Goal: Task Accomplishment & Management: Complete application form

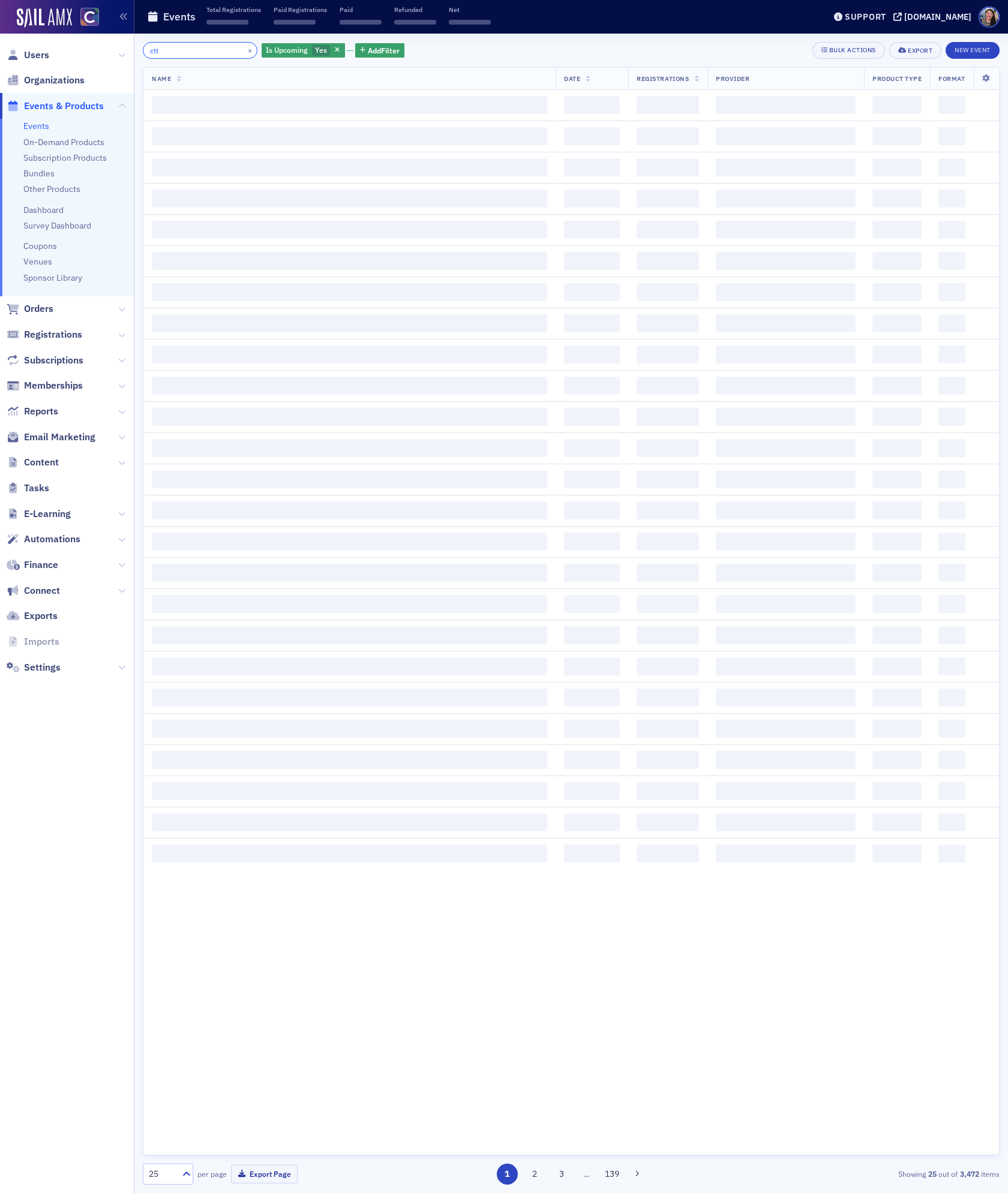
type input "ctt"
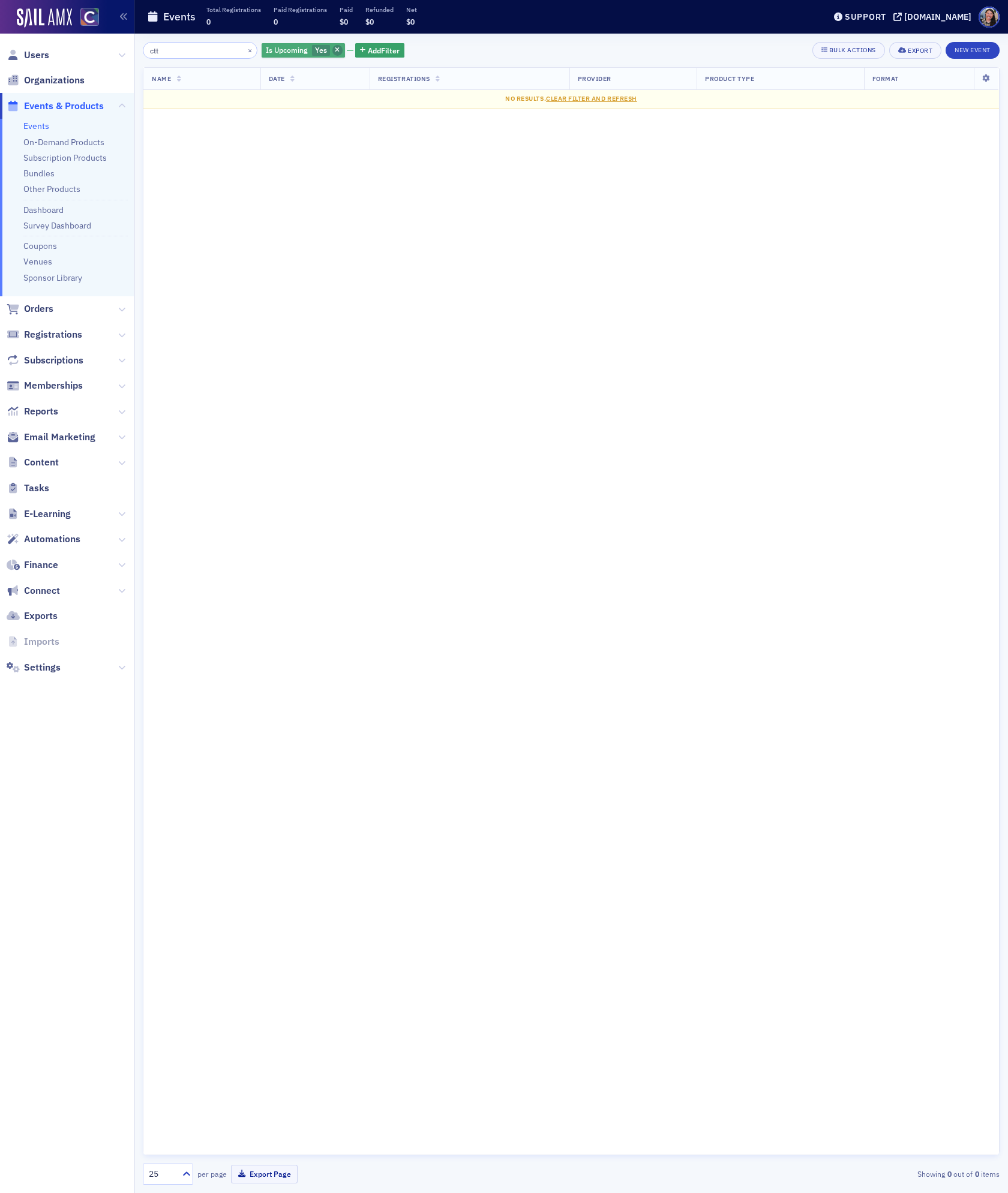
click at [335, 52] on icon "button" at bounding box center [337, 51] width 5 height 7
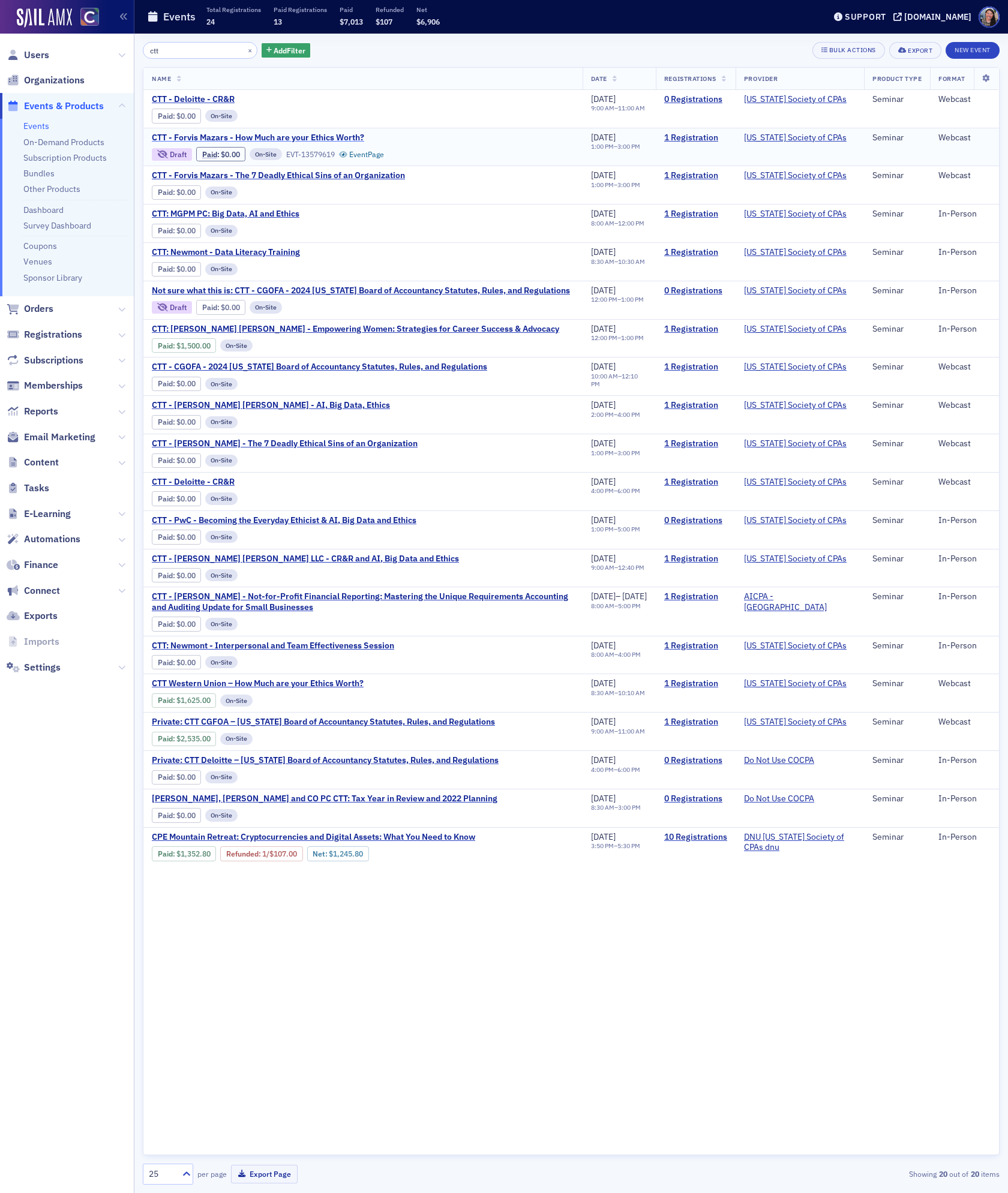
click at [271, 134] on span "CTT - Forvis Mazars - How Much are your Ethics Worth?" at bounding box center [257, 138] width 212 height 11
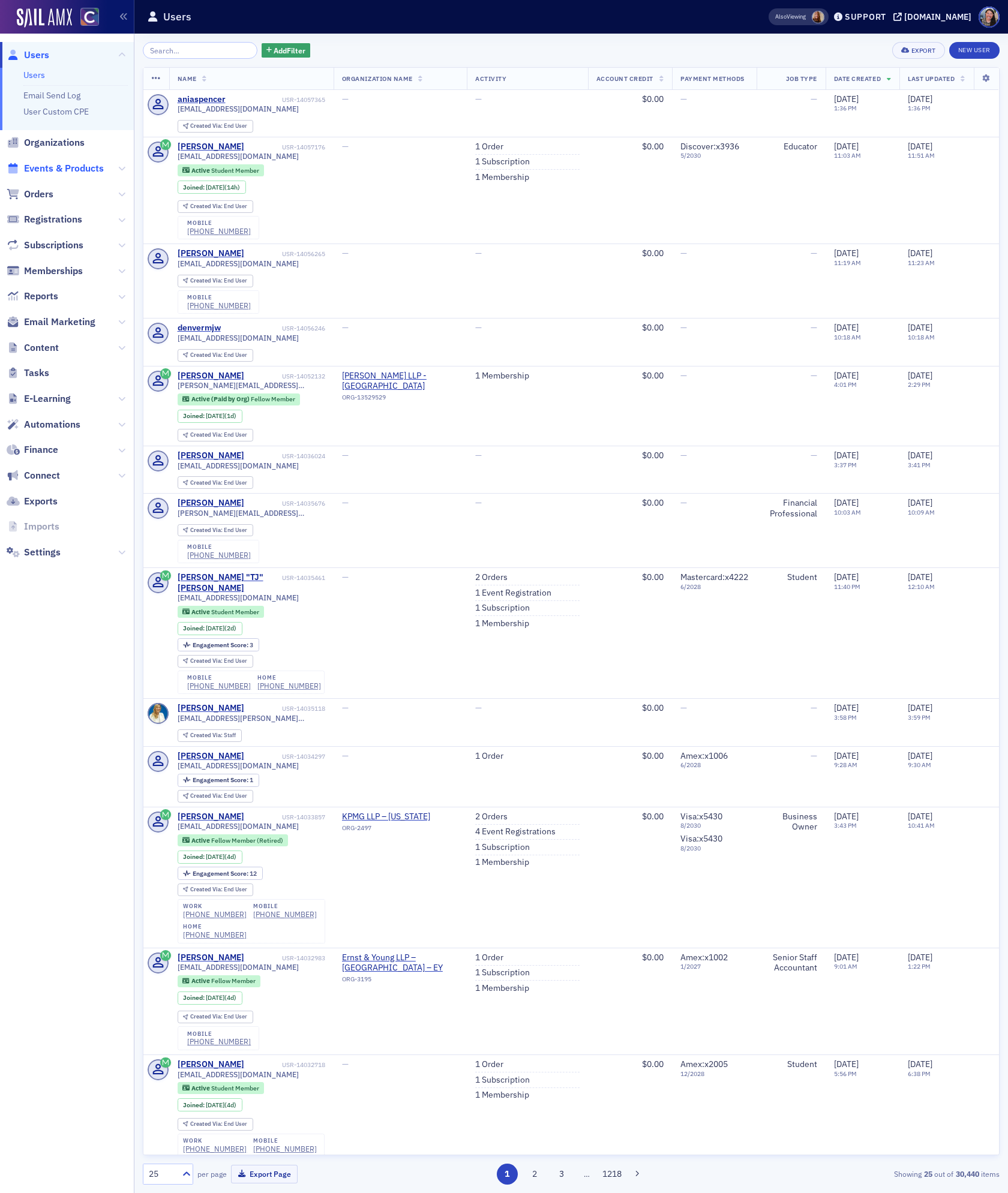
click at [45, 168] on span "Events & Products" at bounding box center [64, 168] width 80 height 13
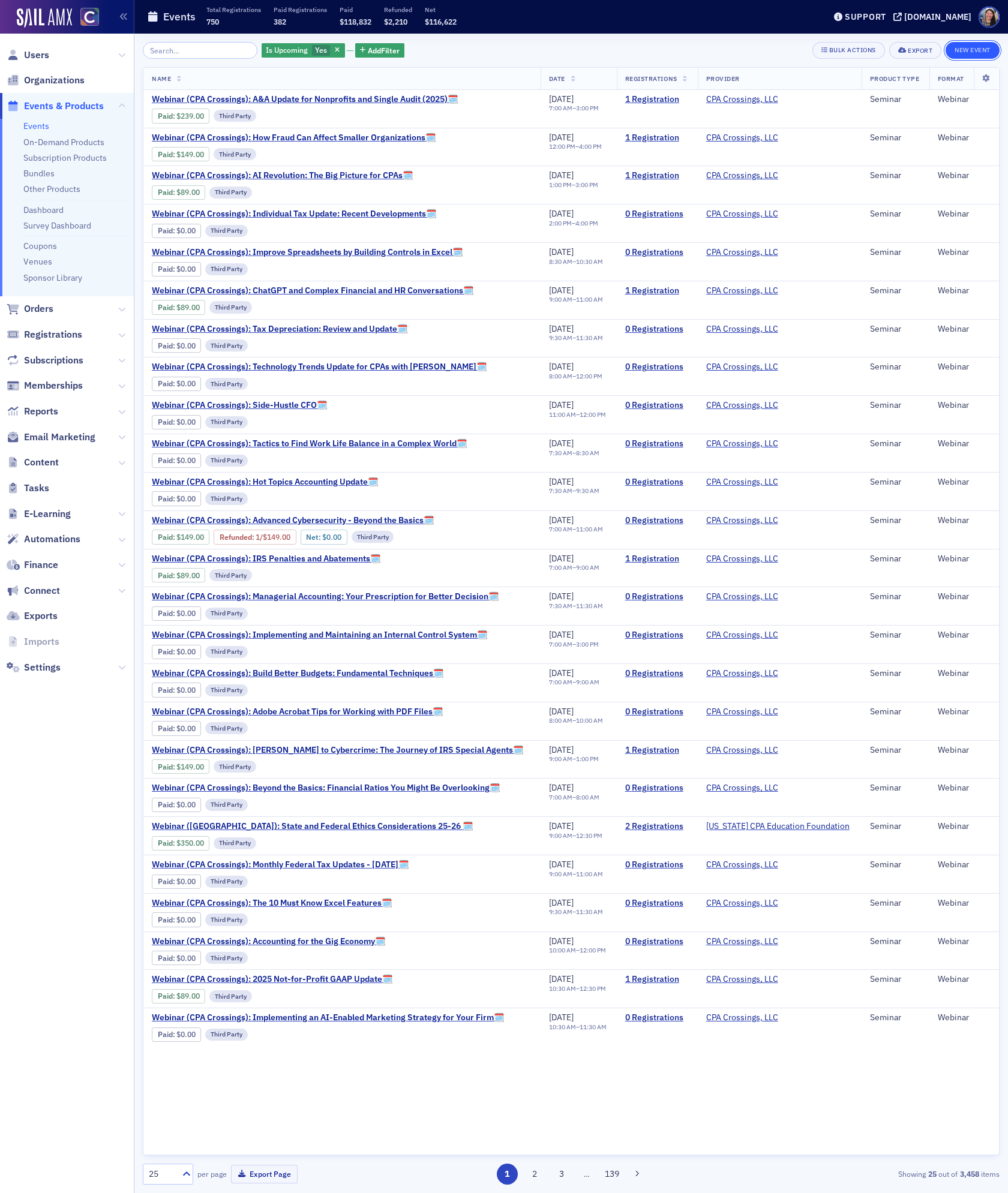
click at [981, 44] on button "New Event" at bounding box center [973, 51] width 54 height 17
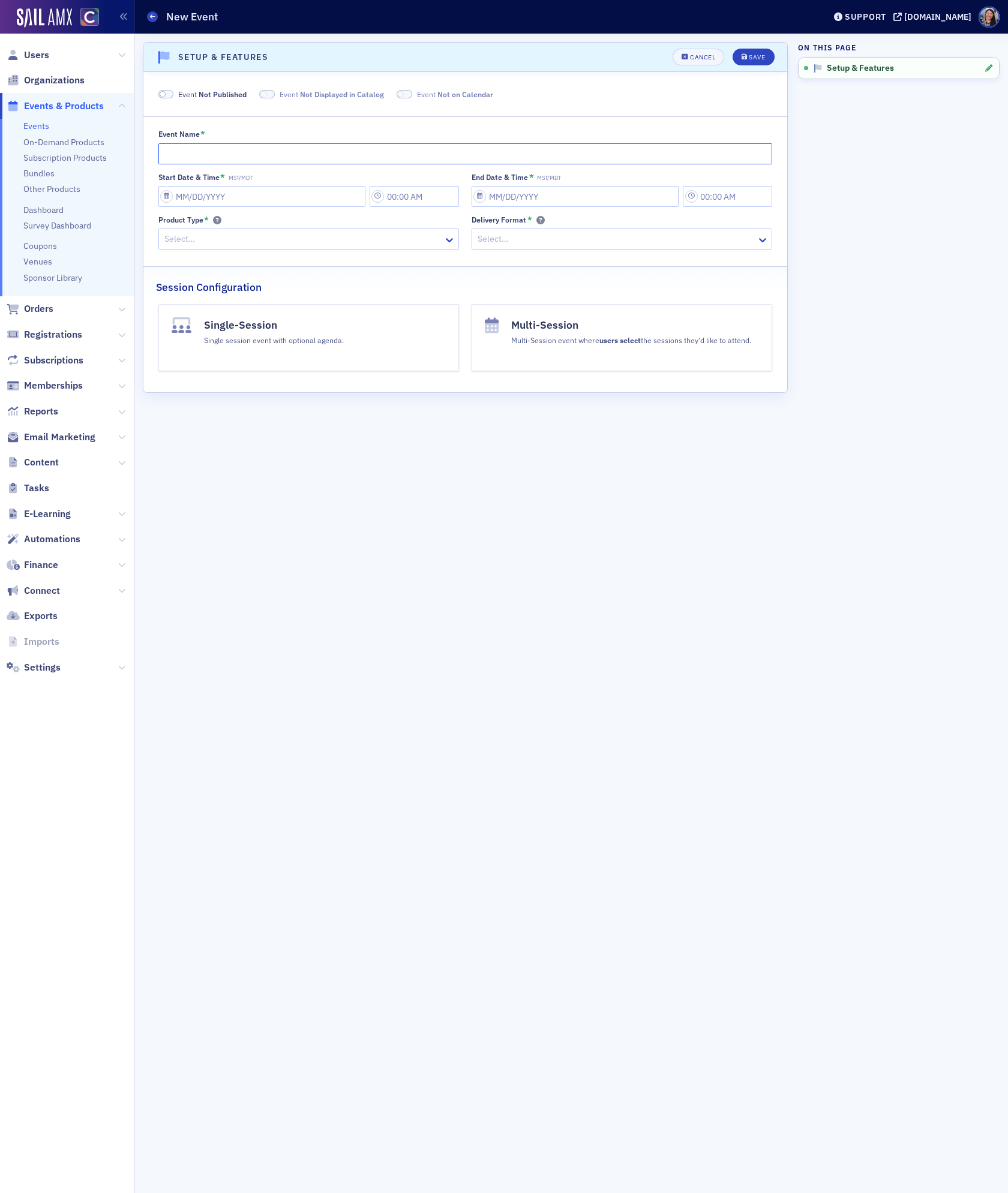
click at [289, 150] on input "Event Name *" at bounding box center [466, 153] width 615 height 21
paste input "CREATING AN ETHICAL WORK ENVIRONMENT"
click at [191, 153] on input "CTT: The CREATING AN ETHICAL WORK ENVIRONMENT" at bounding box center [466, 153] width 615 height 21
paste input "[PERSON_NAME] and Associates, LLC"
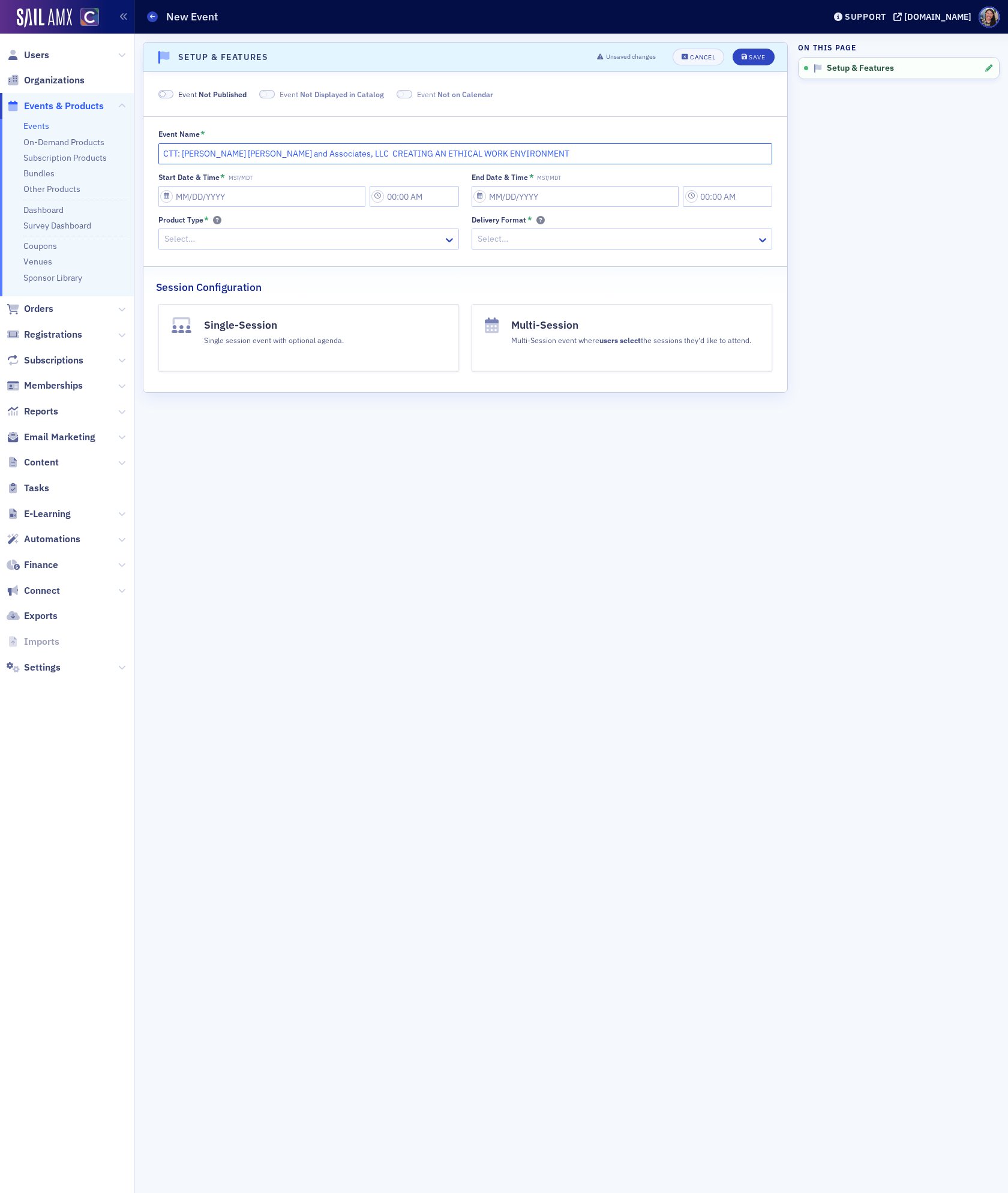
click at [197, 155] on input "CTT: [PERSON_NAME] [PERSON_NAME] and Associates, LLC CREATING AN ETHICAL WORK E…" at bounding box center [466, 153] width 615 height 21
click at [303, 151] on input "CTT: [PERSON_NAME] and Associates, LLC CREATING AN ETHICAL WORK ENVIRONMENT" at bounding box center [466, 153] width 615 height 21
type input "CTT: [PERSON_NAME] and Associates, LLC - CREATING AN ETHICAL WORK ENVIRONMENT"
select select "8"
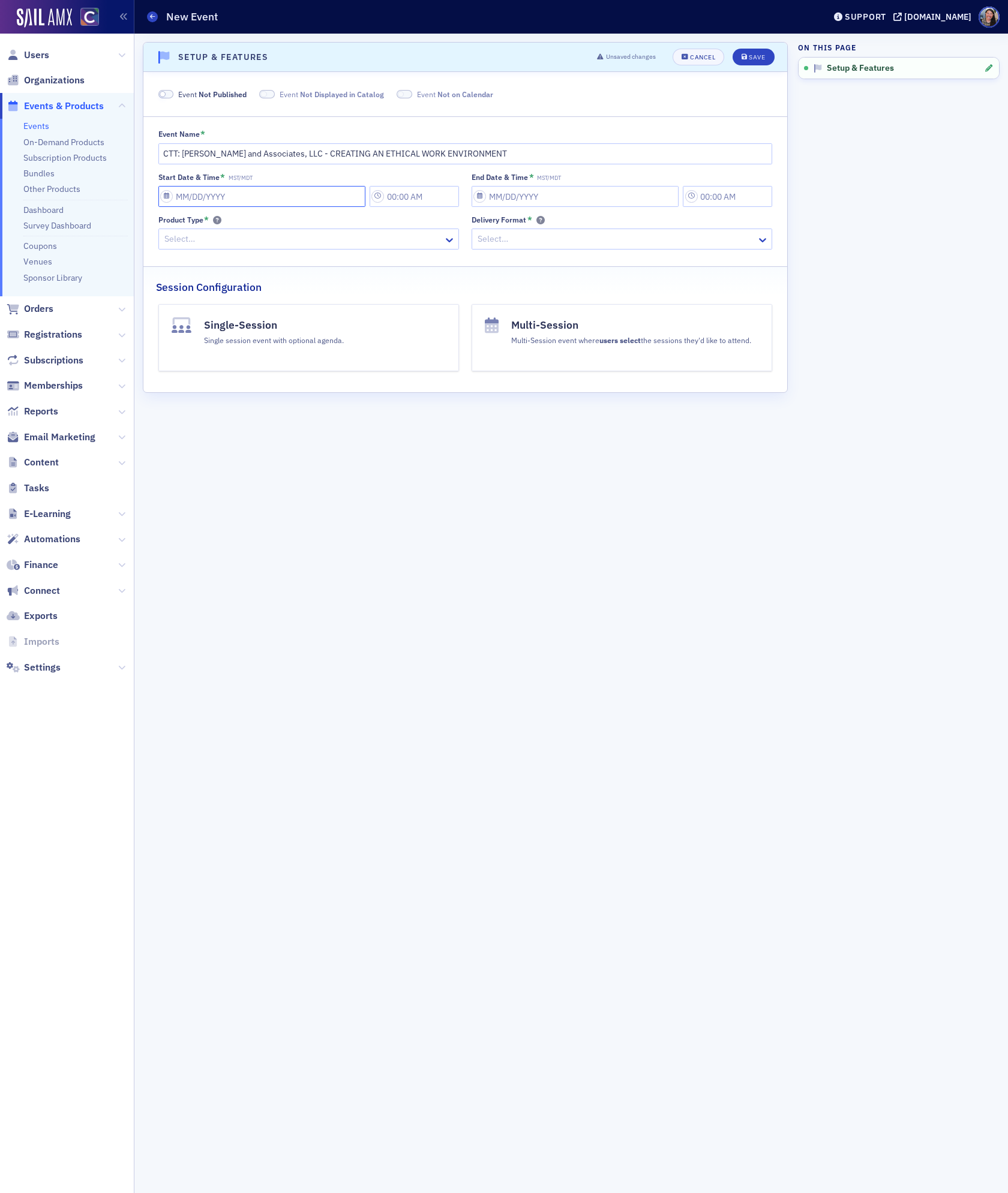
select select "2025"
type input "0"
type input "2:00 PM"
type input "[DATE]"
type input "3:00 PM"
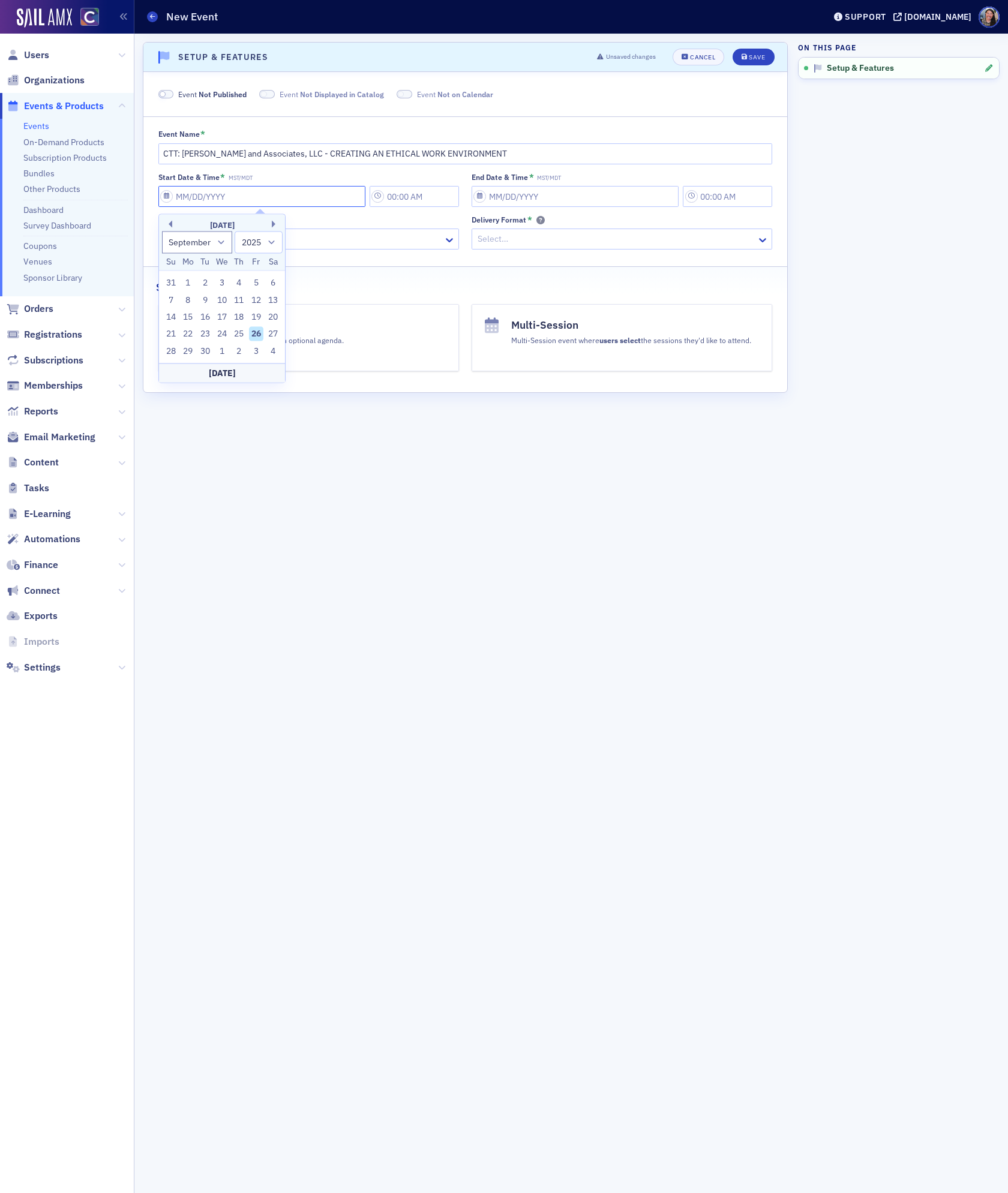
select select "0"
select select "2000"
type input "09"
select select "8"
select select "2025"
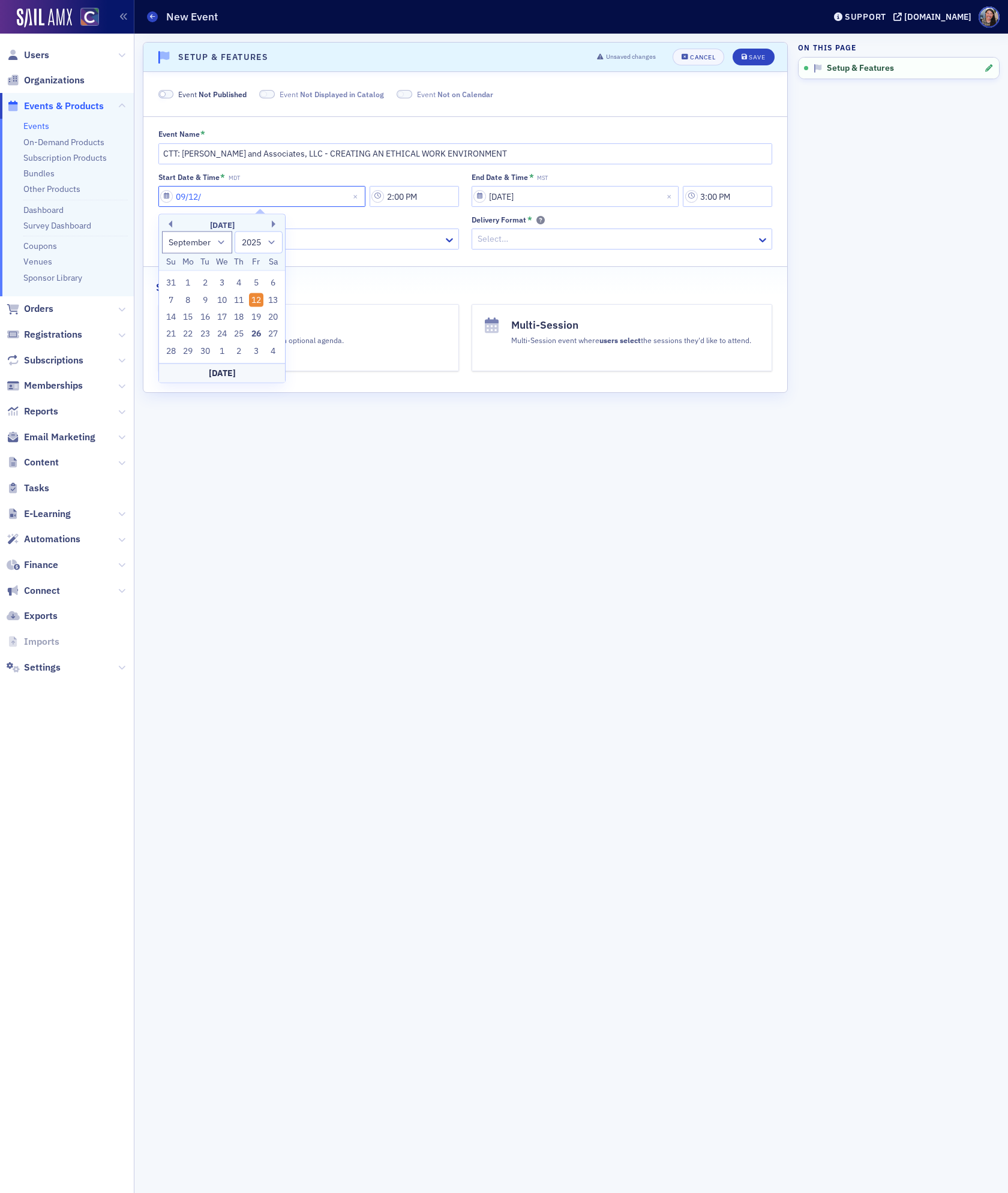
type input "09/12/2"
select select "2002"
type input "[DATE]"
select select "2020"
type input "[DATE]"
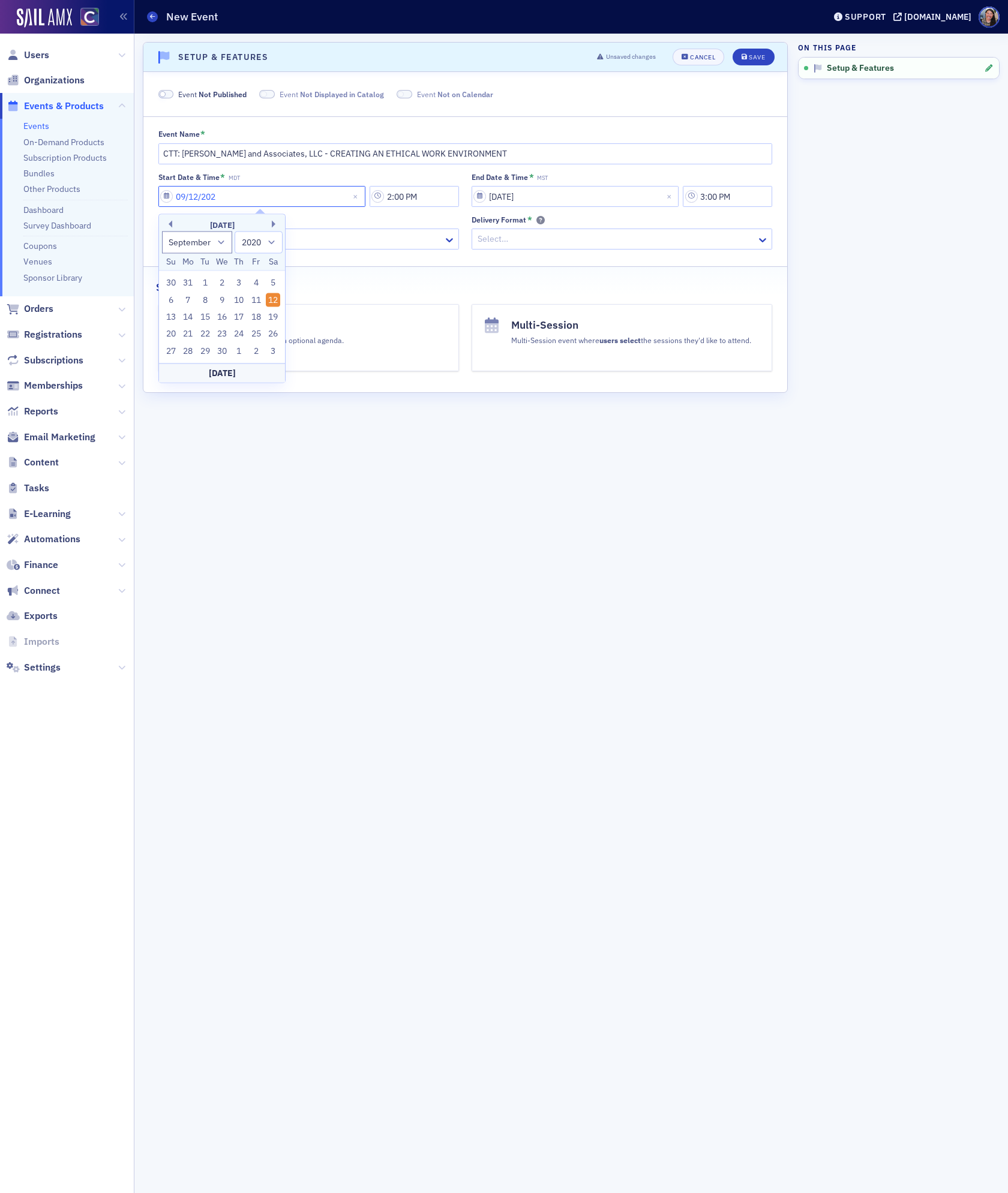
select select "2025"
type input "[DATE]"
type input "9AM"
select select "2000"
click at [400, 196] on input "9AM" at bounding box center [414, 196] width 90 height 21
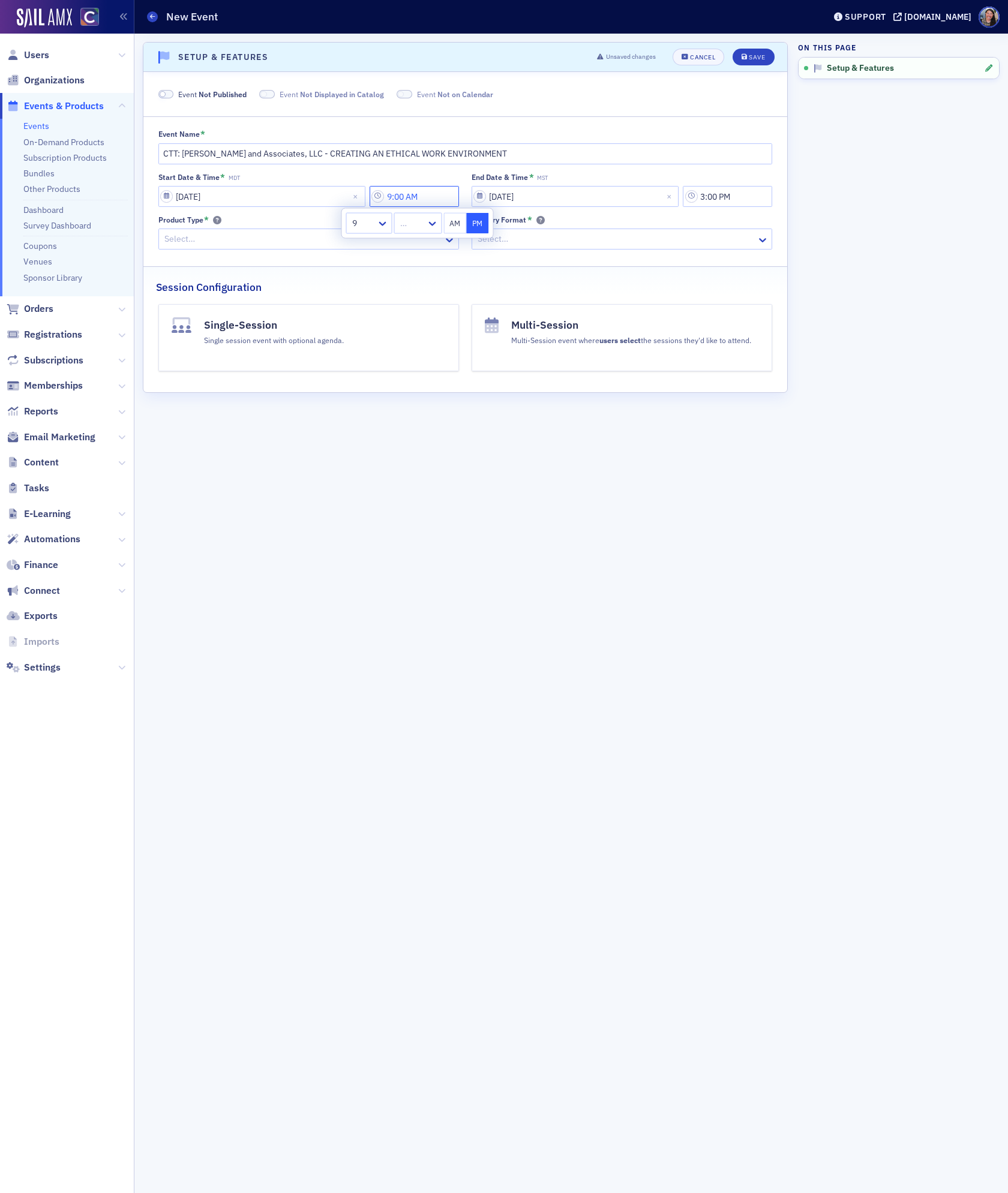
type input "9:00 AM"
select select "2000"
type input "1"
select select "2025"
type input "0"
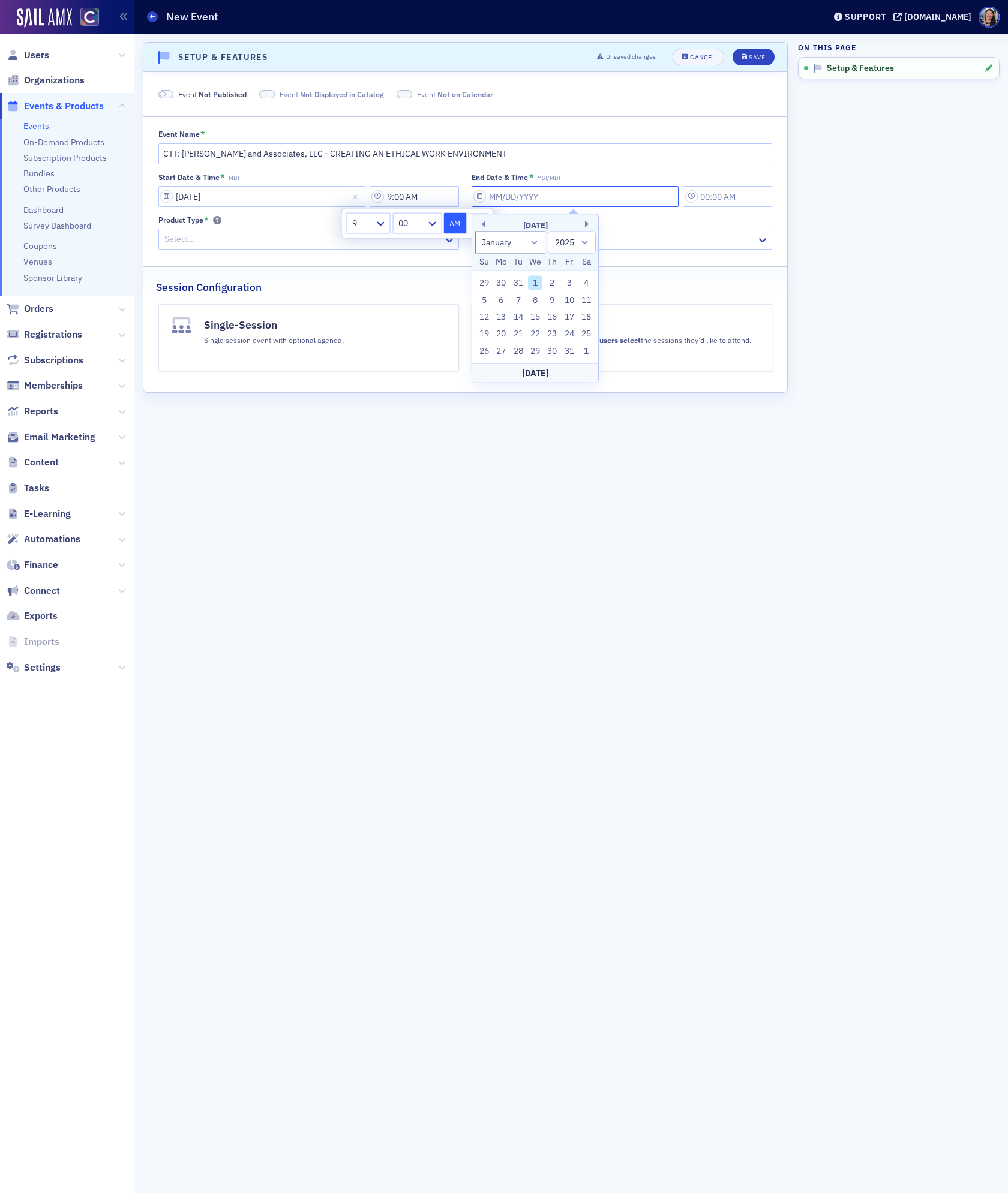
type input "2:00 PM"
select select "2000"
type input "09"
select select "8"
select select "2025"
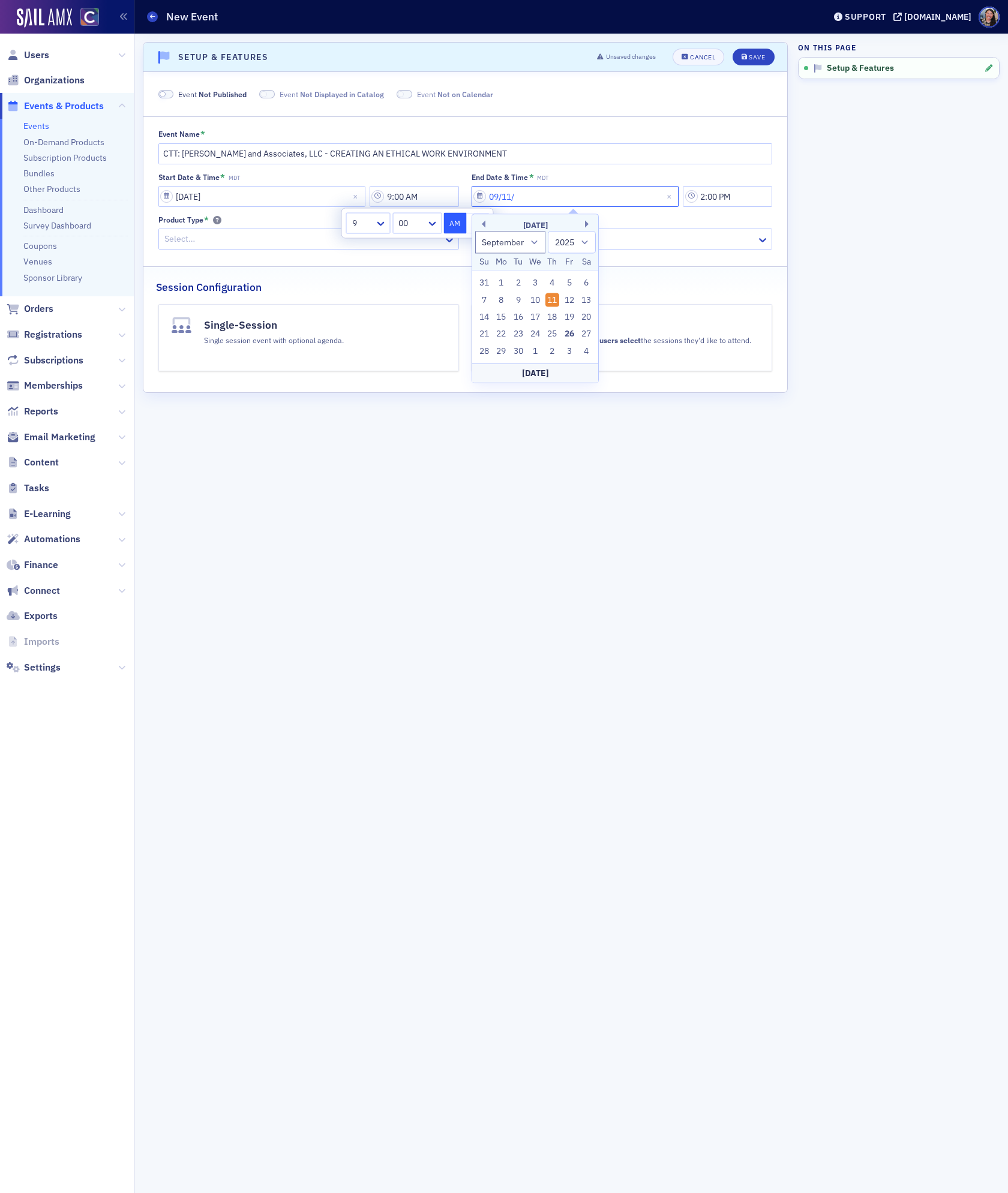
type input "09/11/2"
select select "2002"
type input "[DATE]"
select select "2020"
type input "[DATE]"
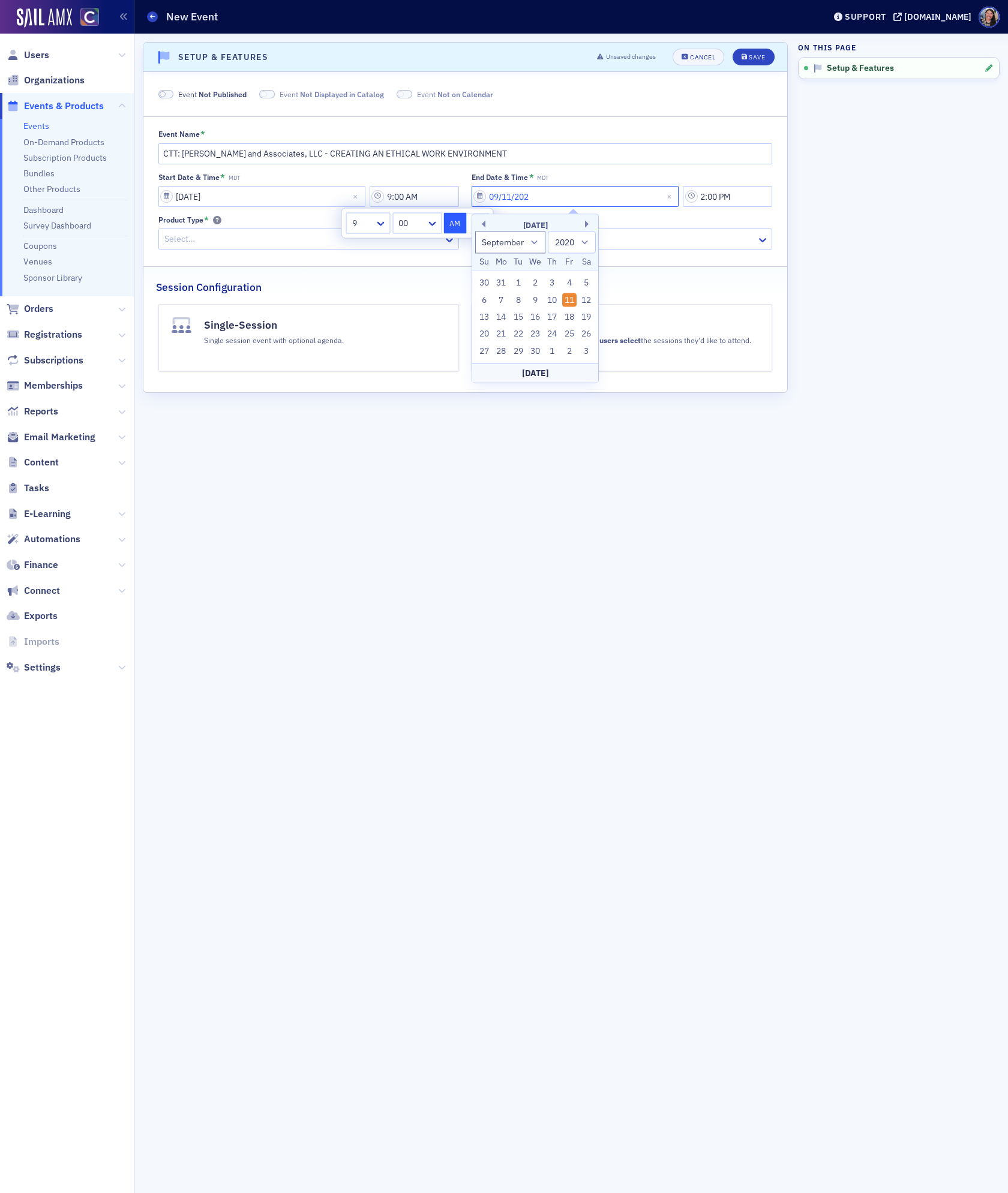
select select "2025"
type input "[DATE]"
drag, startPoint x: 751, startPoint y: 198, endPoint x: 611, endPoint y: 168, distance: 143.2
click at [611, 168] on div "Event Name * CTT: [PERSON_NAME] and Associates, LLC - CREATING AN ETHICAL WORK …" at bounding box center [465, 189] width 644 height 120
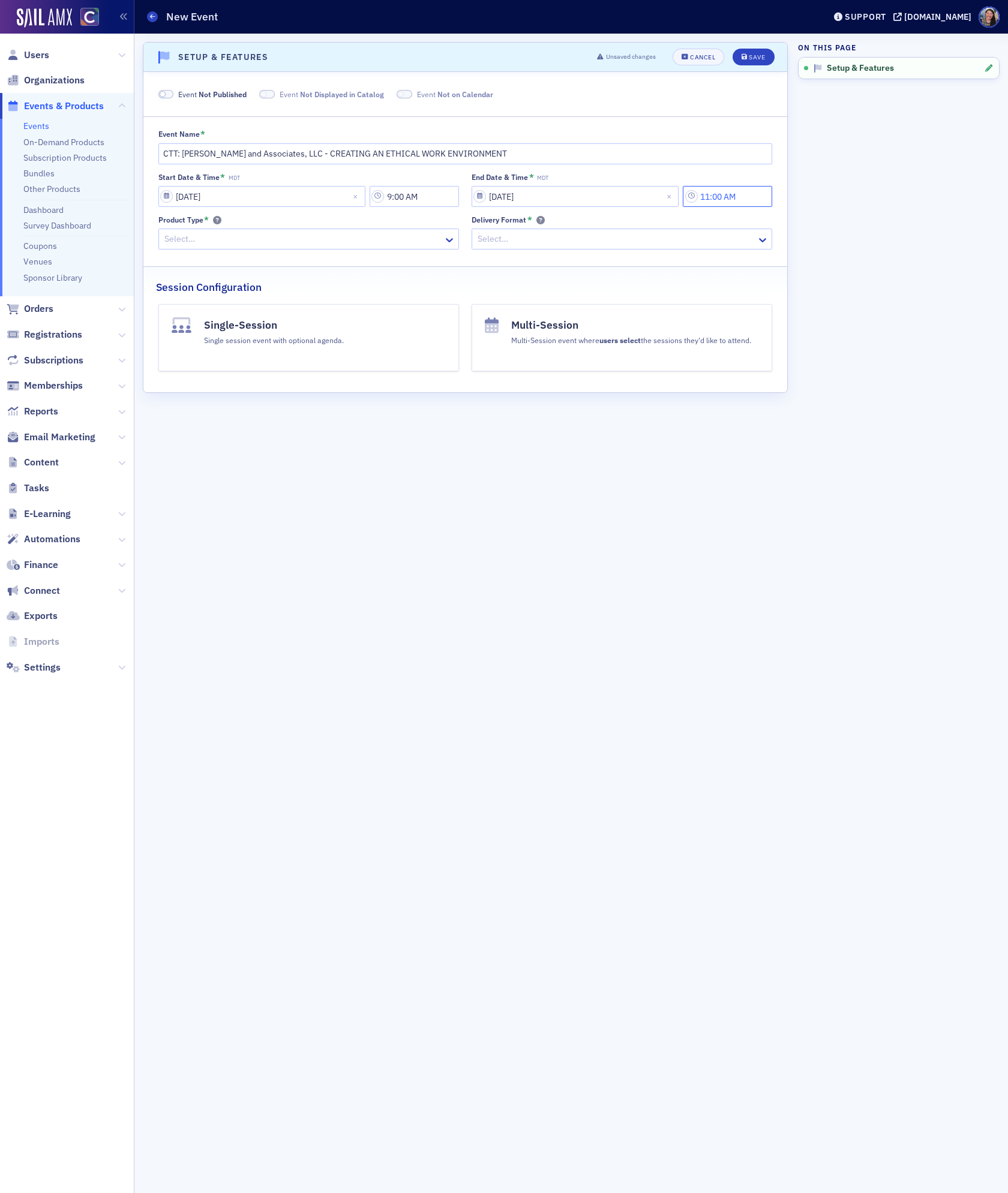
type input "11:00 AM"
click at [378, 241] on div at bounding box center [303, 239] width 279 height 15
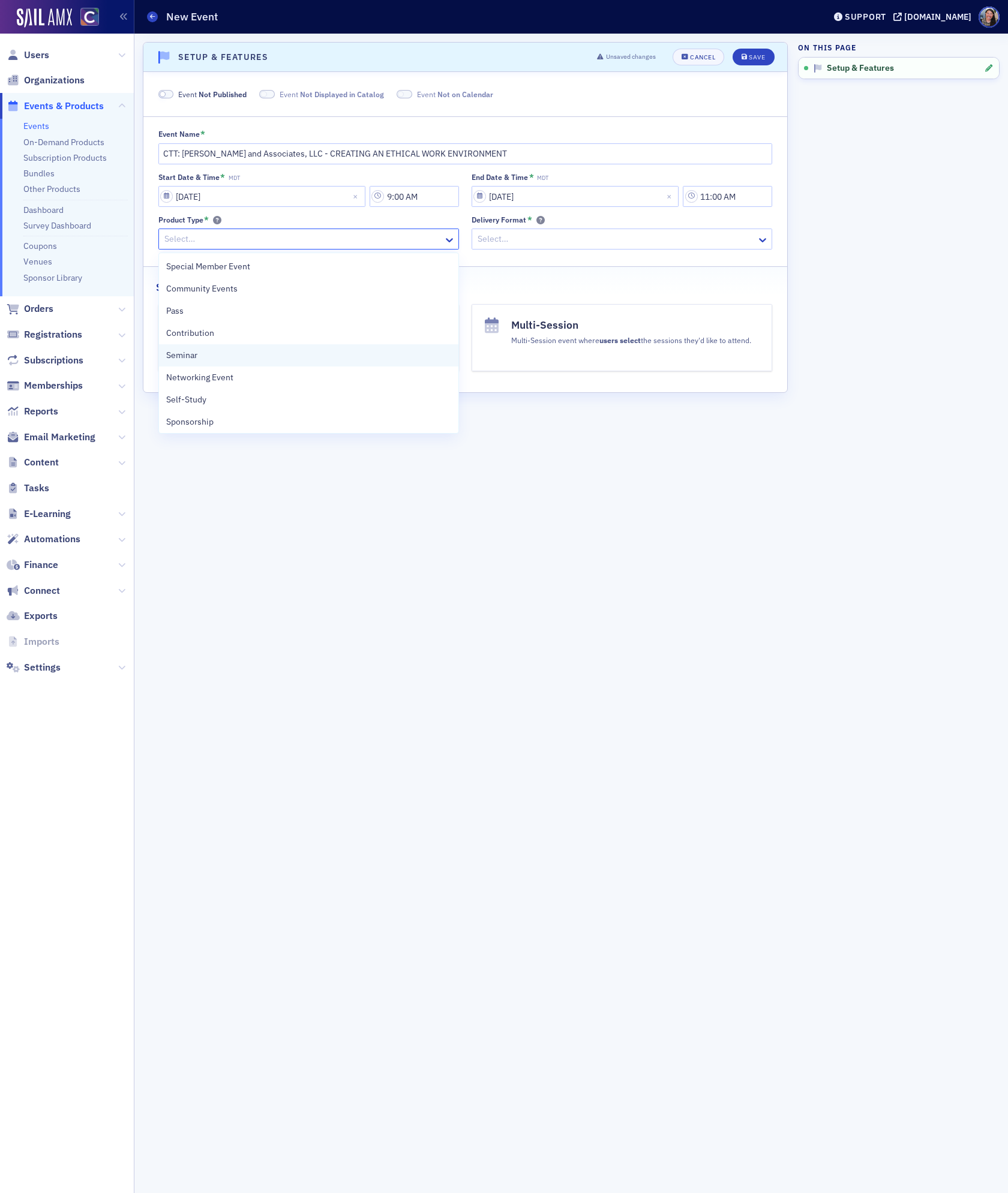
click at [247, 358] on div "Seminar" at bounding box center [309, 355] width 285 height 13
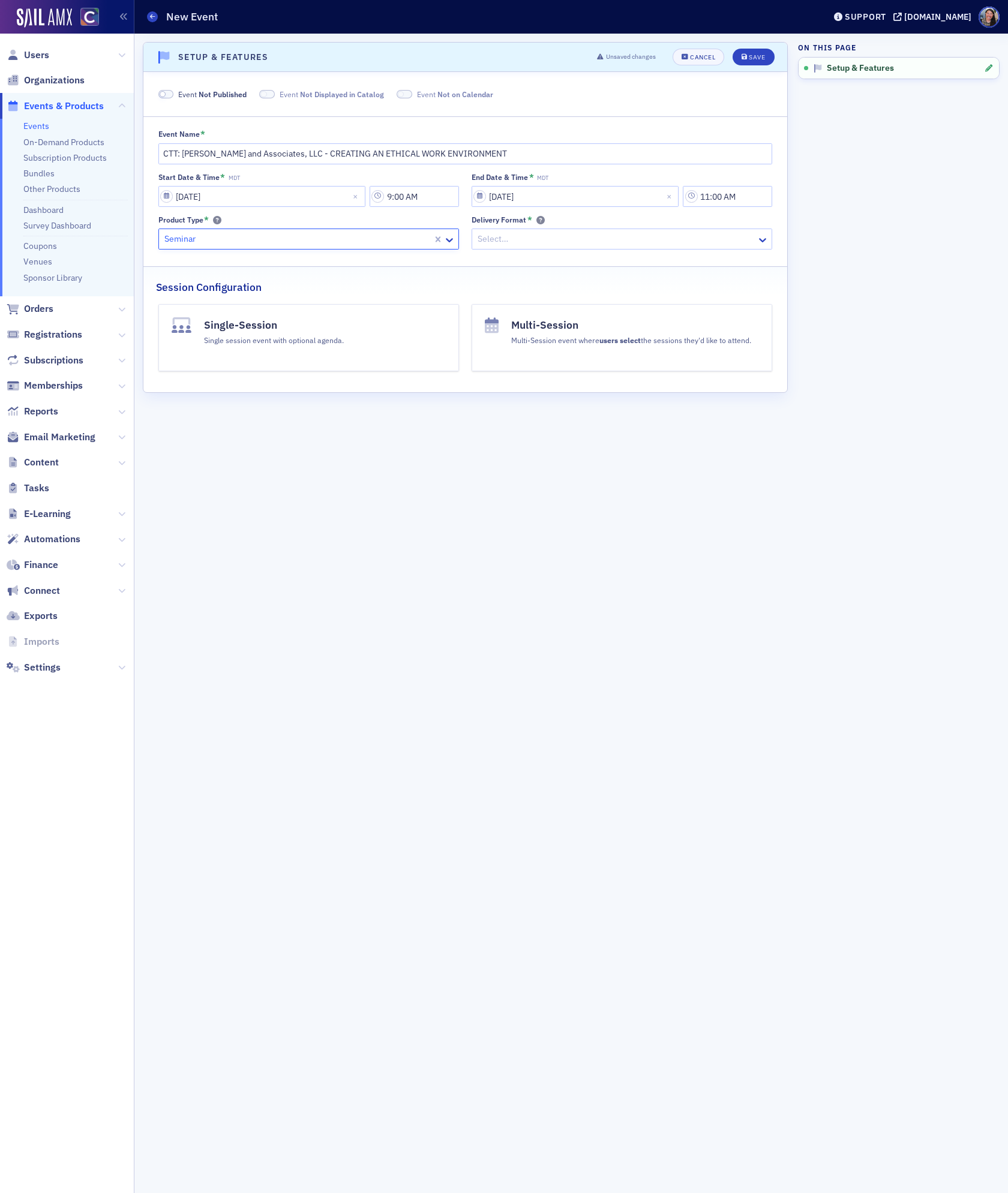
click at [574, 239] on div at bounding box center [616, 239] width 279 height 15
click at [502, 332] on span "In-Person" at bounding box center [499, 333] width 38 height 13
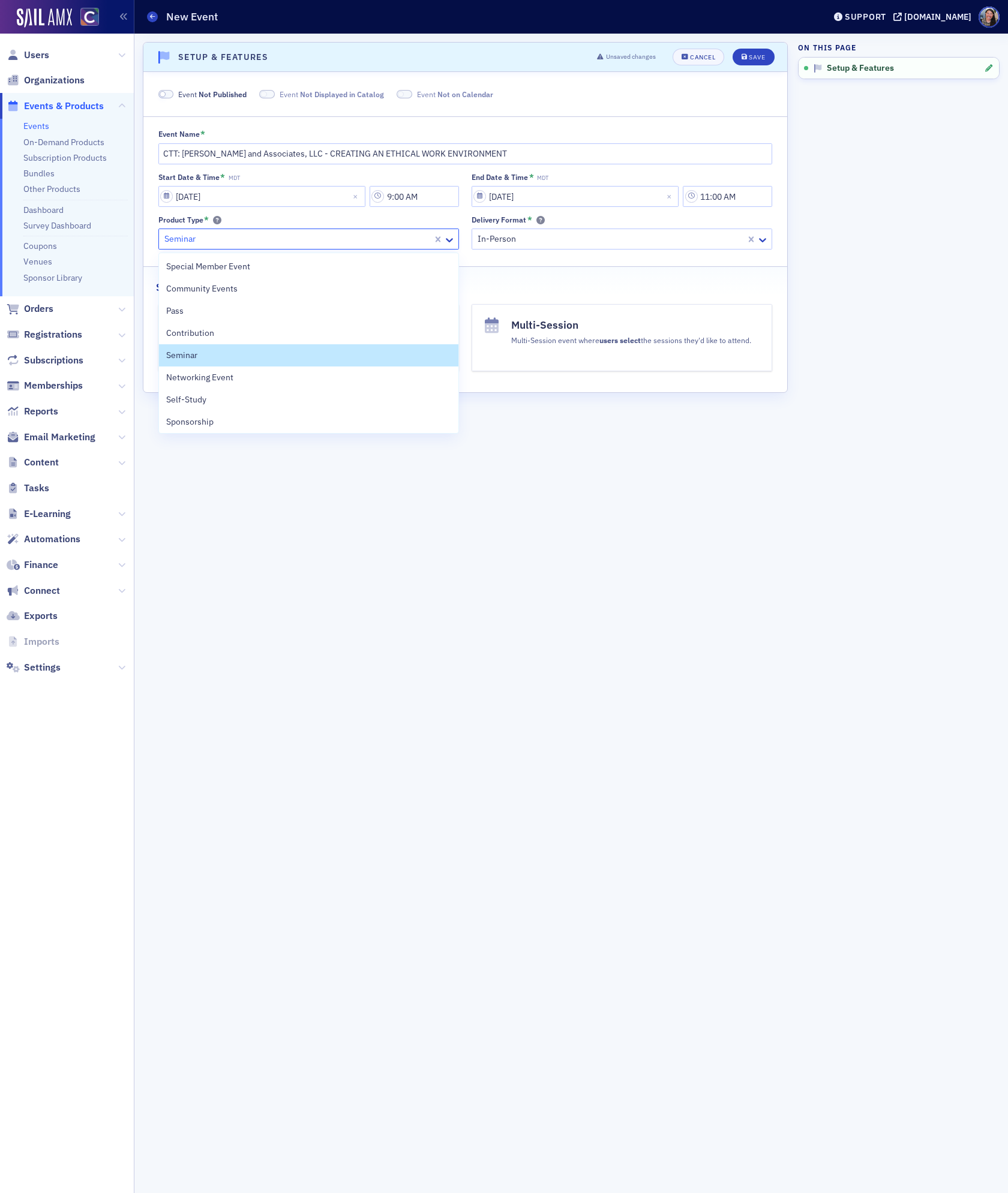
click at [403, 239] on div at bounding box center [297, 239] width 268 height 15
click at [311, 354] on div "Seminar" at bounding box center [309, 355] width 285 height 13
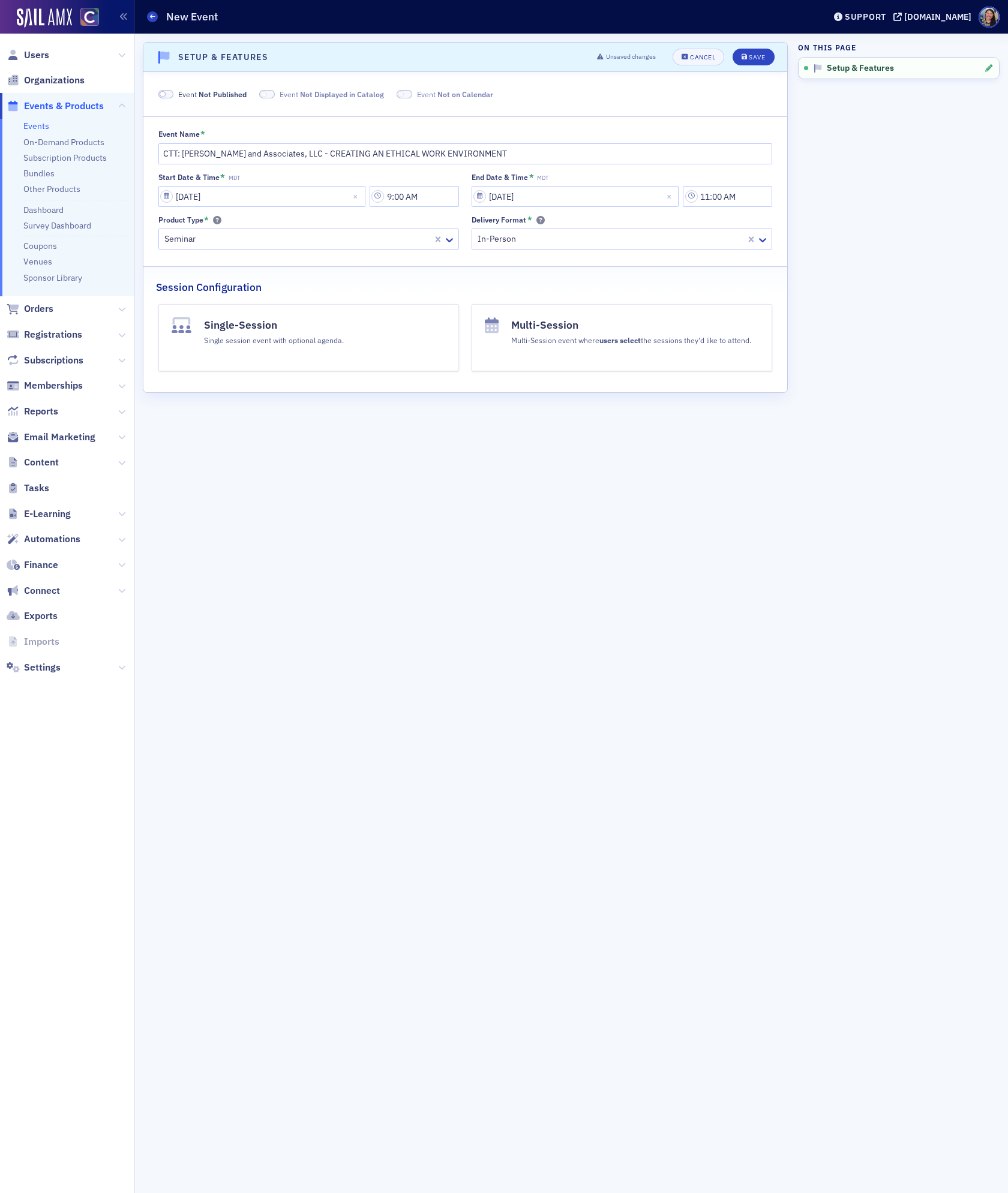
click at [365, 339] on button "Single-Session Single session event with optional agenda." at bounding box center [309, 338] width 301 height 67
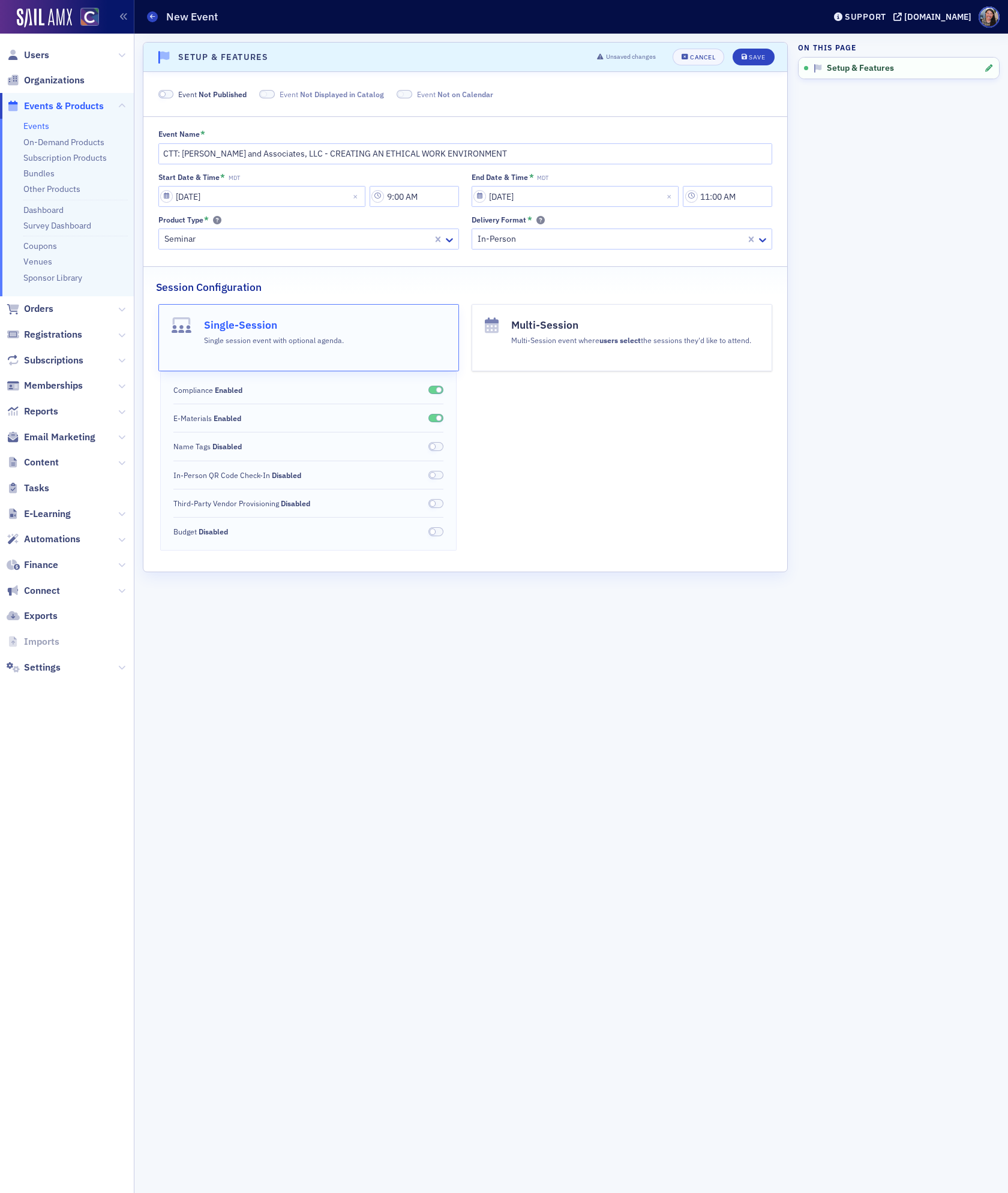
click at [437, 390] on span at bounding box center [438, 390] width 7 height 7
click at [434, 421] on span at bounding box center [436, 418] width 16 height 9
click at [755, 58] on div "Save" at bounding box center [757, 57] width 16 height 7
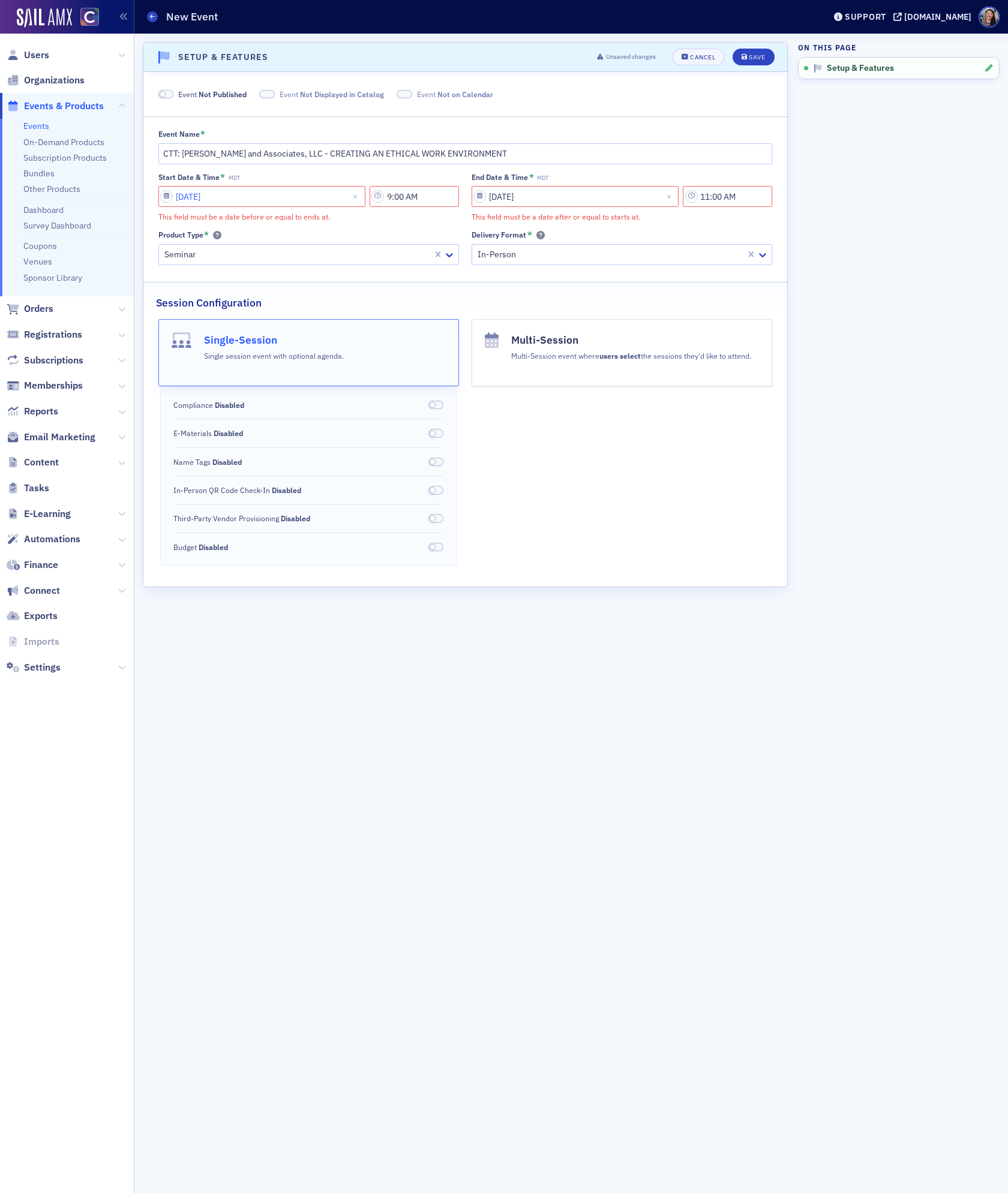
select select "8"
select select "2025"
click at [194, 197] on input "[DATE]" at bounding box center [262, 196] width 207 height 21
type input "[DATE]"
click at [423, 234] on div "Product Type *" at bounding box center [309, 235] width 301 height 9
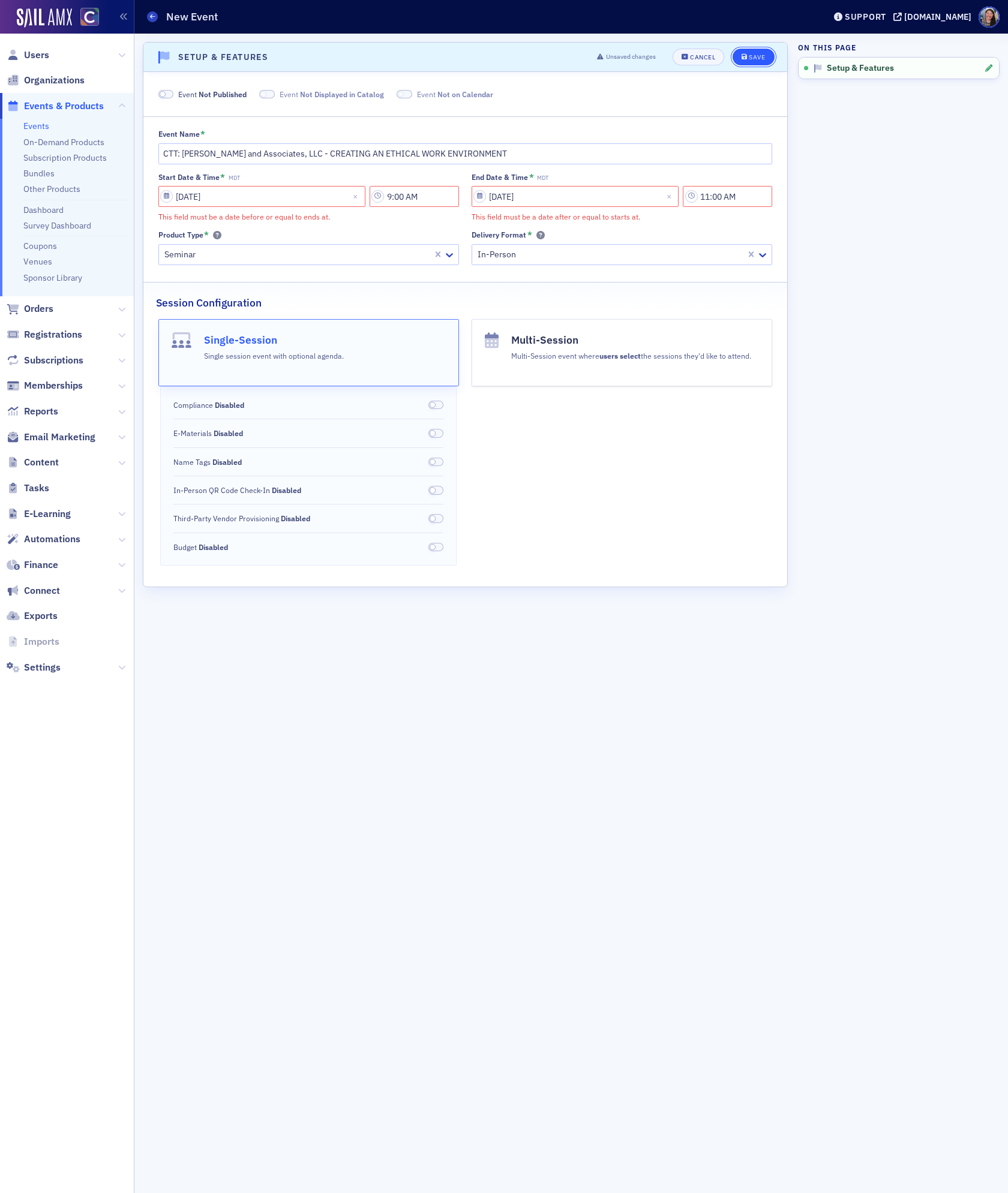
click at [752, 59] on div "Save" at bounding box center [757, 57] width 16 height 7
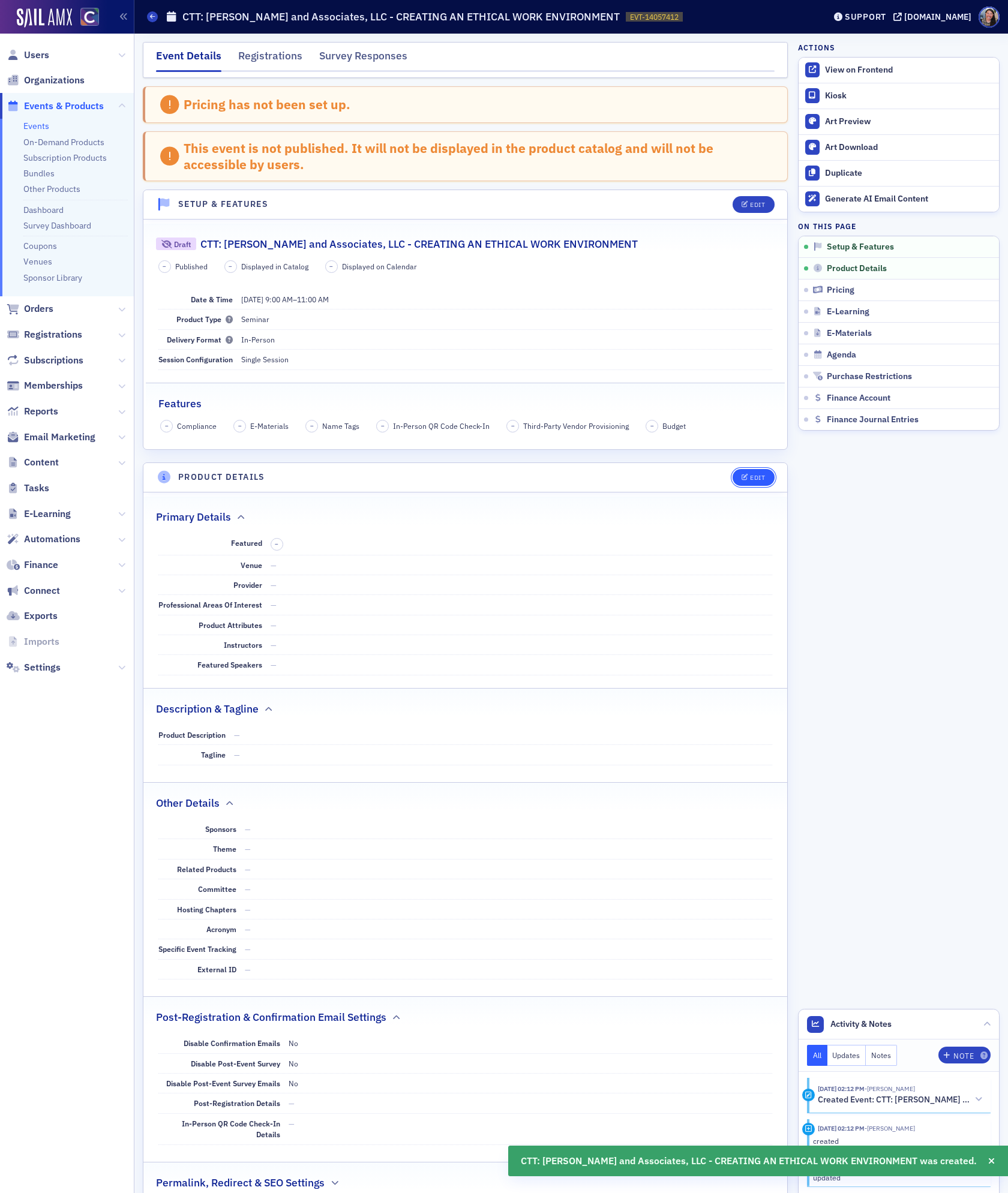
click at [750, 474] on button "Edit" at bounding box center [753, 477] width 41 height 17
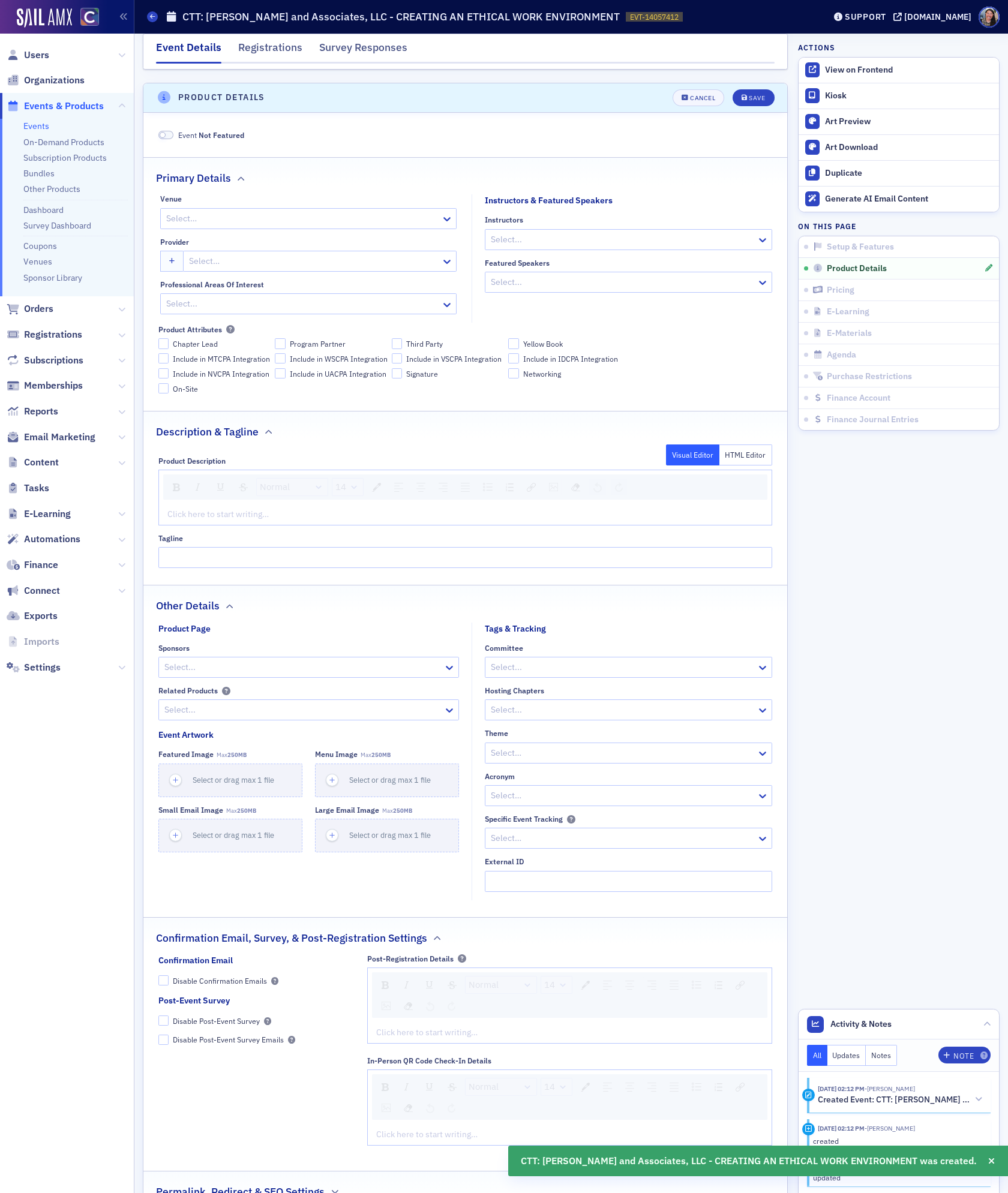
scroll to position [396, 0]
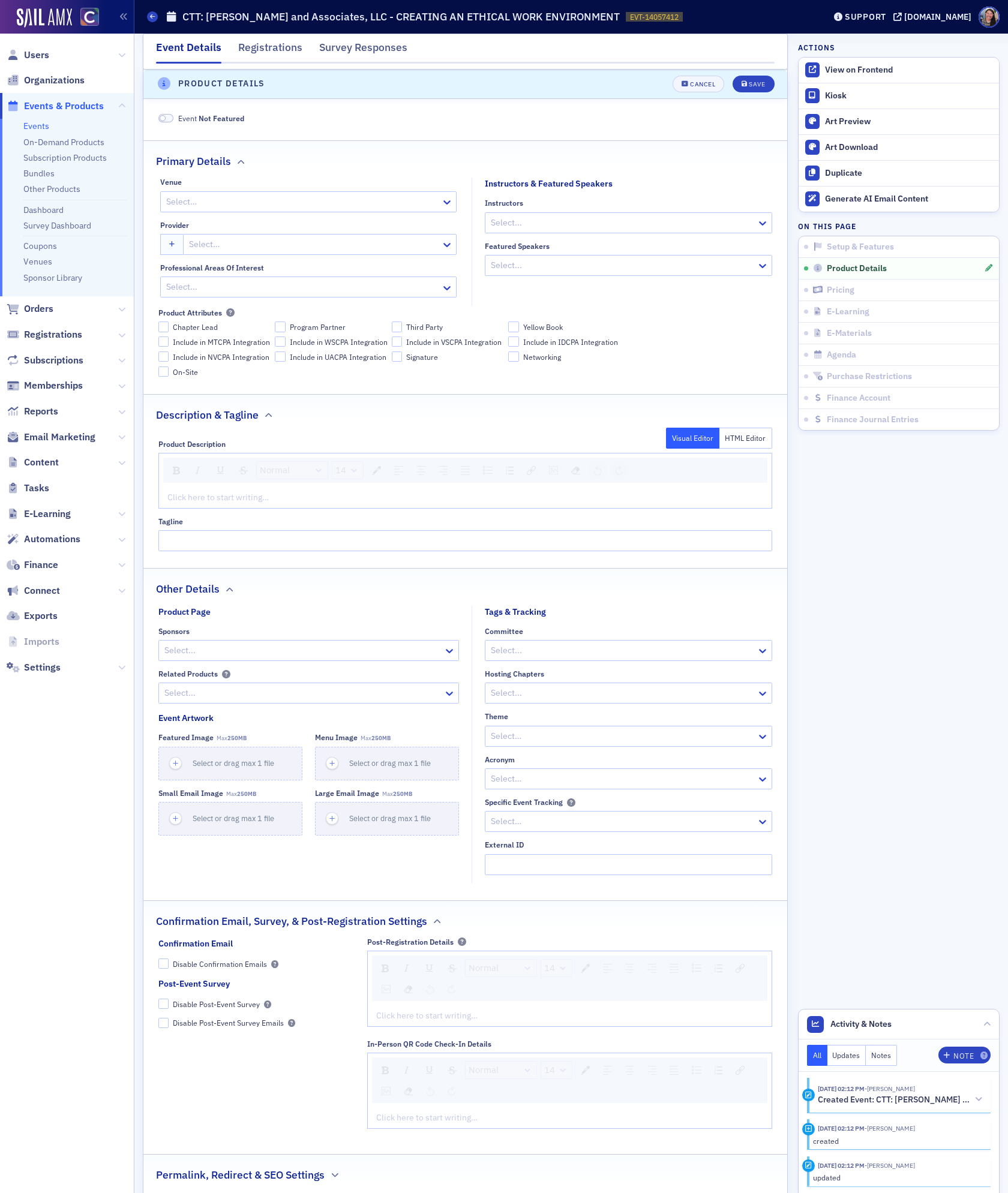
click at [527, 737] on div at bounding box center [622, 736] width 266 height 15
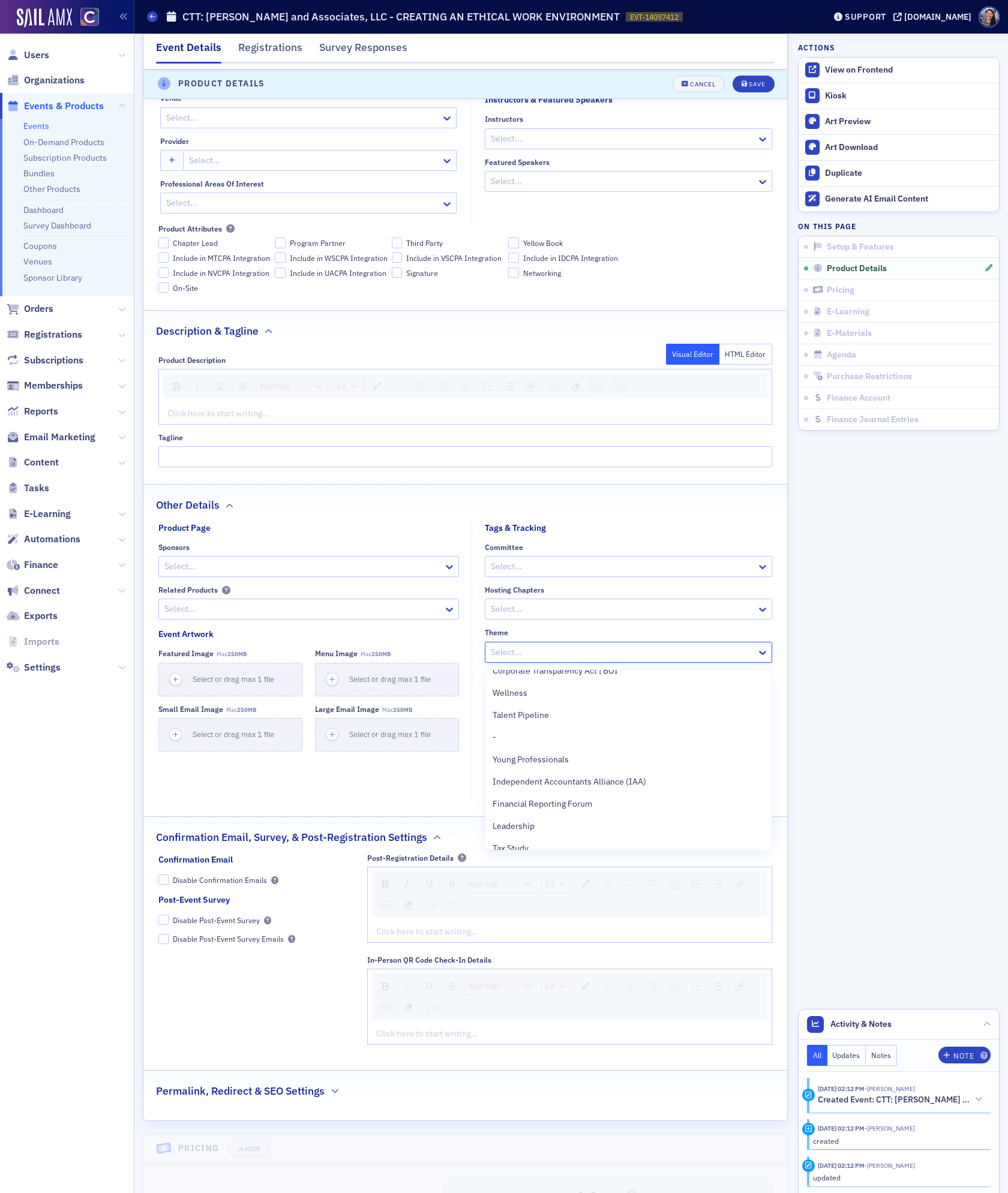
scroll to position [756, 0]
click at [846, 758] on aside "Actions View on Frontend Kiosk Art Preview Art Download Duplicate Generate AI E…" at bounding box center [899, 809] width 201 height 2513
click at [536, 745] on div at bounding box center [622, 737] width 266 height 15
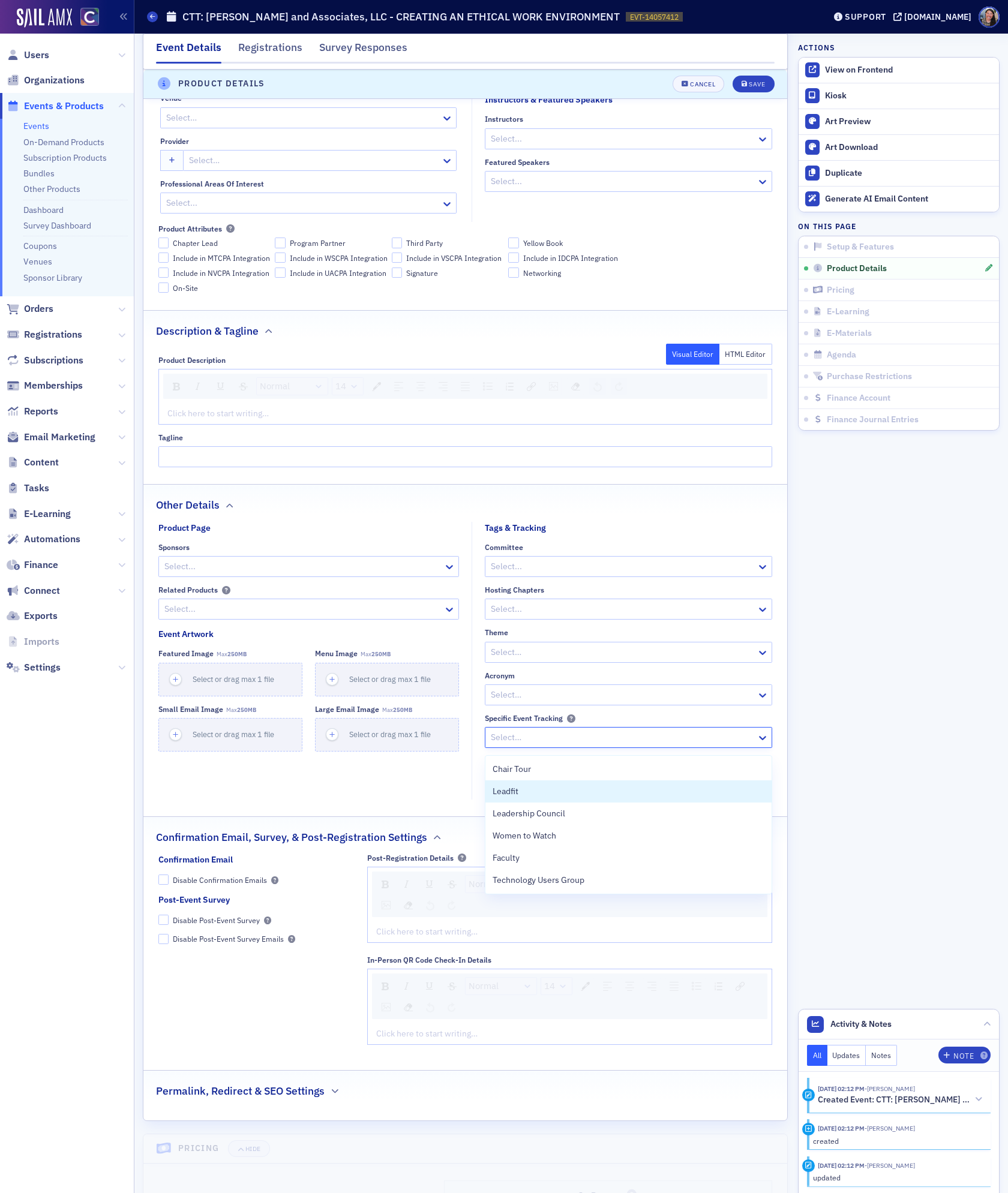
click at [293, 526] on fieldset "Product Page Sponsors Select... Related Products Select..." at bounding box center [312, 575] width 307 height 107
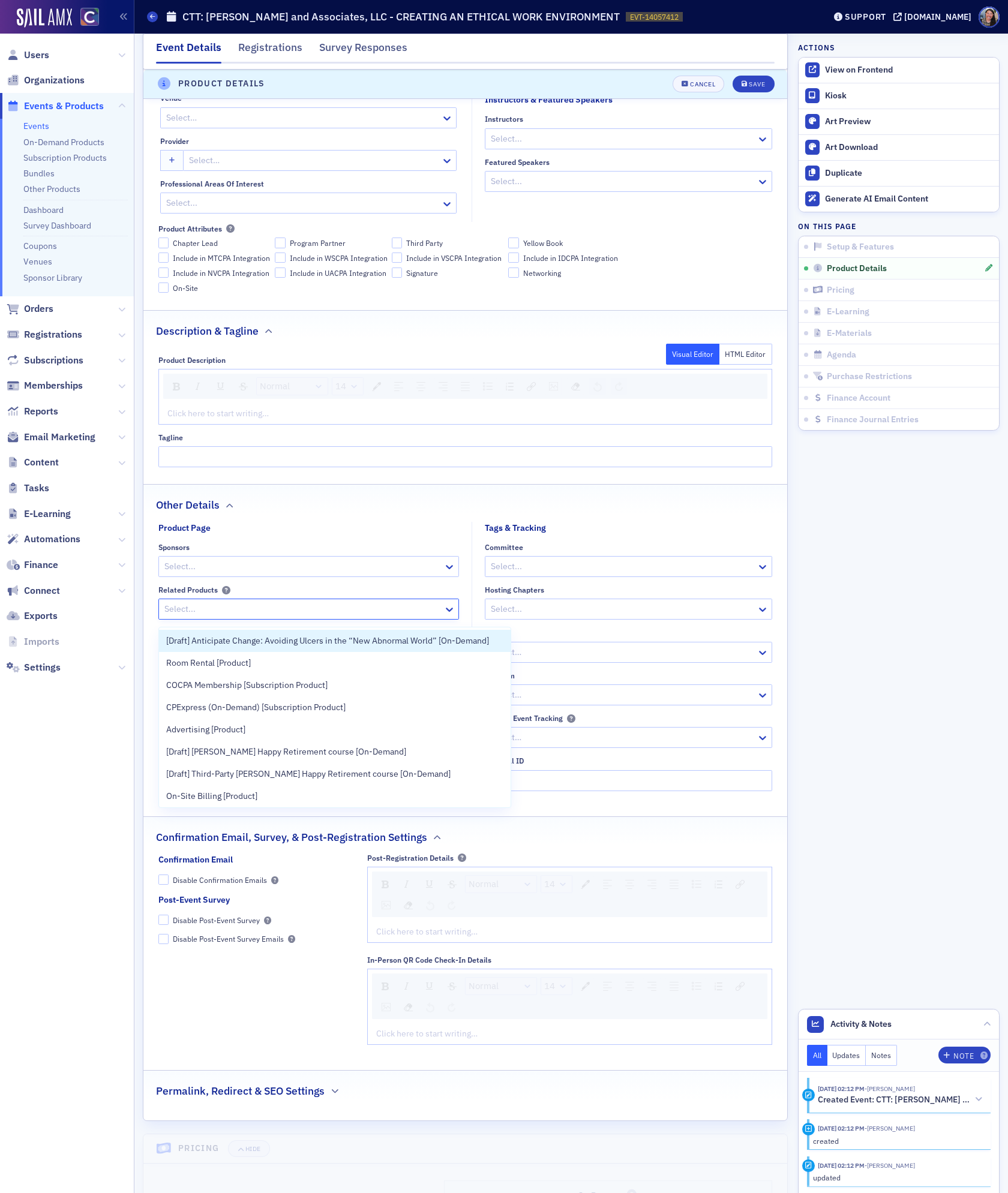
click at [289, 609] on div at bounding box center [303, 609] width 279 height 15
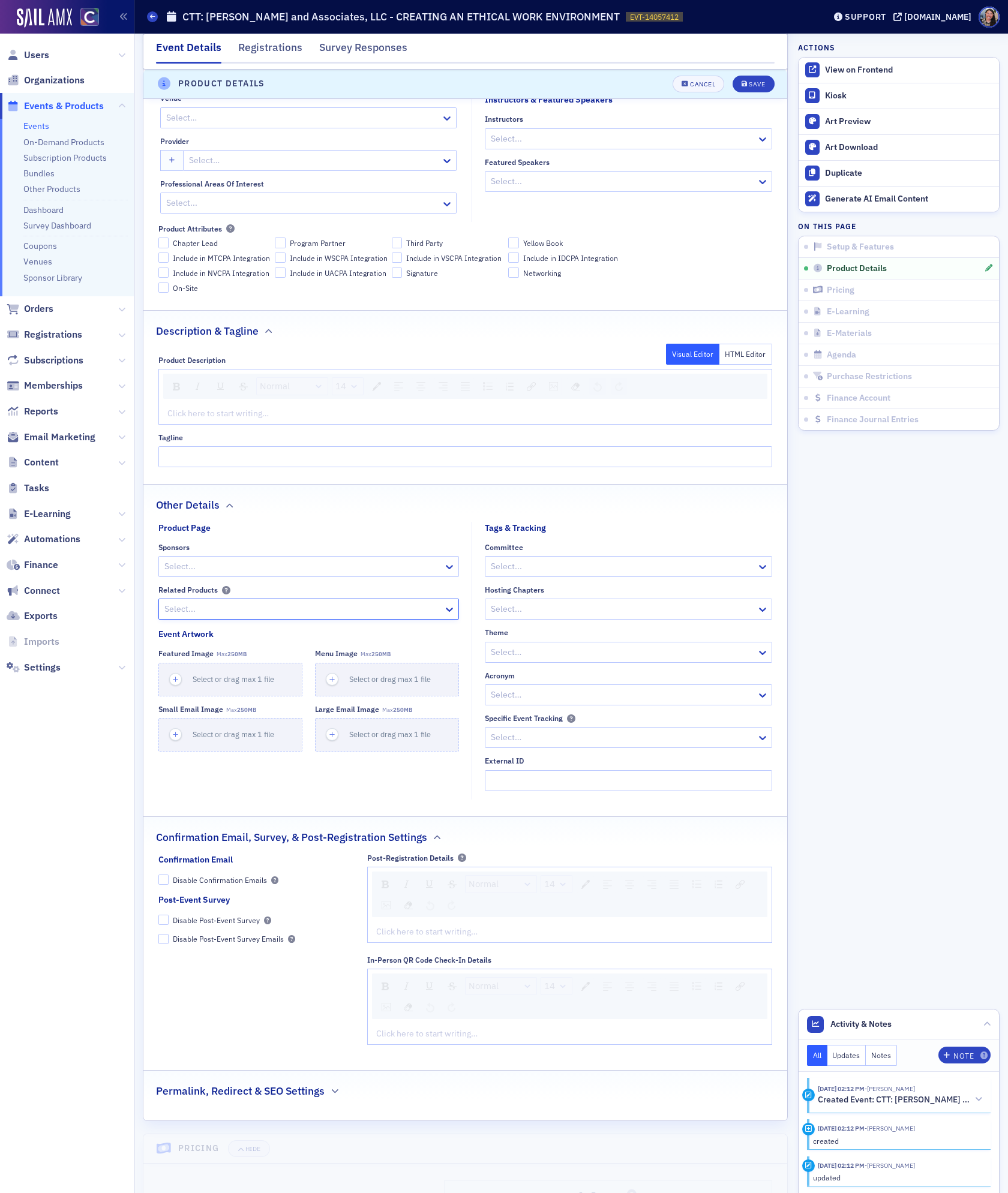
click at [337, 509] on div "Other Details" at bounding box center [465, 498] width 619 height 28
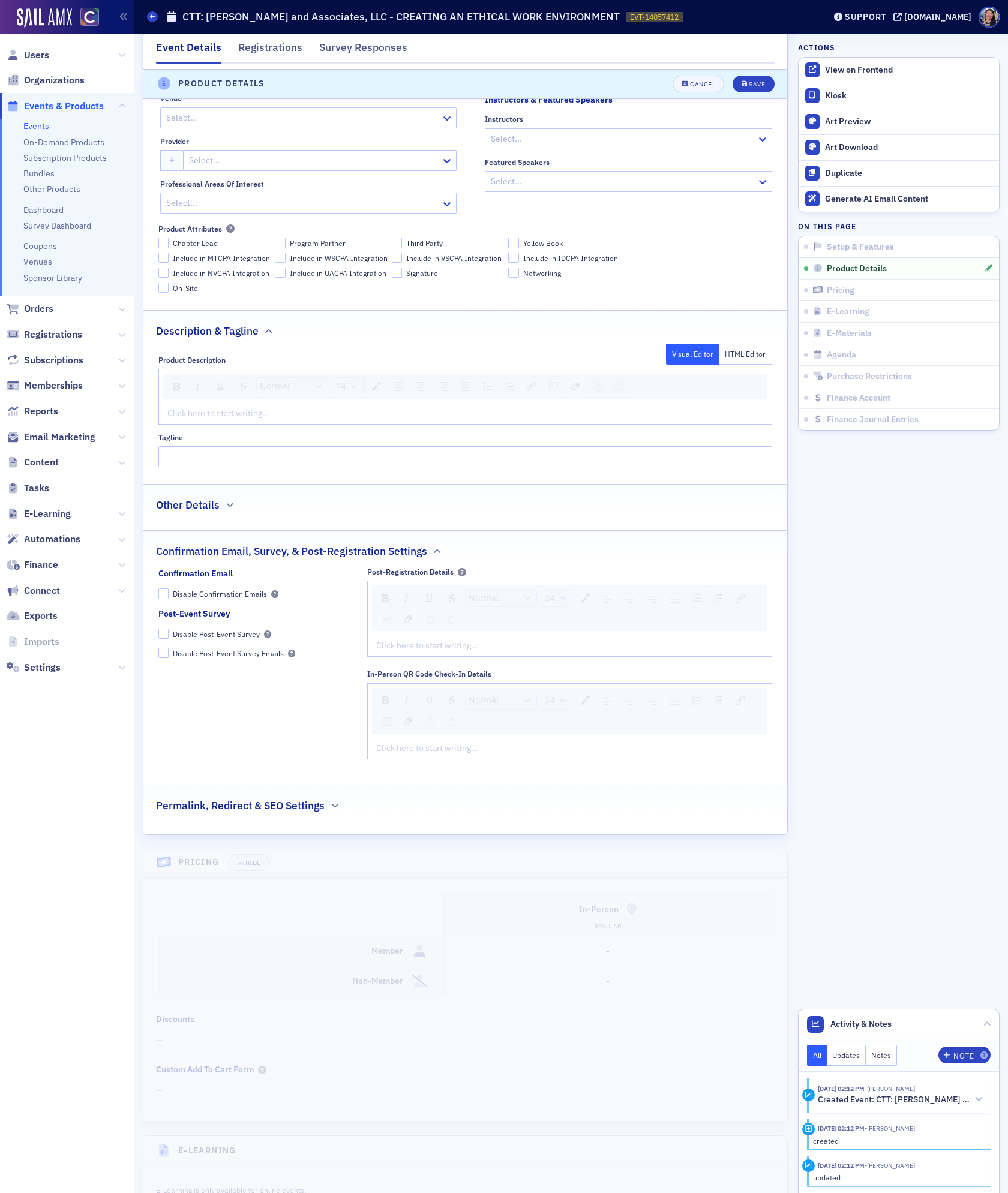
click at [185, 292] on span "On-Site" at bounding box center [185, 288] width 25 height 10
click at [169, 292] on input "On-Site" at bounding box center [164, 288] width 11 height 11
checkbox input "true"
click at [755, 83] on div "Save" at bounding box center [757, 84] width 16 height 7
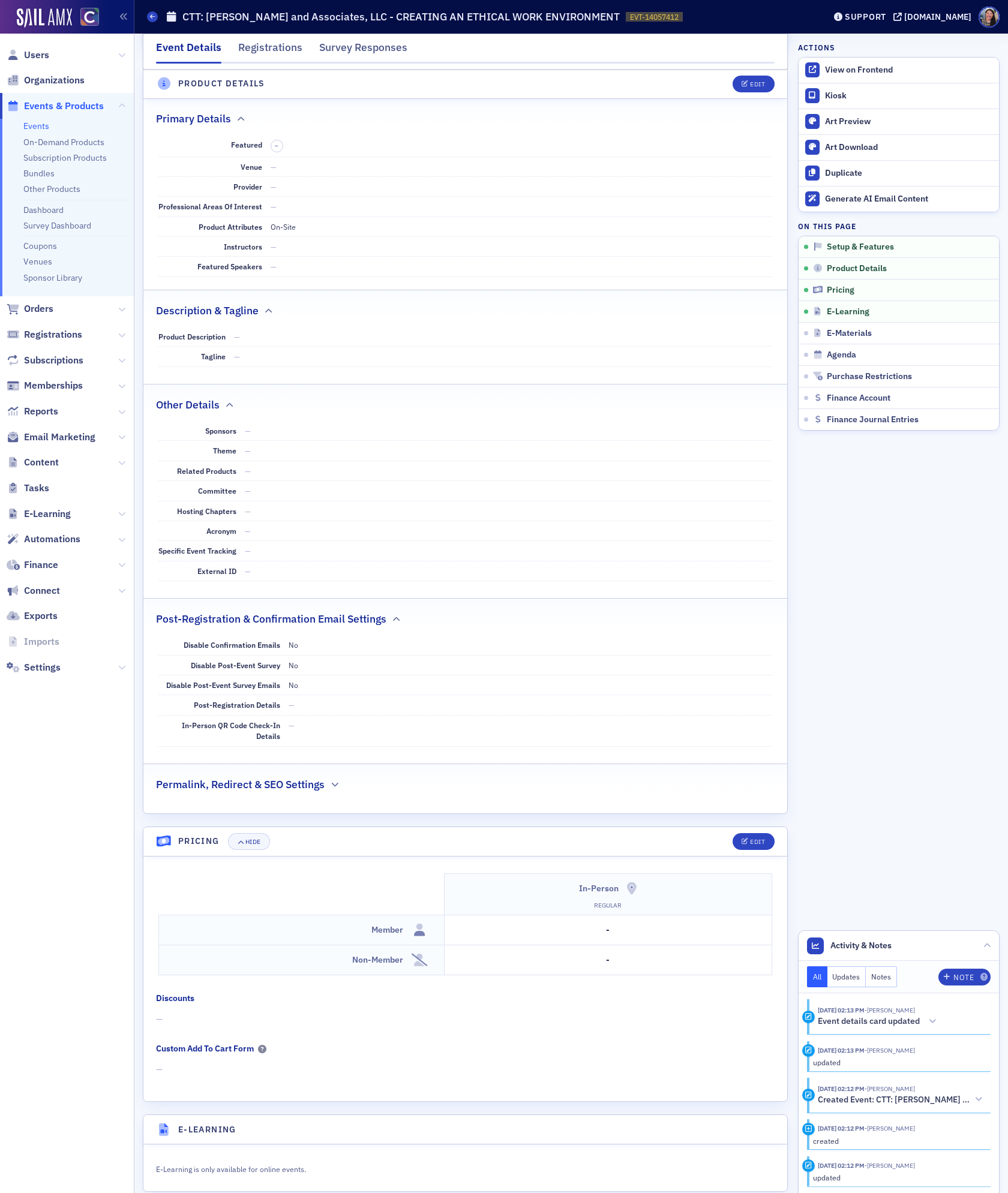
scroll to position [396, 0]
click at [750, 84] on div "Edit" at bounding box center [757, 84] width 15 height 7
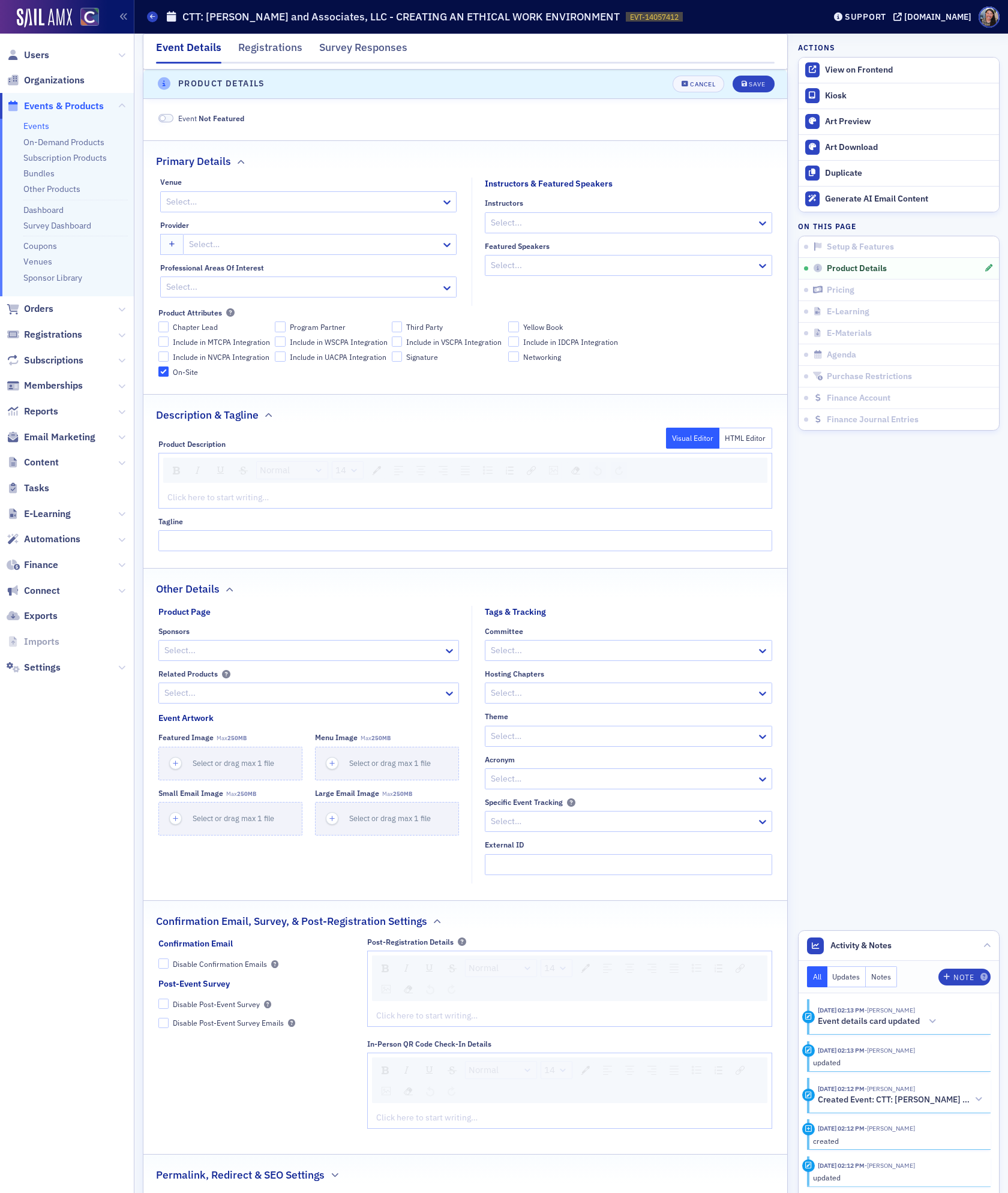
click at [509, 227] on div at bounding box center [622, 222] width 266 height 15
type input "[PERSON_NAME]"
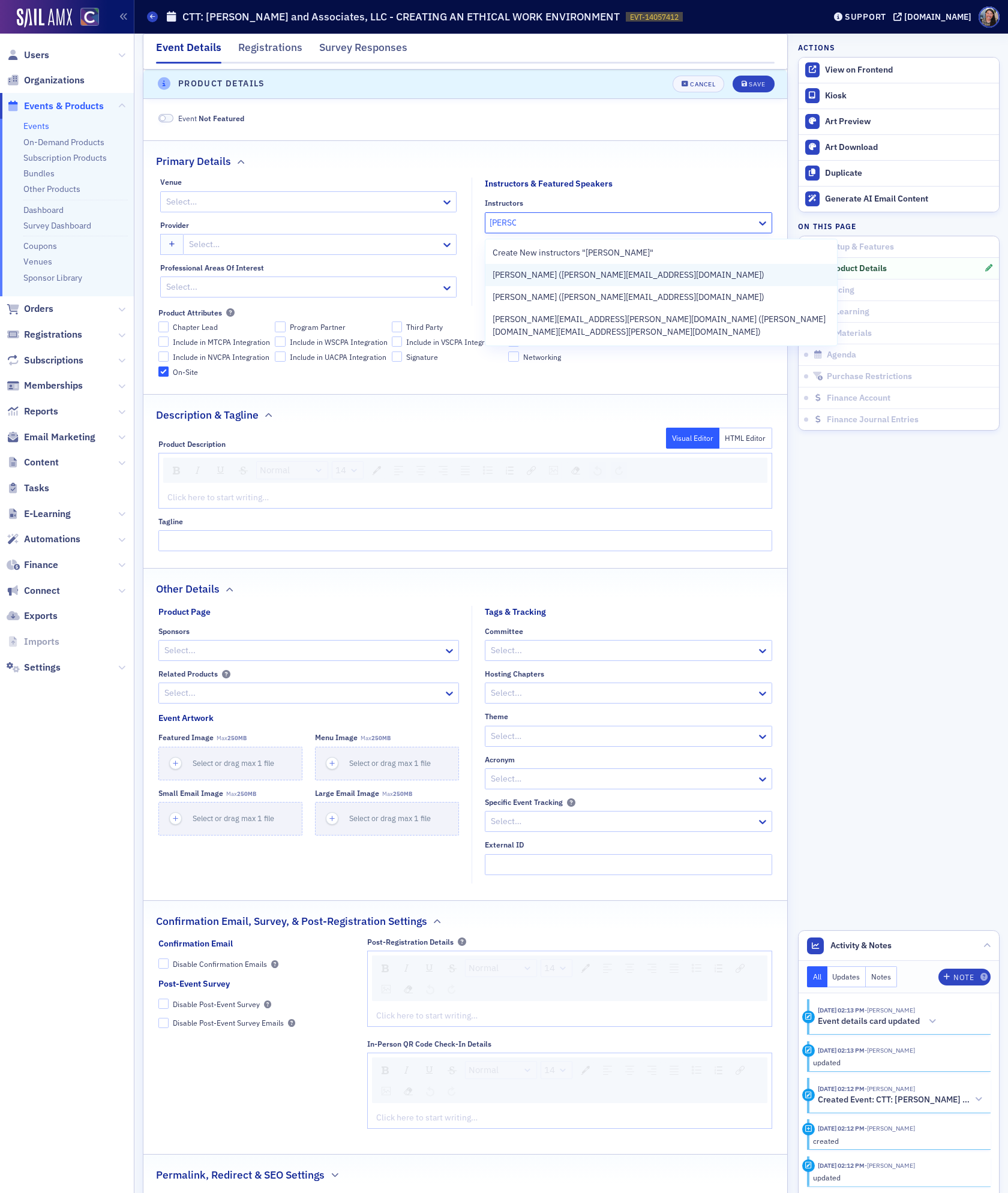
click at [512, 274] on span "[PERSON_NAME] ([PERSON_NAME][EMAIL_ADDRESS][DOMAIN_NAME])" at bounding box center [628, 275] width 272 height 13
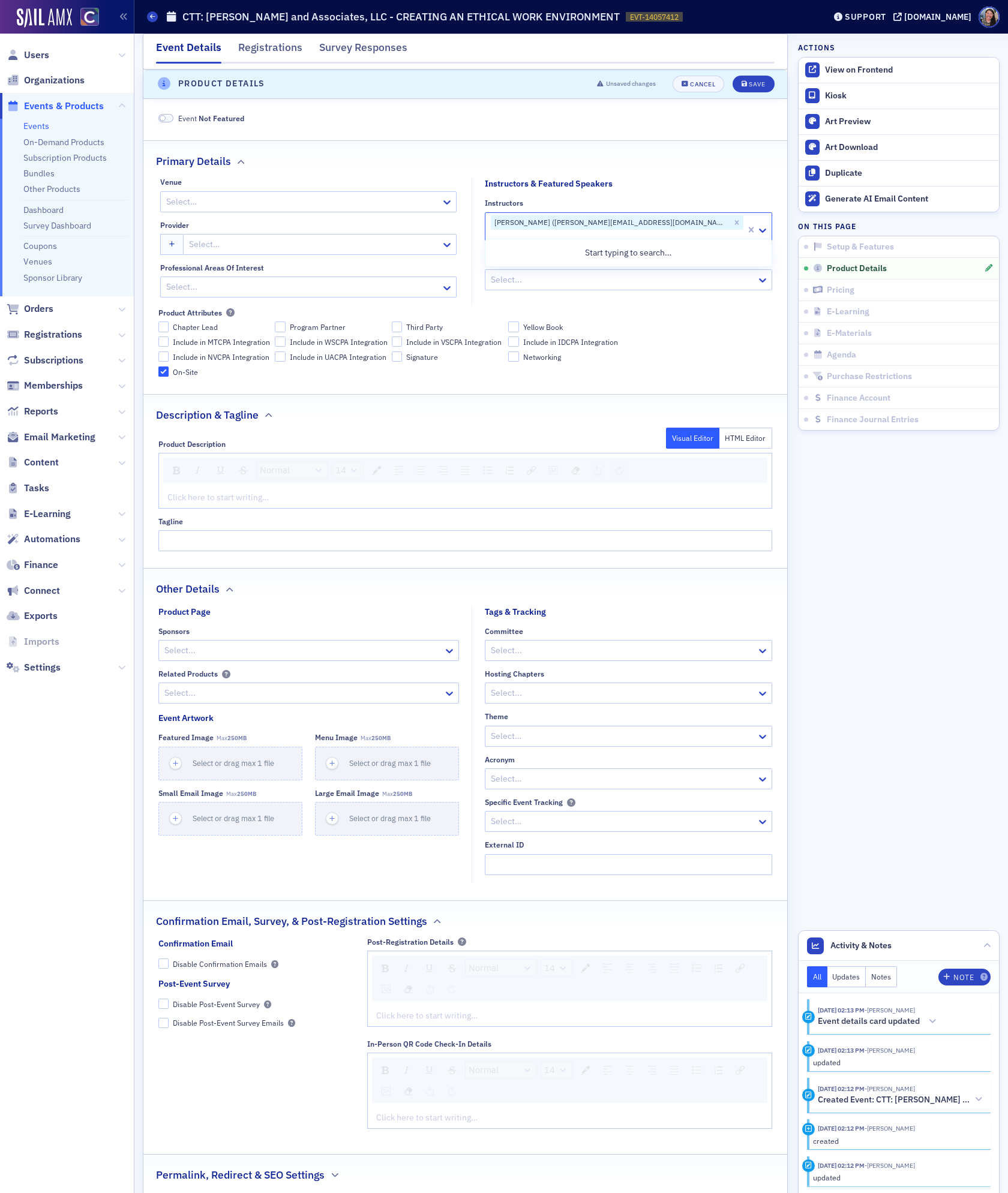
click at [388, 247] on div at bounding box center [314, 244] width 253 height 15
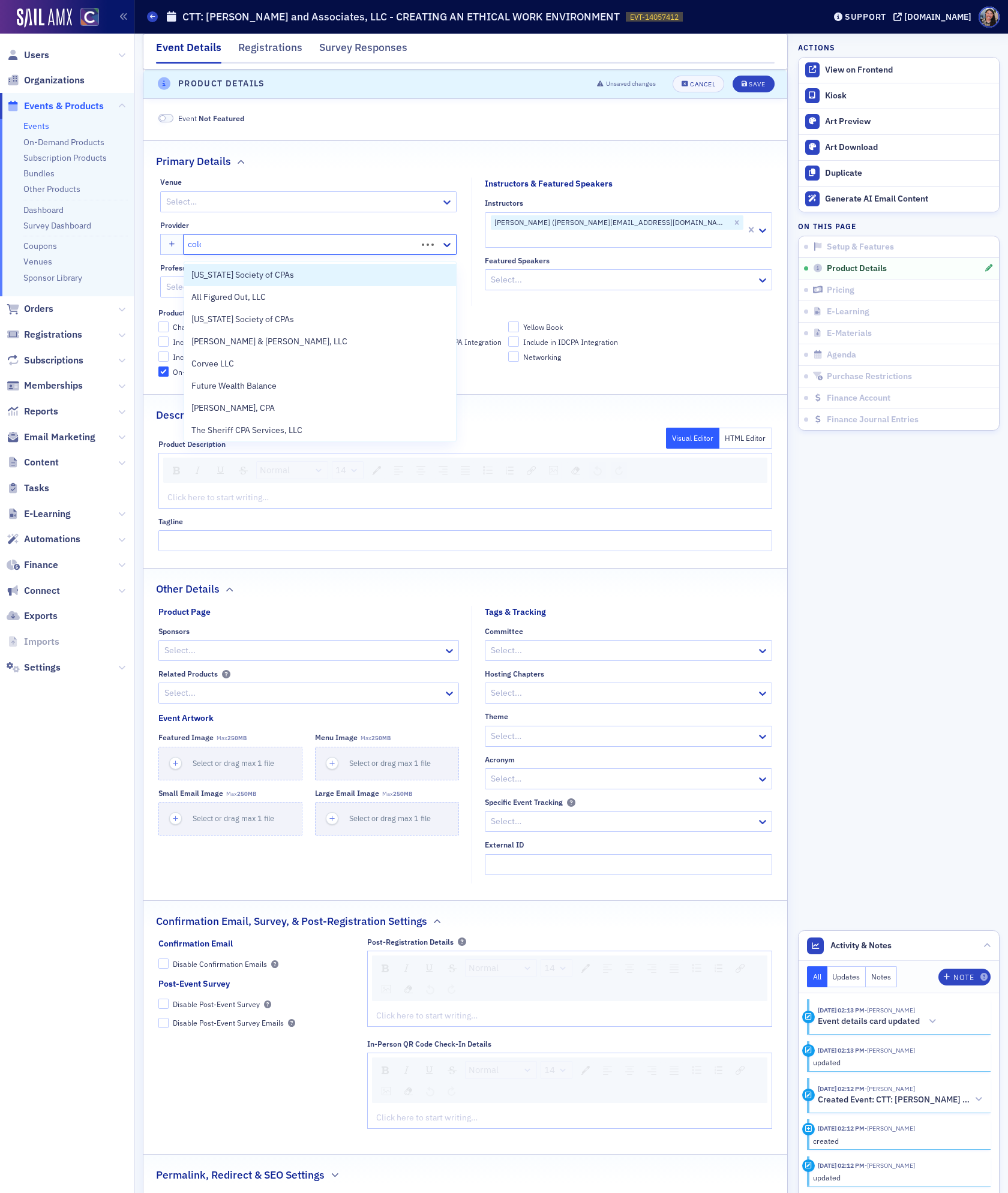
type input "colora"
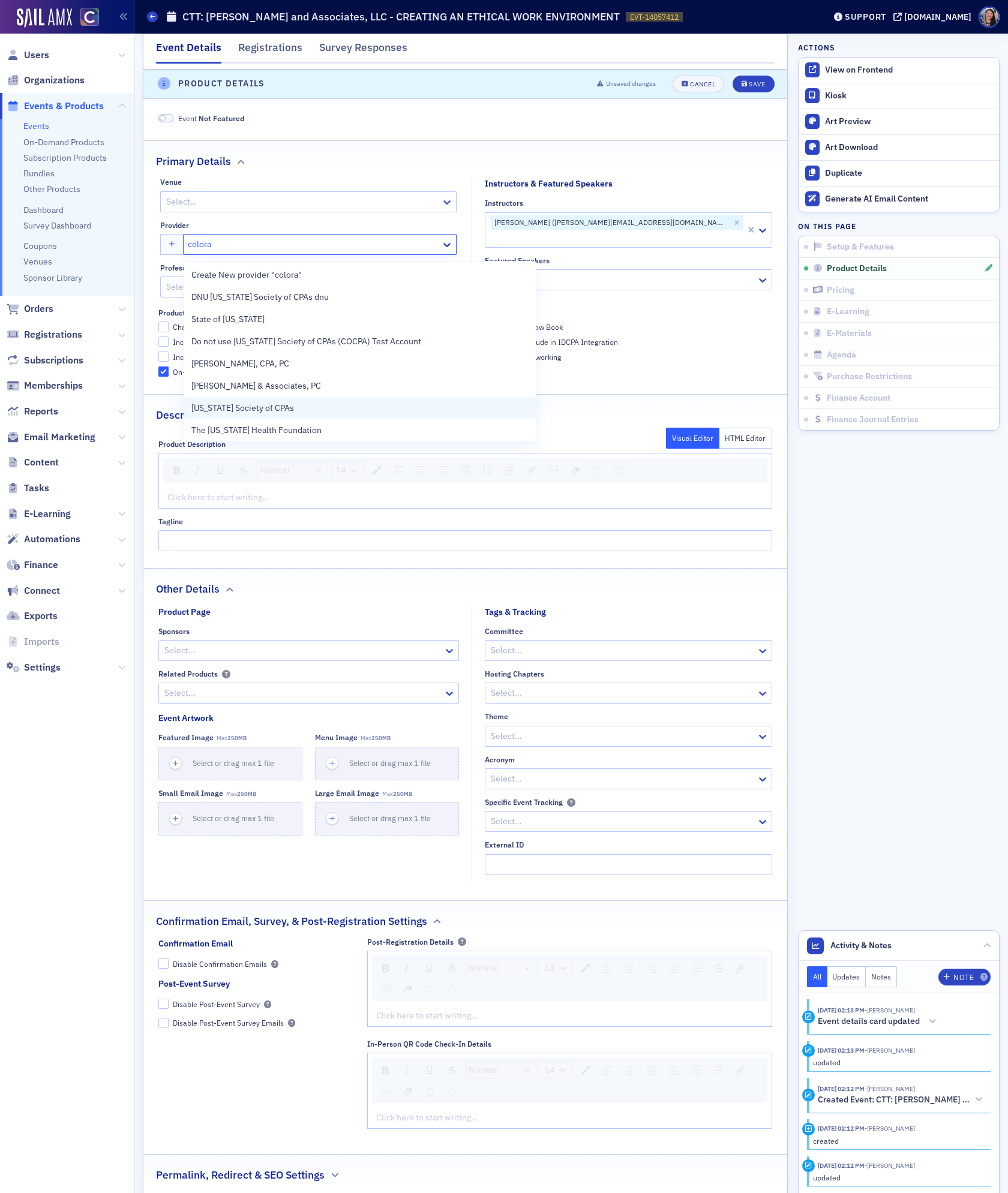
click at [325, 399] on div "[US_STATE] Society of CPAs" at bounding box center [360, 408] width 352 height 22
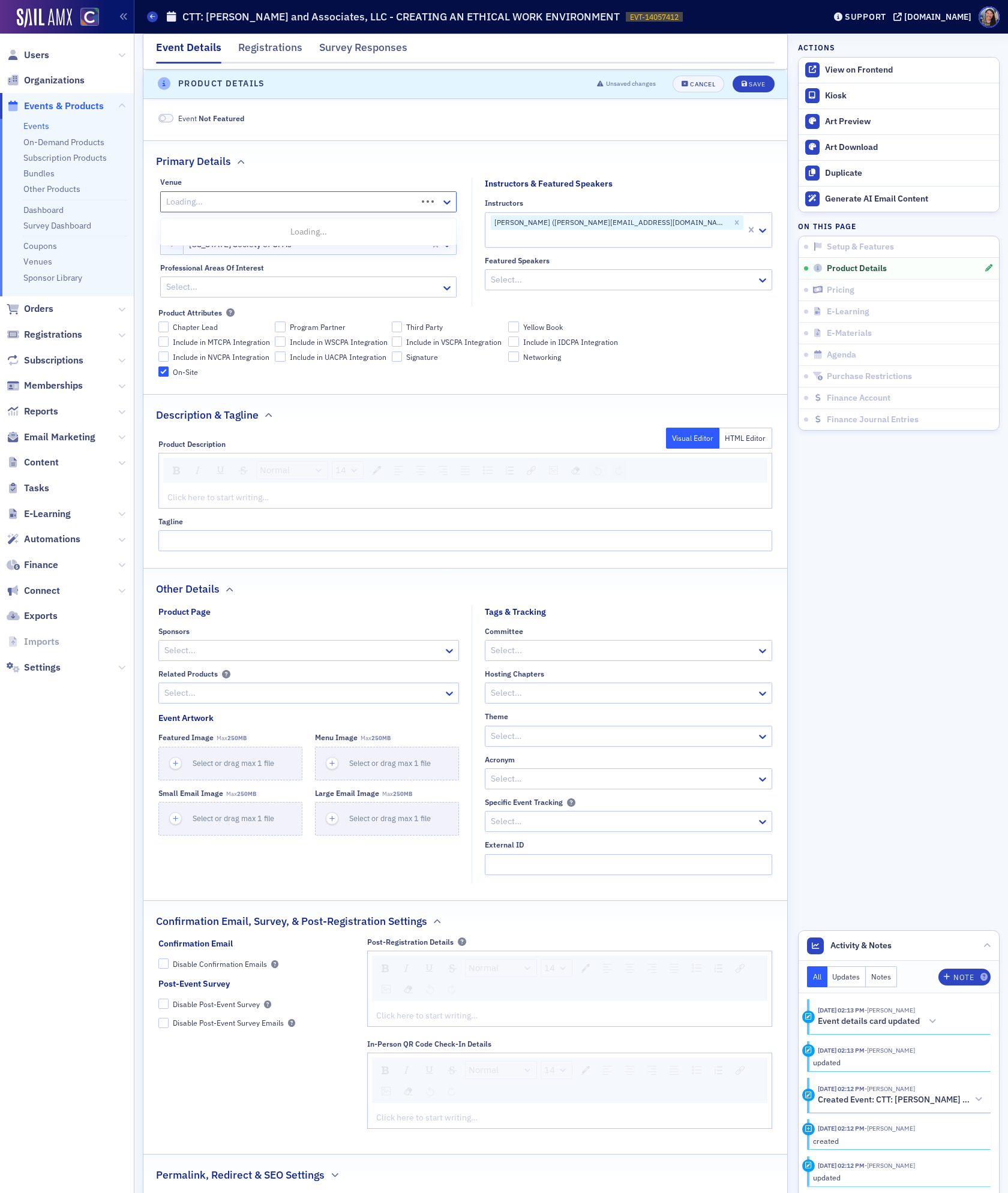
click at [287, 200] on div at bounding box center [290, 201] width 251 height 15
type input "a"
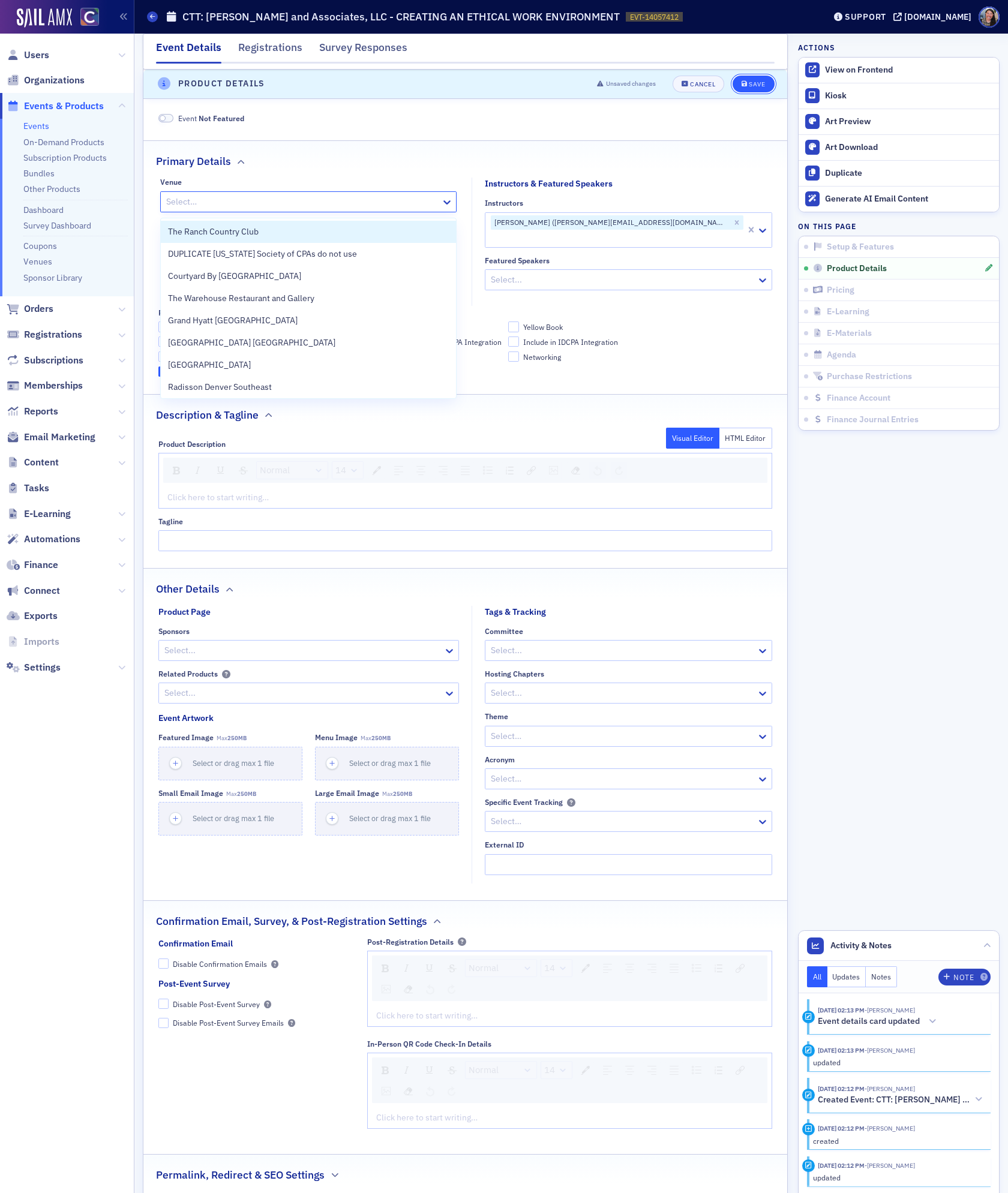
click at [762, 76] on button "Save" at bounding box center [753, 84] width 41 height 17
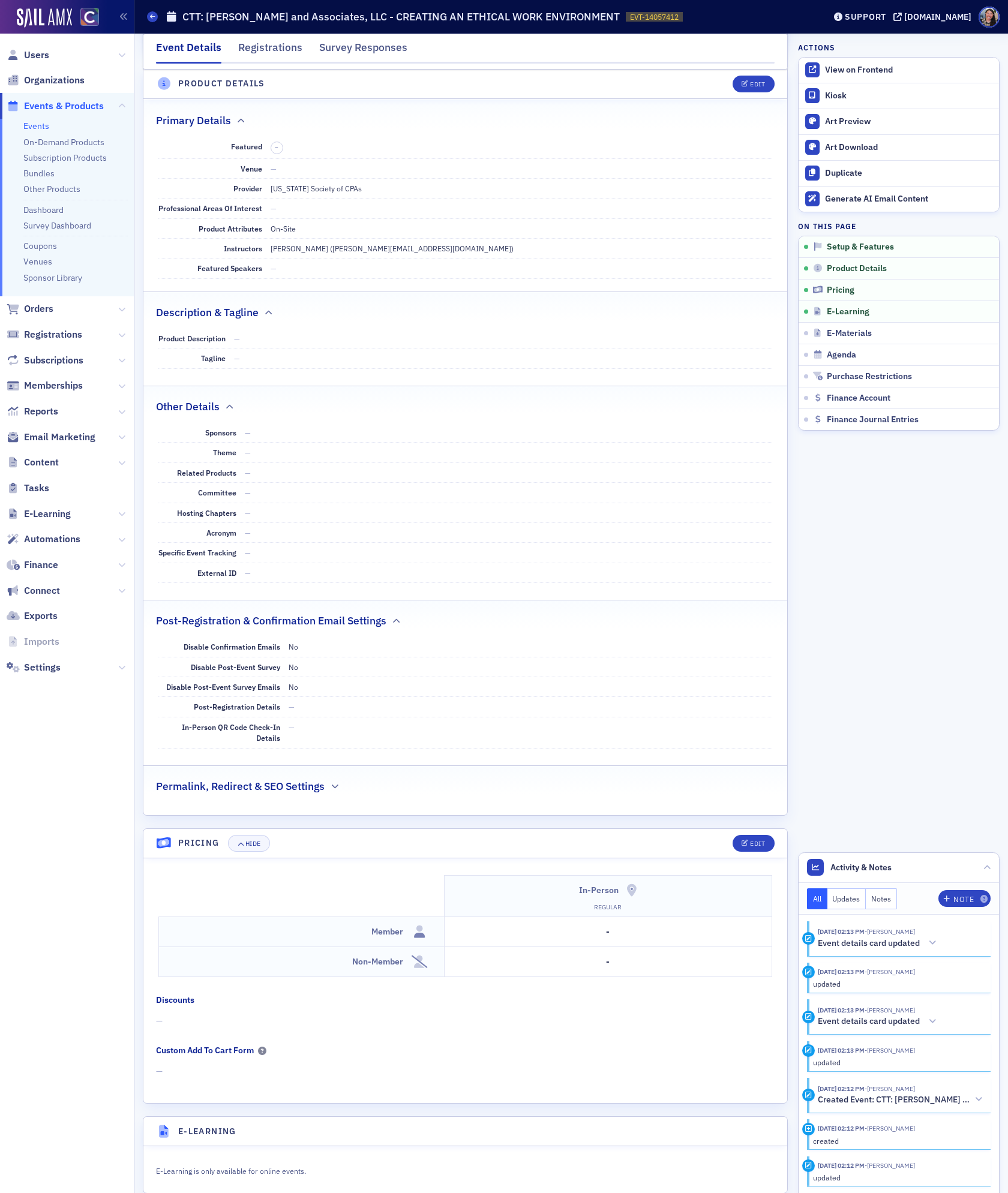
scroll to position [0, 0]
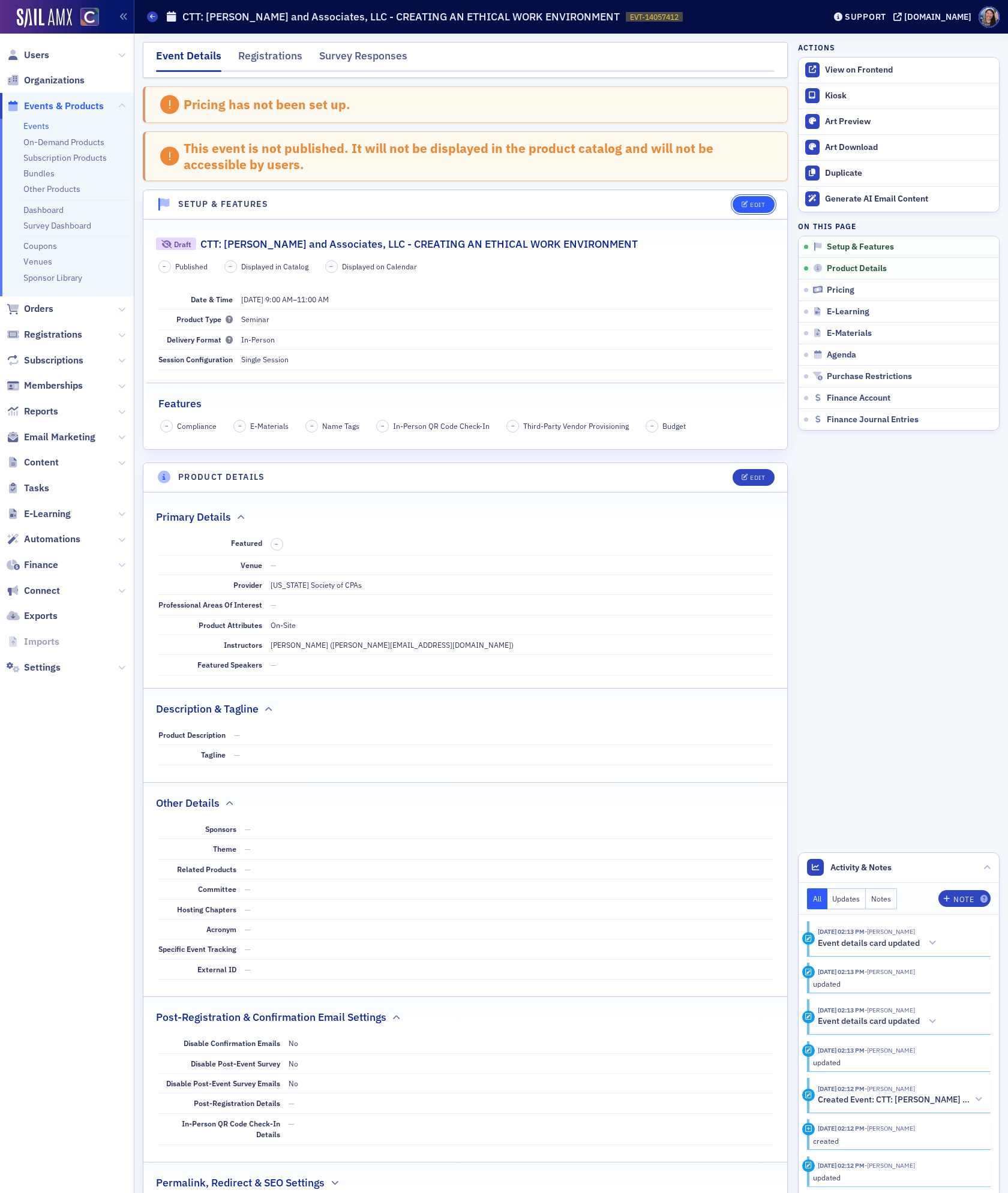
click at [752, 208] on div "Edit" at bounding box center [757, 204] width 15 height 7
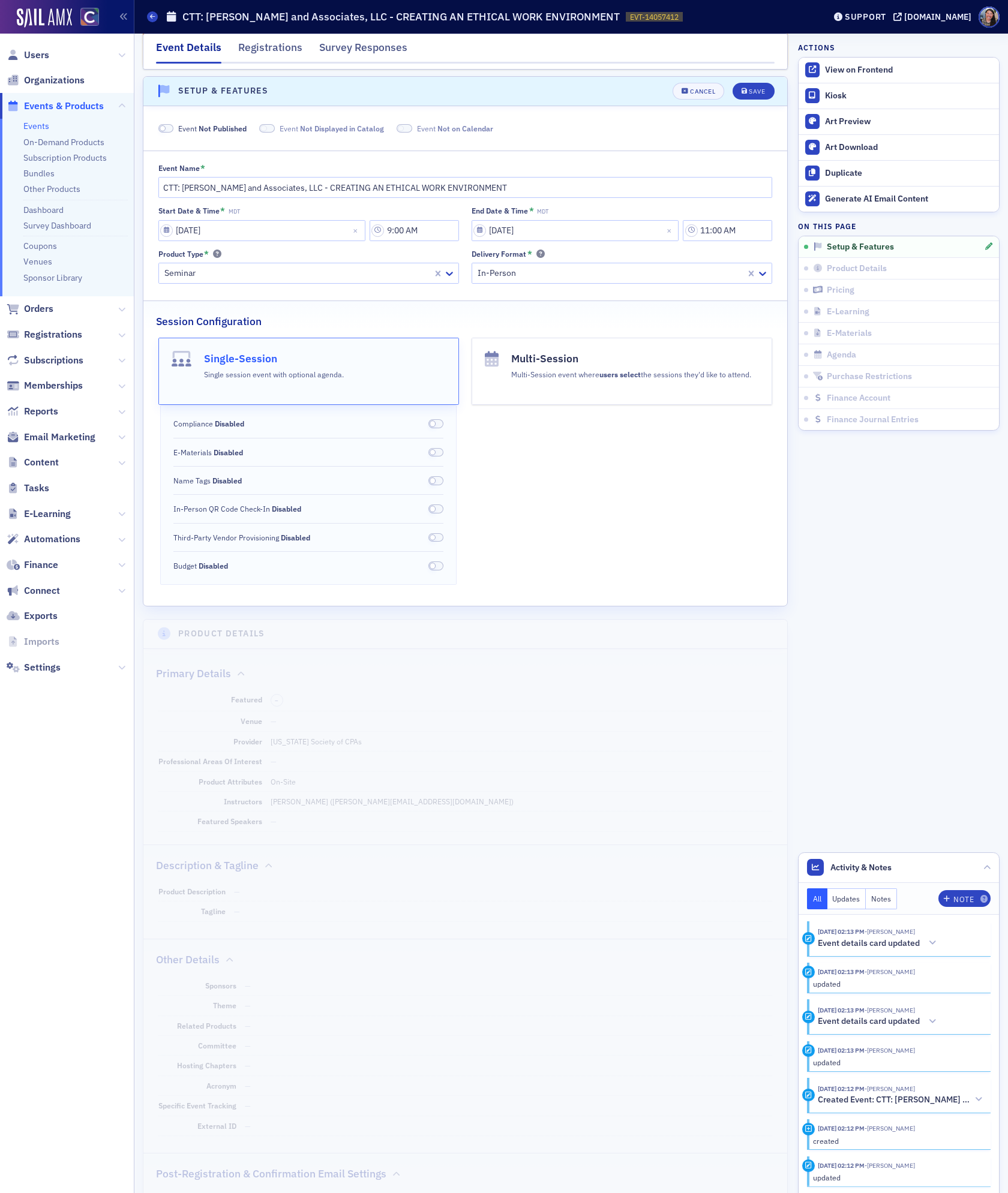
scroll to position [121, 0]
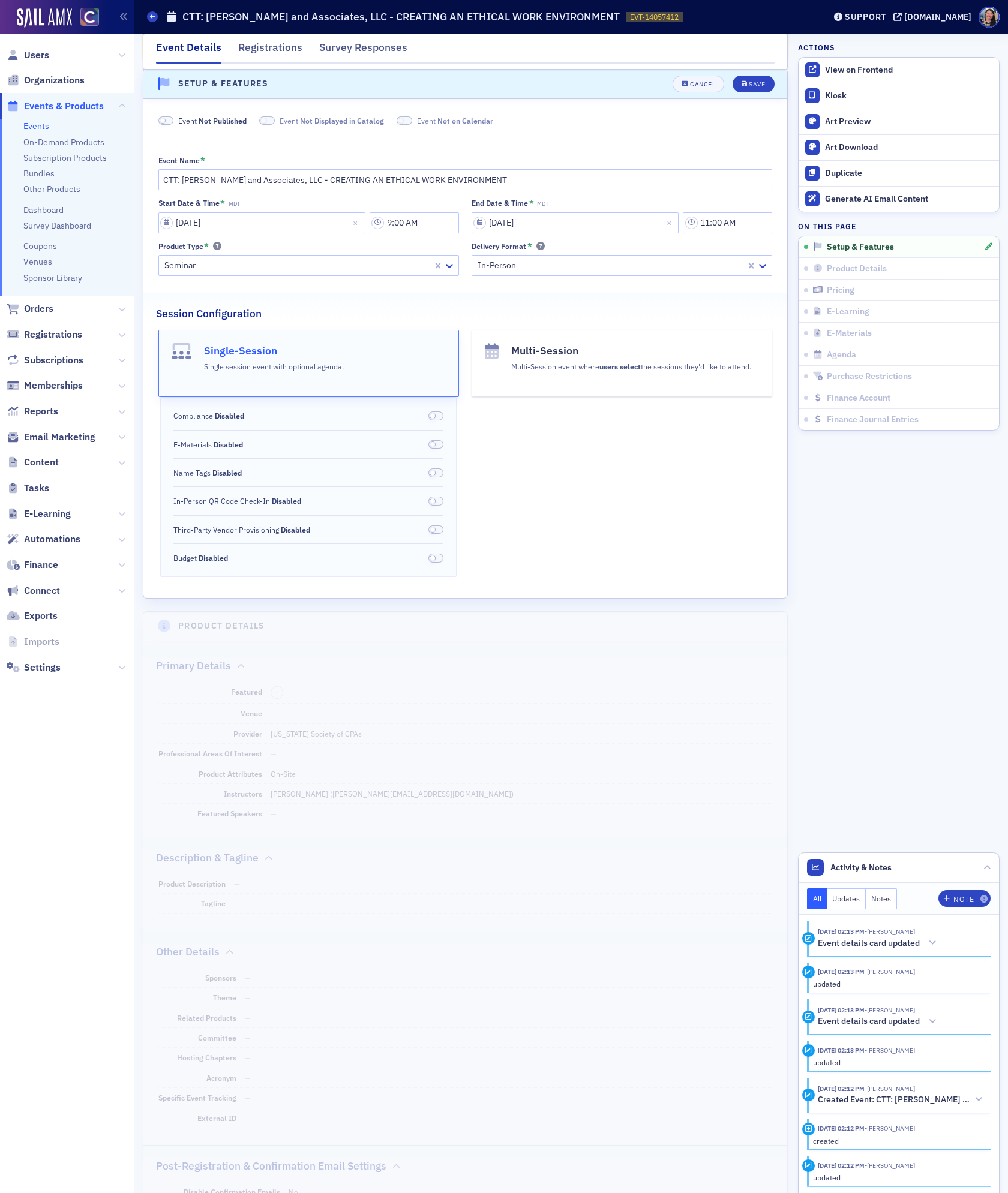
click at [221, 117] on span "Event Not Published" at bounding box center [212, 121] width 69 height 11
click at [262, 113] on fieldset "Event Published Event Displayed in Catalog Event Displayed on Calendar" at bounding box center [465, 118] width 644 height 32
click at [266, 123] on label "Event Displayed in Catalog" at bounding box center [300, 121] width 111 height 11
click at [420, 122] on span "Displayed on Calendar" at bounding box center [446, 121] width 76 height 10
click at [292, 120] on span "Displayed in Catalog" at bounding box center [321, 121] width 70 height 10
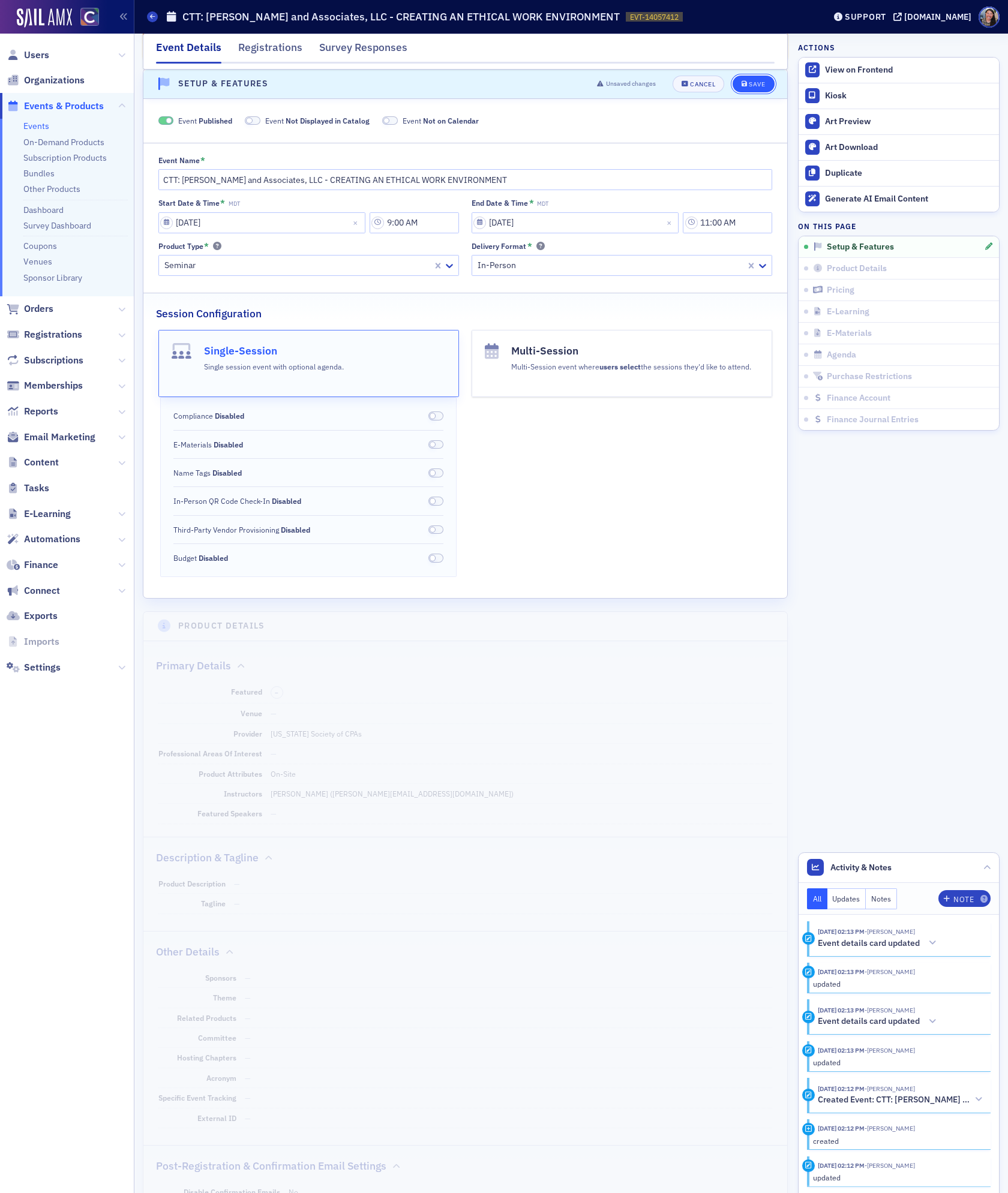
click at [757, 85] on div "Save" at bounding box center [757, 84] width 16 height 7
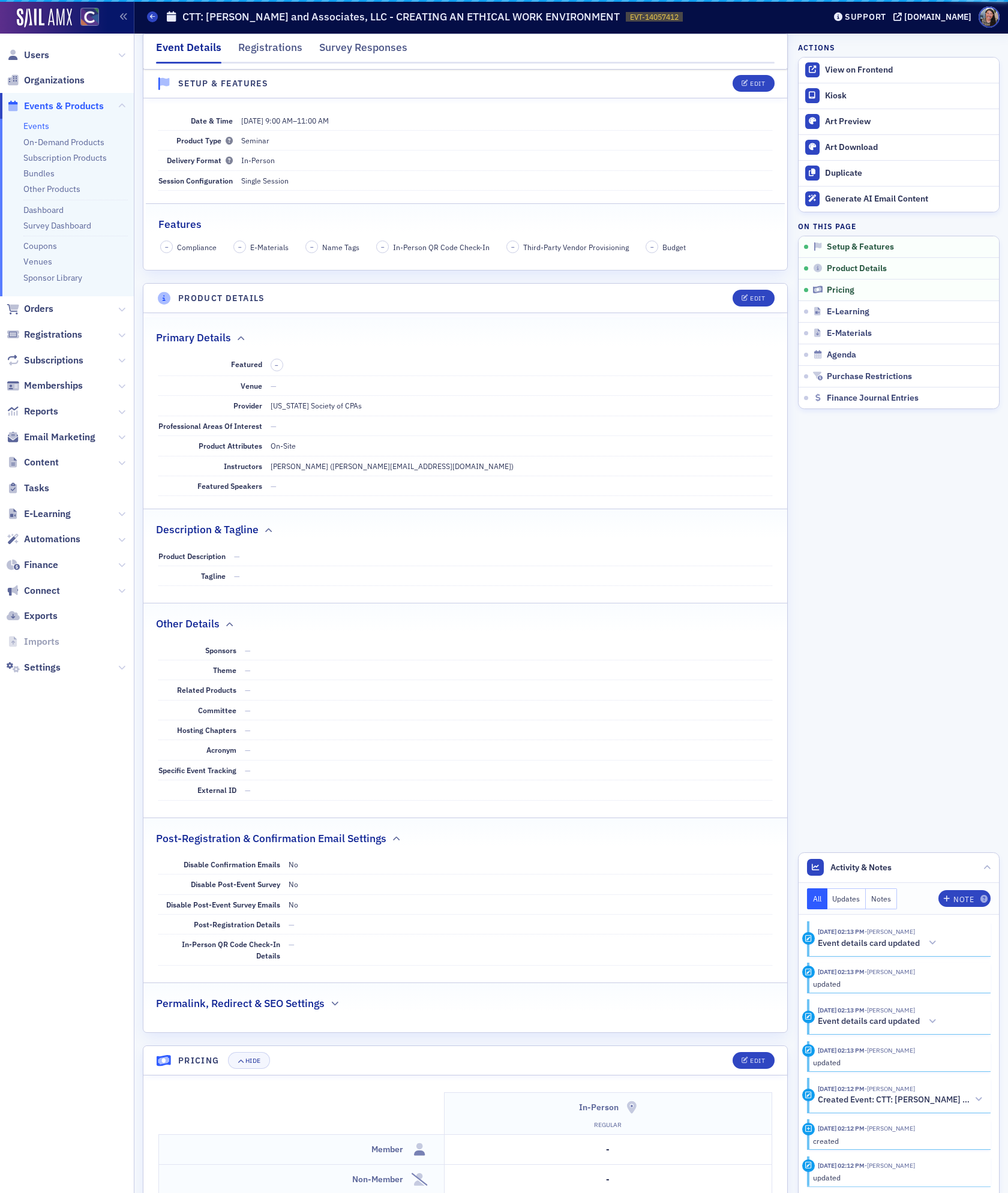
scroll to position [63, 0]
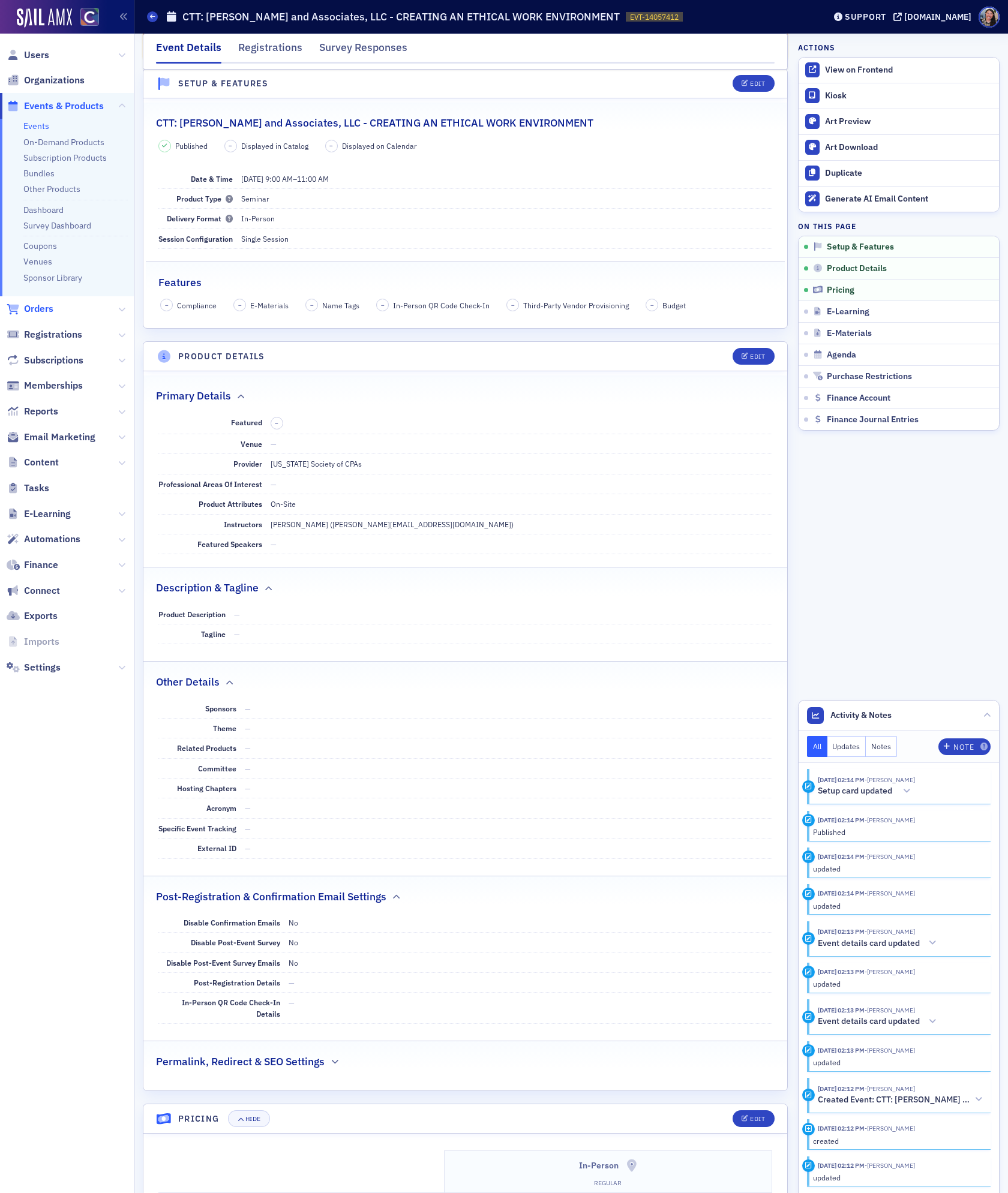
click at [45, 313] on span "Orders" at bounding box center [38, 309] width 29 height 13
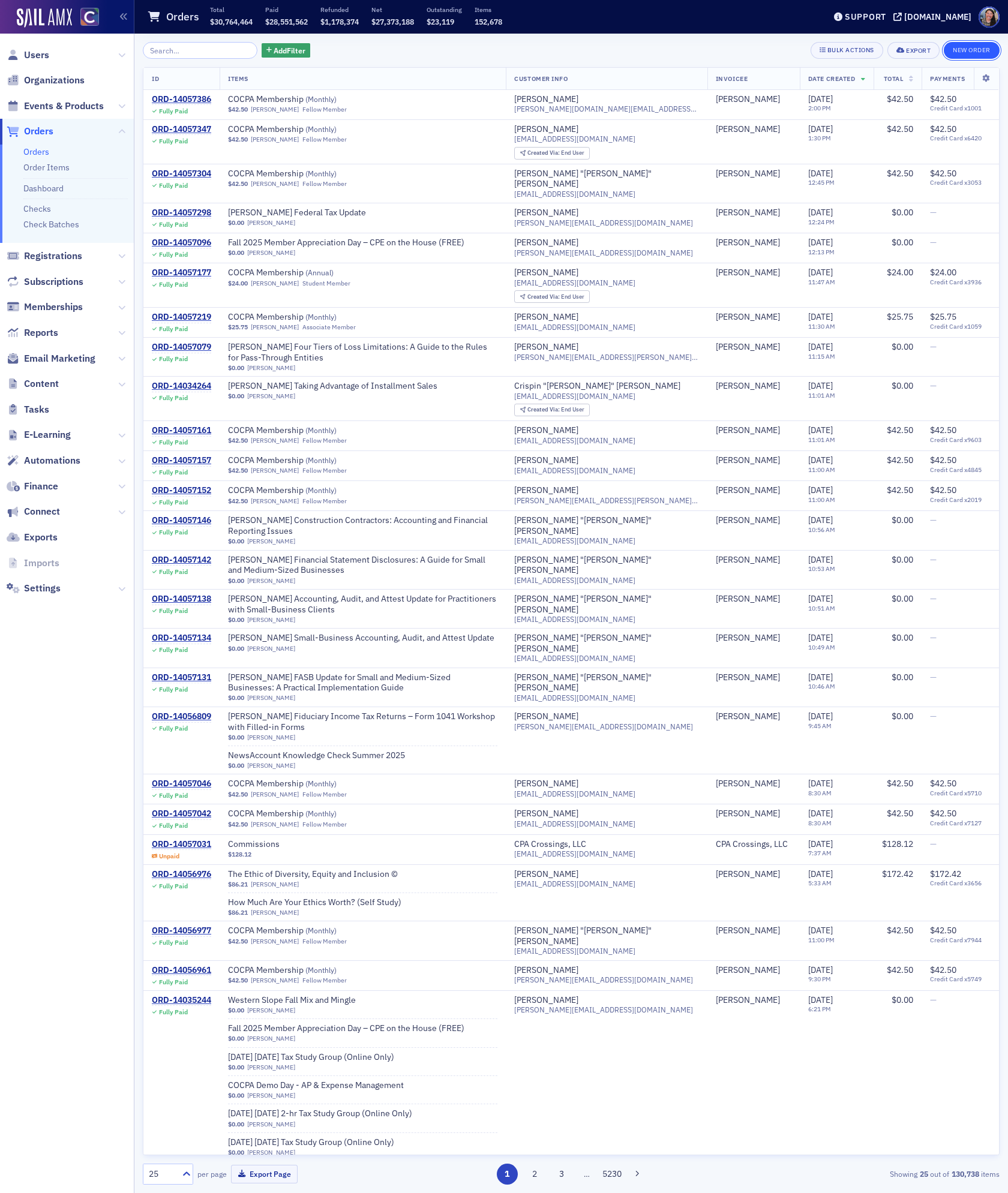
click at [967, 51] on button "New Order" at bounding box center [971, 51] width 56 height 17
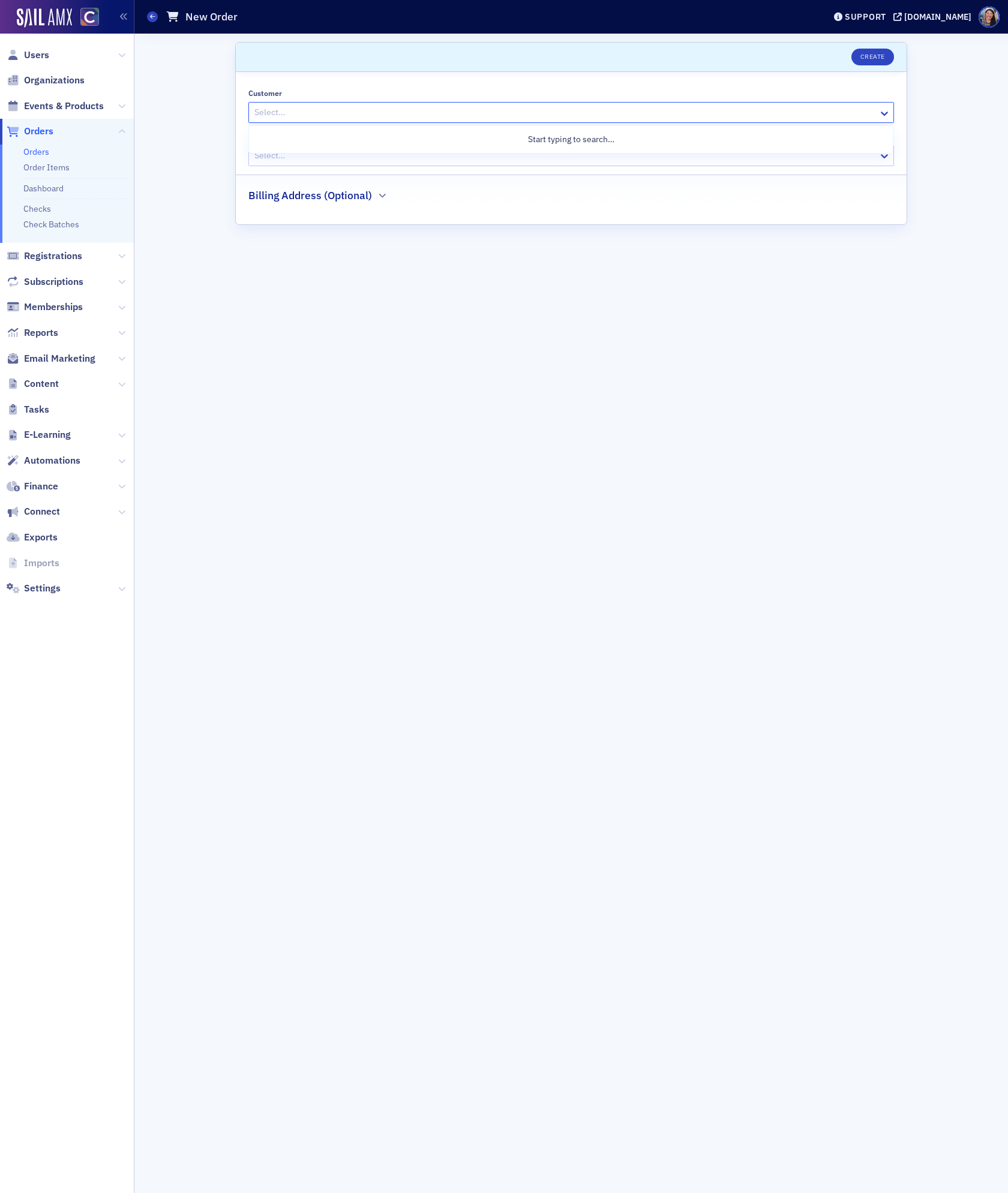
click at [287, 118] on div at bounding box center [565, 112] width 624 height 15
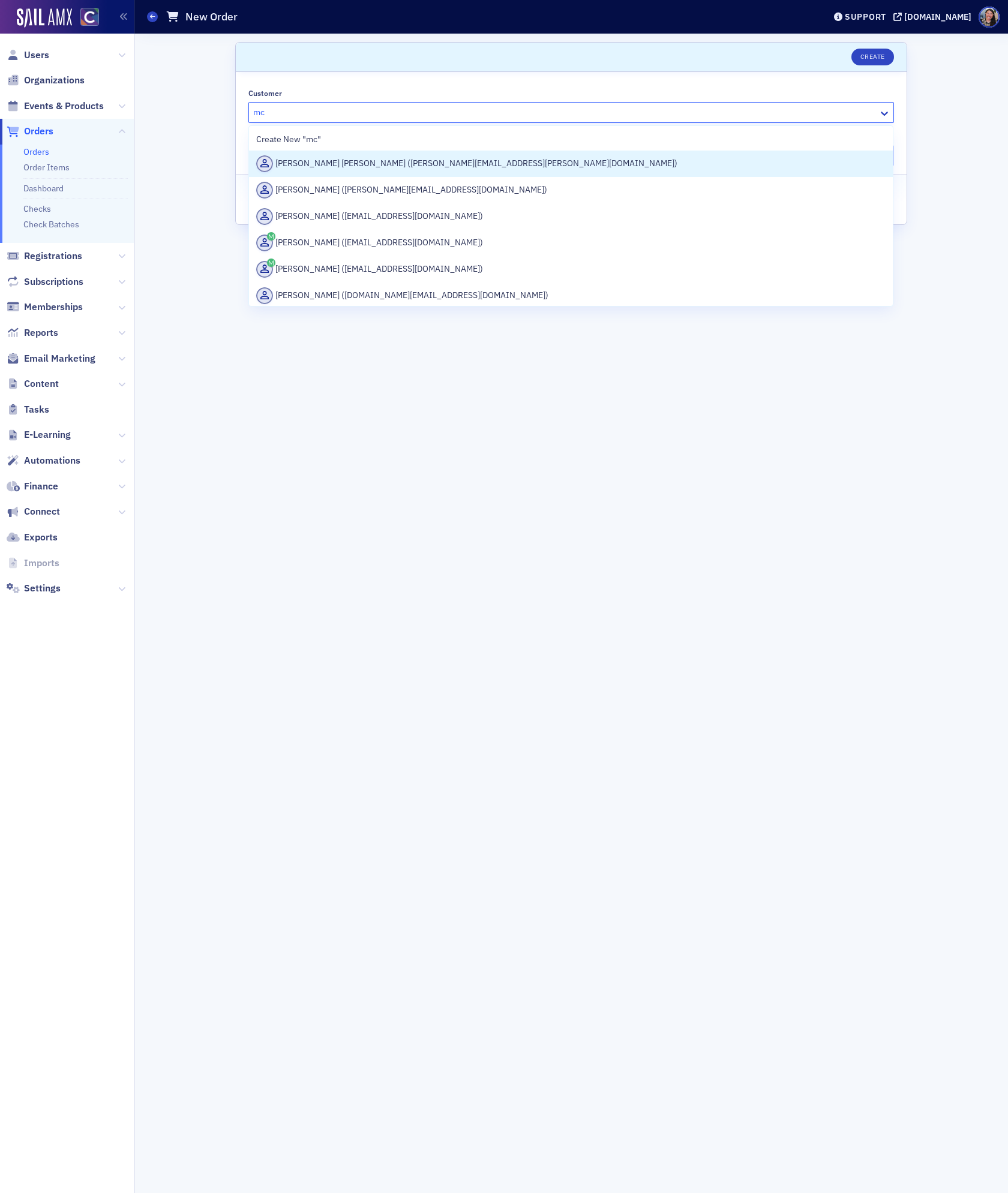
type input "m"
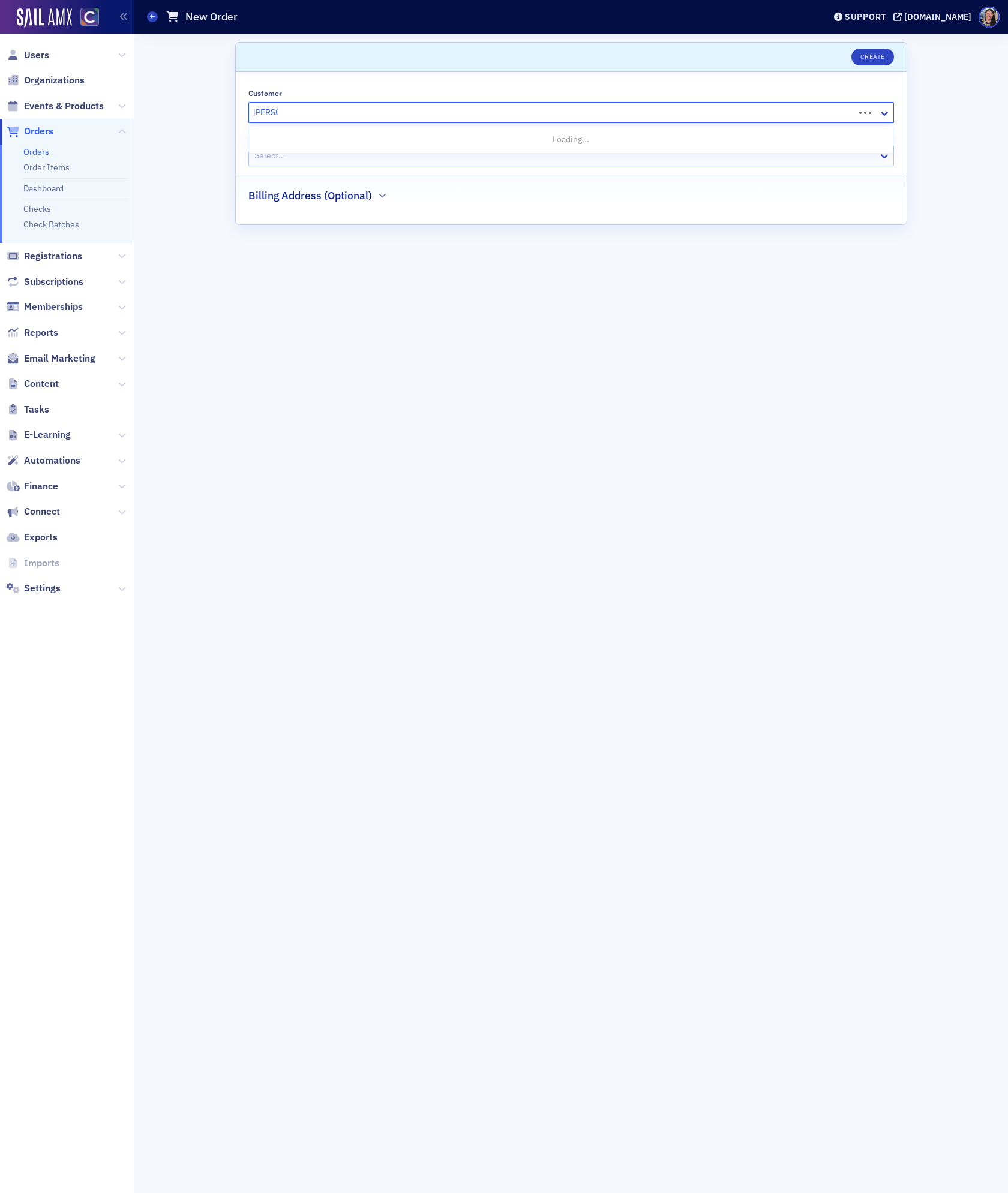
type input "[PERSON_NAME]"
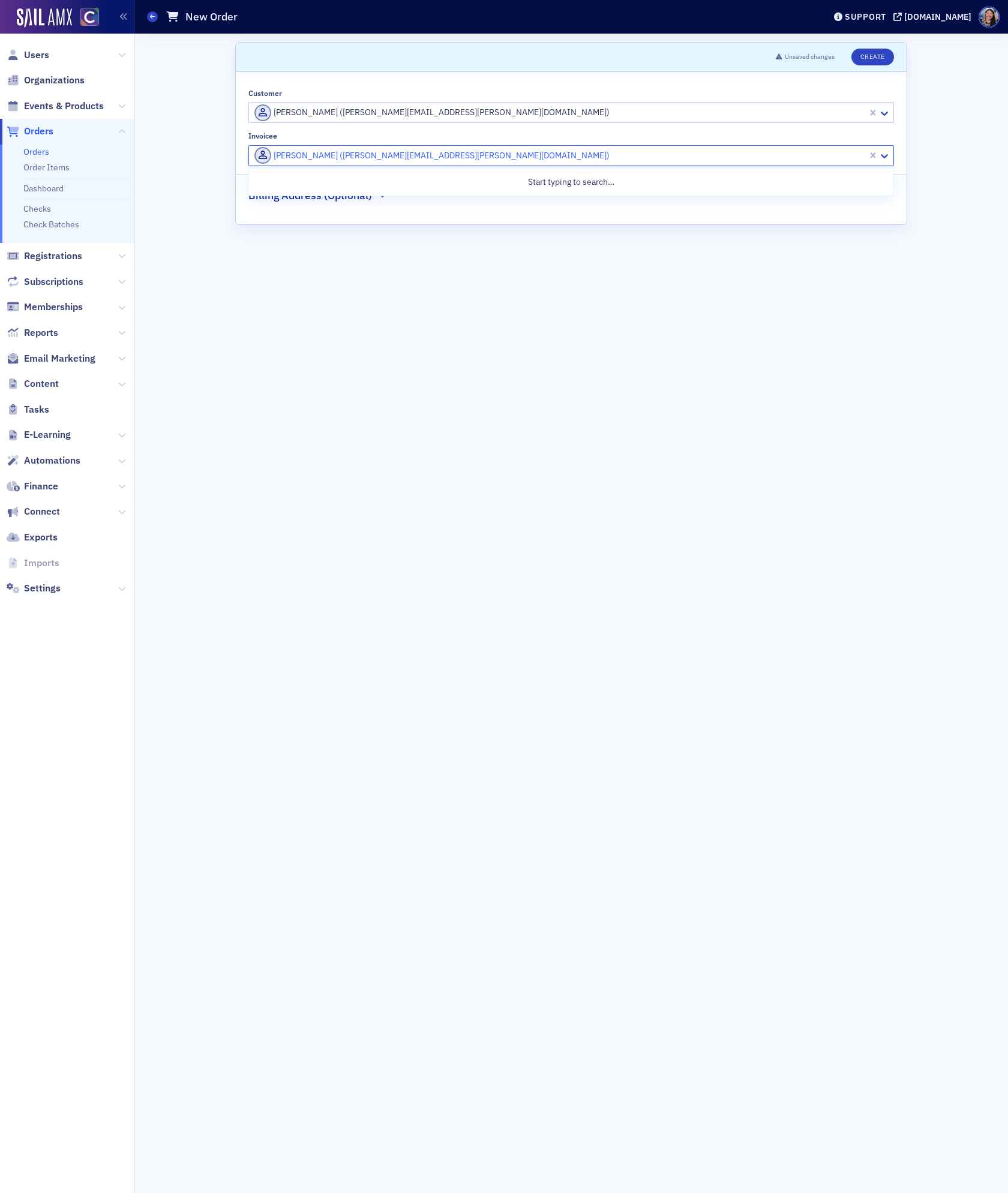
click at [359, 156] on div at bounding box center [560, 155] width 613 height 15
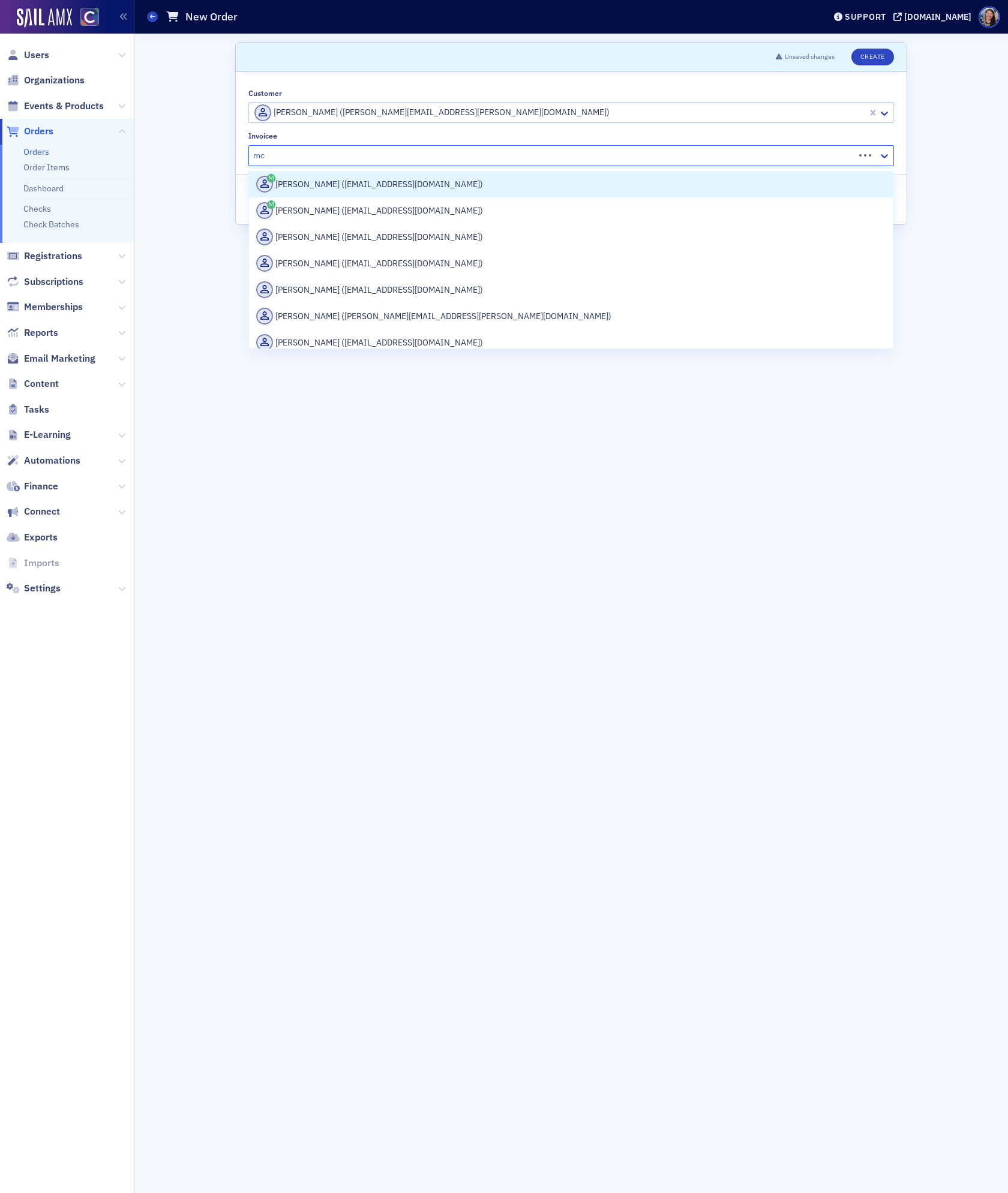
type input "m"
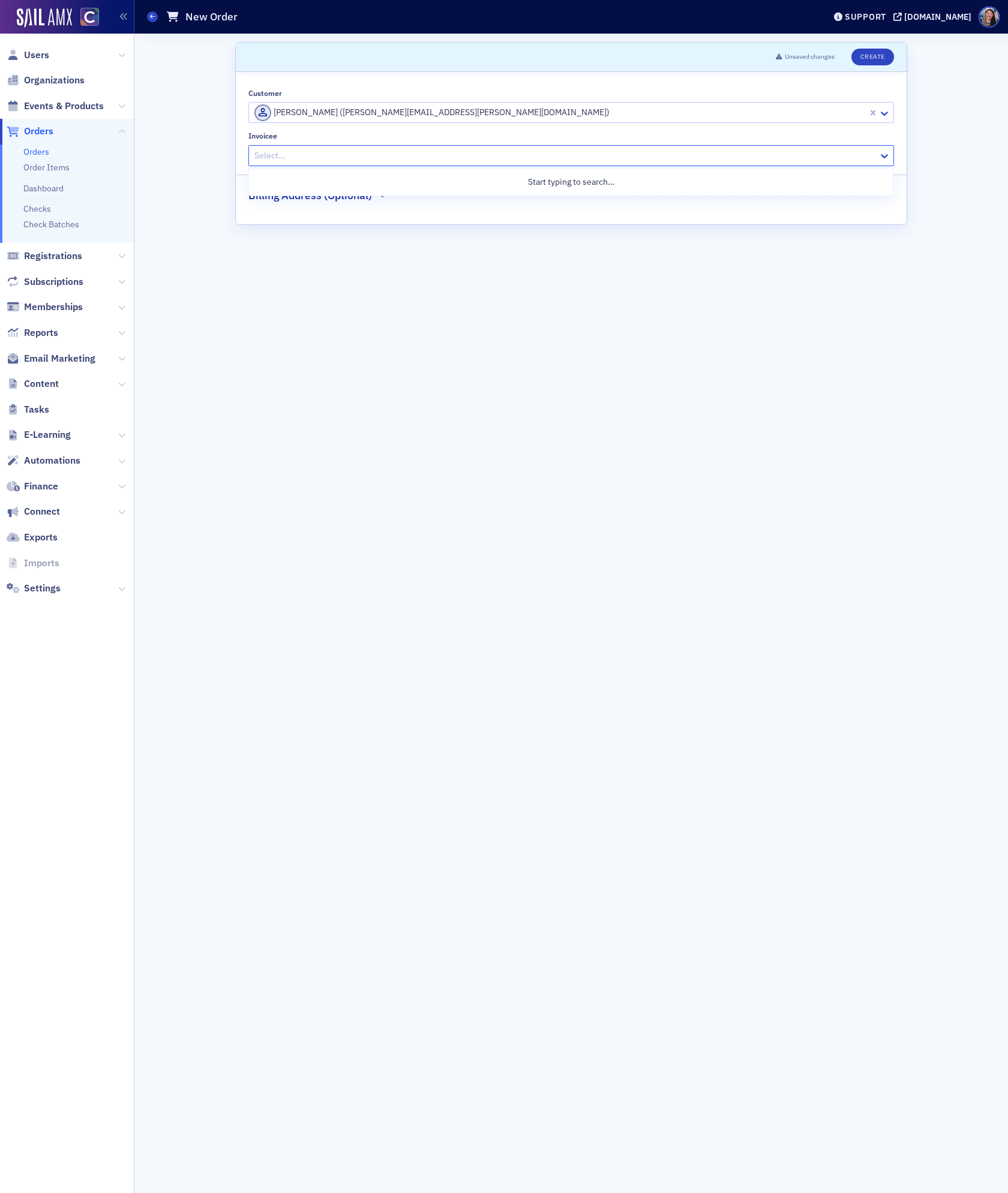
paste input "[PERSON_NAME] and Associates, LLC"
type input "[PERSON_NAME] and Associates, LLC"
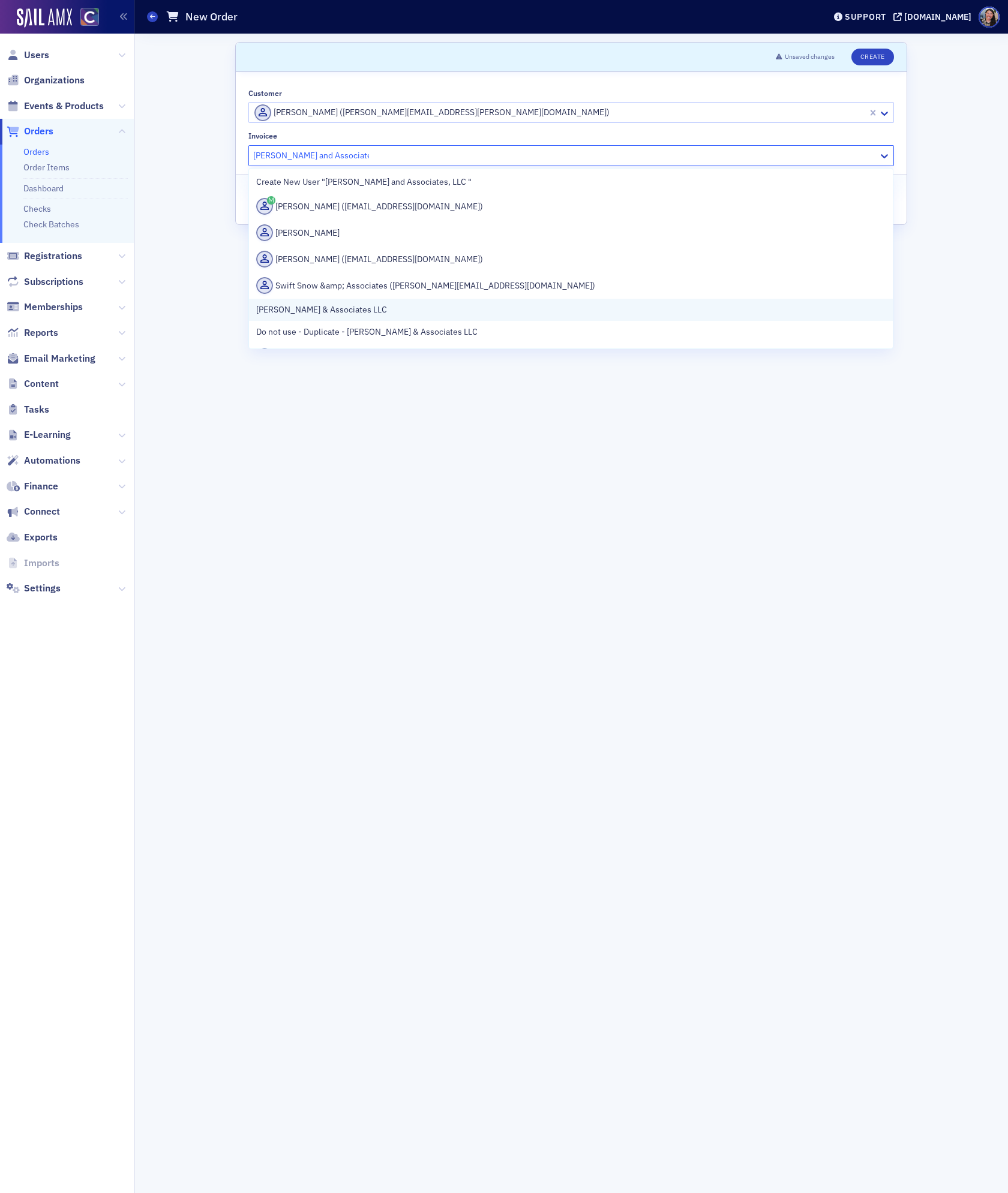
click at [352, 308] on span "[PERSON_NAME] & Associates LLC" at bounding box center [321, 310] width 131 height 13
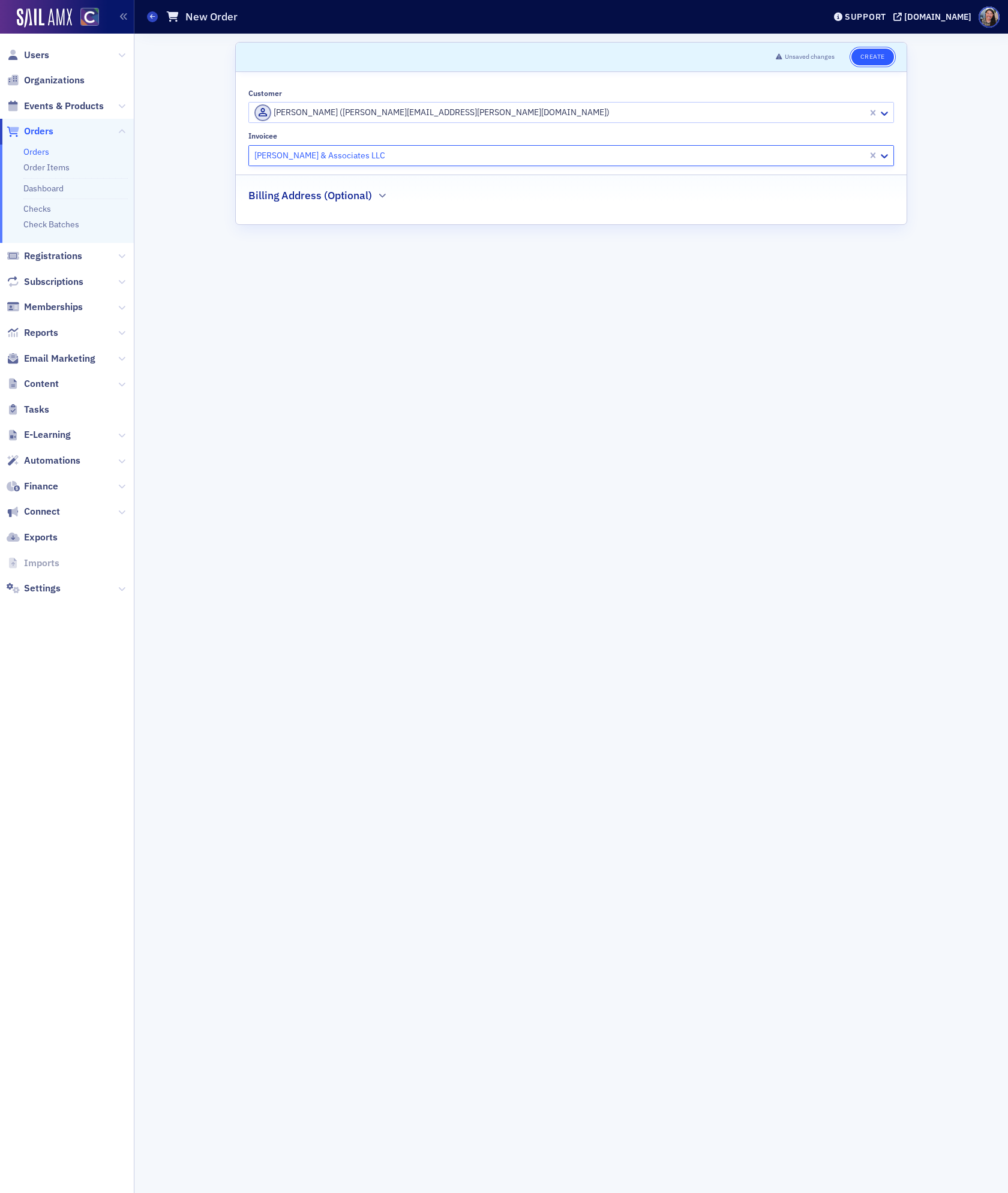
click at [871, 57] on button "Create" at bounding box center [873, 57] width 43 height 17
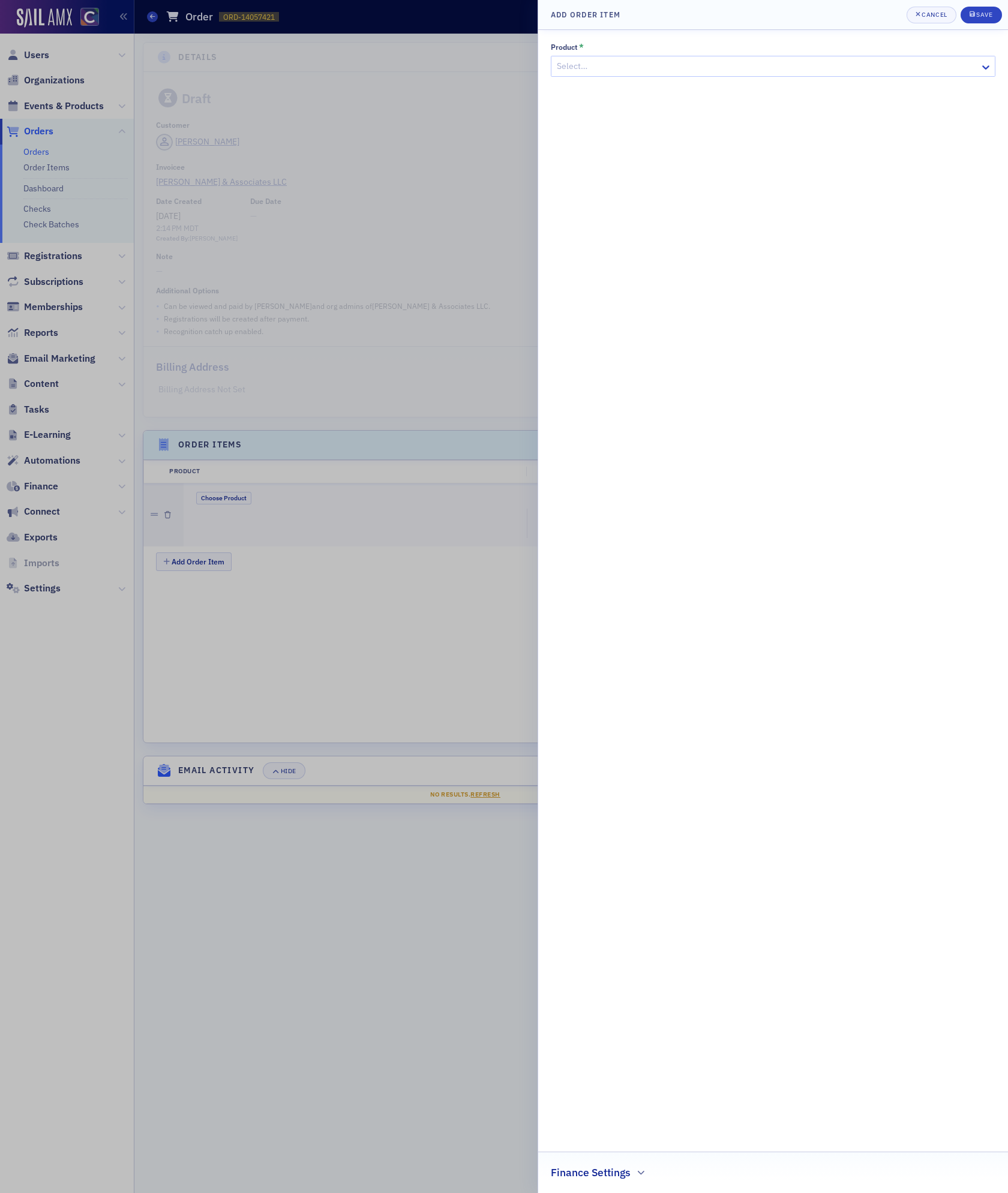
click at [630, 66] on div at bounding box center [767, 66] width 423 height 15
type input "on-site billing"
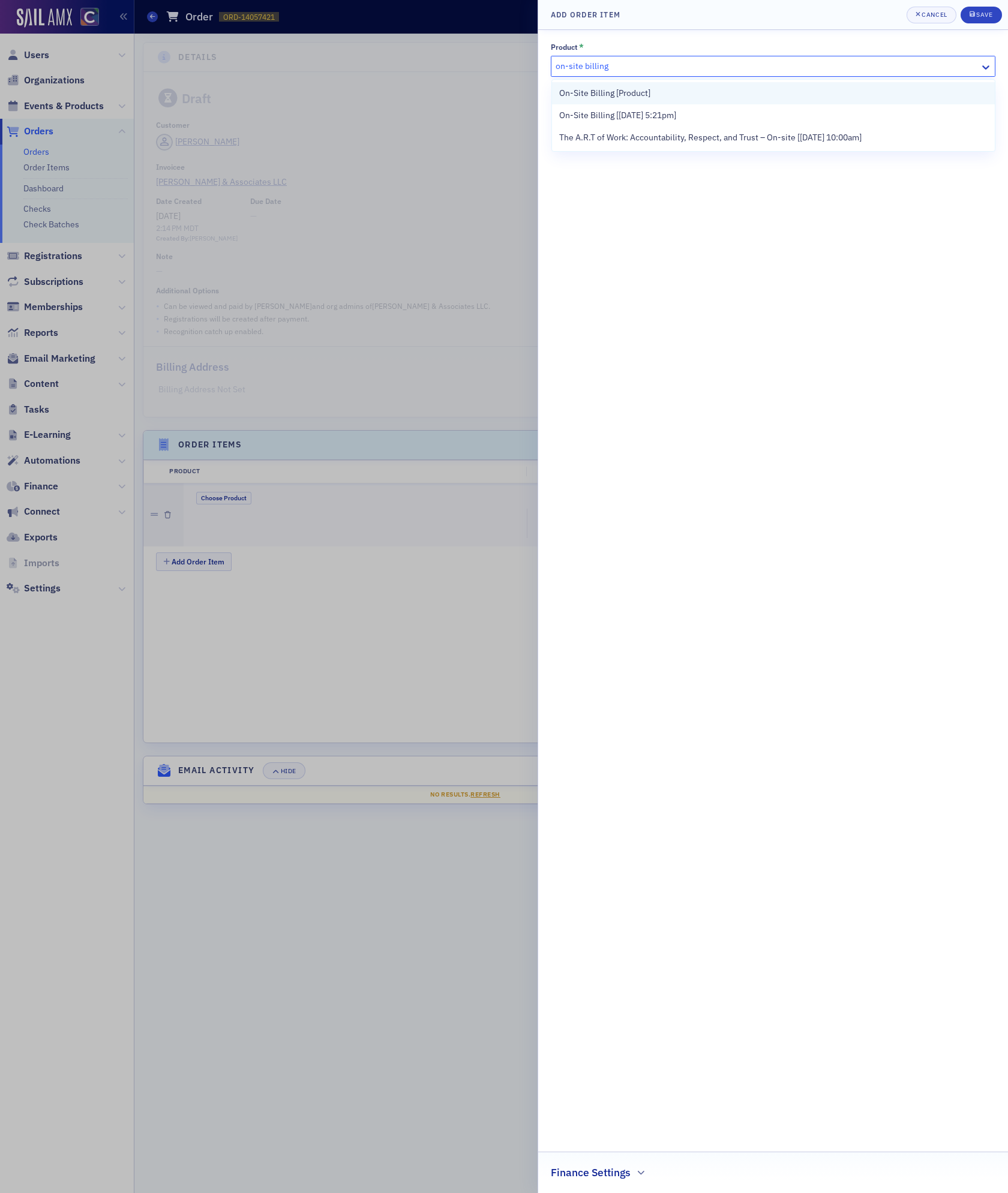
click at [645, 90] on span "On-Site Billing [Product]" at bounding box center [605, 93] width 91 height 13
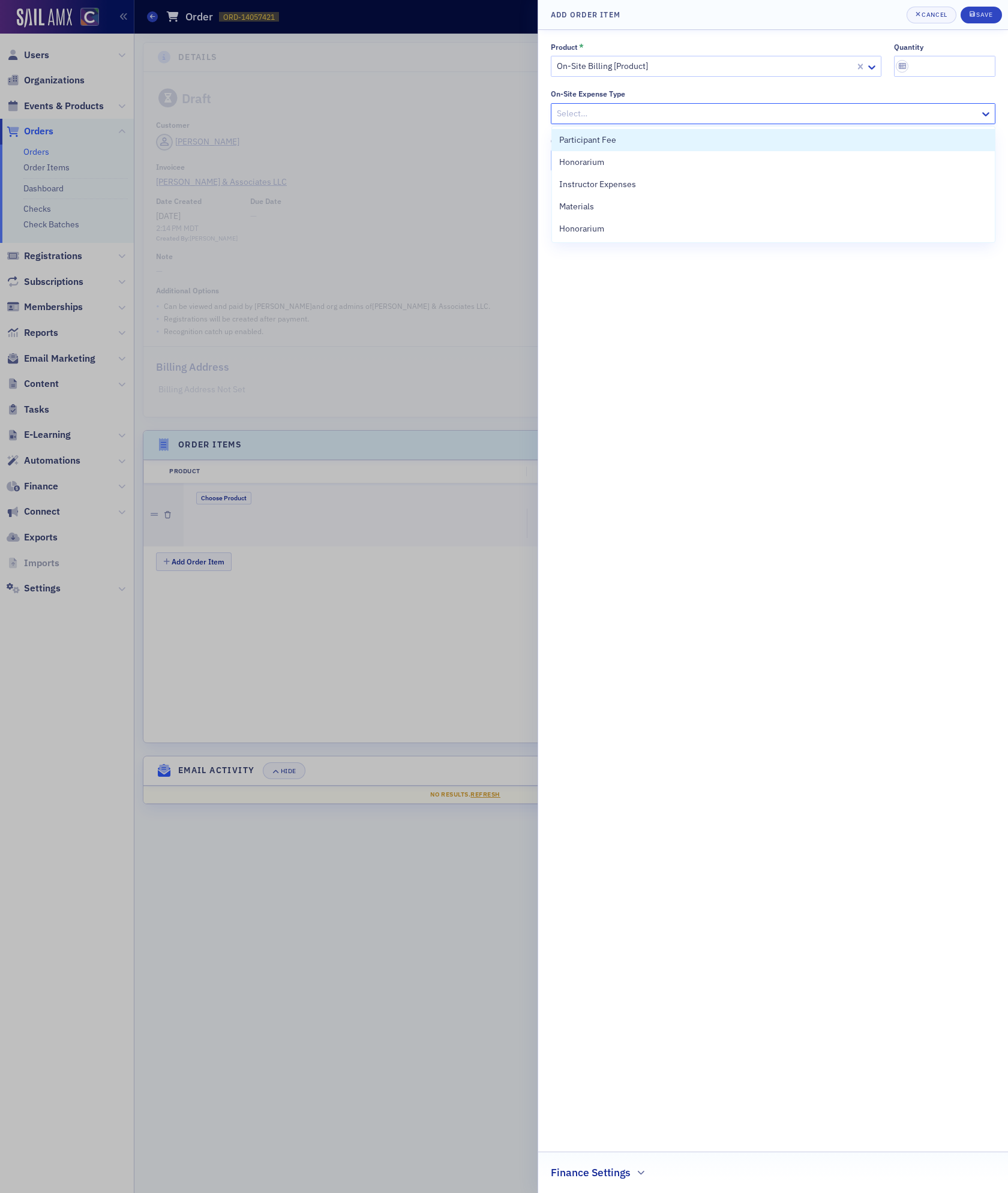
click at [622, 114] on div at bounding box center [767, 114] width 423 height 15
click at [614, 143] on span "Participant Fee" at bounding box center [588, 140] width 57 height 13
click at [607, 160] on div at bounding box center [767, 160] width 423 height 15
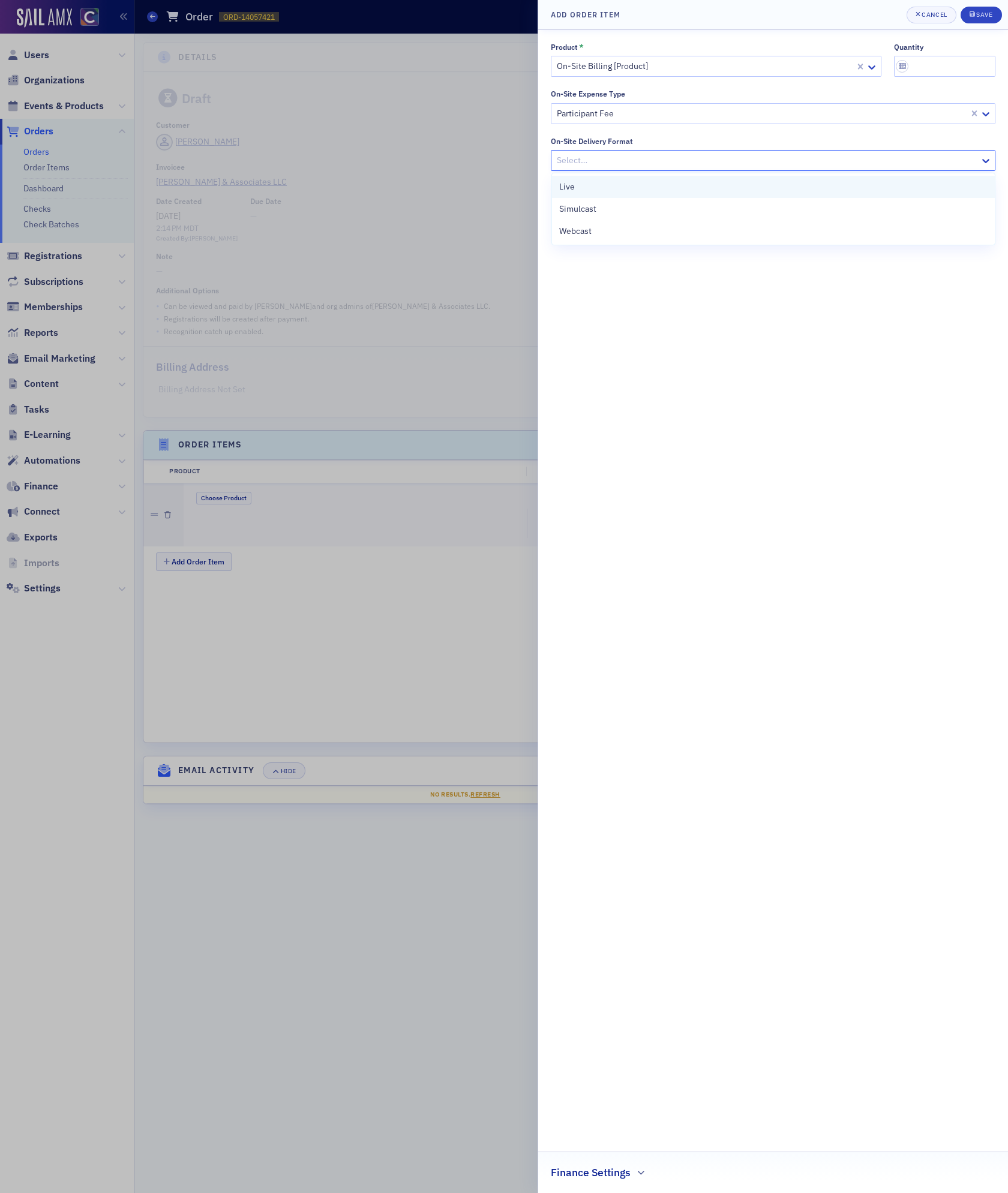
click at [591, 189] on div "Live" at bounding box center [773, 186] width 428 height 13
click at [934, 66] on input "quantity" at bounding box center [945, 66] width 102 height 21
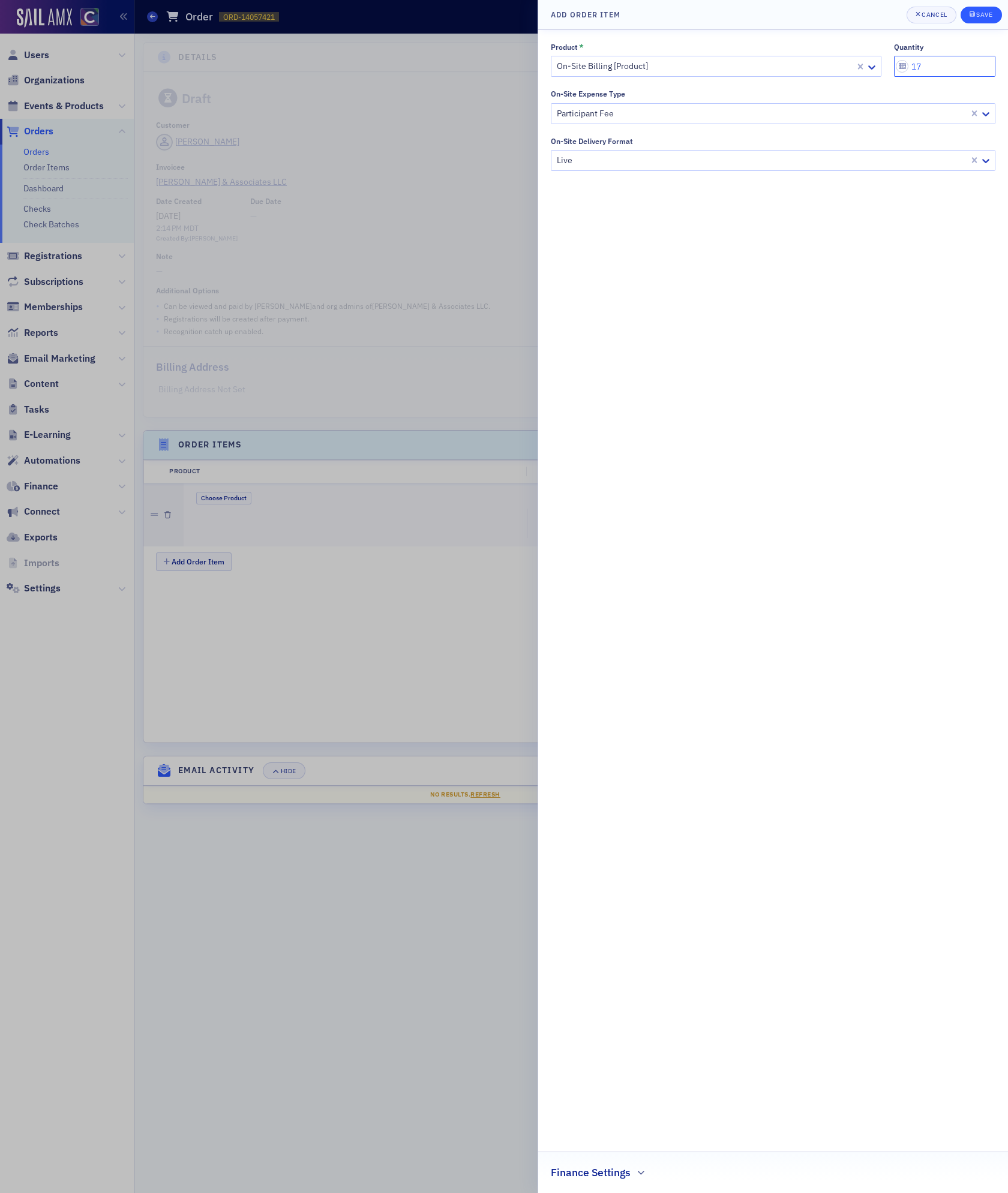
type input "17"
click at [963, 15] on button "Save" at bounding box center [981, 15] width 41 height 17
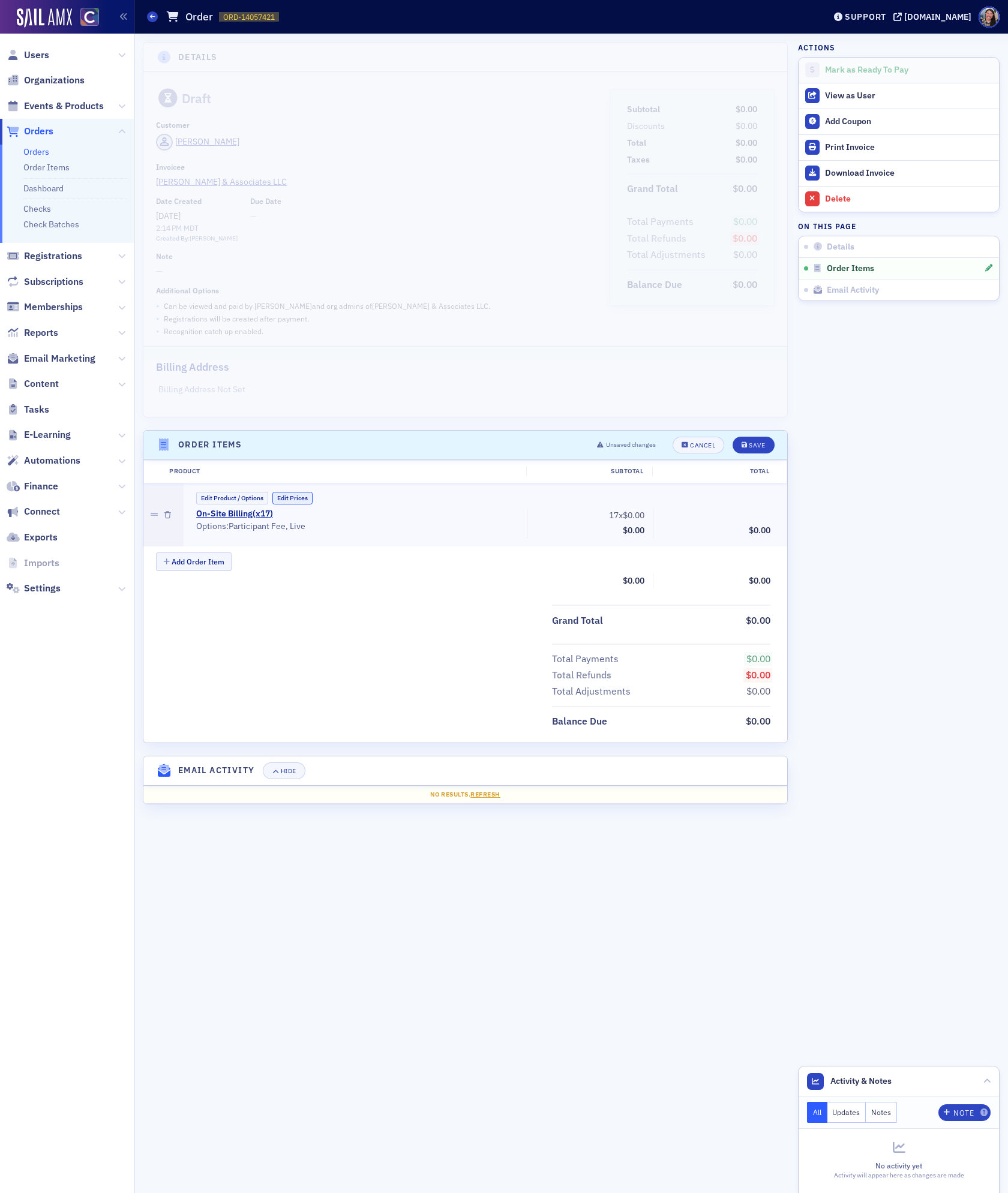
click at [295, 498] on button "Edit Prices" at bounding box center [292, 498] width 40 height 13
drag, startPoint x: 625, startPoint y: 518, endPoint x: 676, endPoint y: 518, distance: 51.0
click at [675, 518] on div "On-Site Billing (x 17 ) (Custom Price) • Options: Participant Fee, Live 17 x 0.…" at bounding box center [483, 524] width 591 height 32
type input "65.00"
click at [748, 575] on div "Add Order Item" at bounding box center [471, 565] width 631 height 21
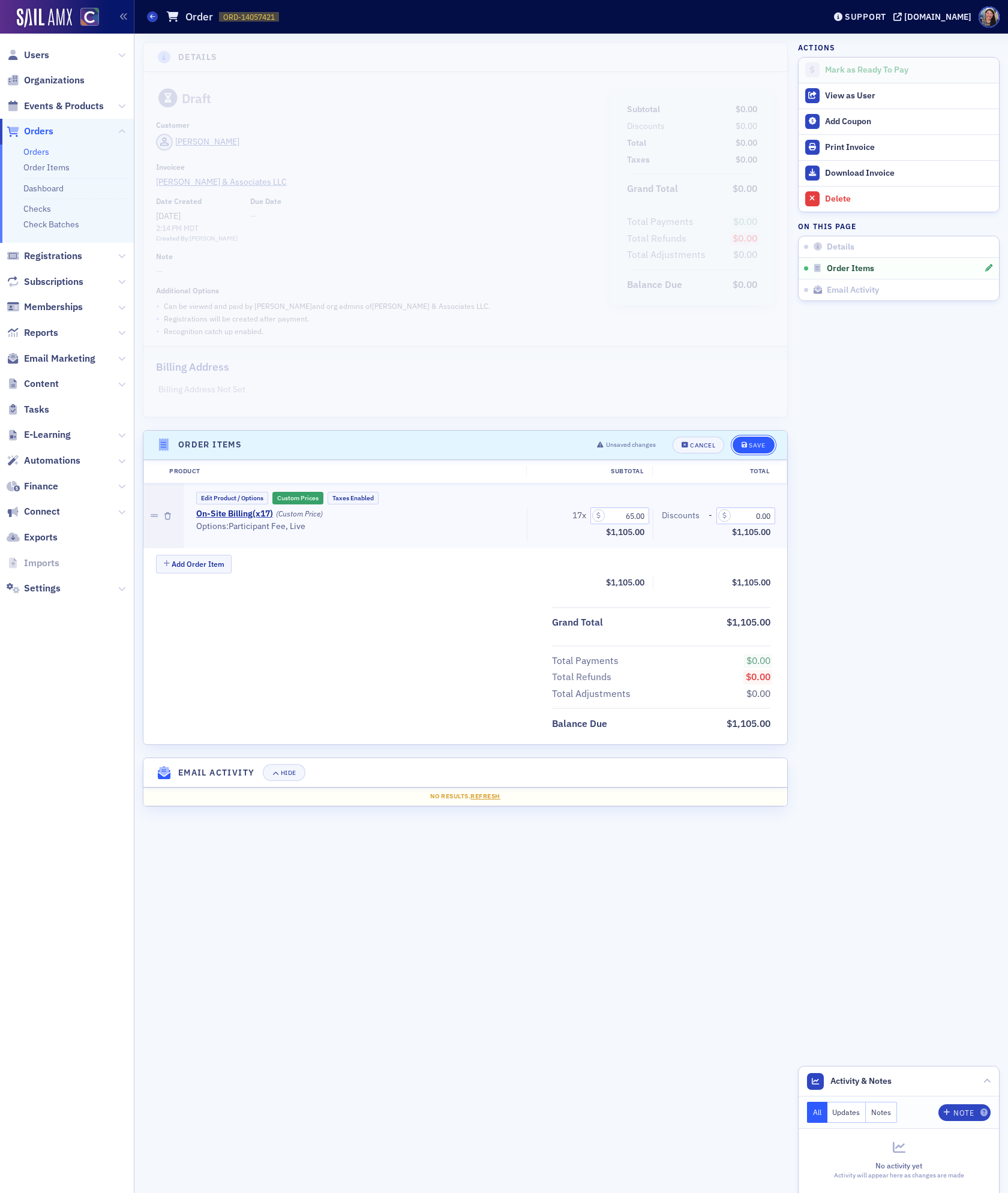
click at [759, 444] on div "Save" at bounding box center [757, 445] width 16 height 7
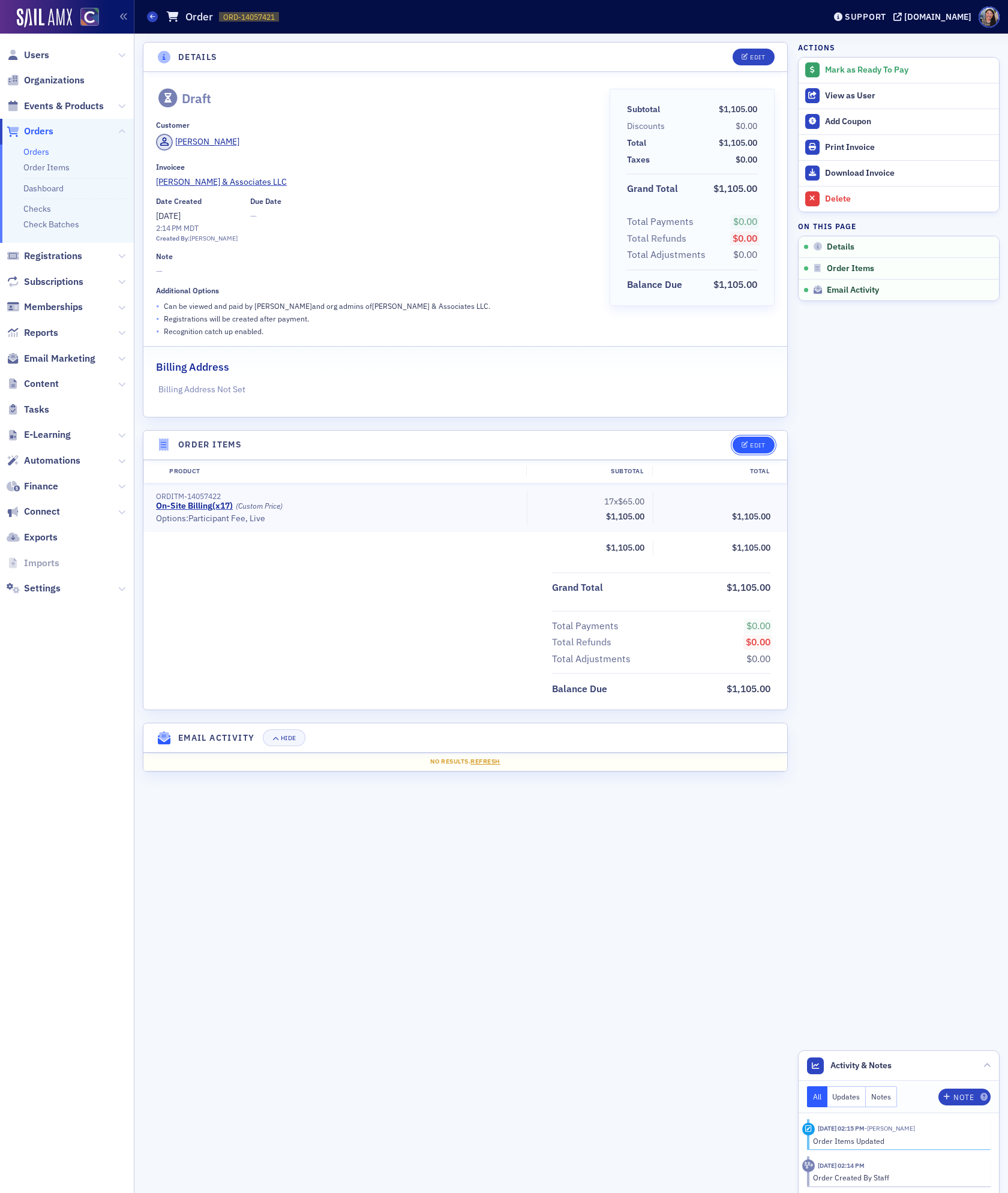
click at [761, 444] on div "Edit" at bounding box center [757, 445] width 15 height 7
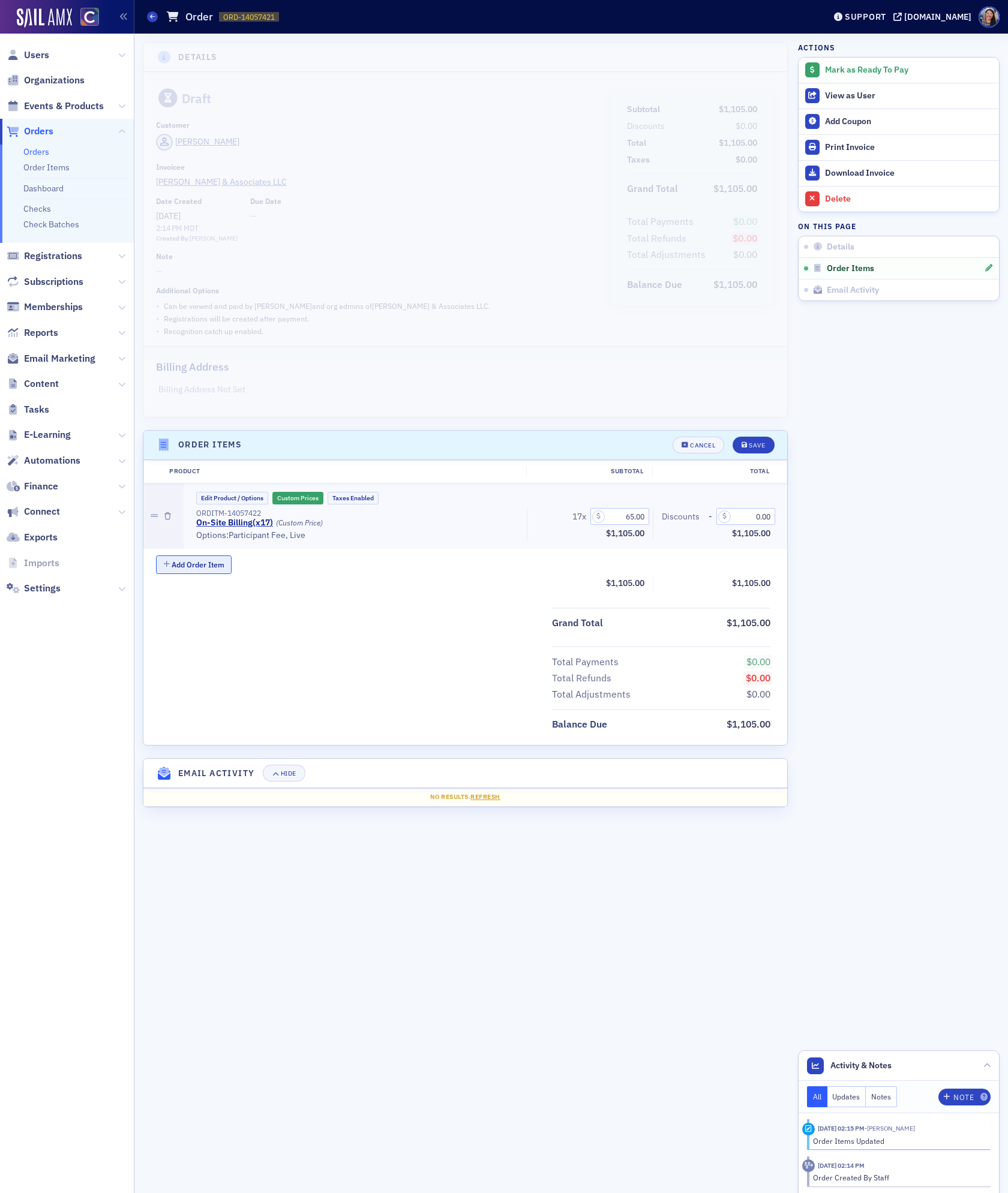
click at [197, 565] on button "Add Order Item" at bounding box center [194, 565] width 76 height 19
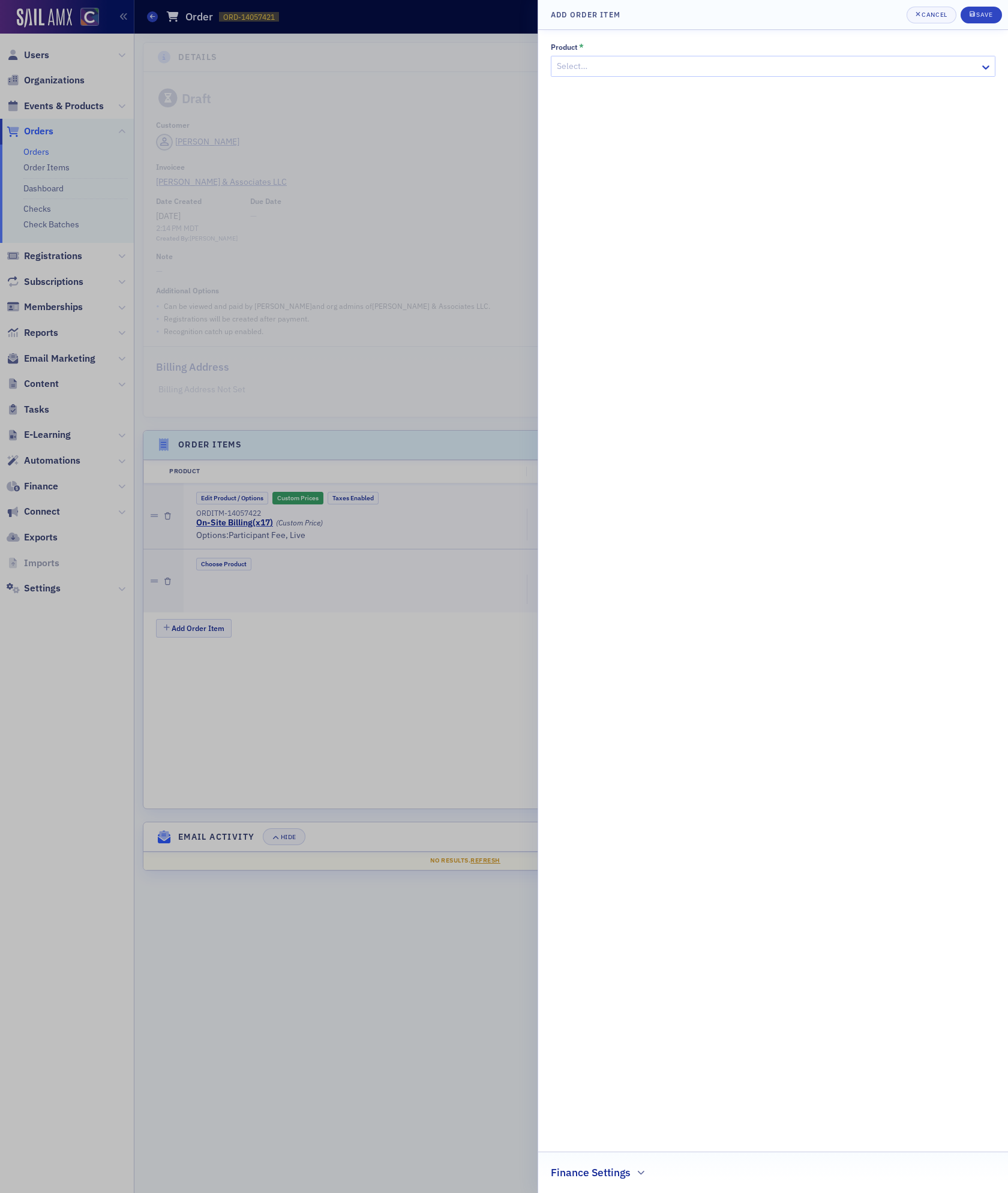
click at [267, 668] on div at bounding box center [504, 596] width 1008 height 1193
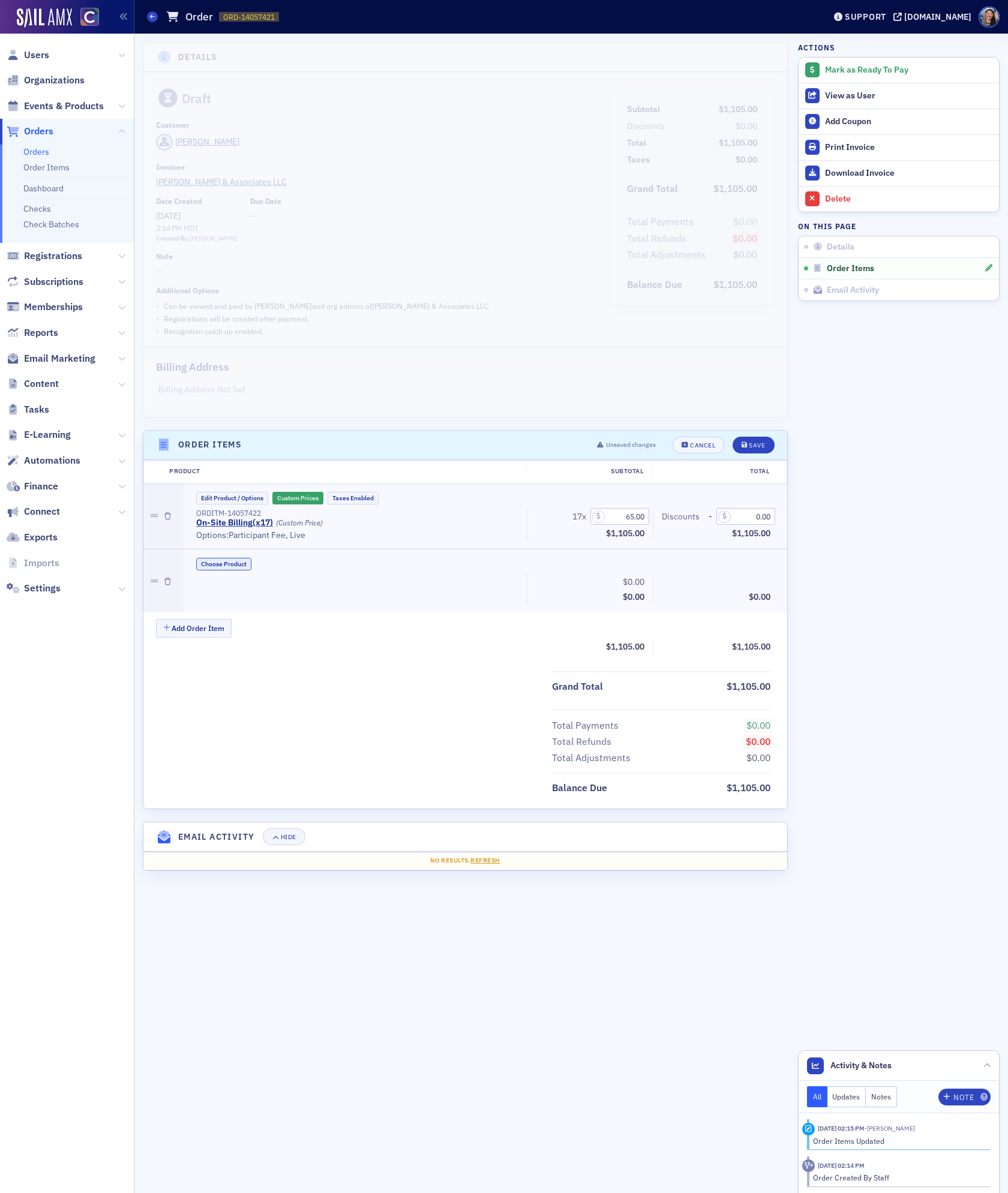
click at [217, 563] on button "Choose Product" at bounding box center [224, 564] width 55 height 13
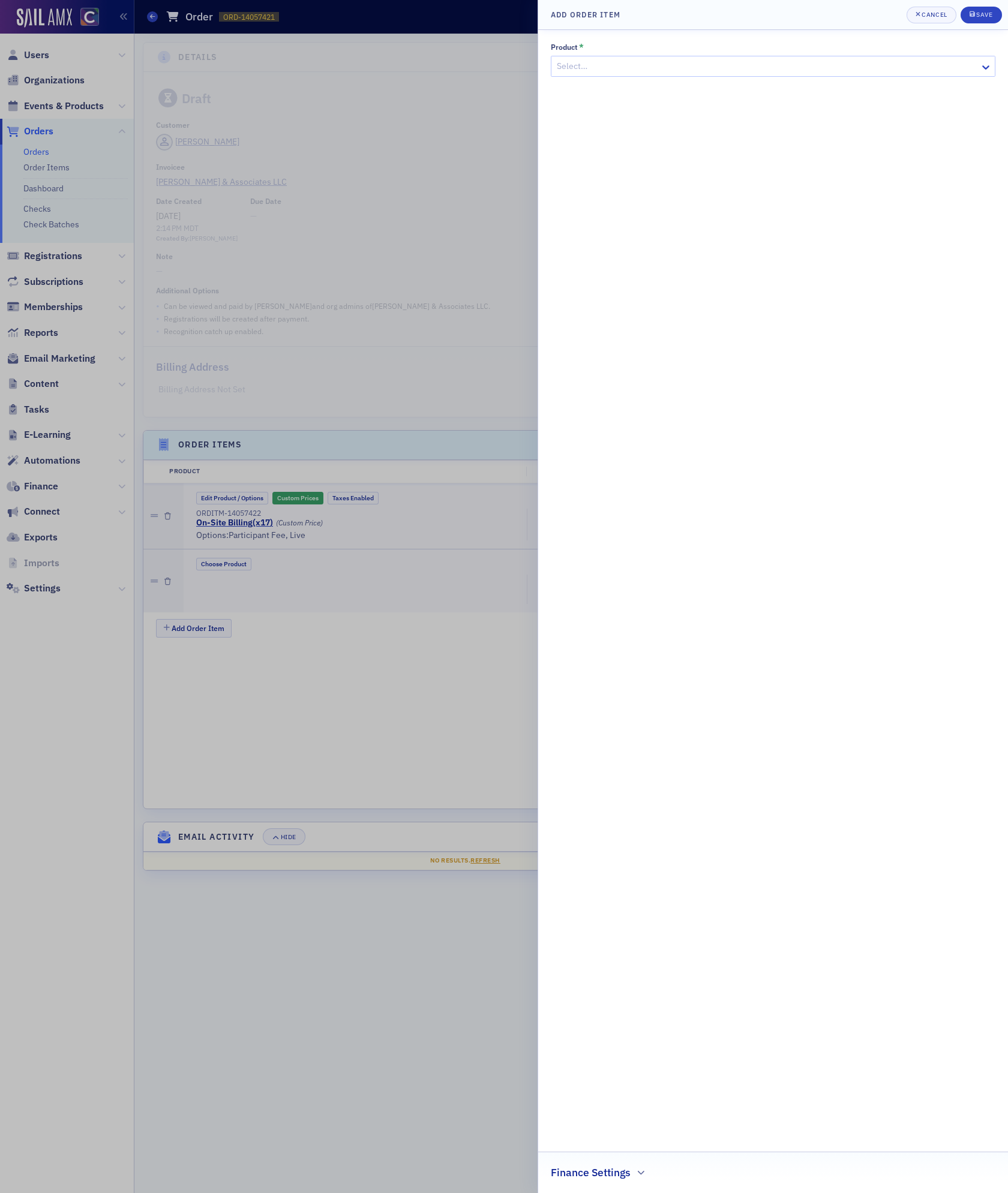
click at [645, 74] on div at bounding box center [767, 66] width 423 height 15
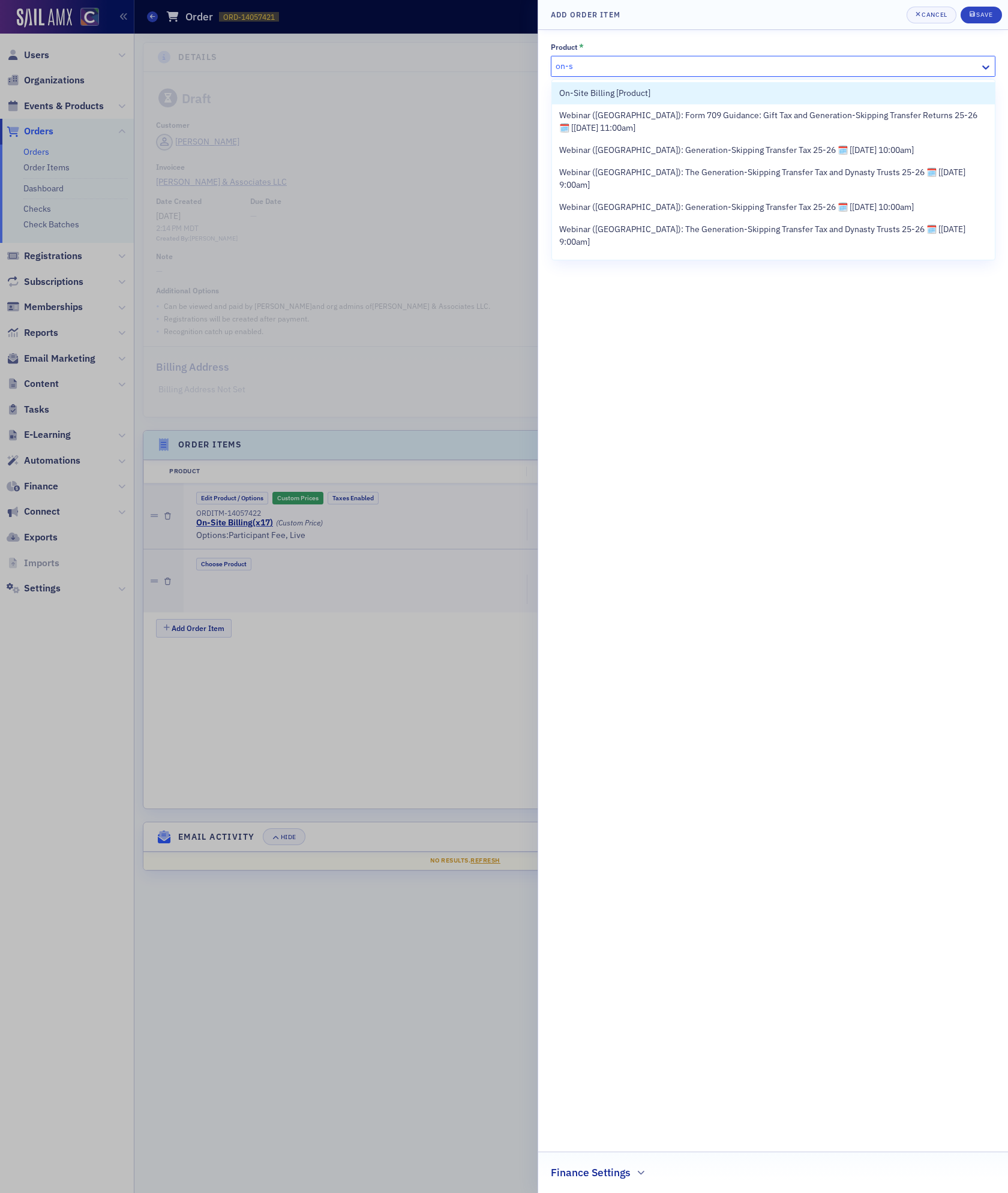
type input "on-si"
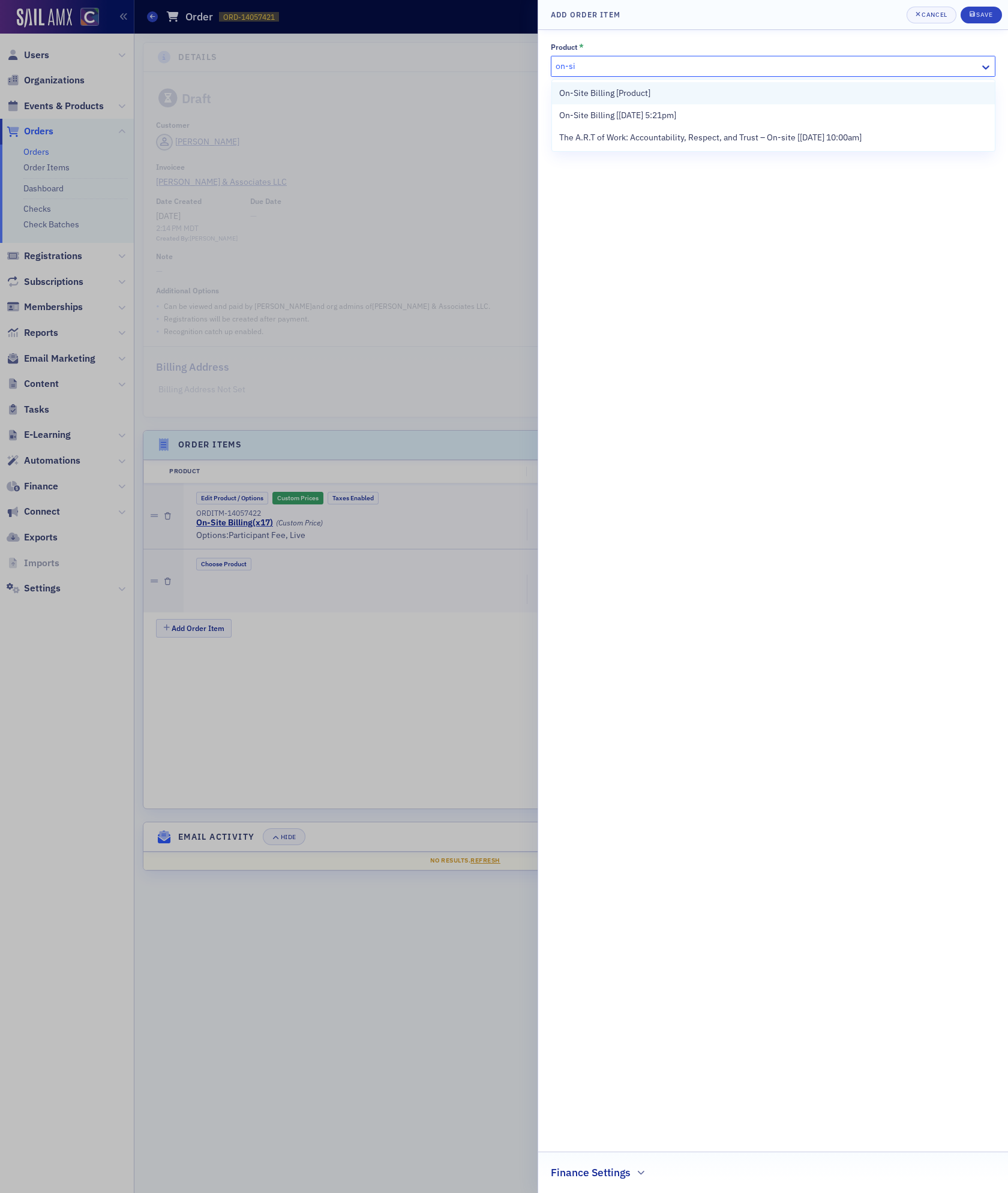
click at [608, 92] on span "On-Site Billing [Product]" at bounding box center [605, 93] width 91 height 13
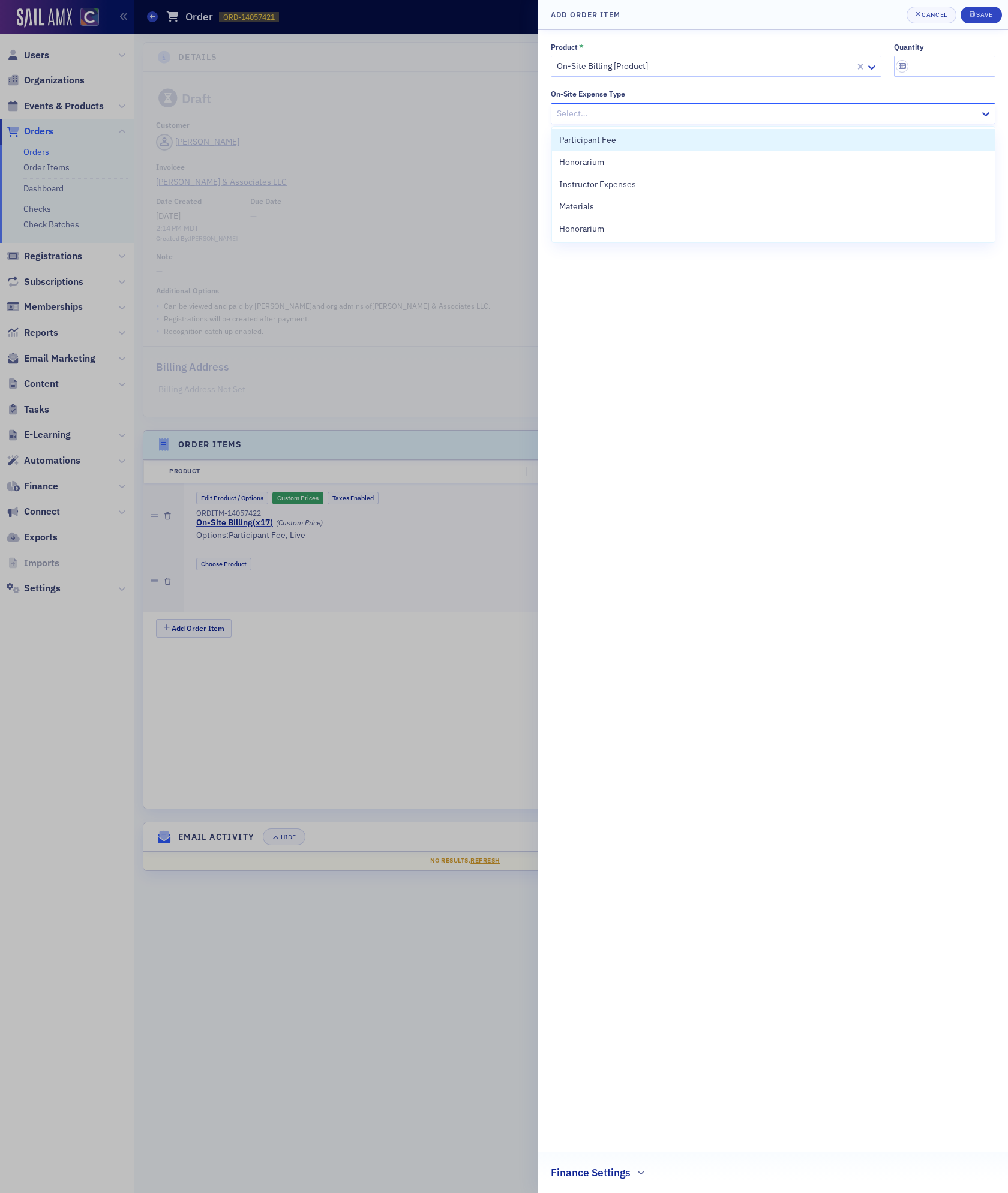
click at [608, 111] on div at bounding box center [767, 114] width 423 height 15
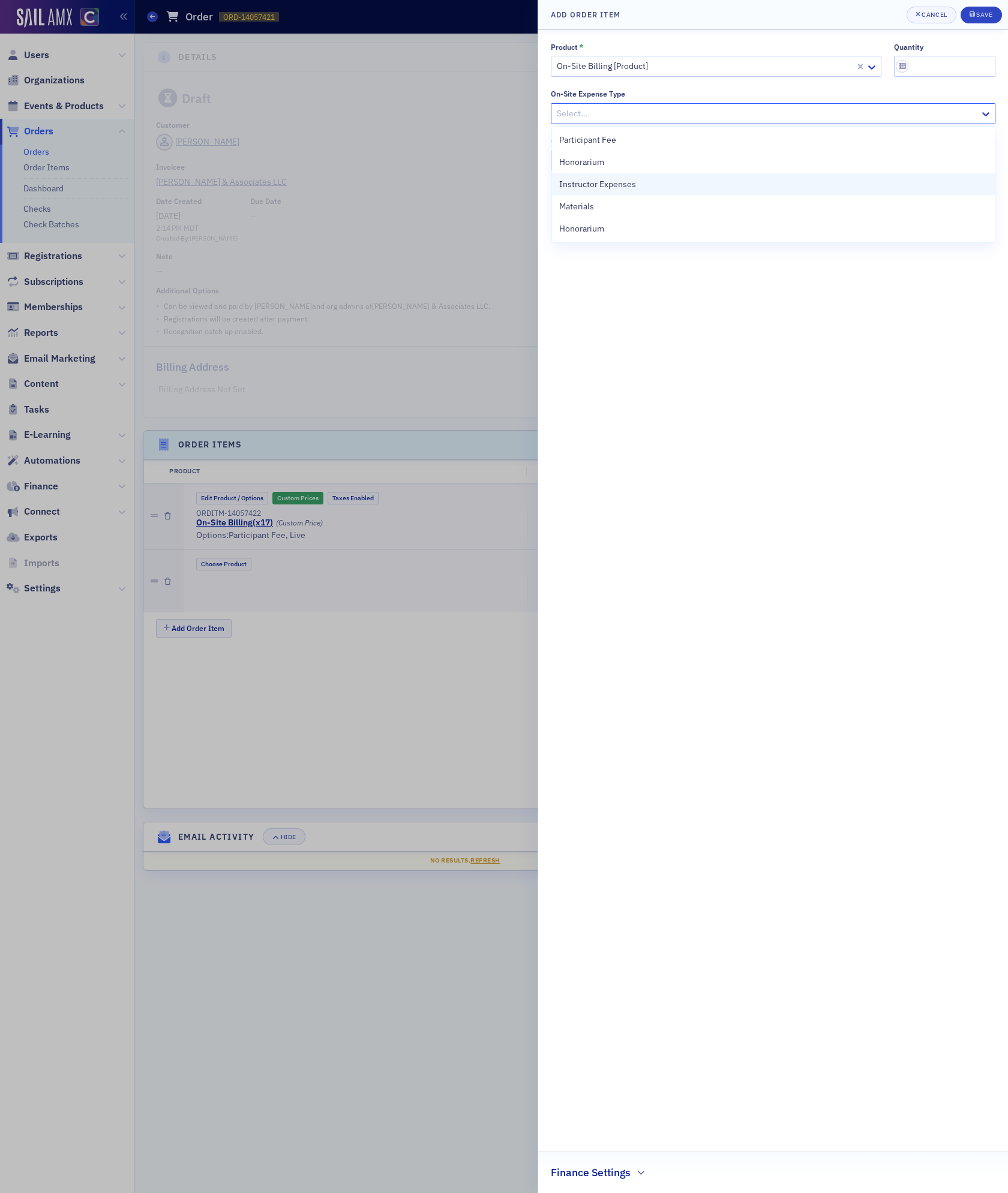
click at [601, 178] on span "Instructor Expenses" at bounding box center [598, 184] width 77 height 13
click at [594, 167] on div at bounding box center [767, 160] width 423 height 15
click at [585, 186] on div "Live" at bounding box center [773, 186] width 428 height 13
click at [927, 67] on input "quantity" at bounding box center [945, 66] width 102 height 21
type input "180"
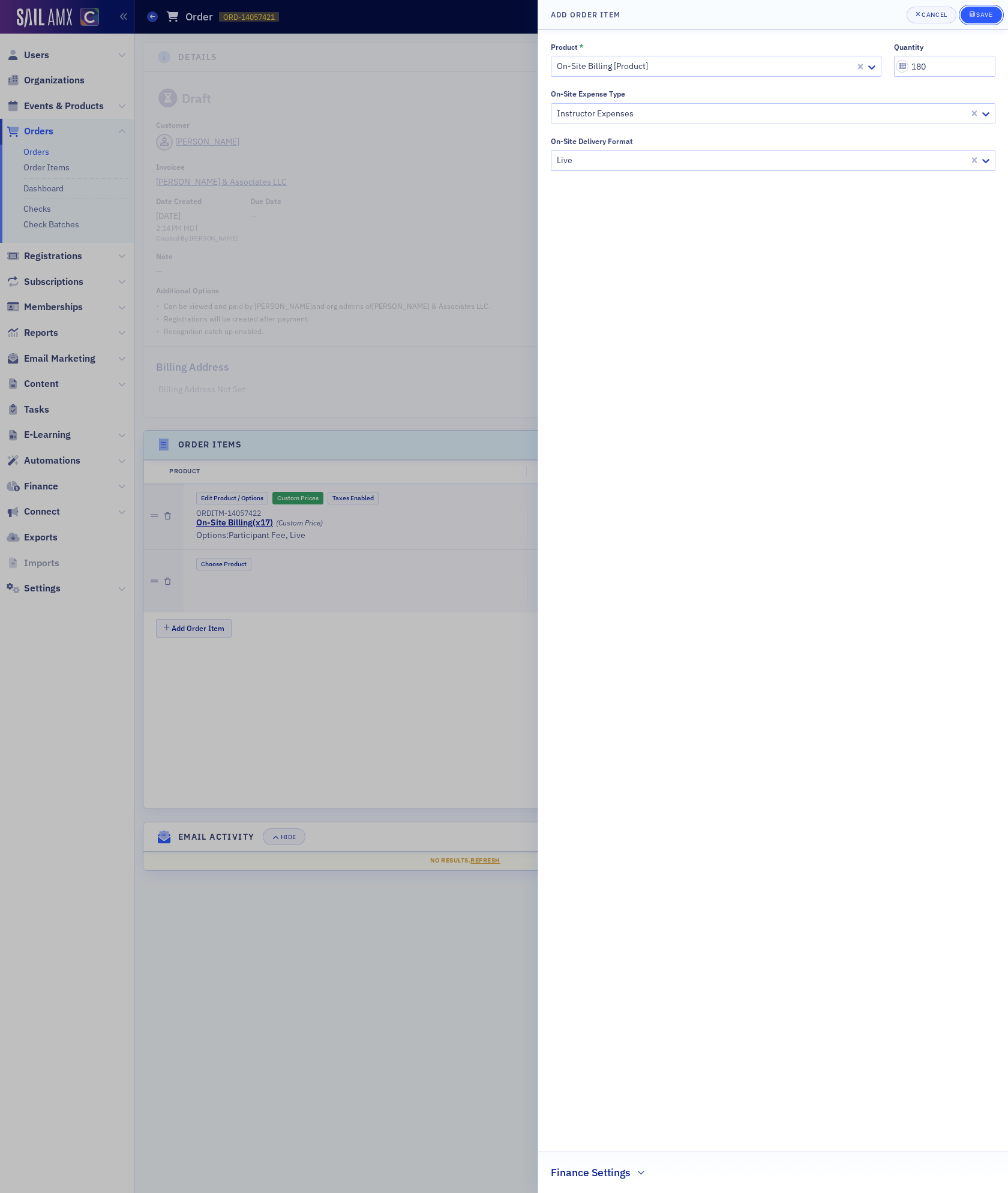
click at [988, 12] on div "Save" at bounding box center [984, 14] width 16 height 7
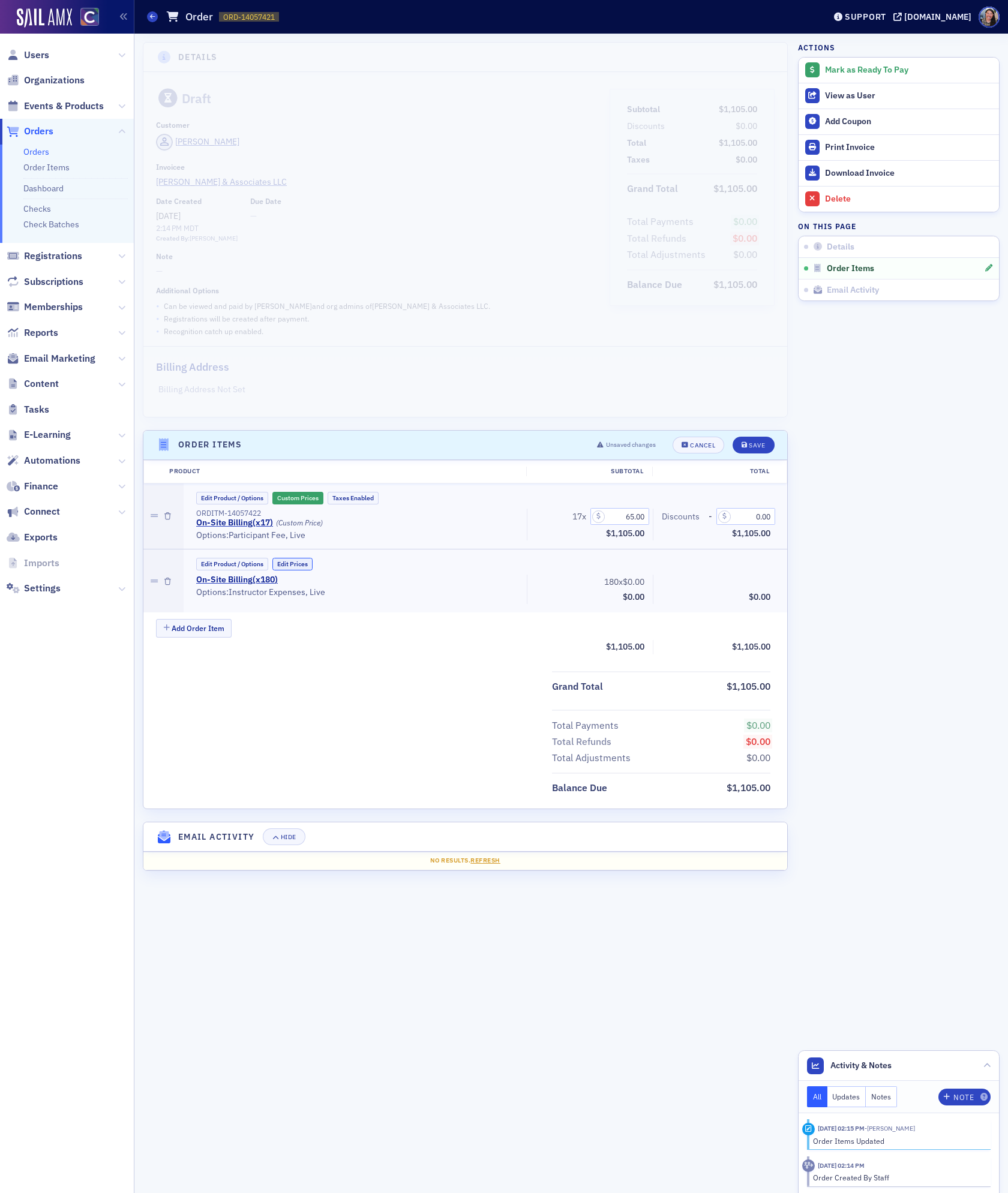
click at [290, 562] on button "Edit Prices" at bounding box center [292, 564] width 40 height 13
click at [625, 585] on input "0.00" at bounding box center [620, 583] width 59 height 17
type input "0.70"
click at [245, 568] on button "Edit Product / Options" at bounding box center [232, 564] width 72 height 13
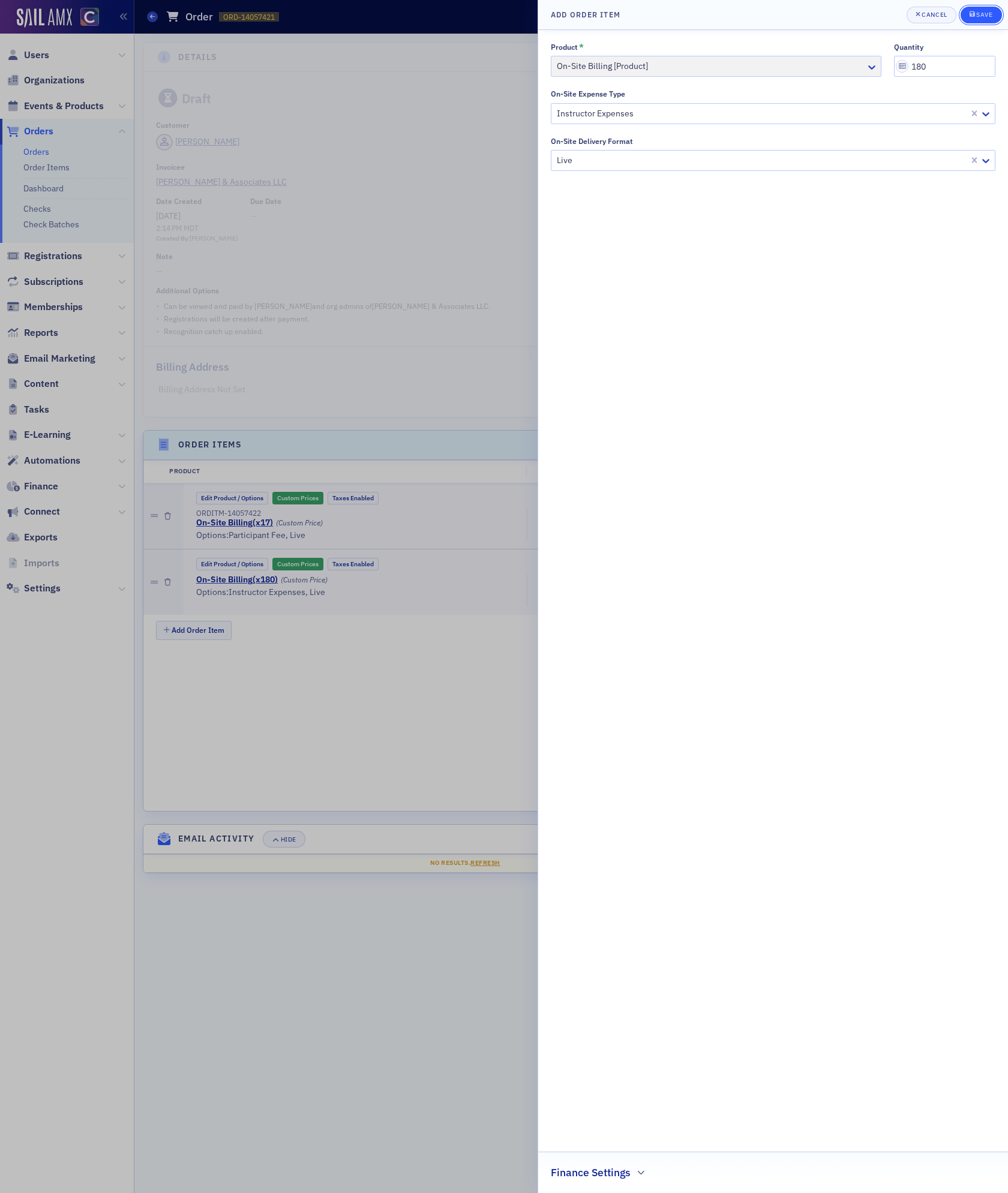
click at [983, 11] on div "Save" at bounding box center [984, 14] width 16 height 7
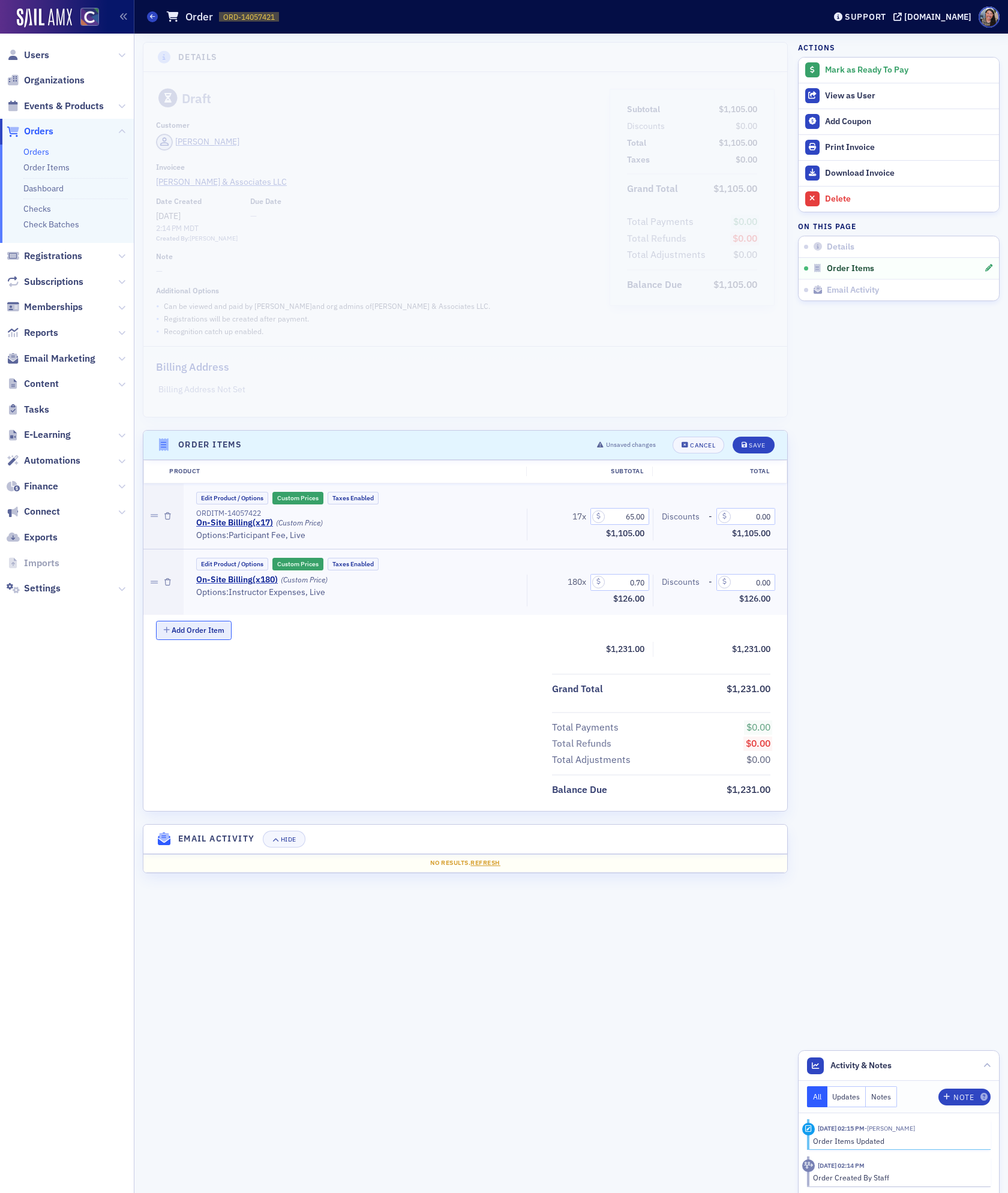
click at [177, 633] on button "Add Order Item" at bounding box center [194, 630] width 76 height 19
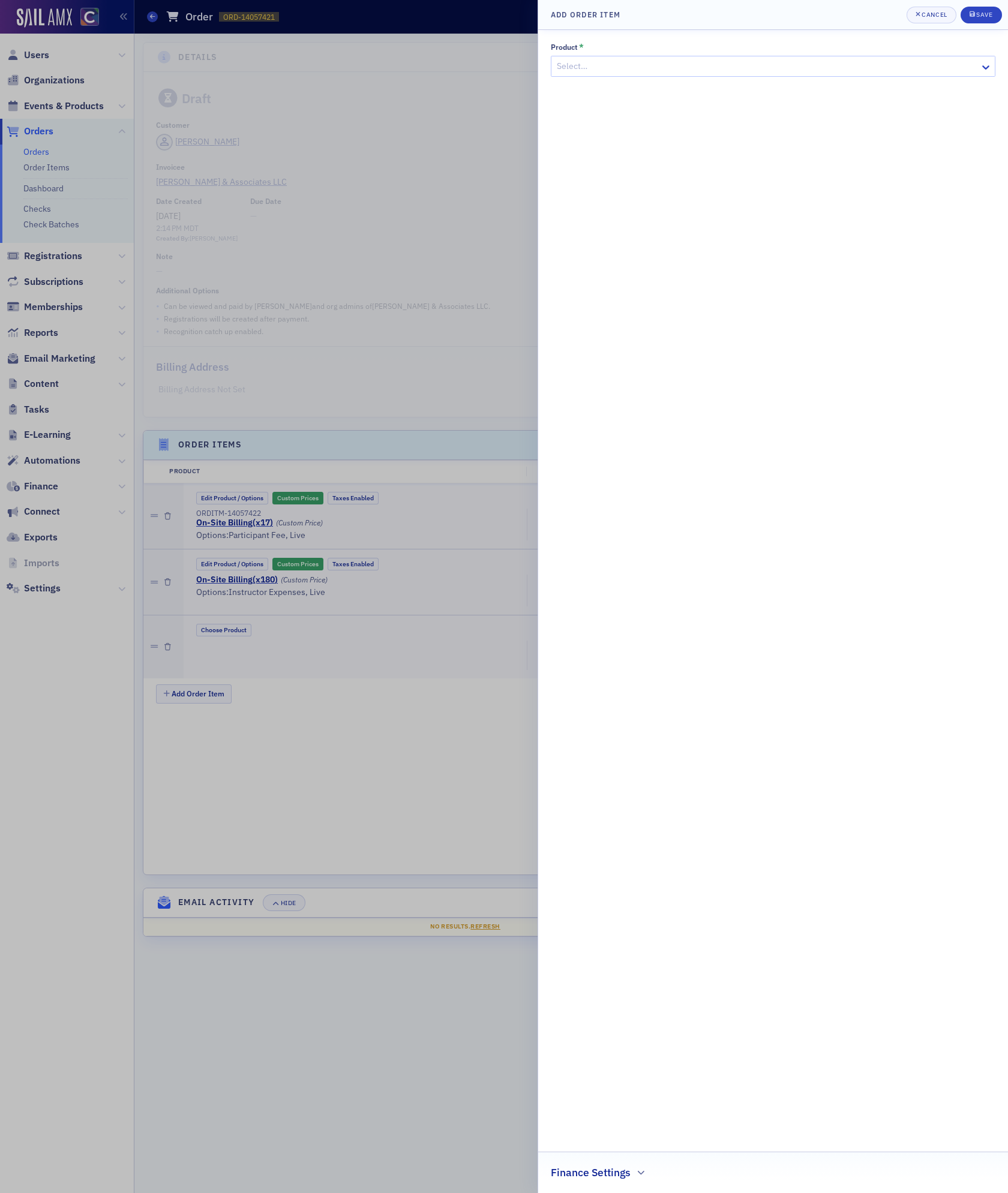
click at [689, 75] on div "Select…" at bounding box center [766, 66] width 428 height 17
type input "on-site"
drag, startPoint x: 949, startPoint y: 68, endPoint x: 607, endPoint y: 29, distance: 344.2
click at [607, 29] on div "Add Order Item Cancel Save Product * Select… Finance Settings" at bounding box center [773, 596] width 470 height 1193
type input "ctt"
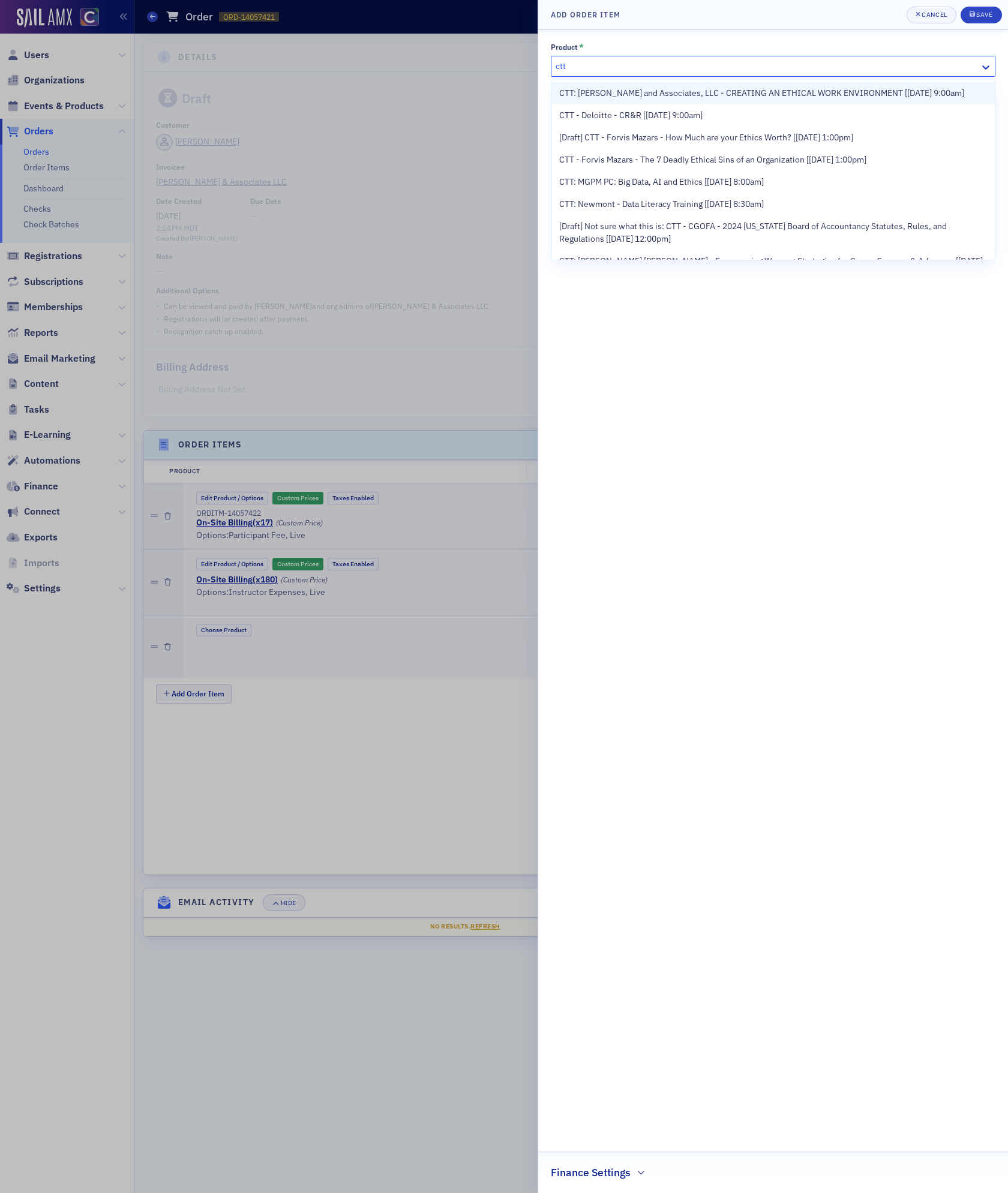
click at [610, 94] on span "CTT: [PERSON_NAME] and Associates, LLC - CREATING AN ETHICAL WORK ENVIRONMENT […" at bounding box center [761, 93] width 405 height 13
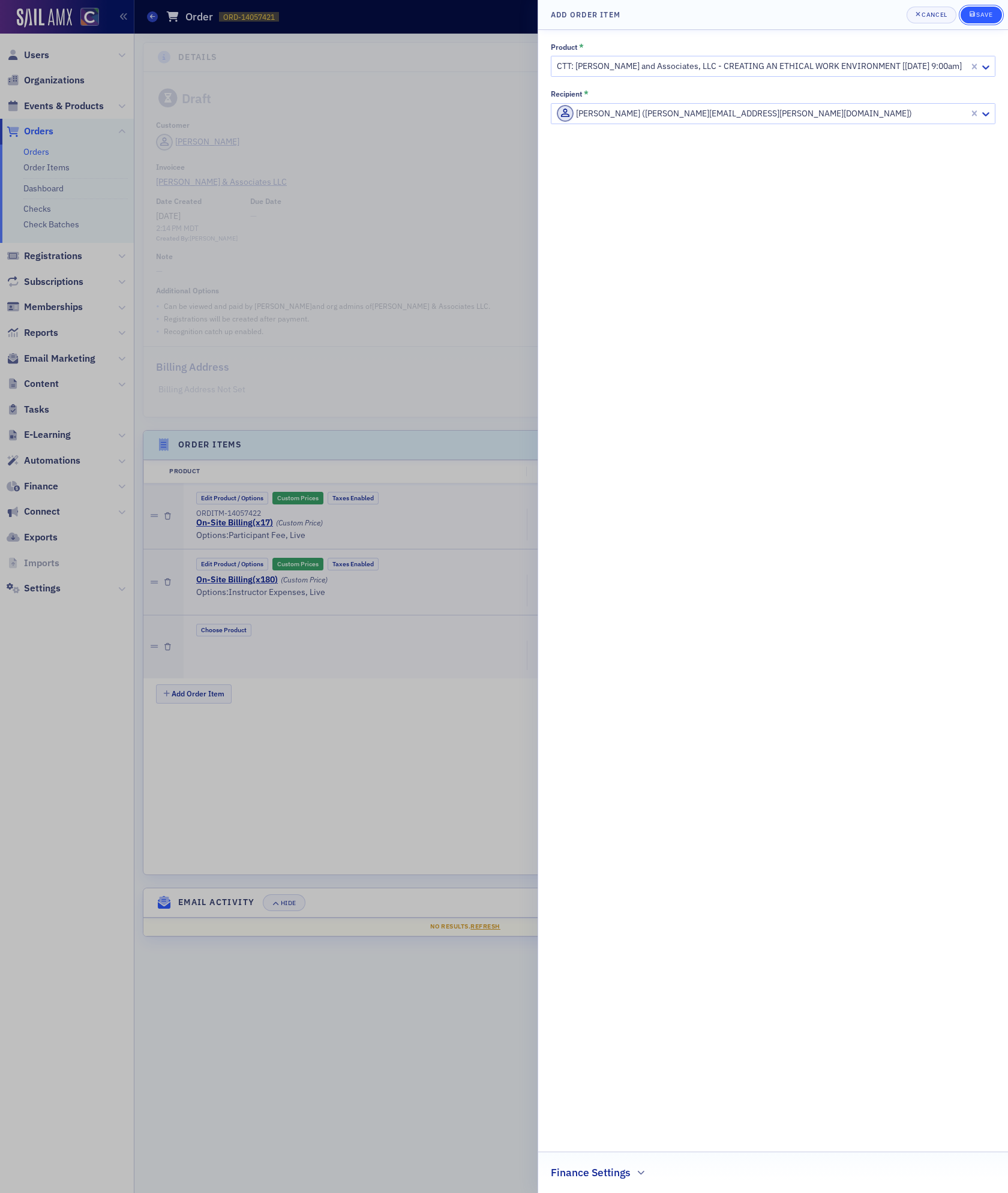
click at [972, 12] on icon "submit" at bounding box center [972, 14] width 5 height 7
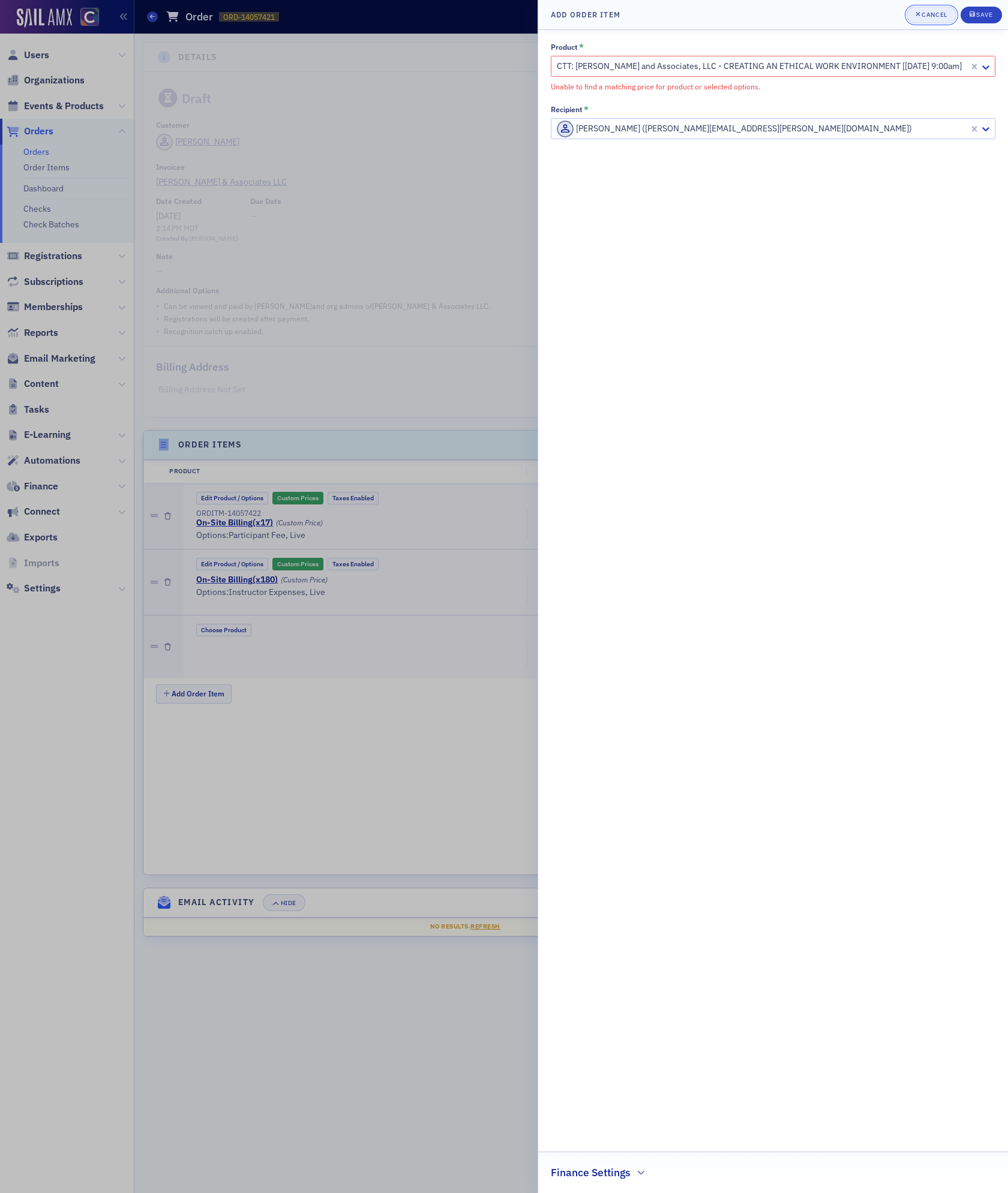
click at [933, 21] on button "Cancel" at bounding box center [931, 15] width 50 height 17
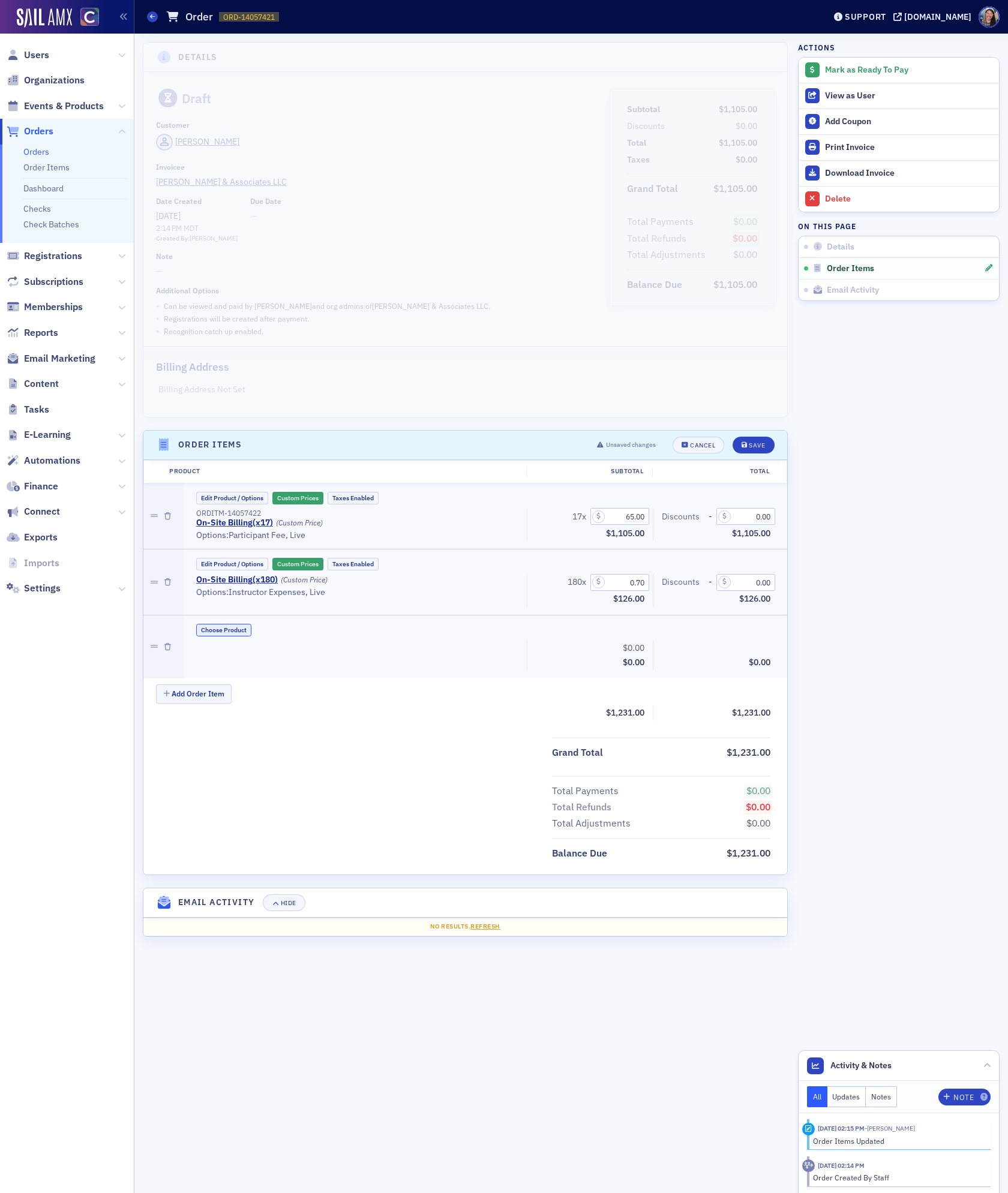
click at [234, 628] on button "Choose Product" at bounding box center [224, 630] width 55 height 13
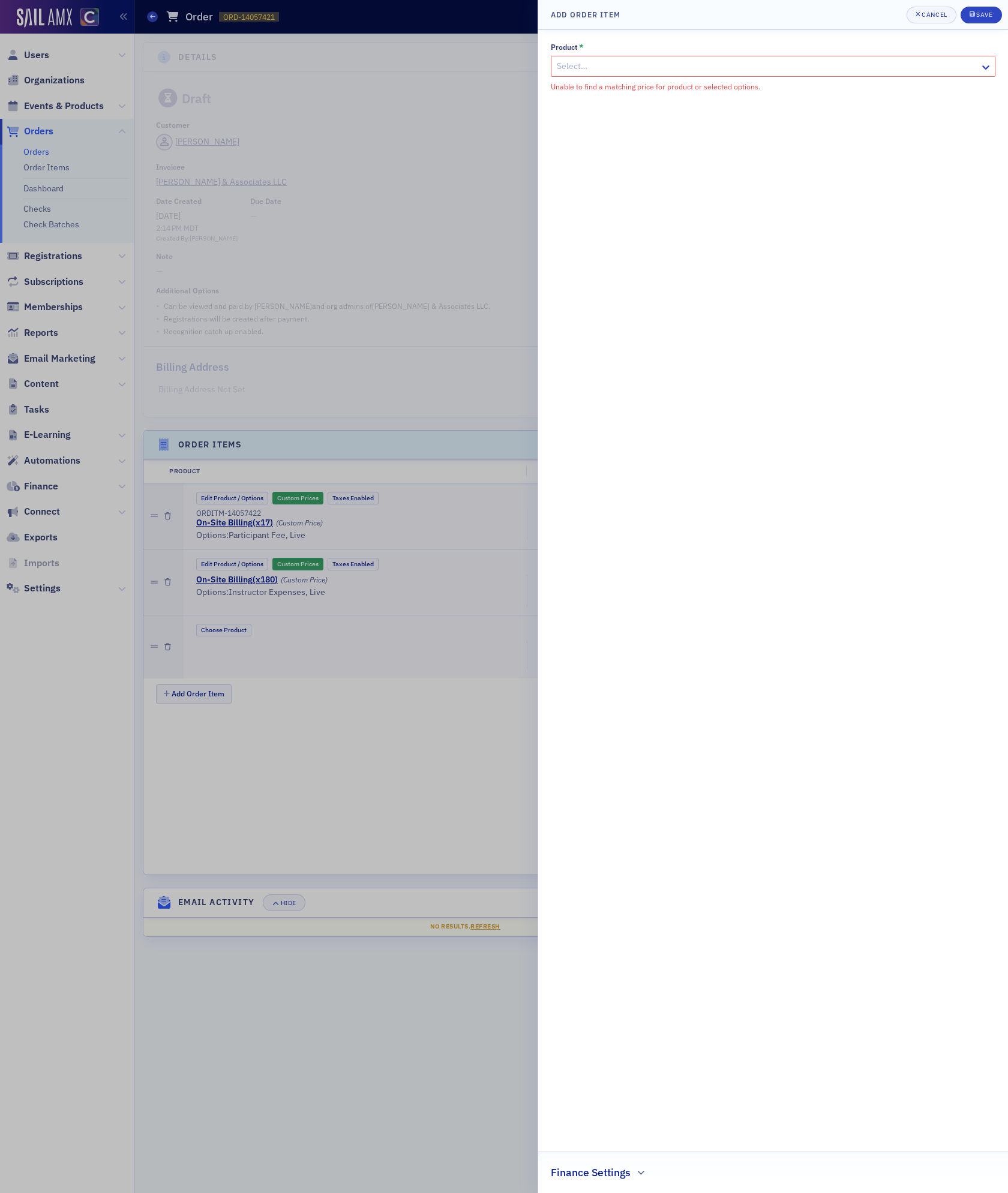
click at [698, 64] on div at bounding box center [767, 66] width 423 height 15
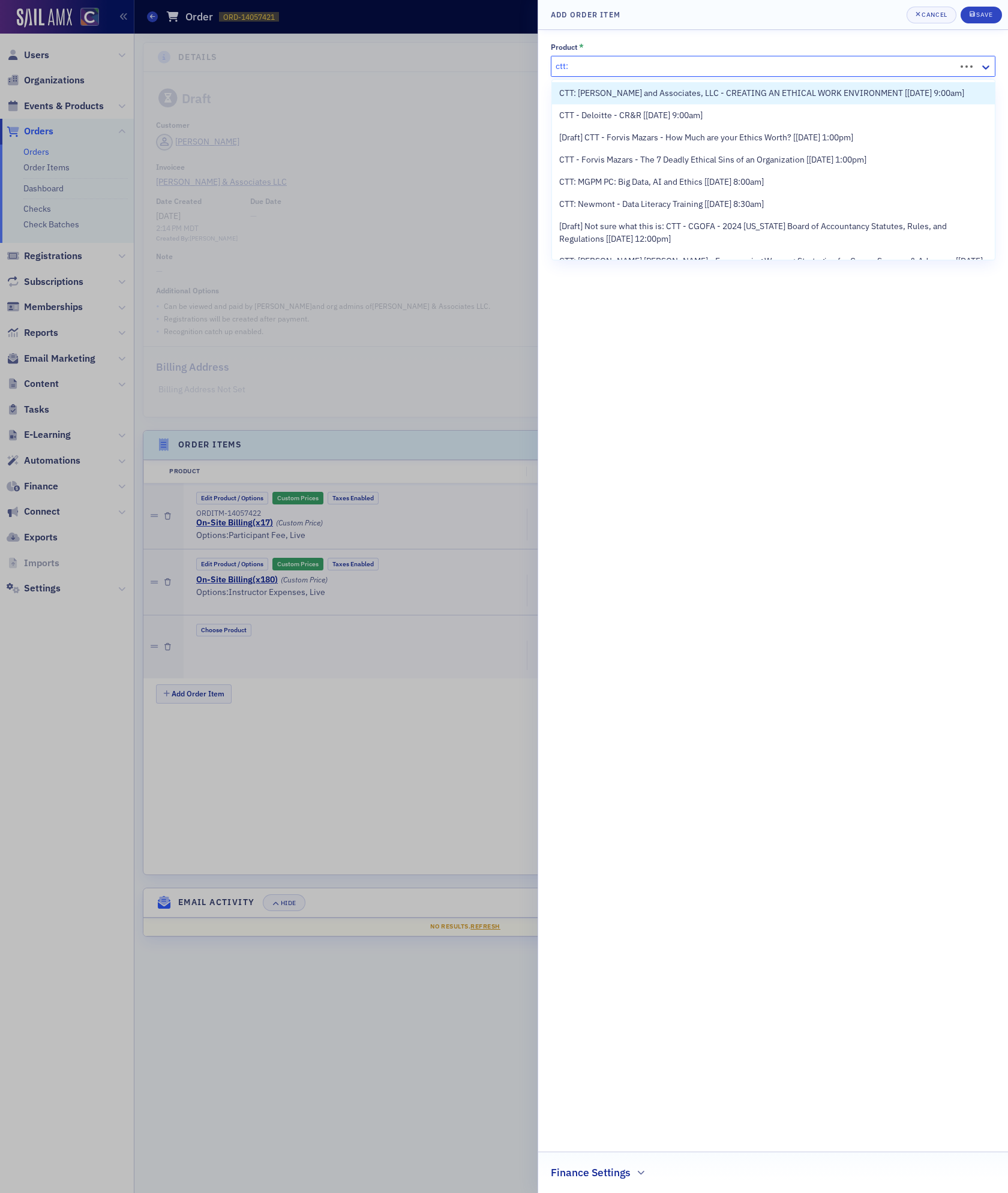
paste input "[PERSON_NAME] and Associates, LLC"
type input "ctt: [PERSON_NAME] and Associates, LLC"
click at [697, 88] on span "CTT: [PERSON_NAME] and Associates, LLC - CREATING AN ETHICAL WORK ENVIRONMENT […" at bounding box center [761, 93] width 405 height 13
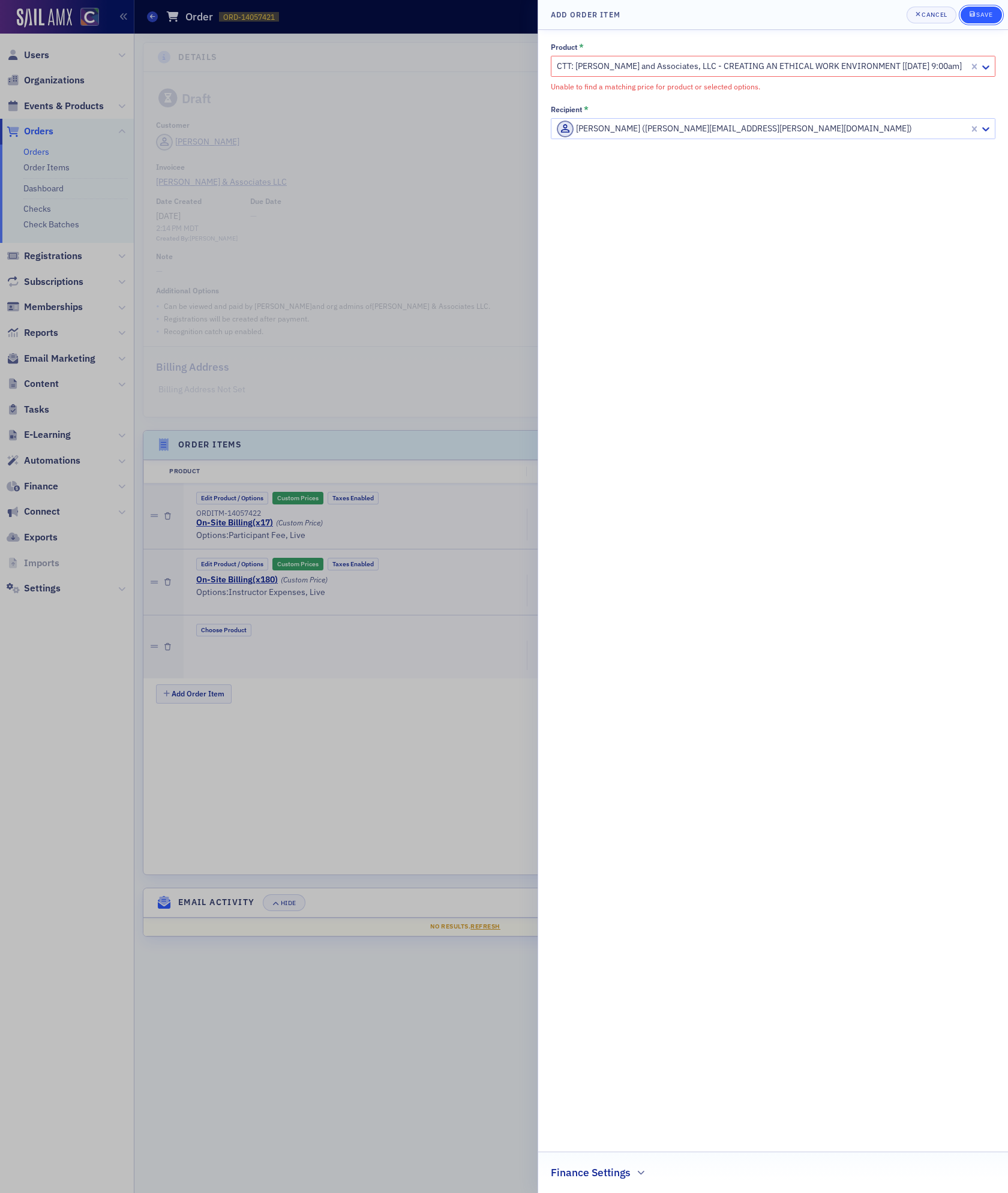
click at [971, 12] on icon "submit" at bounding box center [972, 14] width 5 height 7
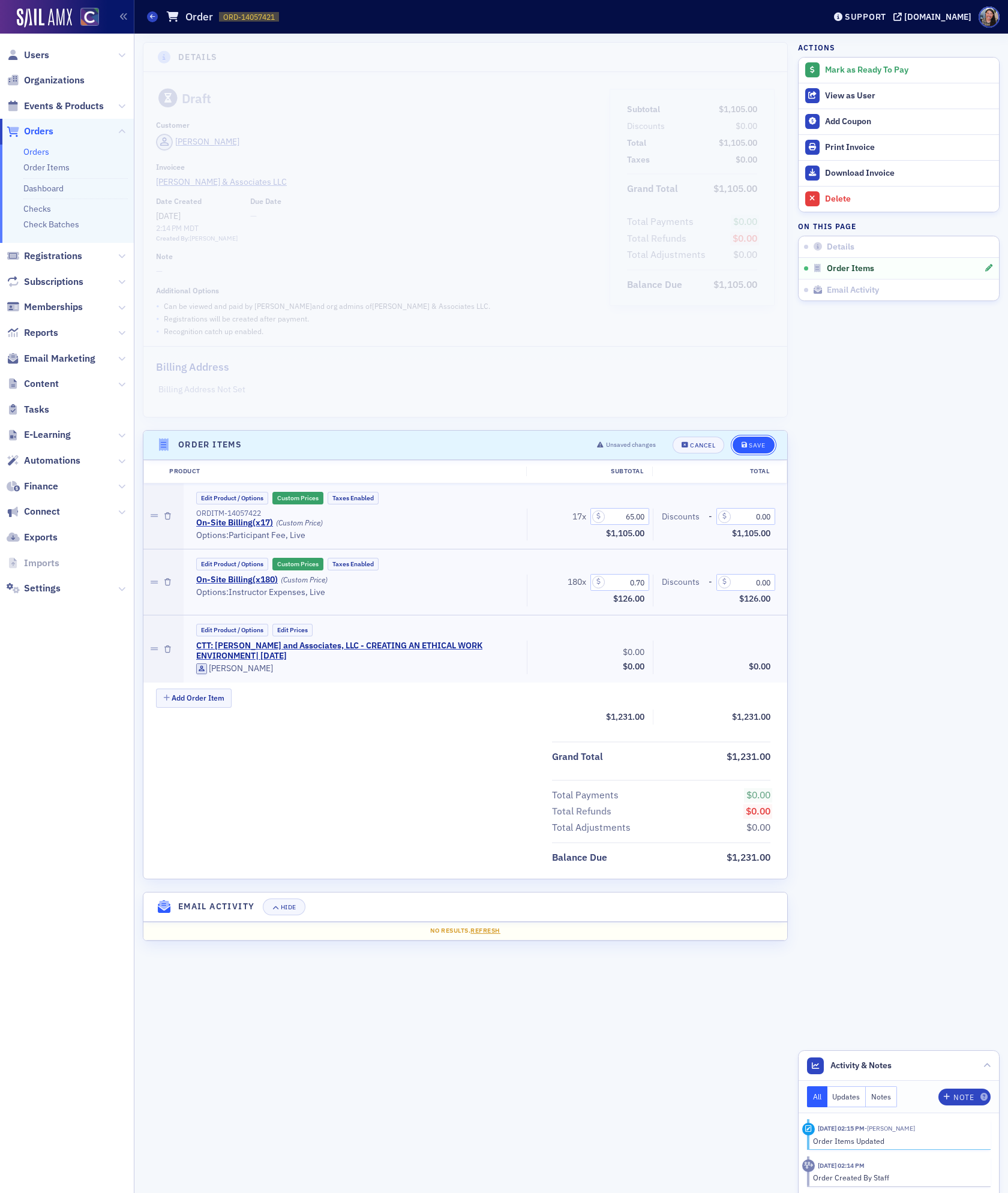
click at [758, 443] on div "Save" at bounding box center [757, 445] width 16 height 7
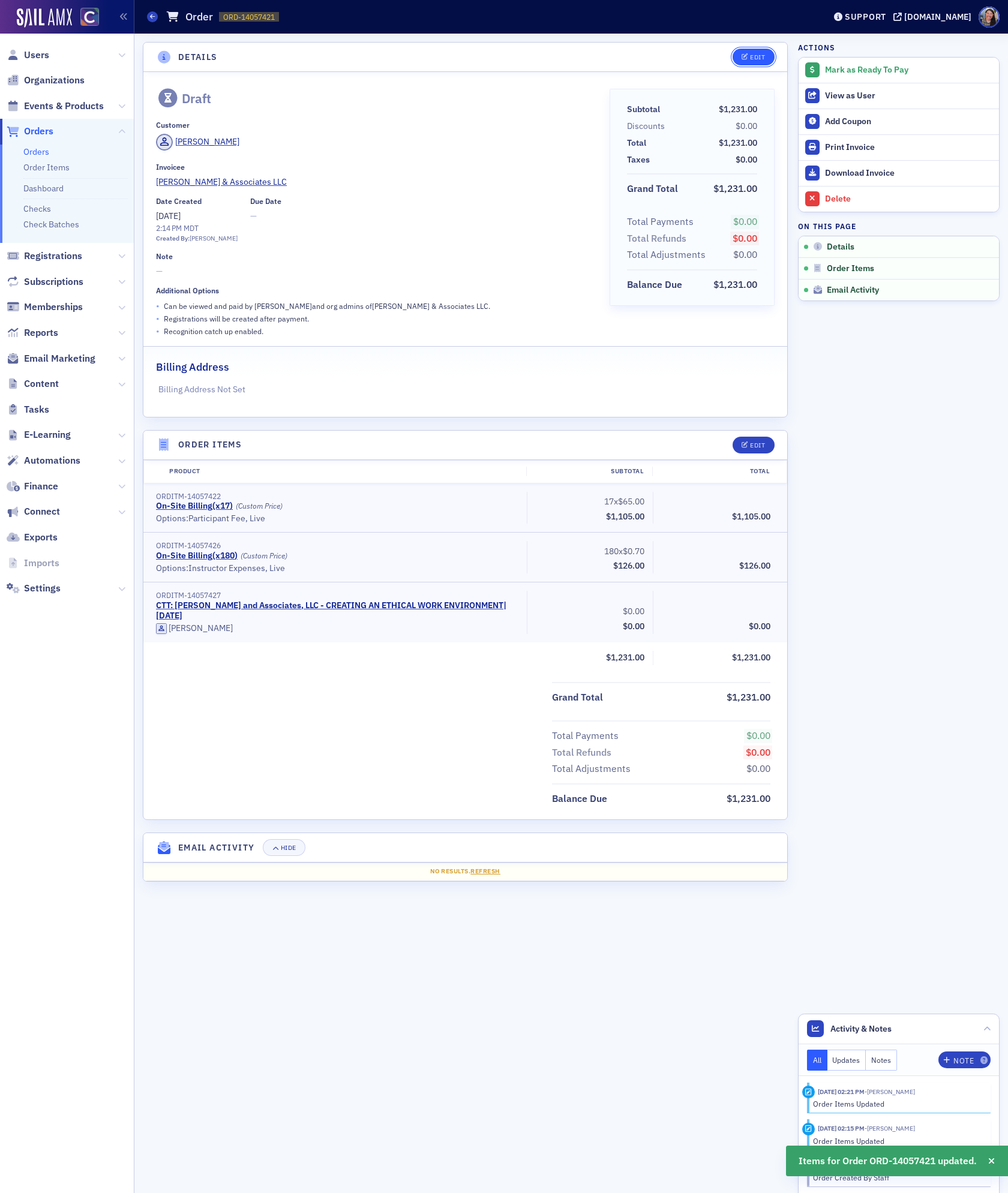
click at [755, 61] on button "Edit" at bounding box center [753, 57] width 41 height 17
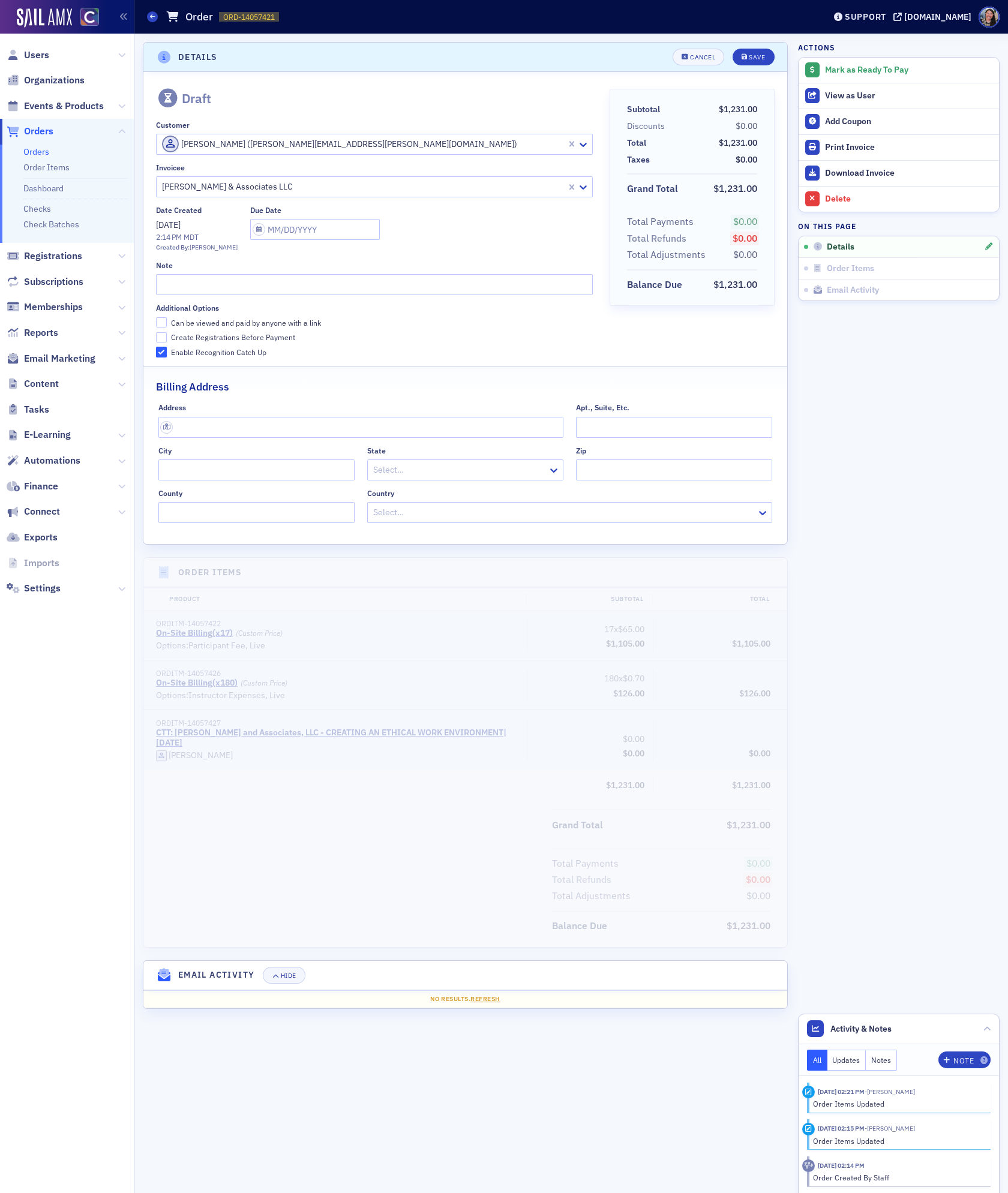
click at [179, 320] on div "Can be viewed and paid by anyone with a link" at bounding box center [245, 323] width 150 height 10
click at [167, 320] on input "Can be viewed and paid by anyone with a link" at bounding box center [161, 323] width 11 height 11
checkbox input "true"
click at [179, 337] on div "Create Registrations Before Payment" at bounding box center [233, 337] width 124 height 10
click at [167, 337] on input "Create Registrations Before Payment" at bounding box center [161, 338] width 11 height 11
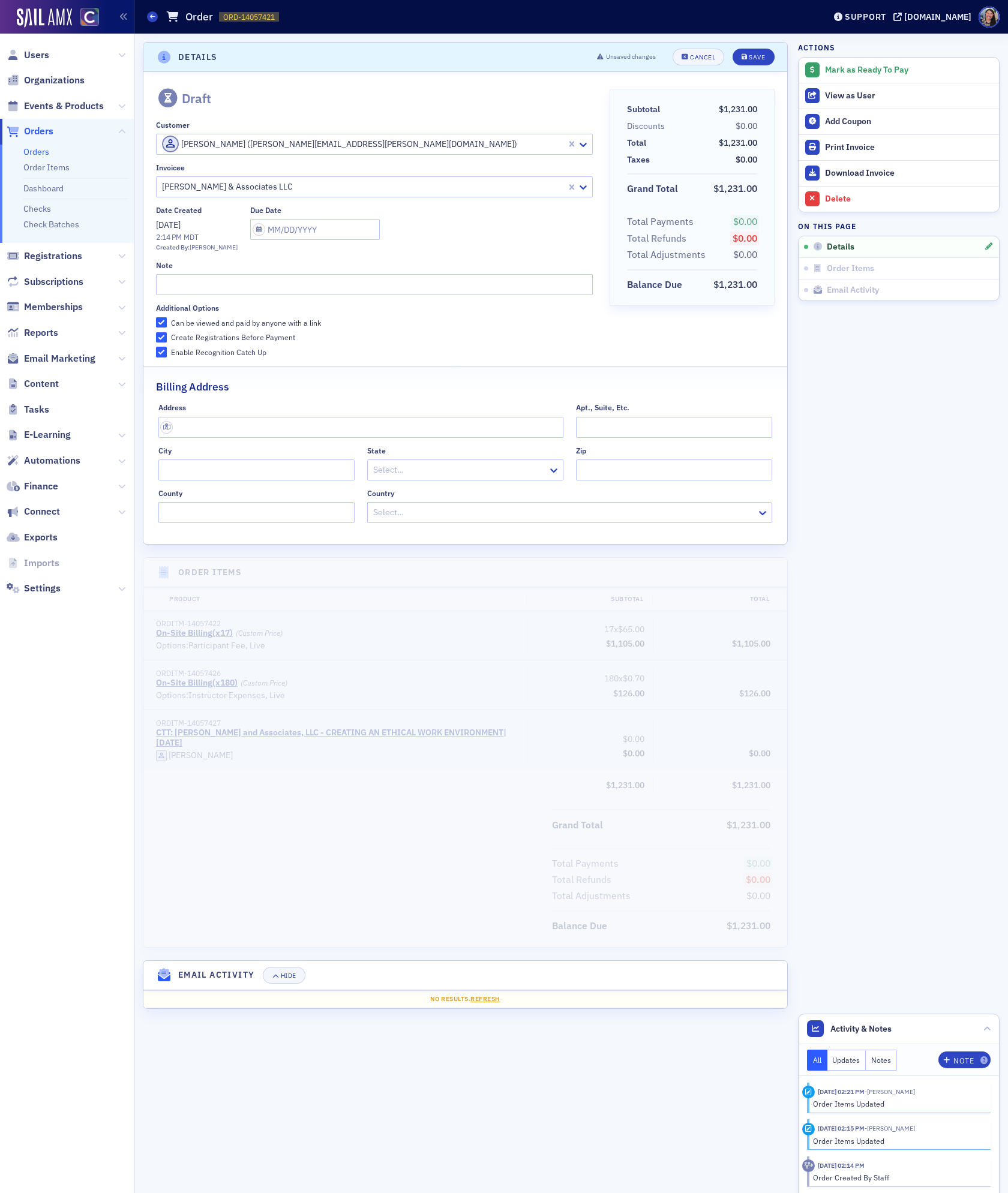
click at [202, 339] on div "Create Registrations Before Payment" at bounding box center [233, 337] width 124 height 10
click at [167, 339] on input "Create Registrations Before Payment" at bounding box center [161, 338] width 11 height 11
checkbox input "false"
click at [754, 55] on div "Save" at bounding box center [757, 57] width 16 height 7
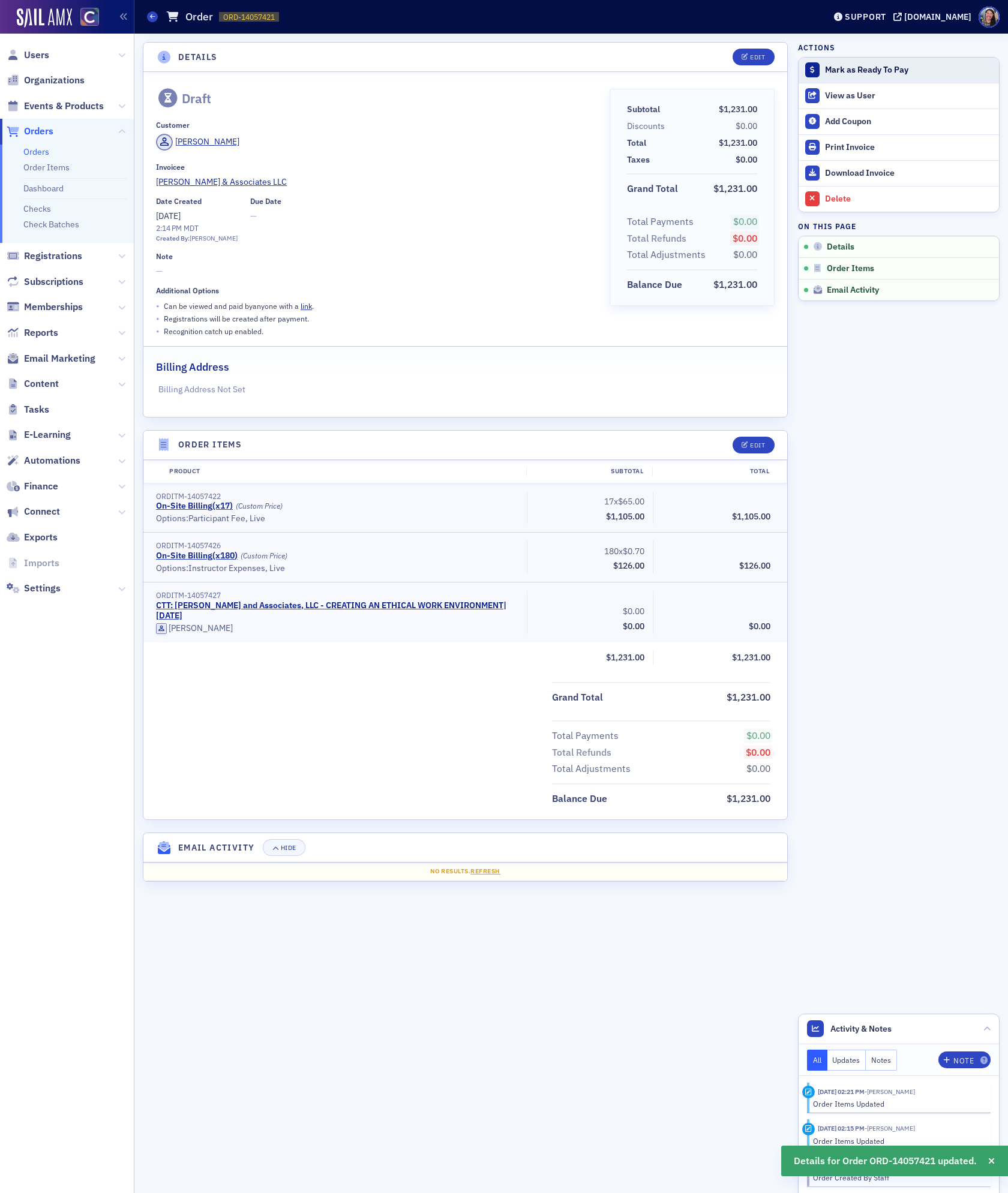
click at [888, 75] on div "Mark as Ready To Pay" at bounding box center [909, 70] width 168 height 11
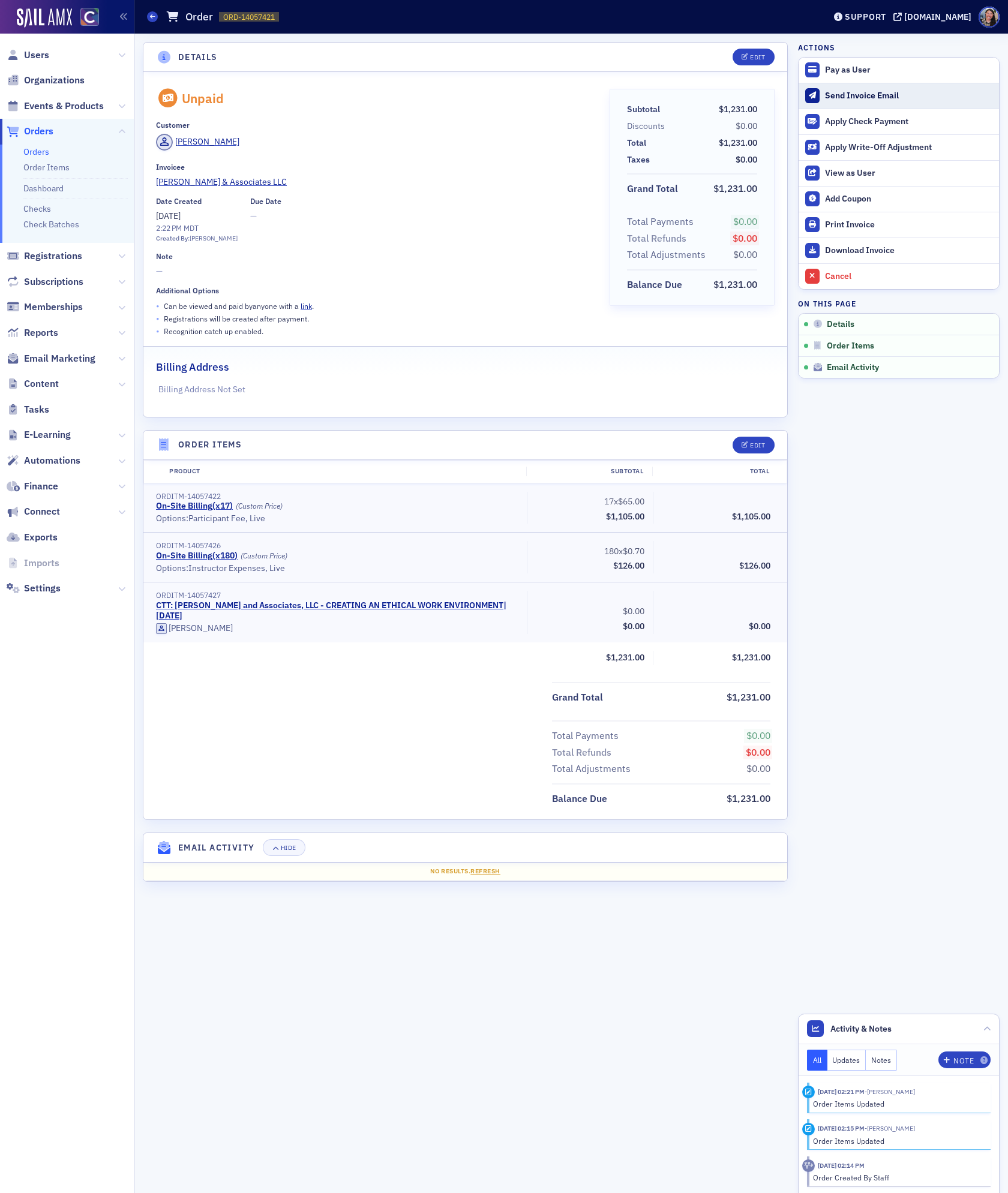
click at [857, 94] on div "Send Invoice Email" at bounding box center [909, 96] width 168 height 11
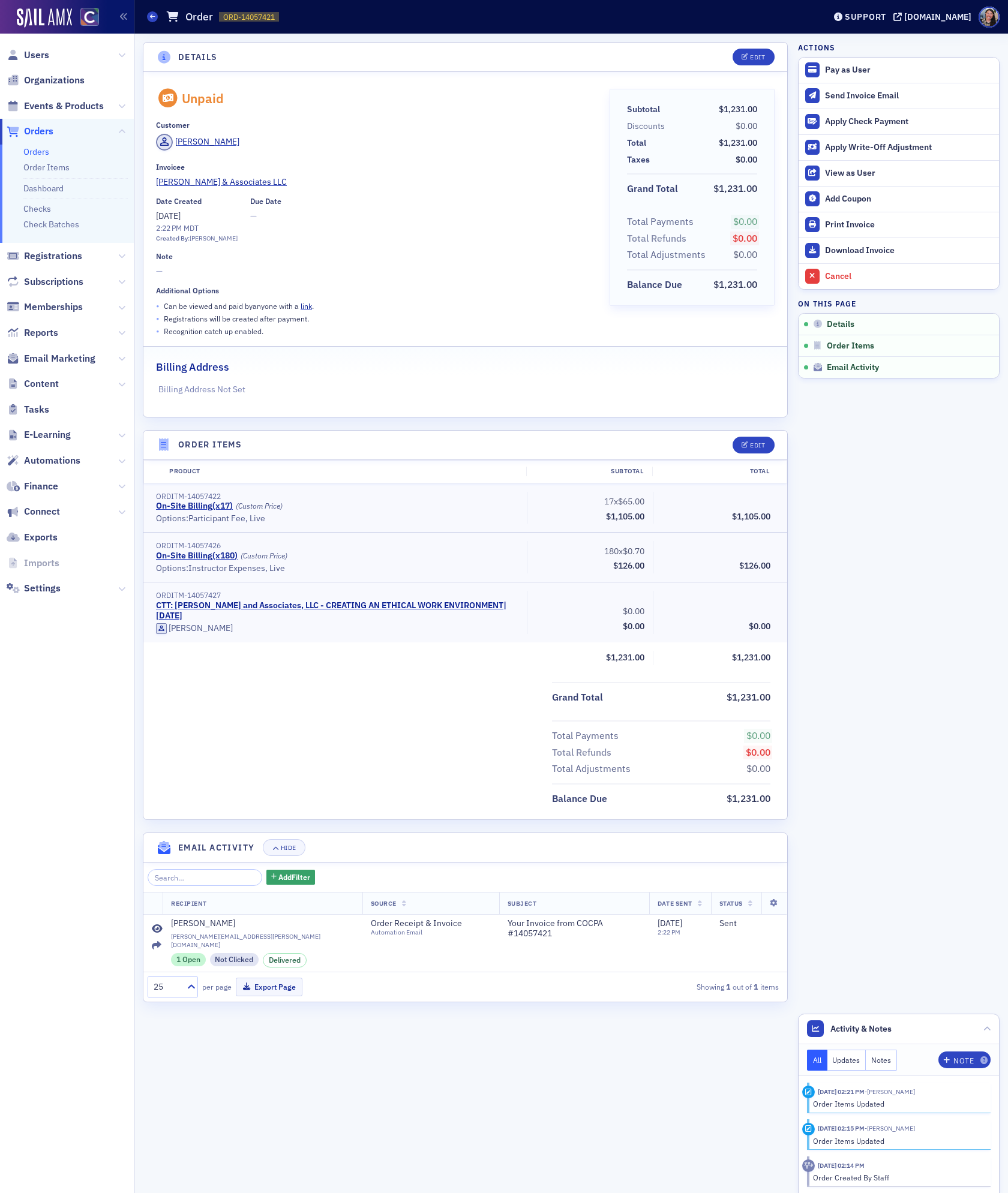
click at [35, 150] on link "Orders" at bounding box center [36, 152] width 26 height 11
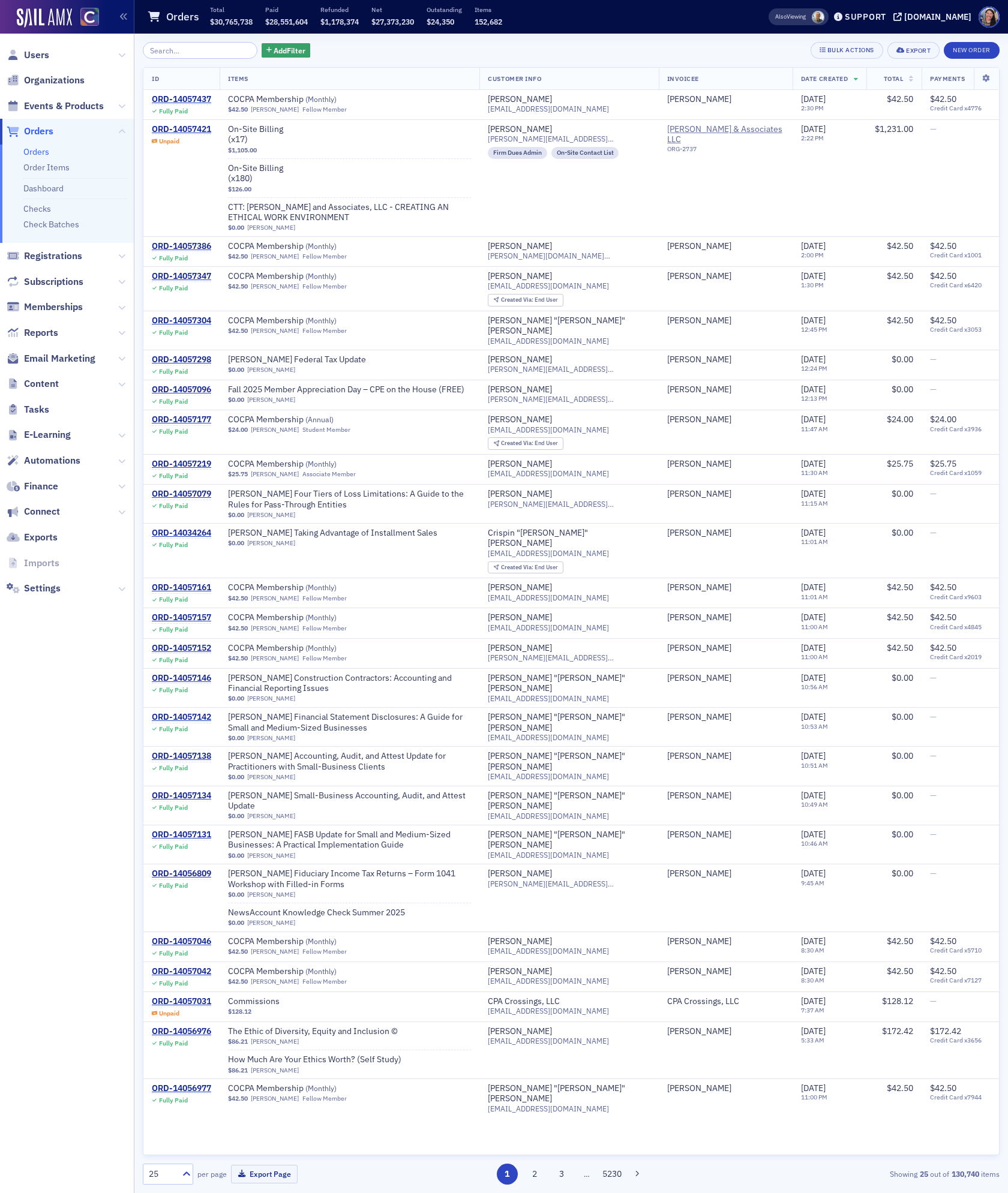
click at [171, 51] on input "search" at bounding box center [200, 51] width 115 height 17
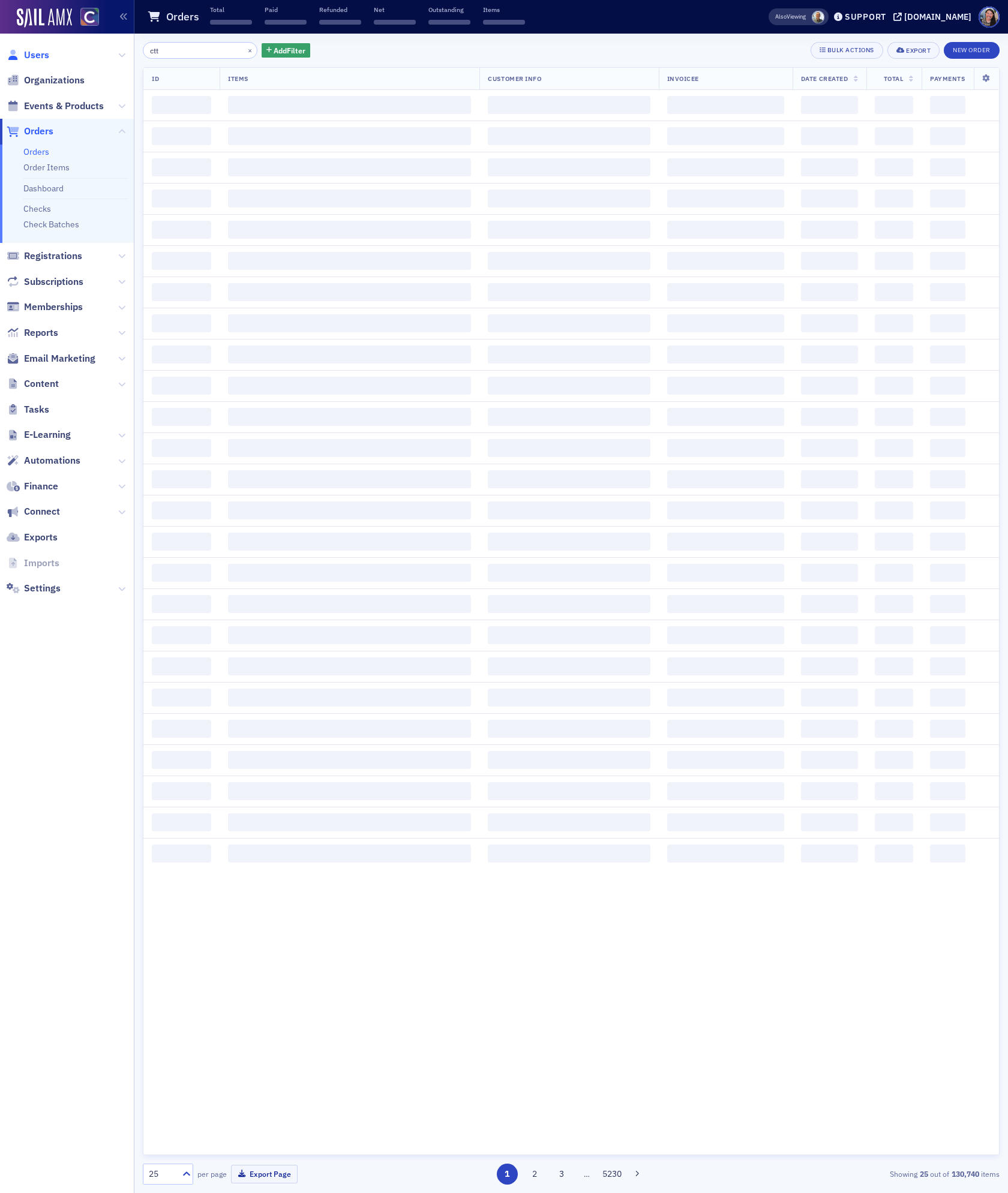
type input "ctt"
click at [41, 56] on span "Users" at bounding box center [37, 55] width 25 height 13
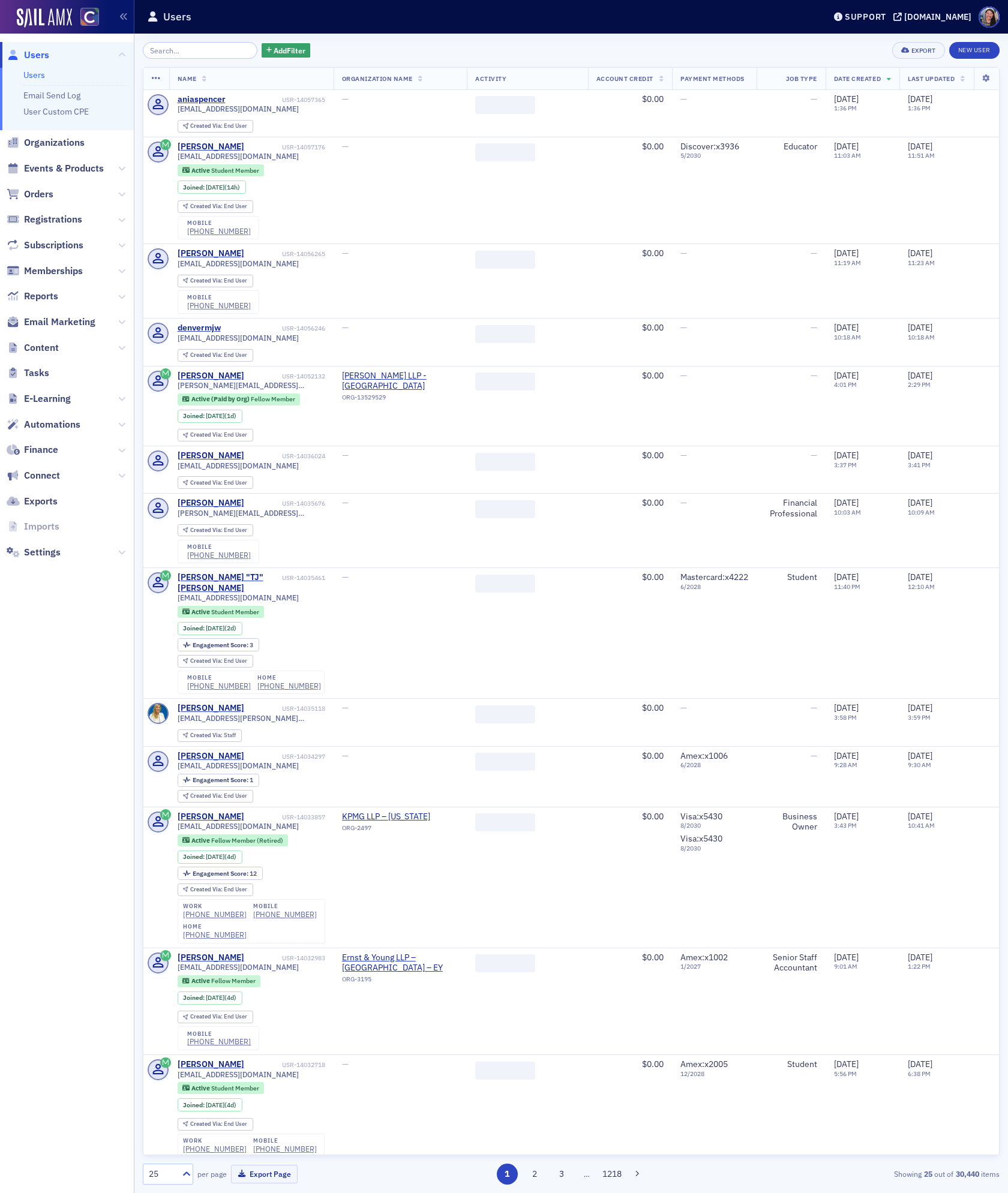
click at [171, 53] on input "search" at bounding box center [200, 51] width 115 height 17
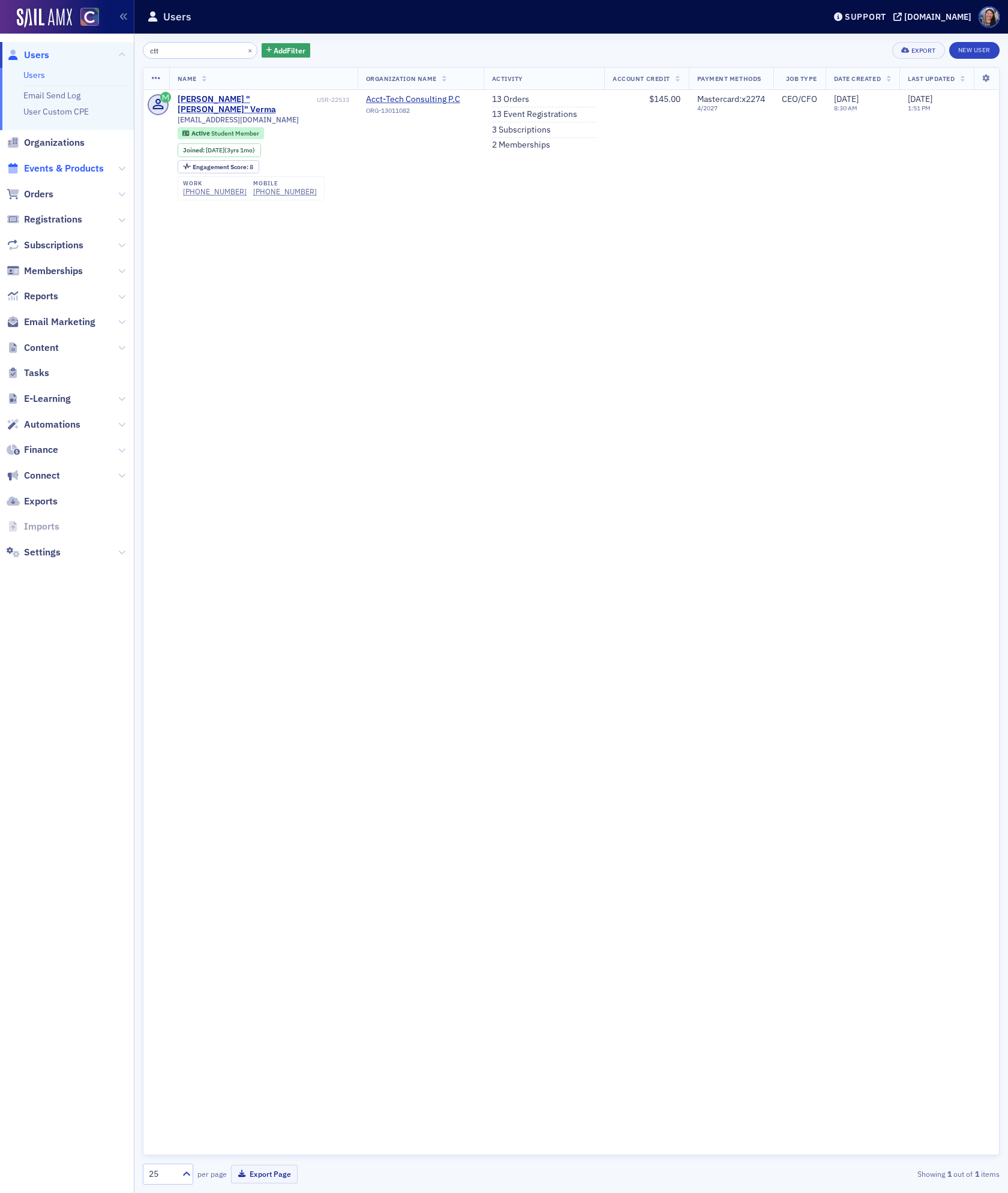
type input "ctt"
click at [38, 165] on span "Events & Products" at bounding box center [64, 168] width 80 height 13
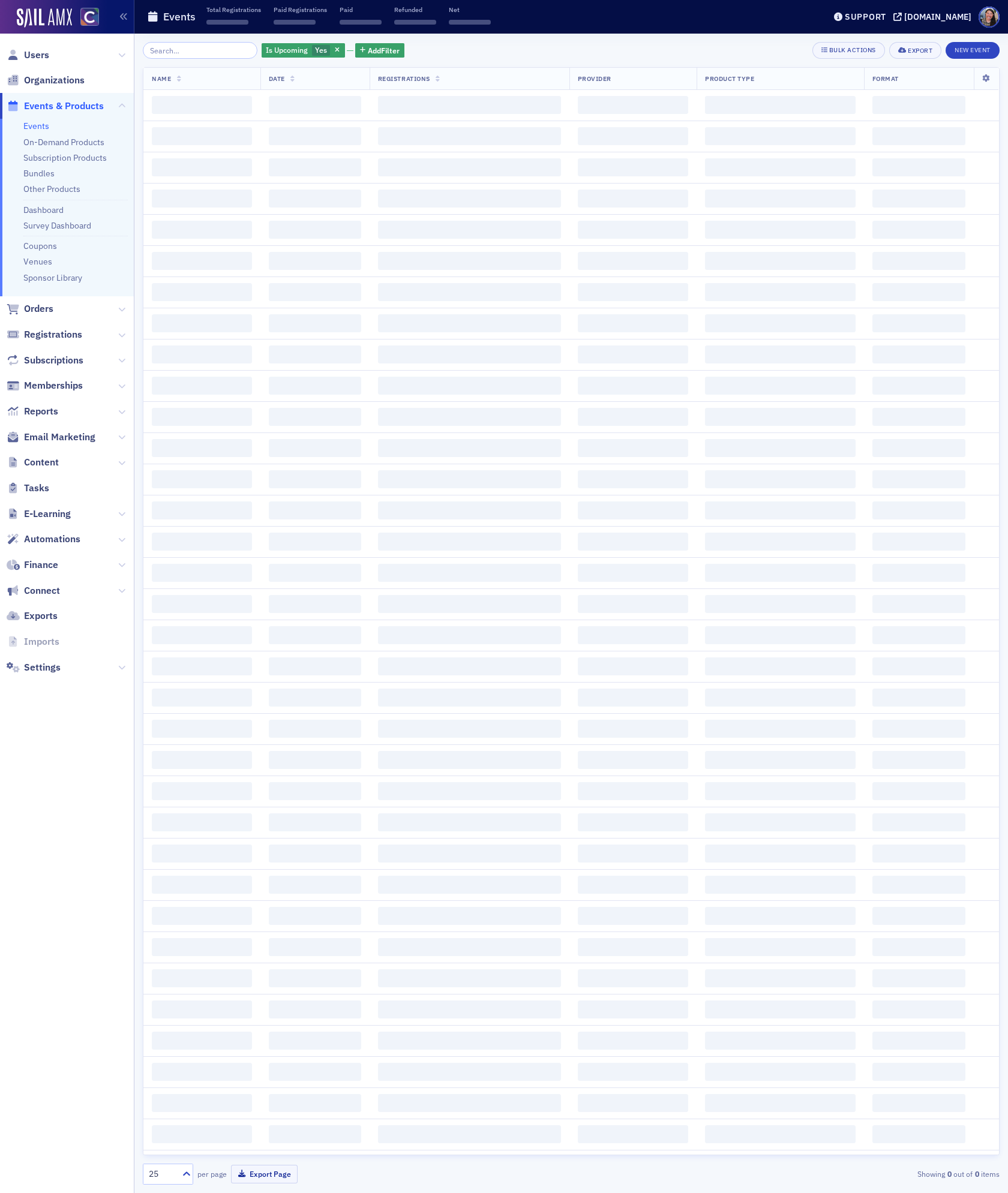
click at [181, 52] on input "search" at bounding box center [200, 51] width 115 height 17
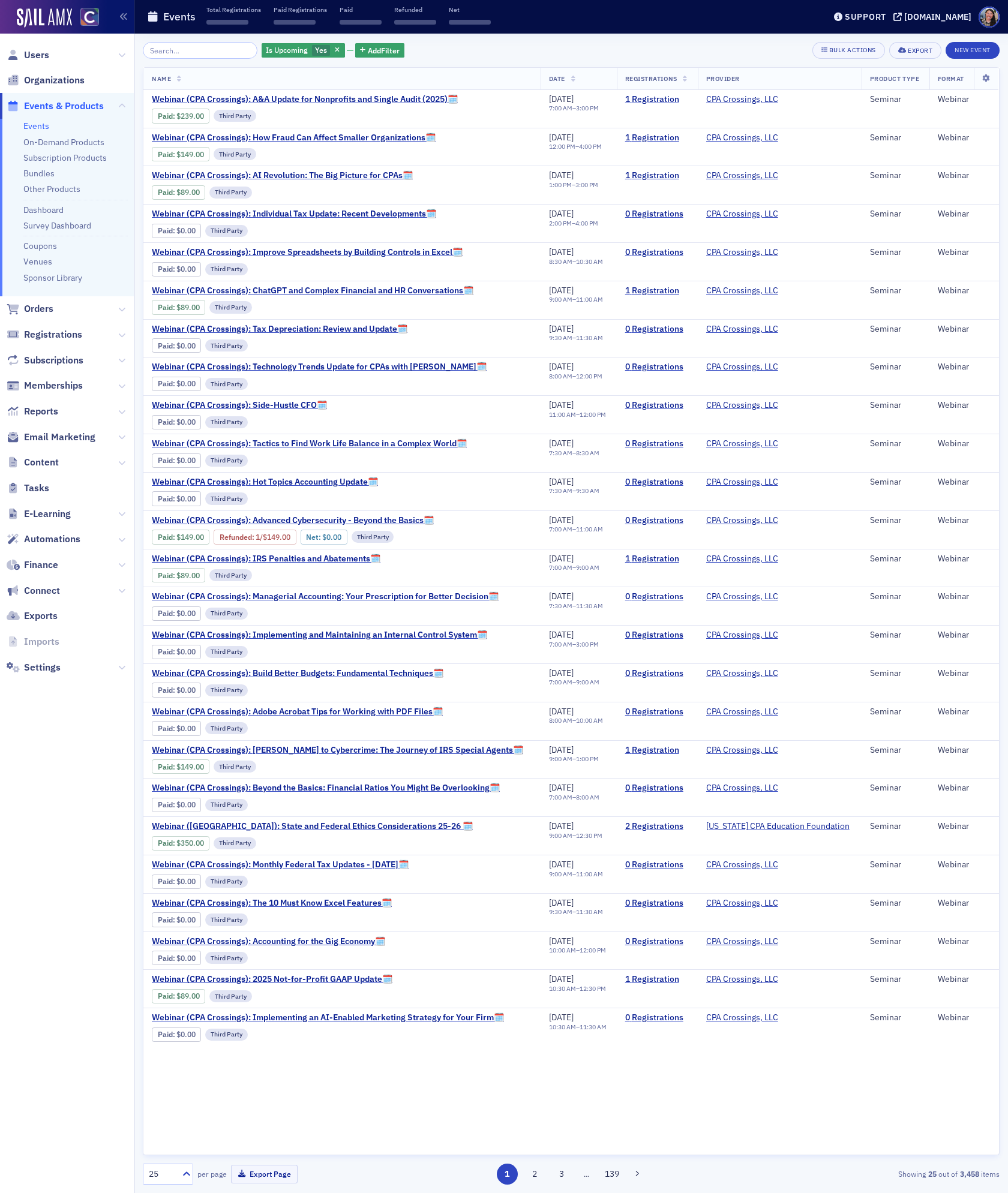
click at [181, 52] on input "search" at bounding box center [200, 51] width 115 height 17
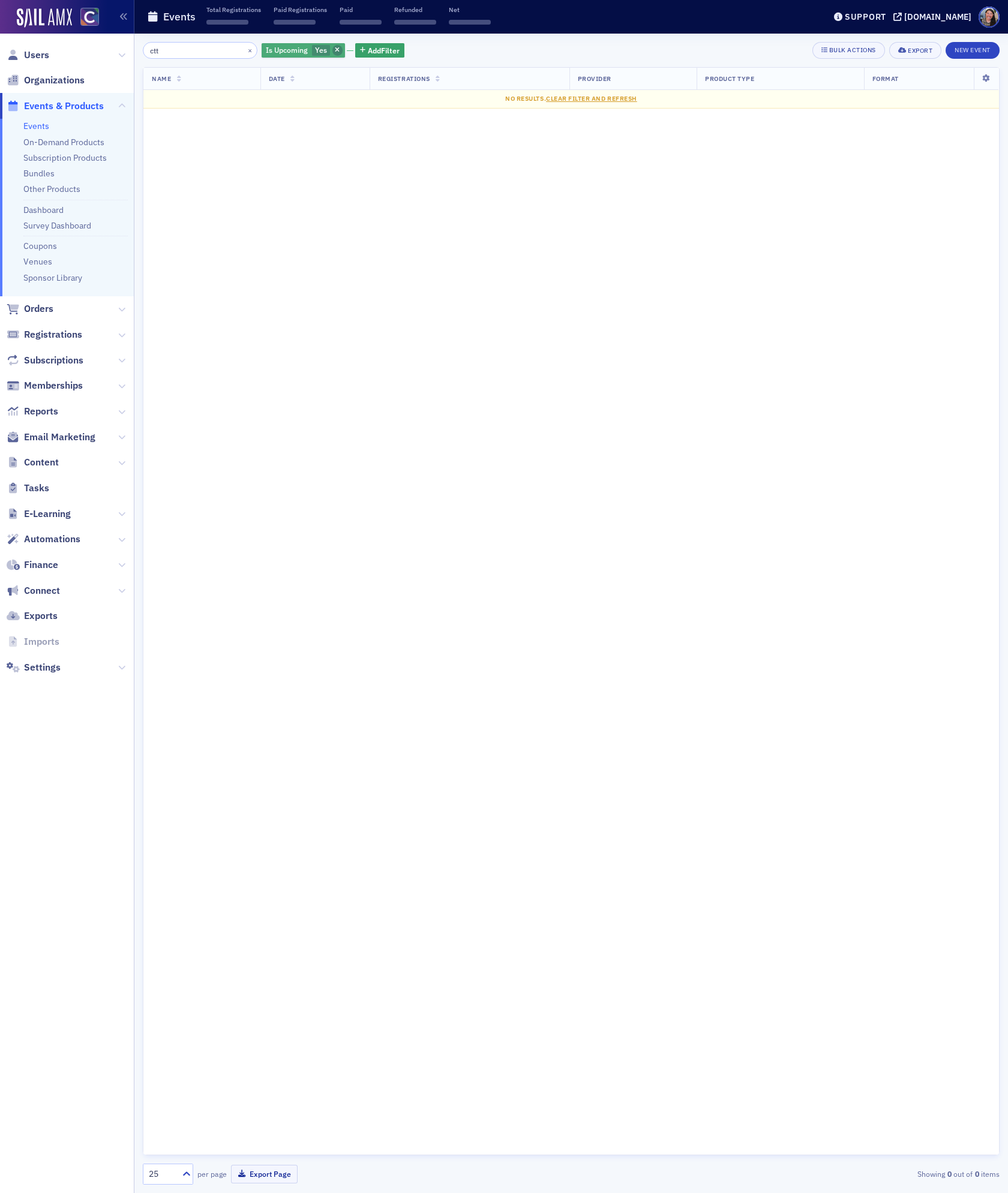
type input "ctt"
click at [335, 49] on icon "button" at bounding box center [337, 51] width 5 height 7
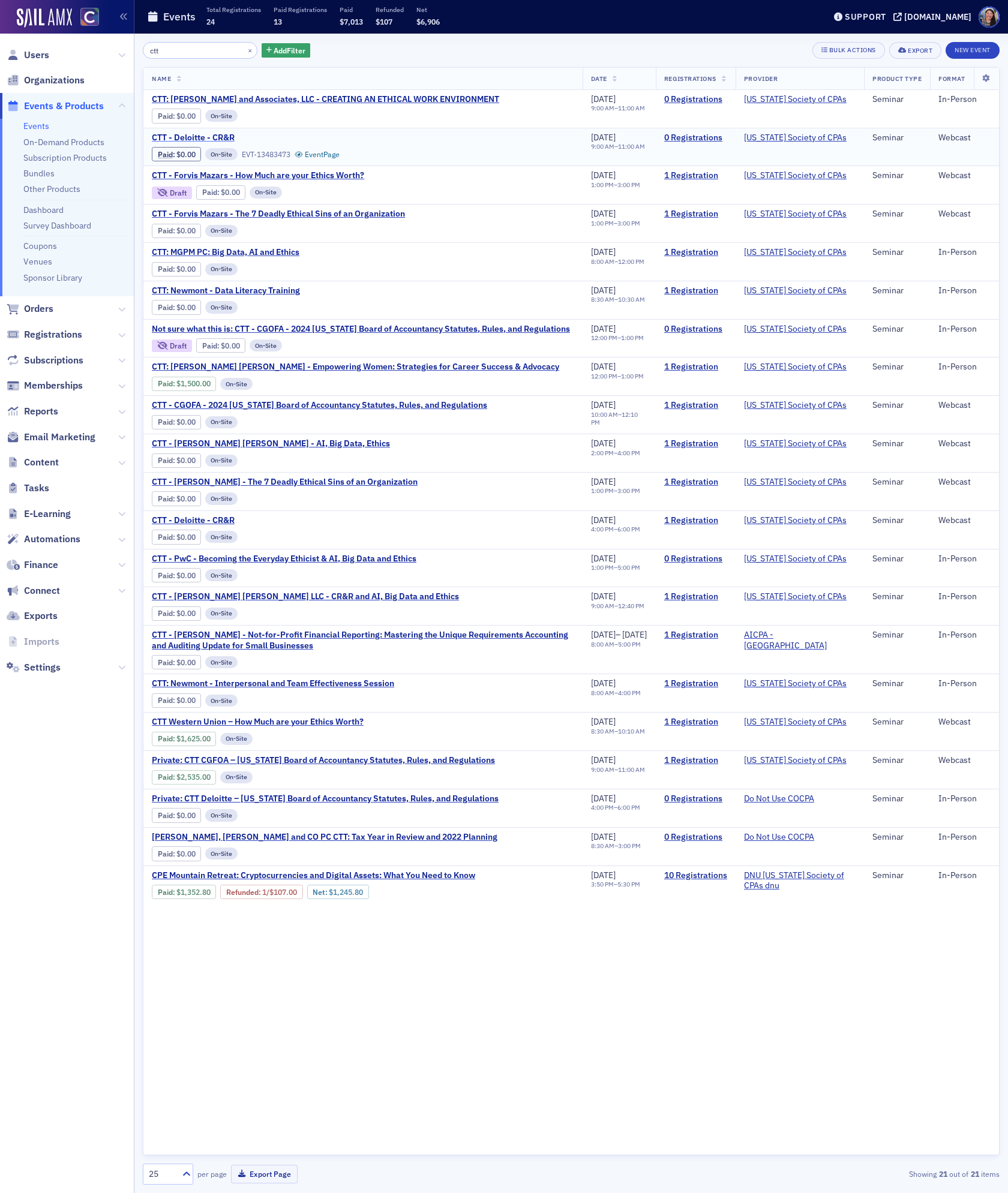
click at [189, 135] on span "CTT - Deloitte - CR&R" at bounding box center [252, 138] width 201 height 11
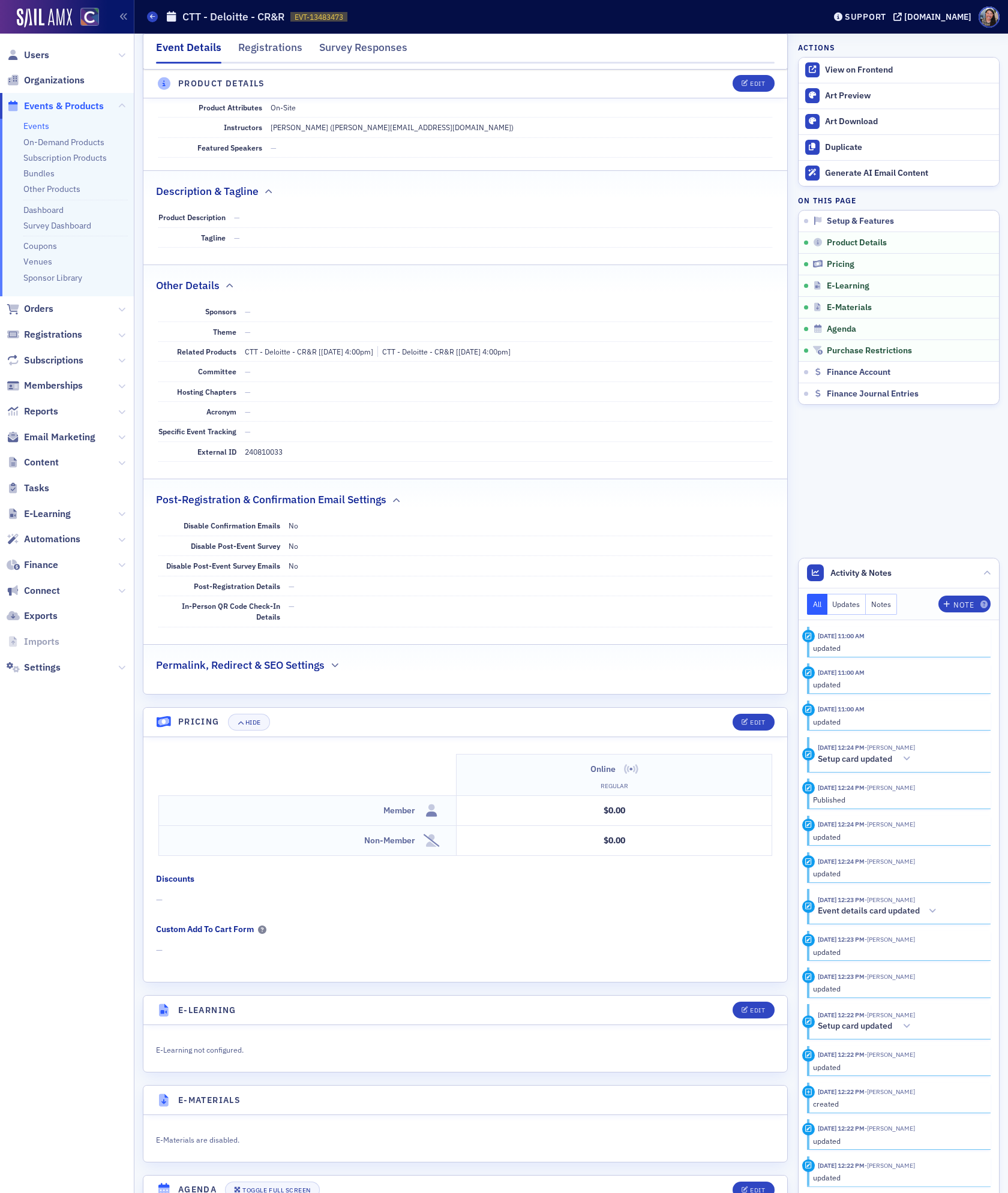
scroll to position [593, 0]
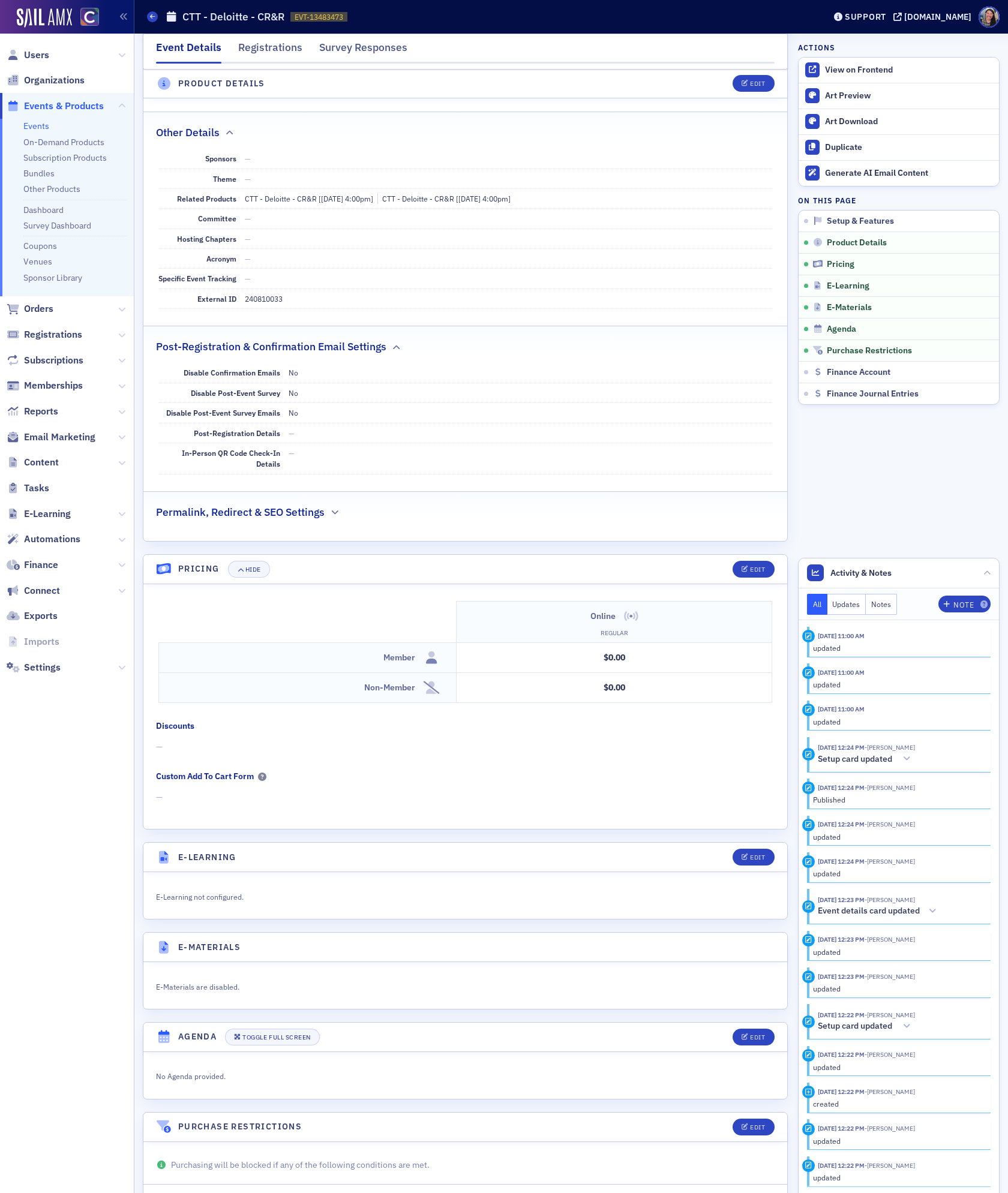
click at [265, 307] on dd "240810033" at bounding box center [509, 299] width 528 height 19
copy dd "240810033"
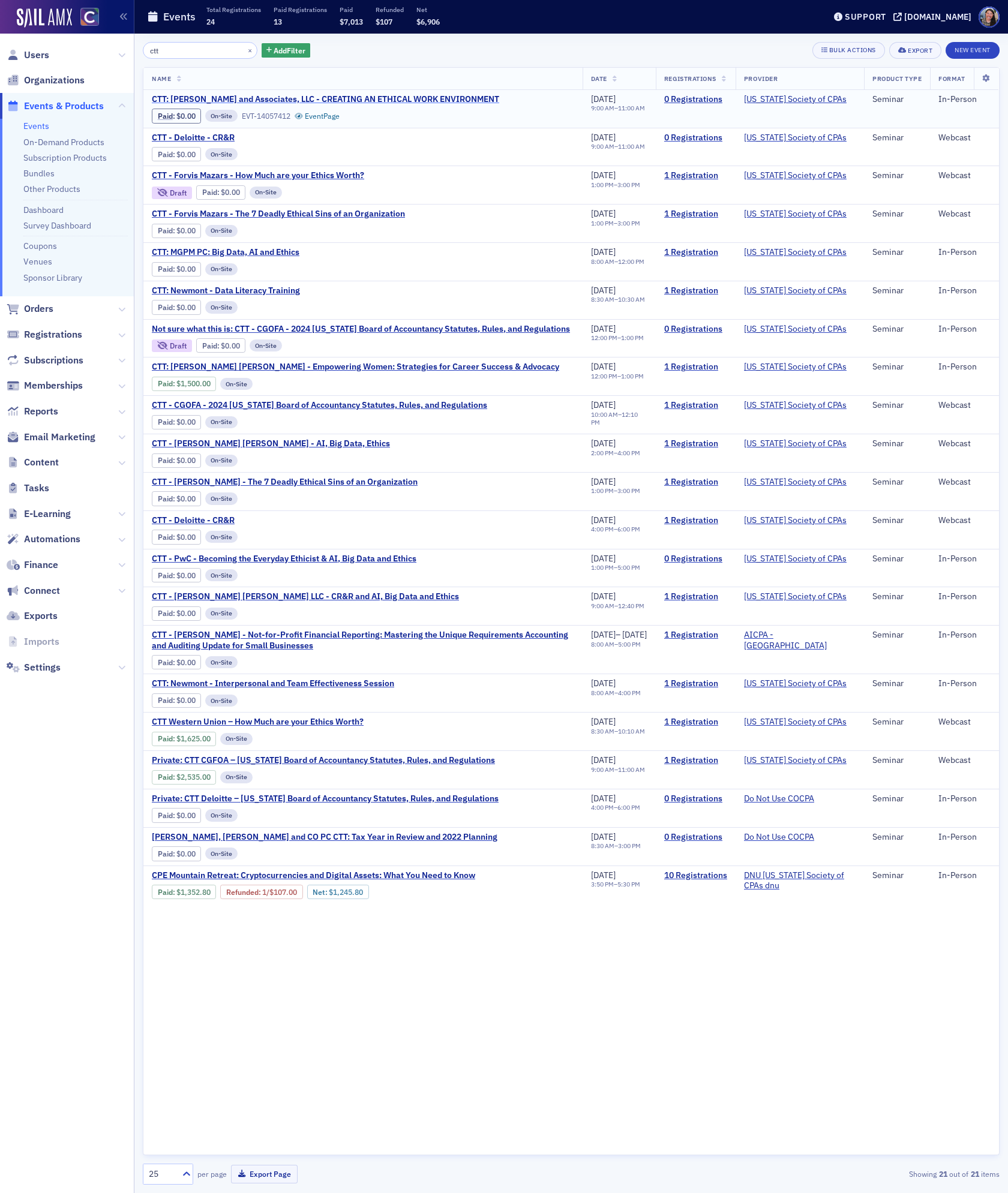
click at [195, 97] on span "CTT: [PERSON_NAME] and Associates, LLC - CREATING AN ETHICAL WORK ENVIRONMENT" at bounding box center [325, 100] width 348 height 11
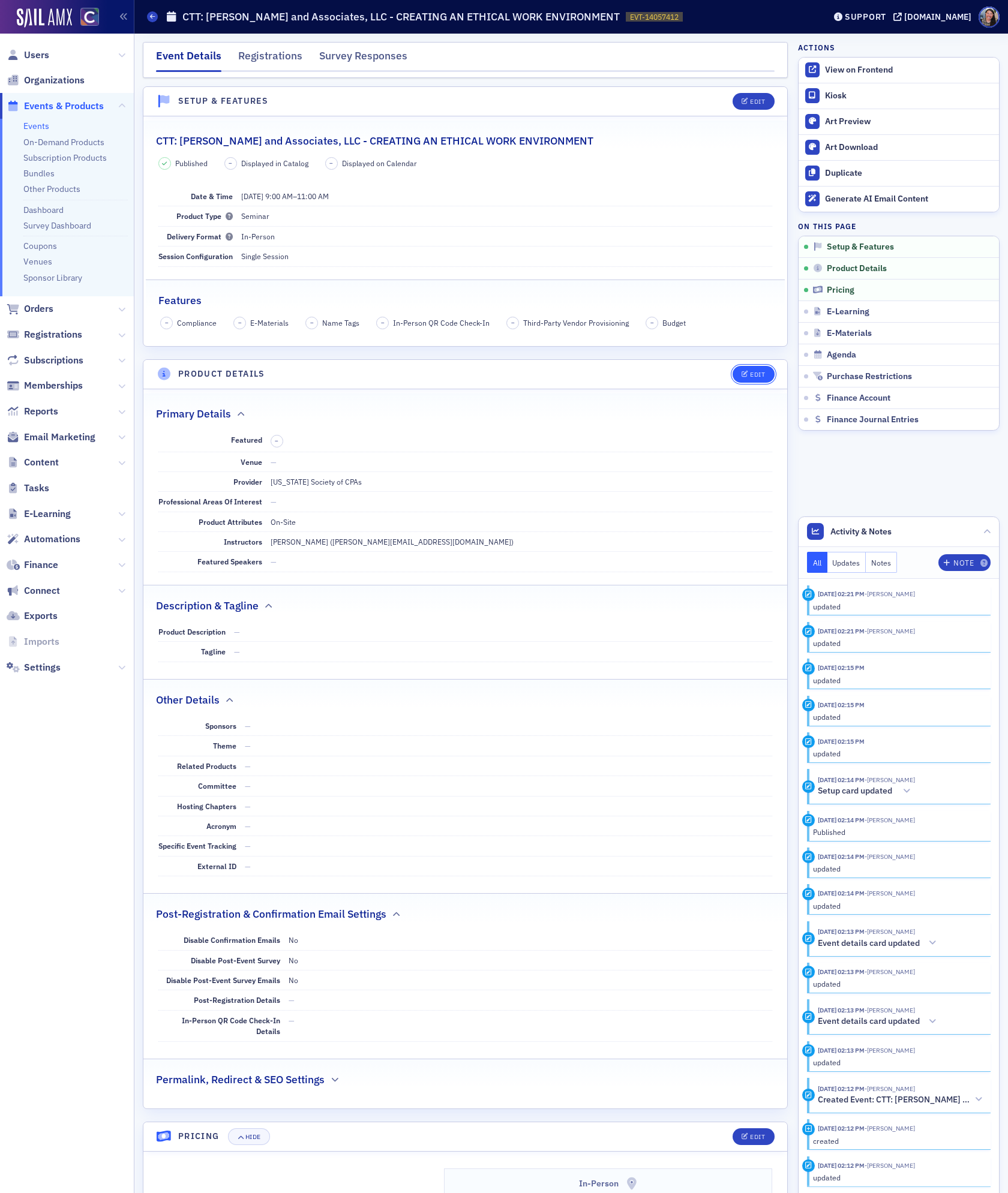
click at [752, 376] on div "Edit" at bounding box center [757, 375] width 15 height 7
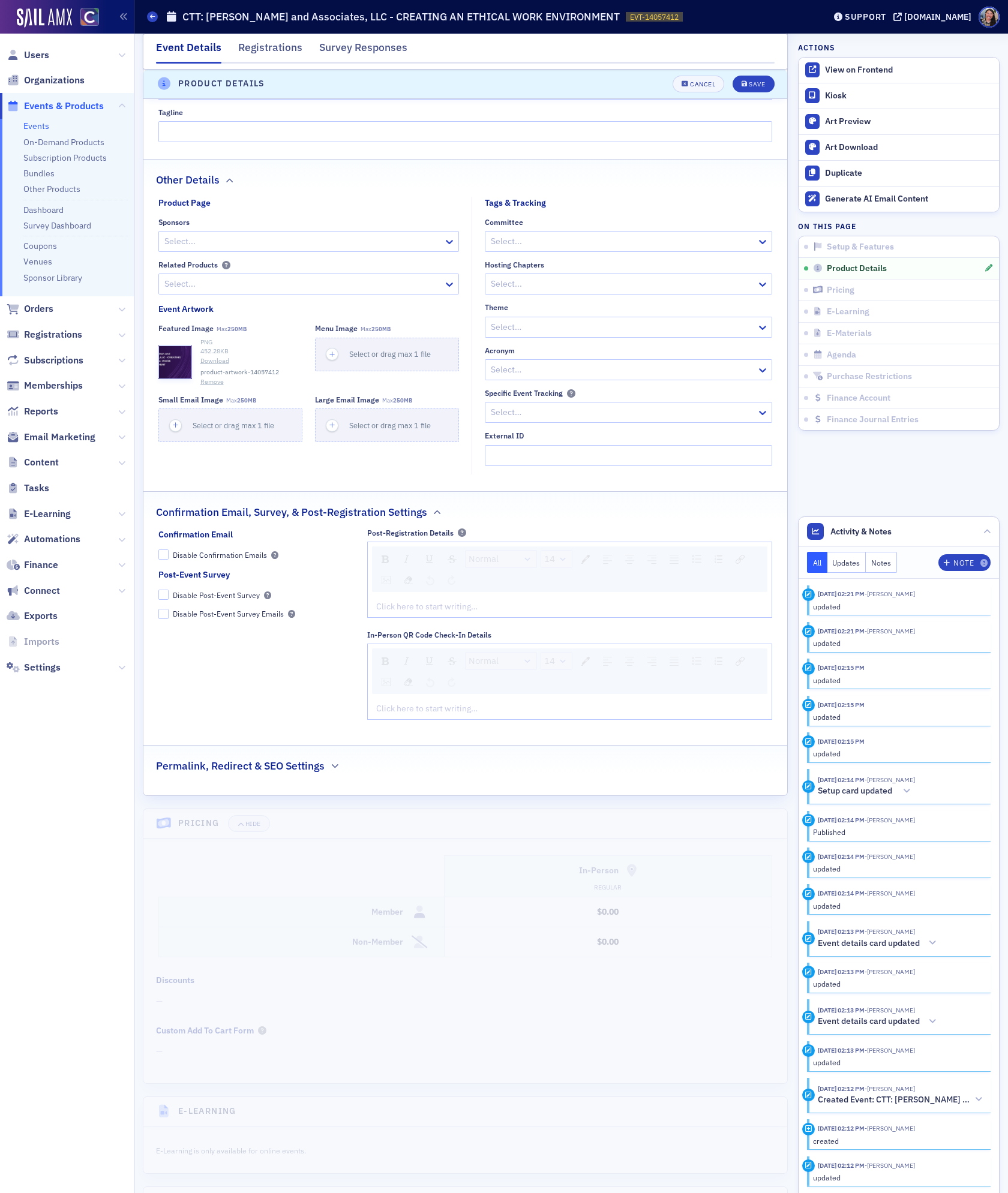
scroll to position [794, 0]
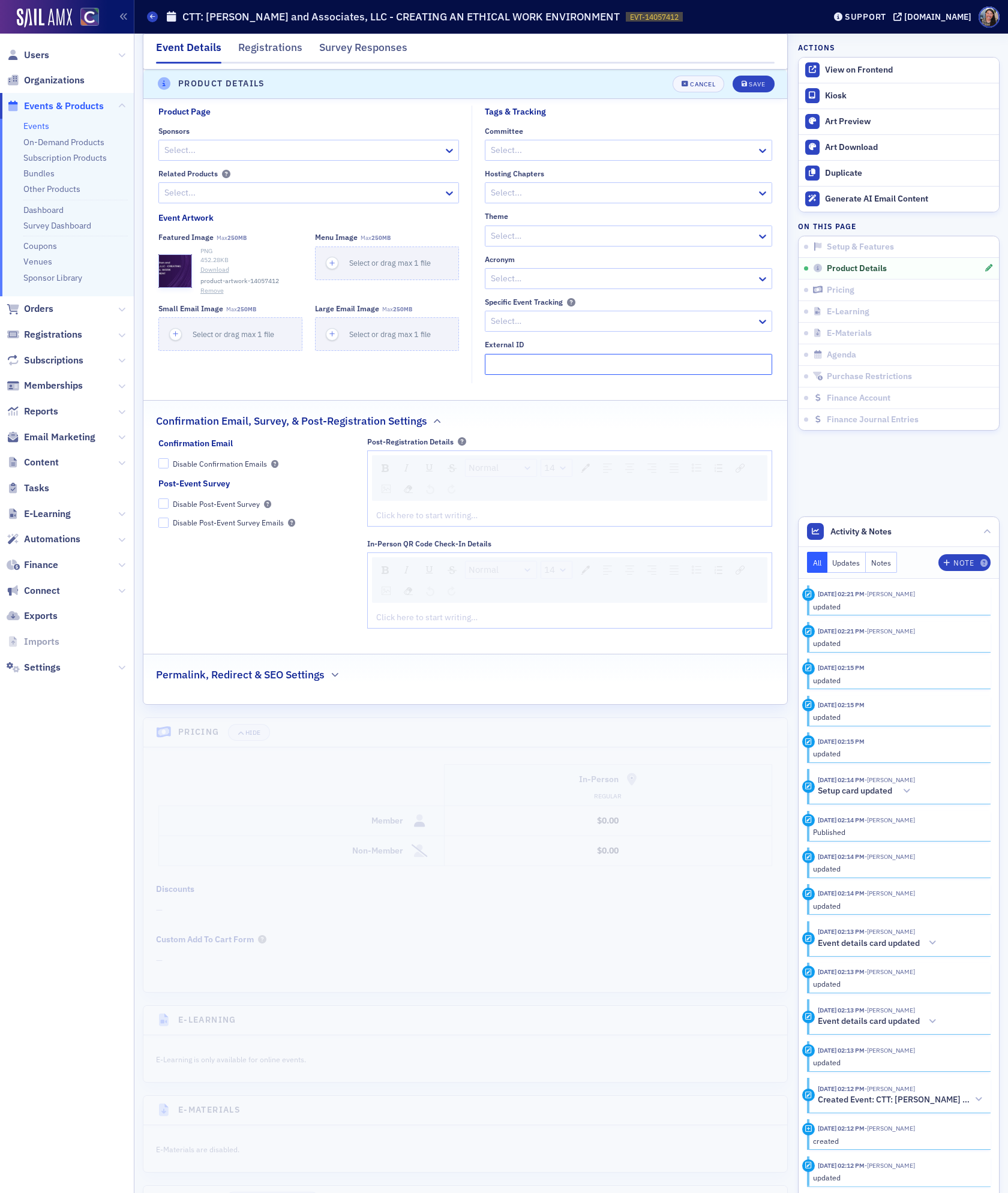
click at [544, 372] on input "External ID" at bounding box center [628, 364] width 287 height 21
paste input "240810033"
click at [500, 368] on input "240810033" at bounding box center [628, 364] width 287 height 21
type input "250510033"
click at [749, 81] on div "Save" at bounding box center [757, 84] width 16 height 7
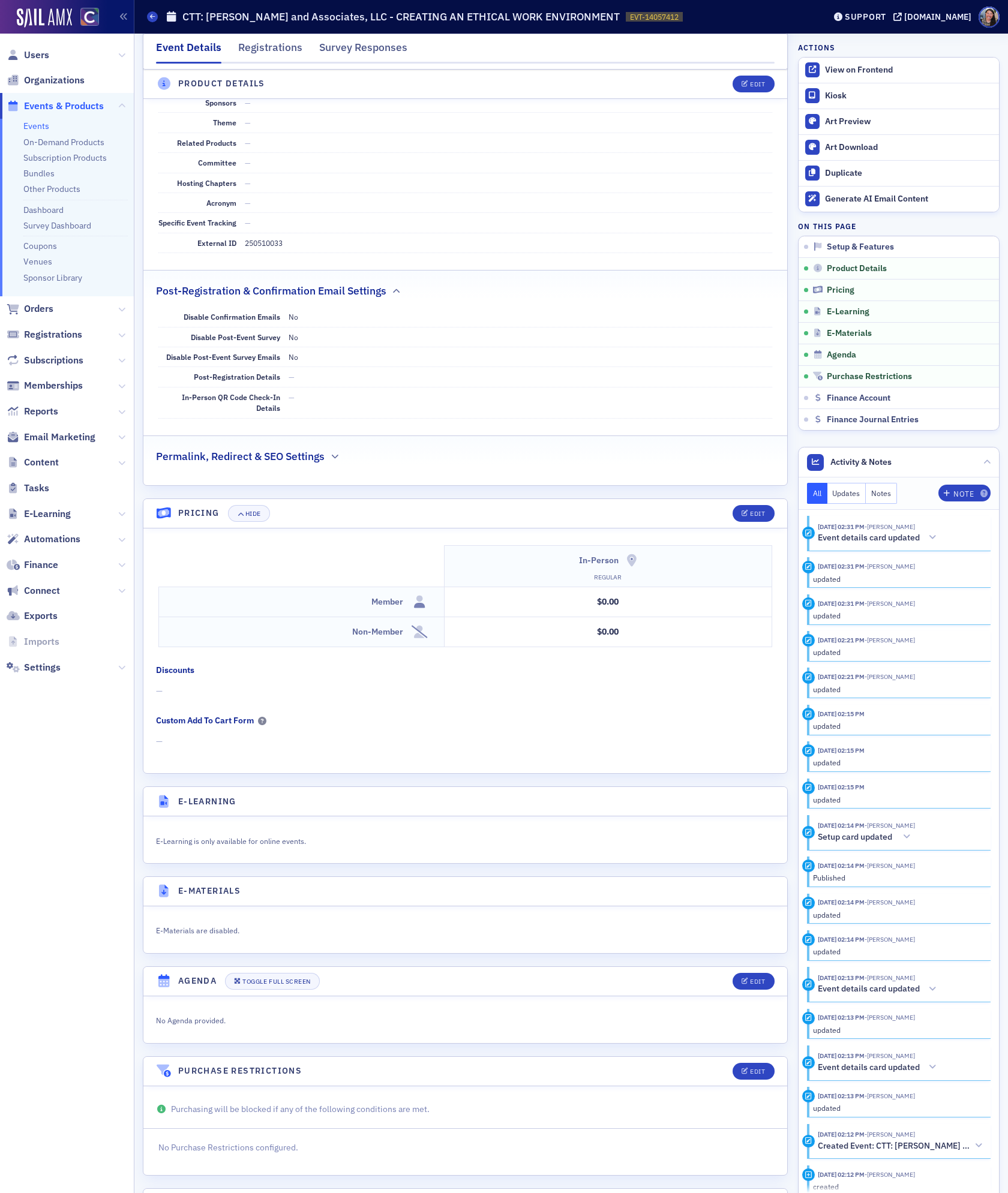
scroll to position [678, 0]
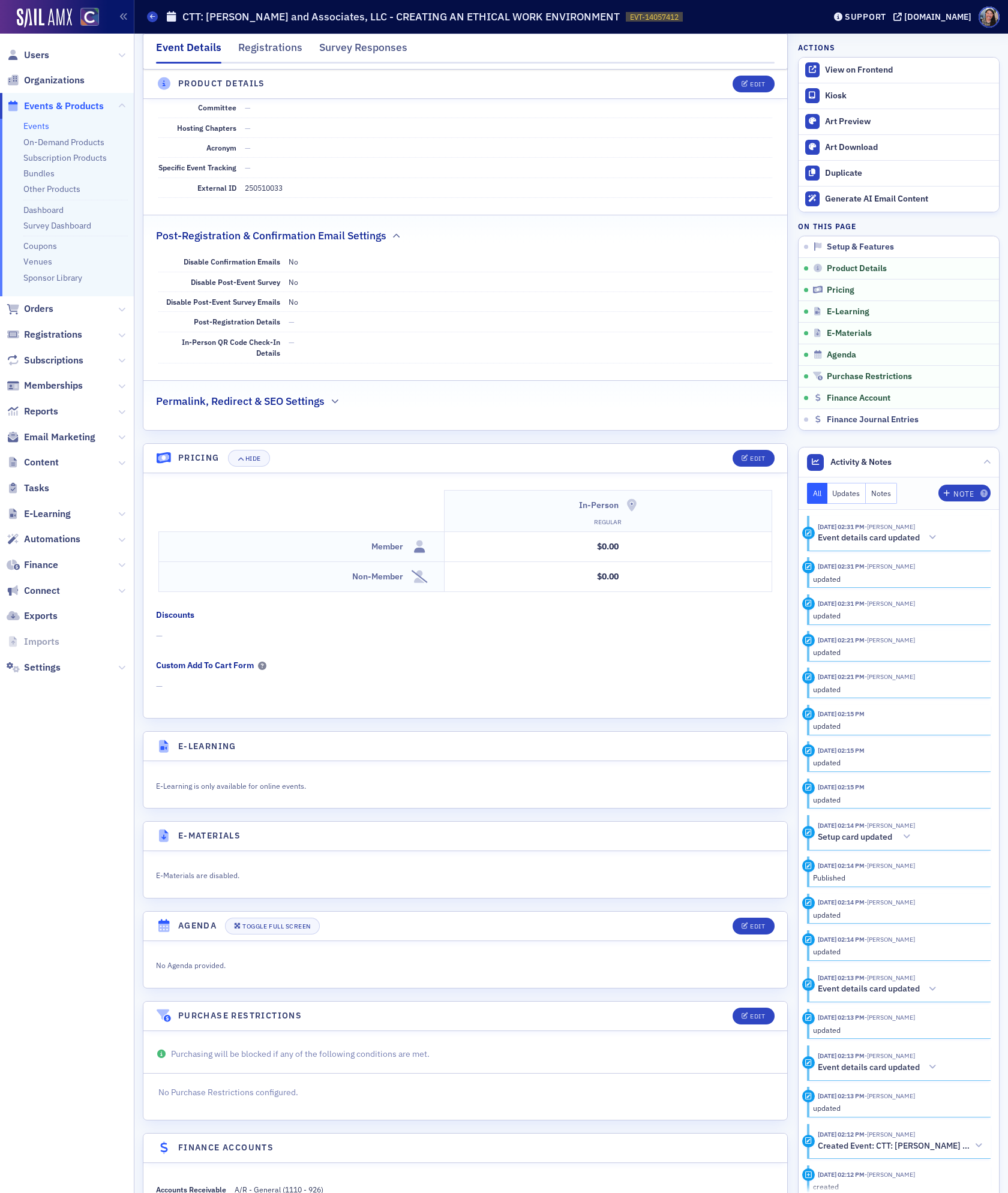
click at [254, 193] on dd "250510033" at bounding box center [509, 188] width 528 height 19
copy dd "250510033"
click at [752, 462] on div "Edit" at bounding box center [757, 458] width 15 height 7
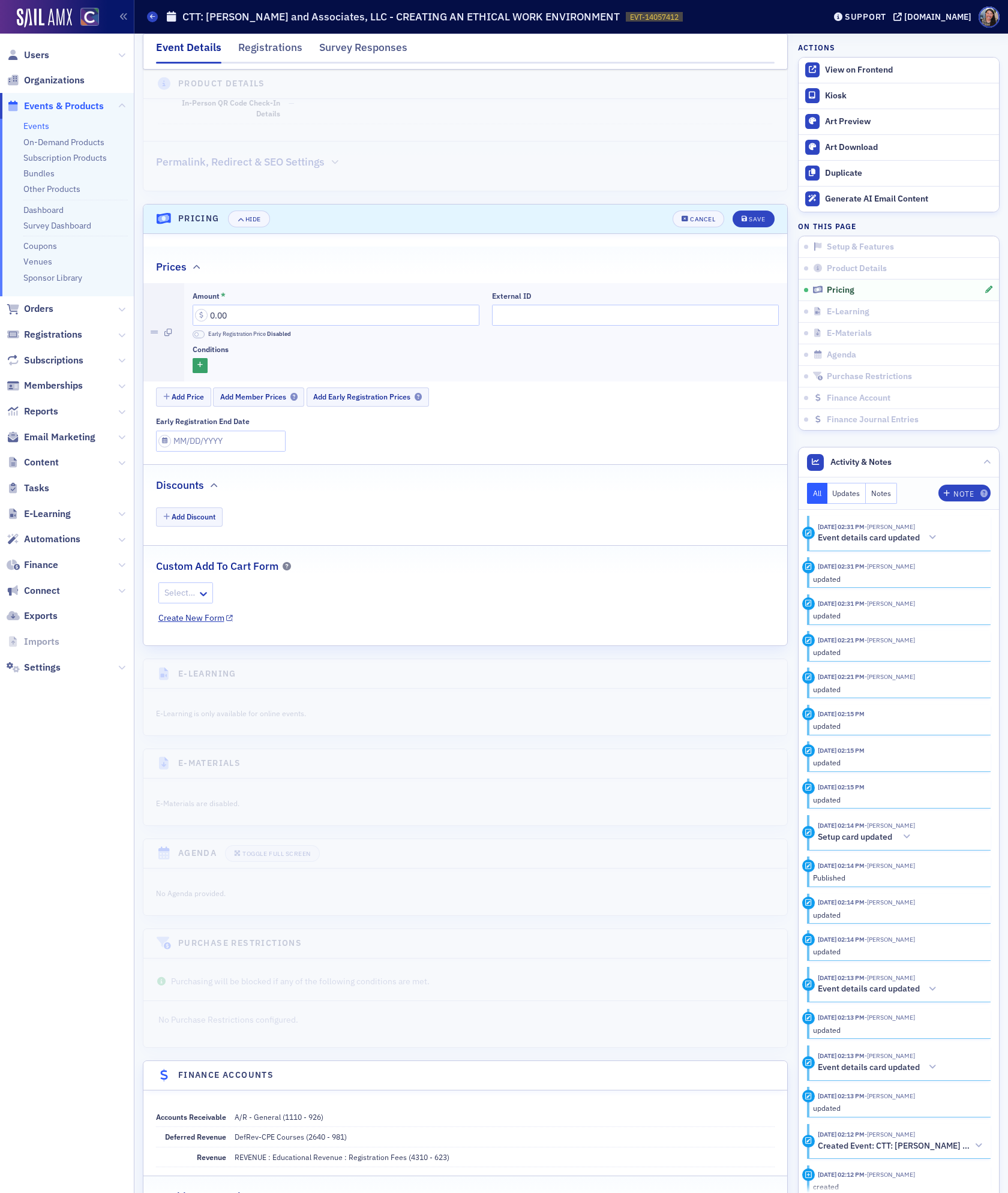
scroll to position [918, 0]
click at [631, 325] on input "External ID" at bounding box center [635, 314] width 287 height 21
click at [749, 222] on div "Save" at bounding box center [757, 218] width 16 height 7
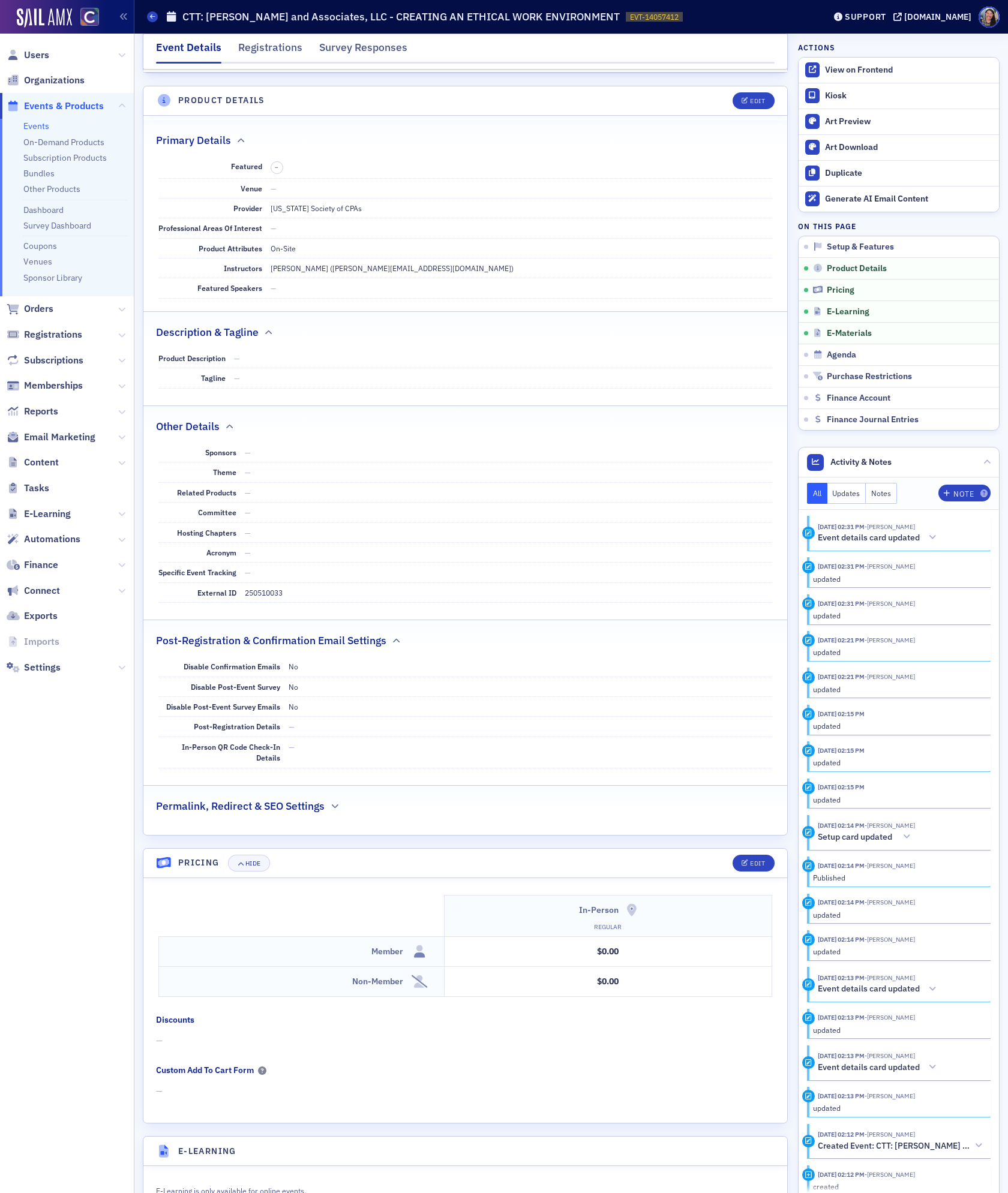
scroll to position [0, 0]
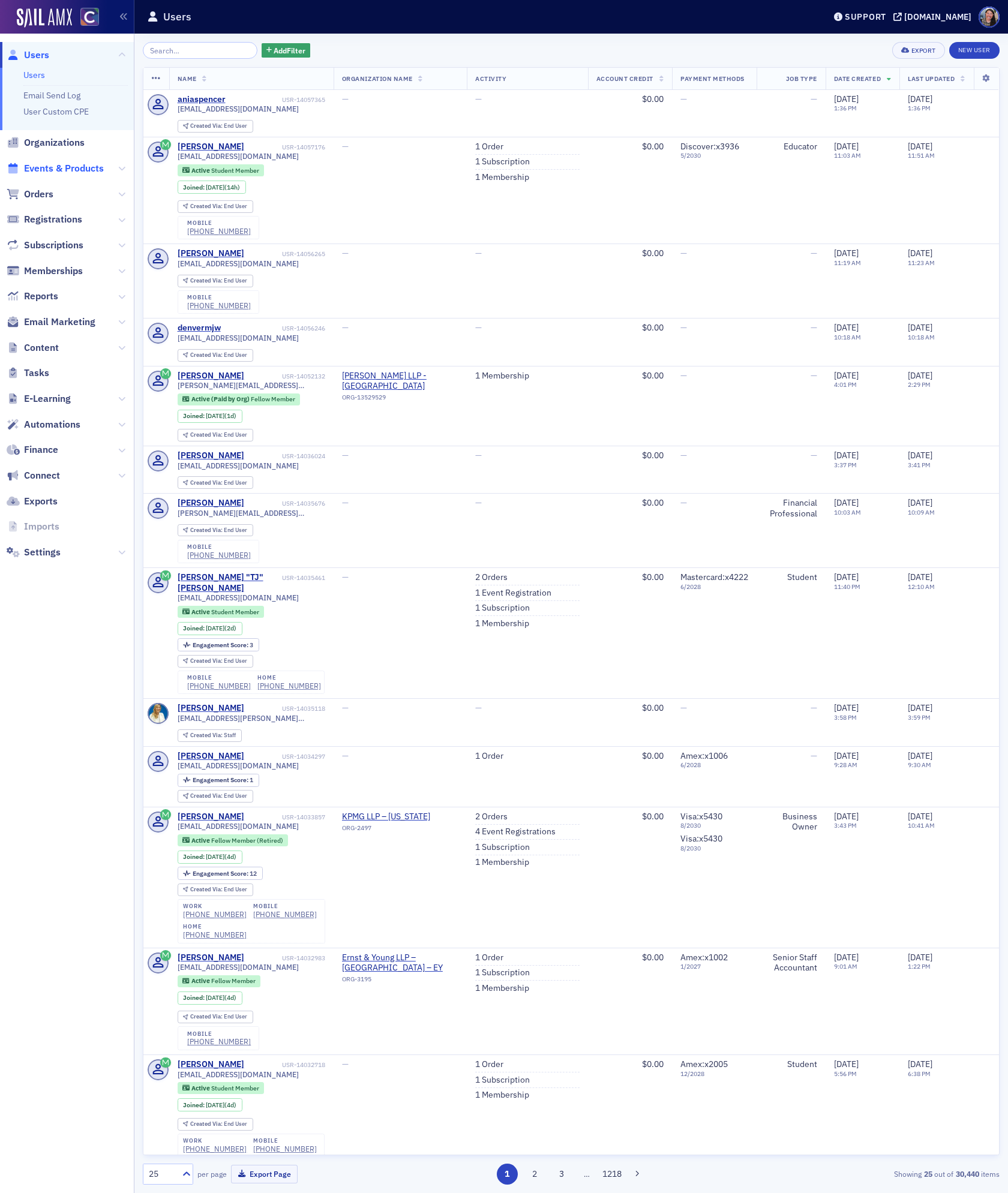
click at [40, 168] on span "Events & Products" at bounding box center [64, 168] width 80 height 13
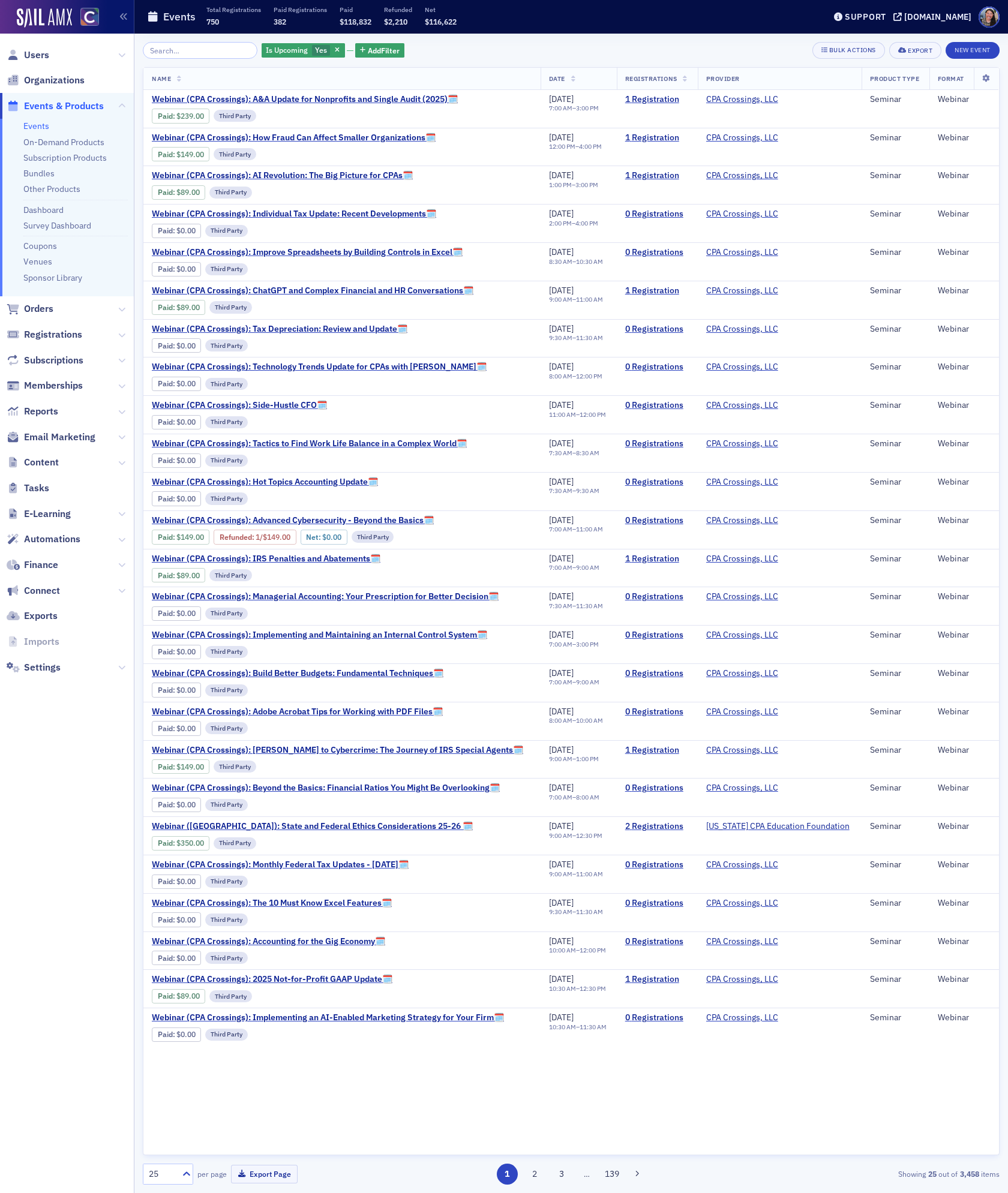
click at [170, 55] on input "search" at bounding box center [200, 51] width 115 height 17
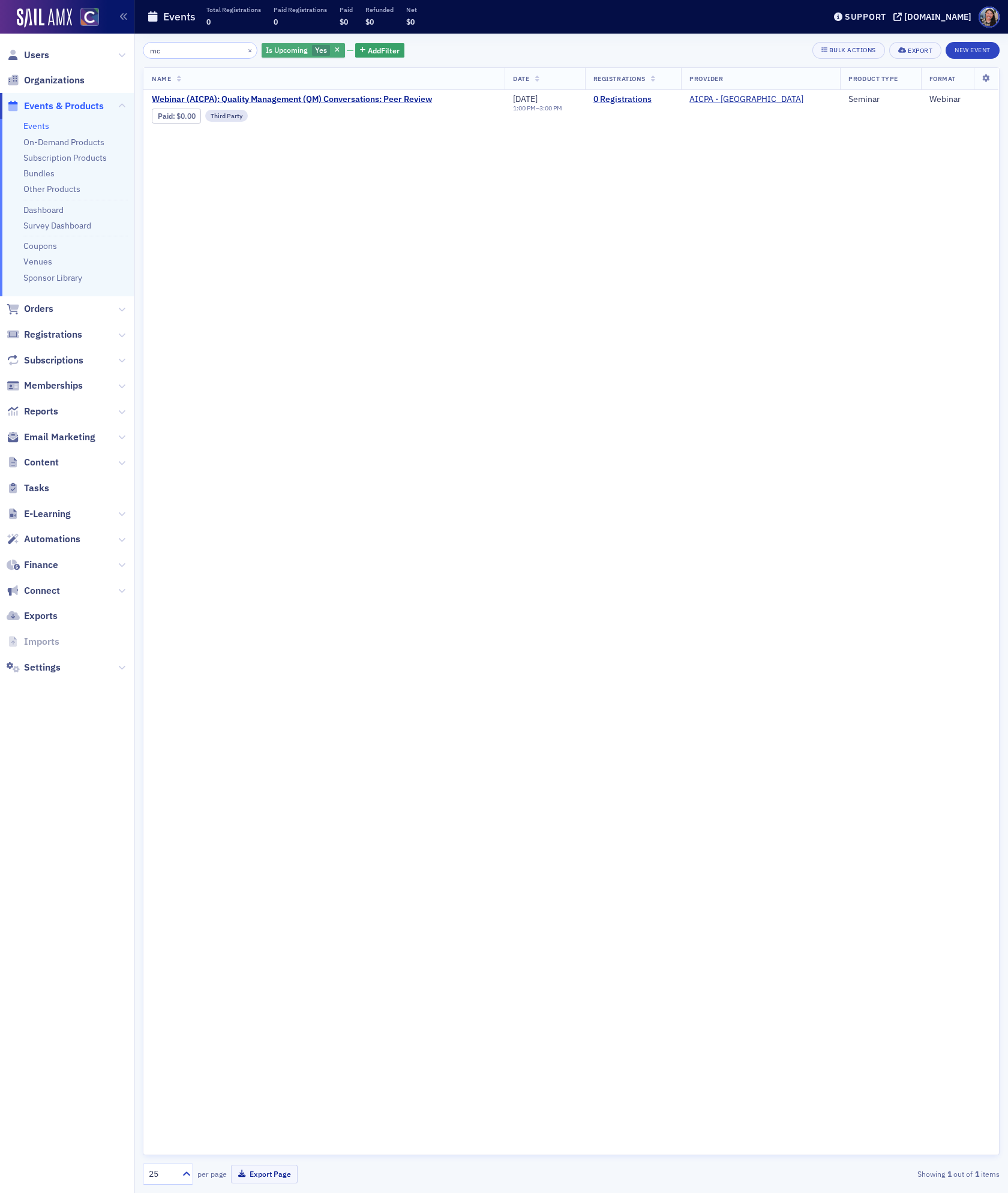
type input "mc"
click at [328, 49] on div "Is Upcoming Yes" at bounding box center [303, 51] width 84 height 15
click at [284, 69] on input "No" at bounding box center [284, 73] width 11 height 11
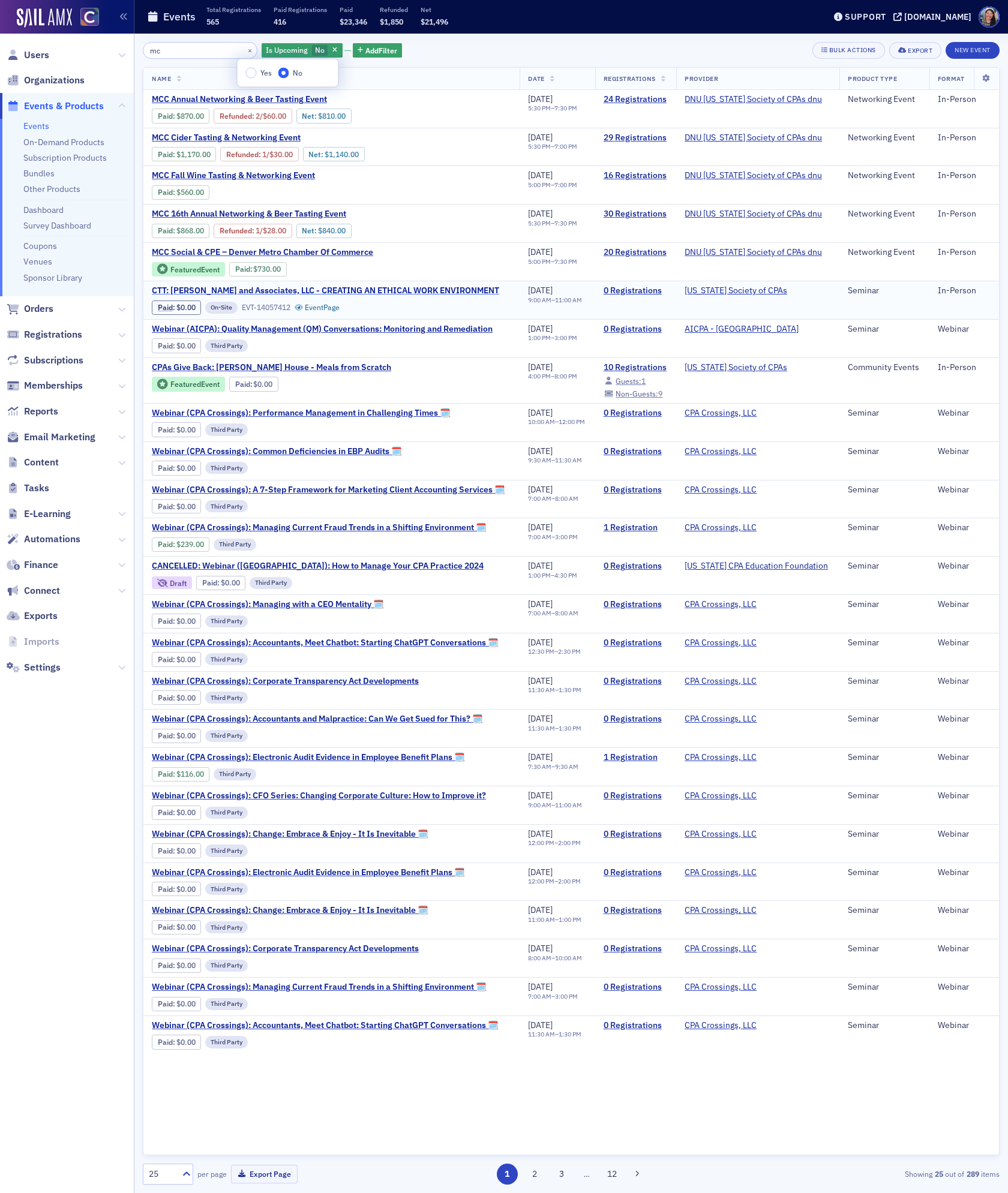
click at [299, 291] on span "CTT: [PERSON_NAME] and Associates, LLC - CREATING AN ETHICAL WORK ENVIRONMENT" at bounding box center [325, 291] width 348 height 11
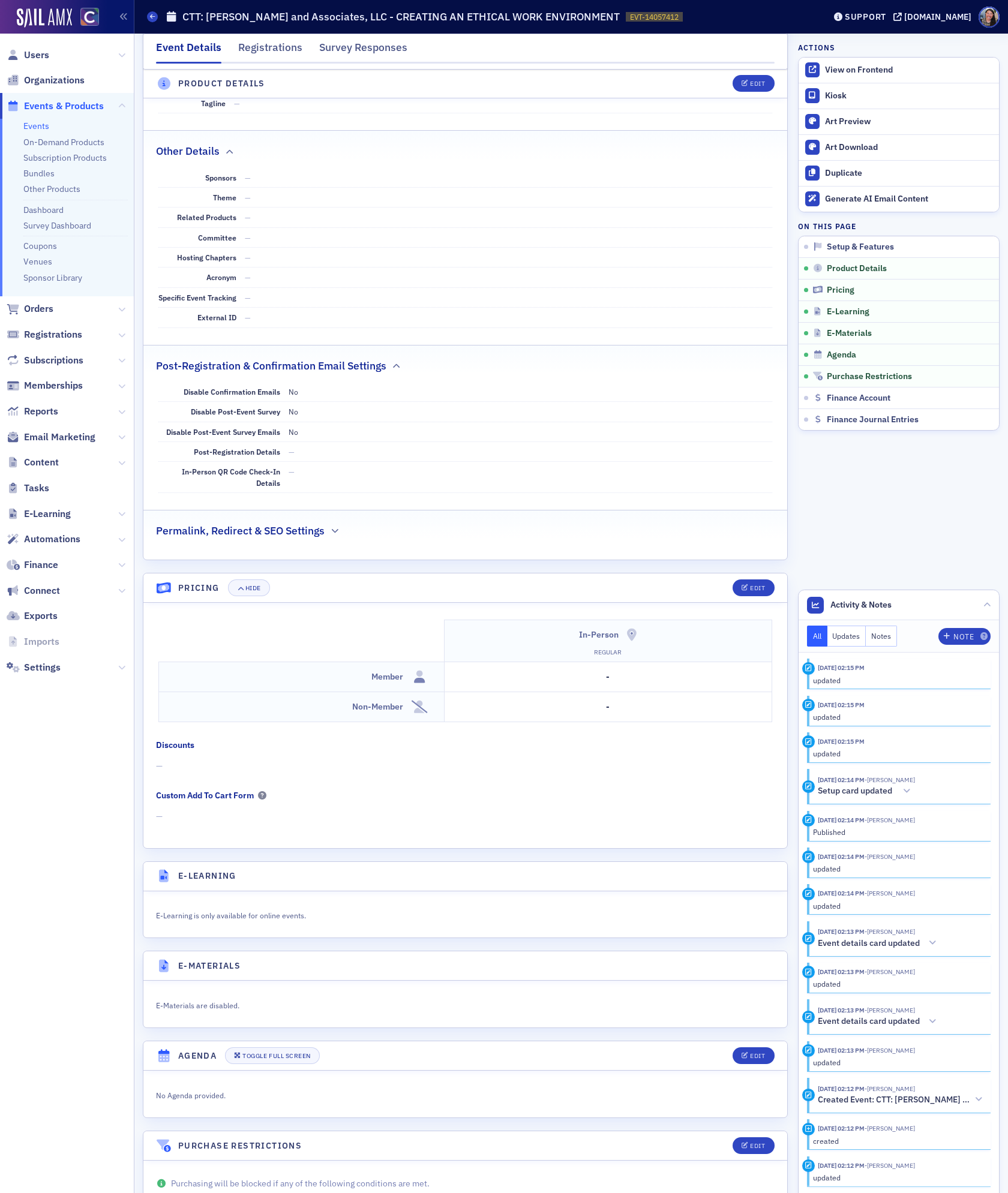
scroll to position [596, 0]
click at [755, 594] on button "Edit" at bounding box center [753, 586] width 41 height 17
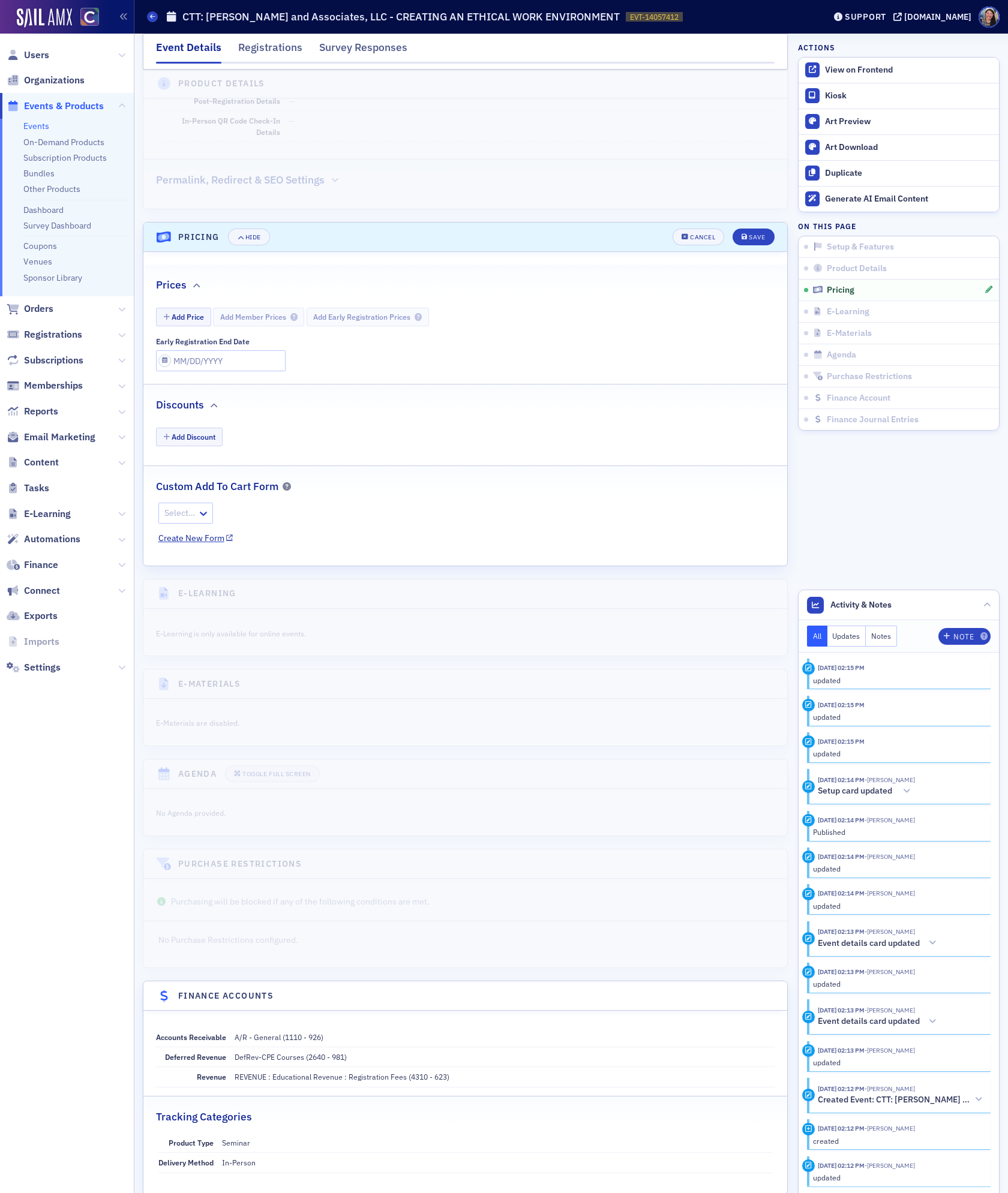
scroll to position [965, 0]
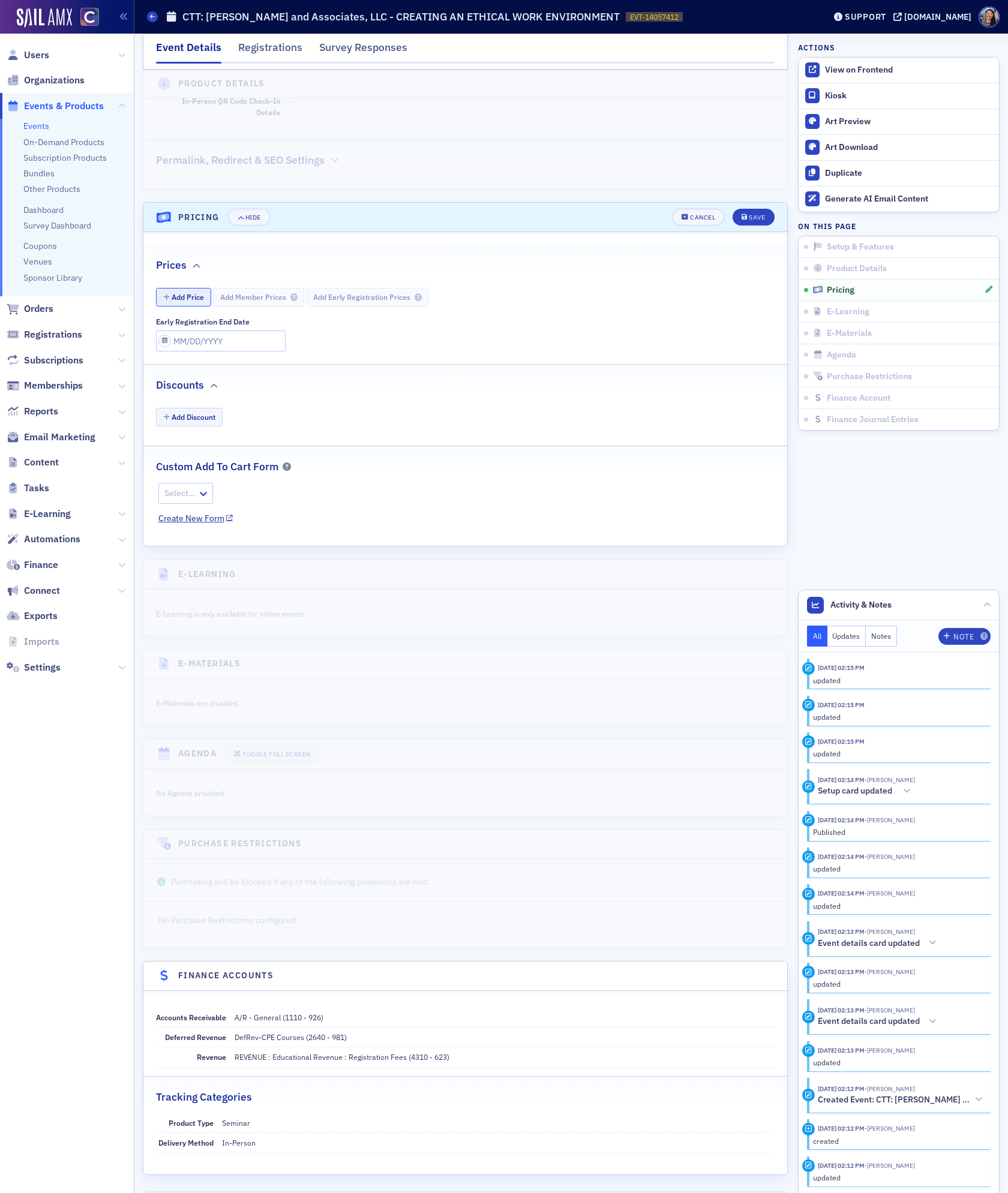
click at [198, 307] on button "Add Price" at bounding box center [183, 297] width 55 height 19
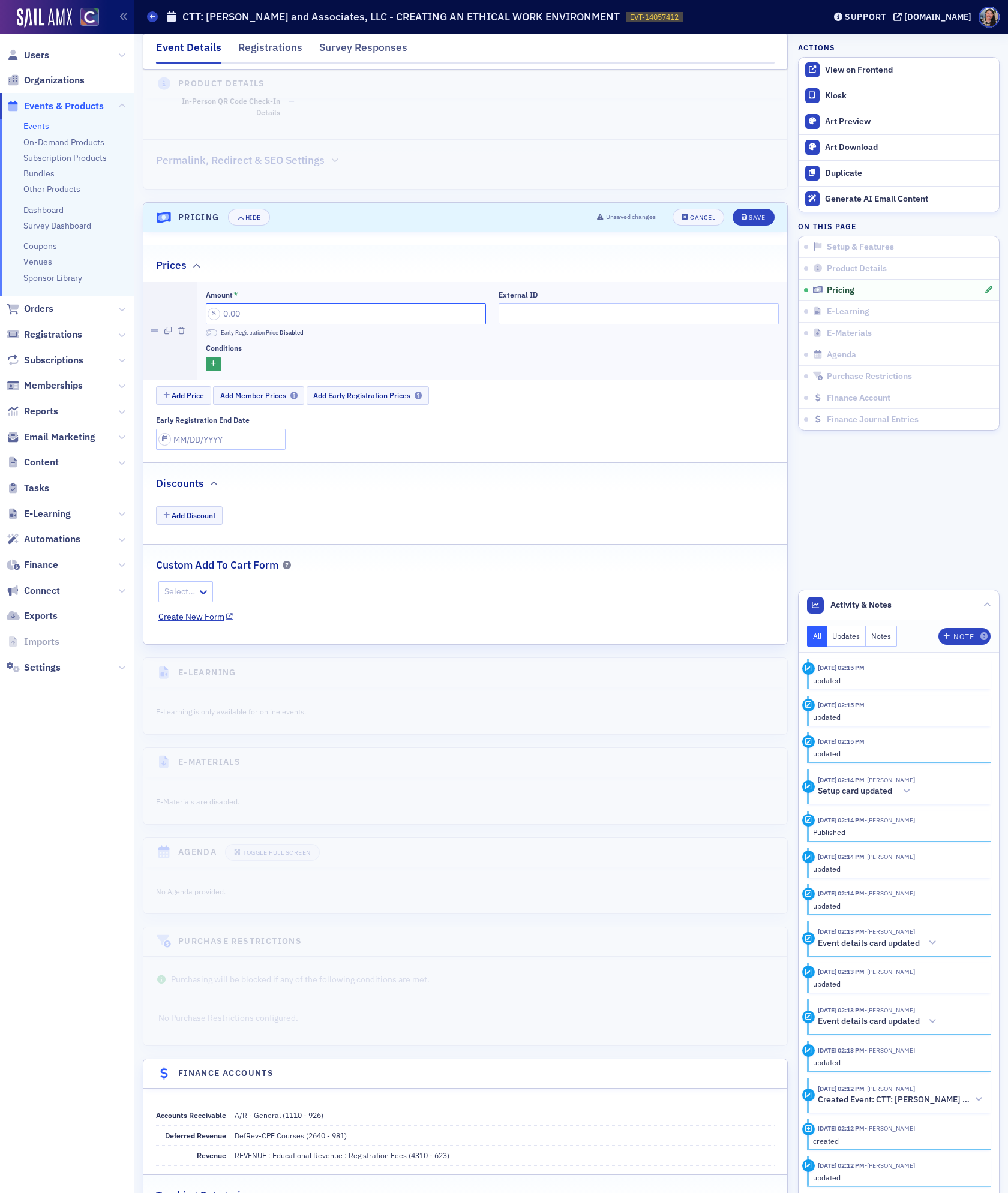
drag, startPoint x: 300, startPoint y: 329, endPoint x: 69, endPoint y: 266, distance: 239.4
click at [81, 268] on div "Users Organizations Events & Products Events On-Demand Products Subscription Pr…" at bounding box center [504, 596] width 1008 height 1193
type input "0.00"
click at [749, 222] on button "Save" at bounding box center [753, 217] width 41 height 17
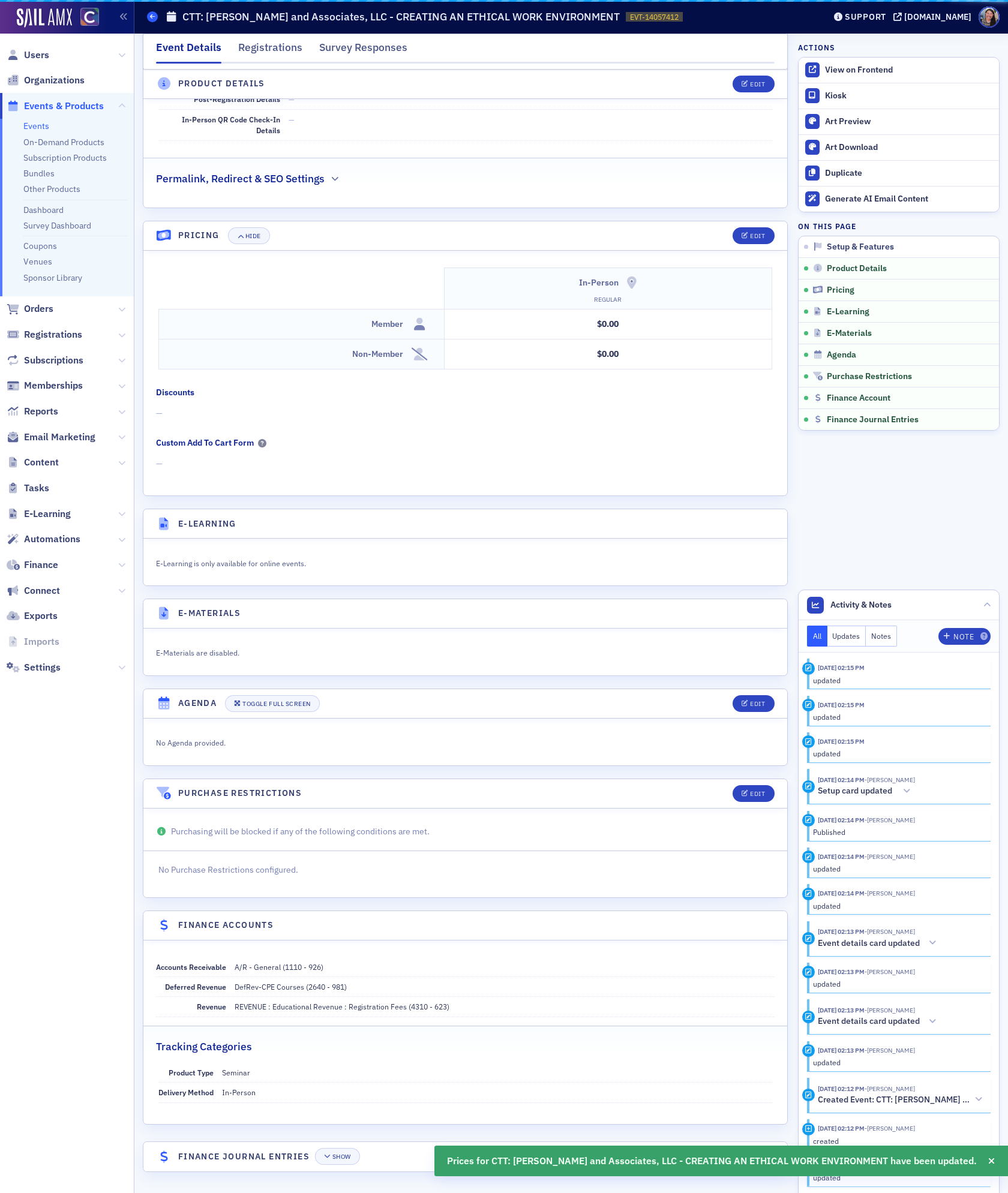
scroll to position [918, 0]
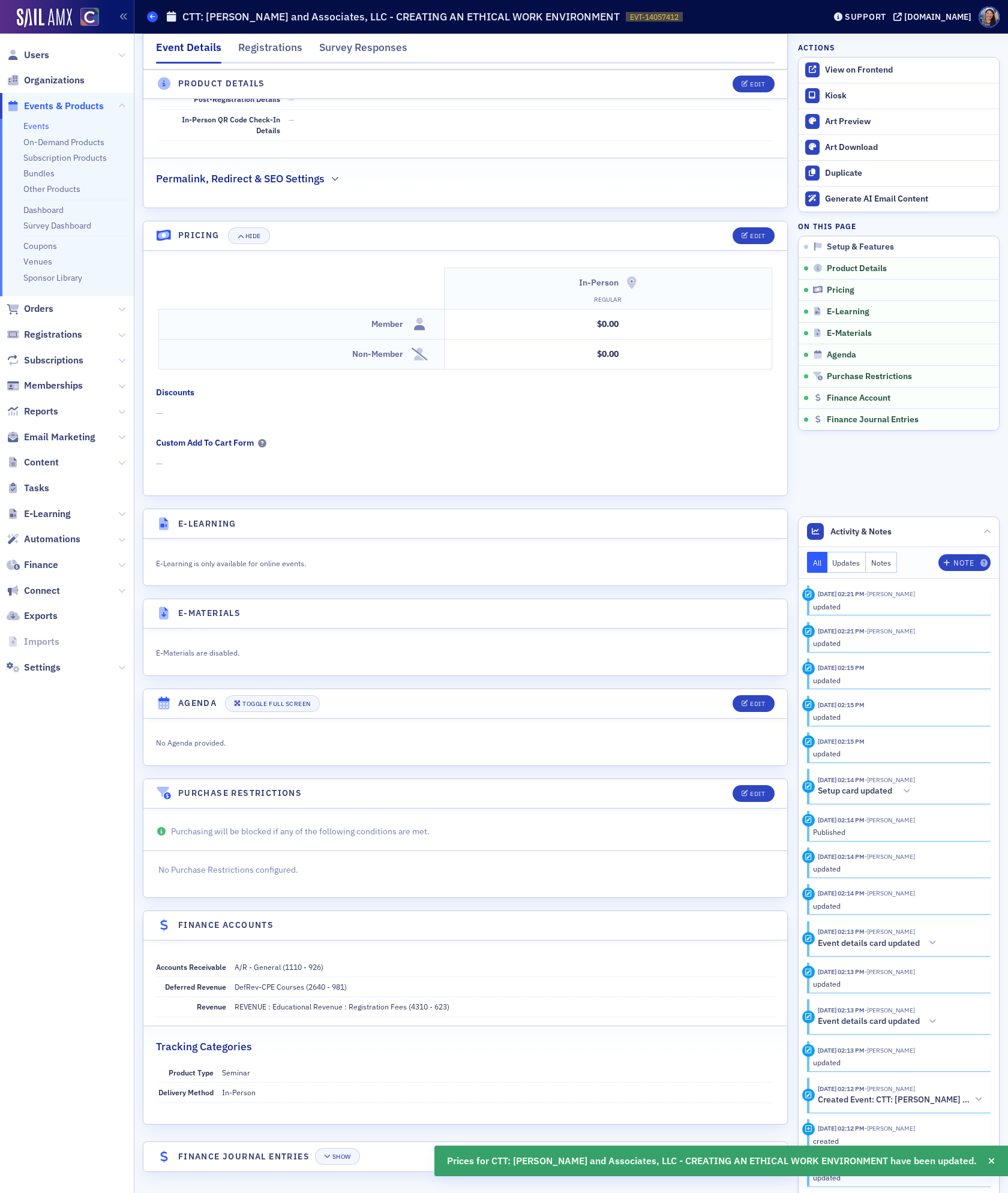
click at [151, 18] on icon at bounding box center [152, 16] width 5 height 5
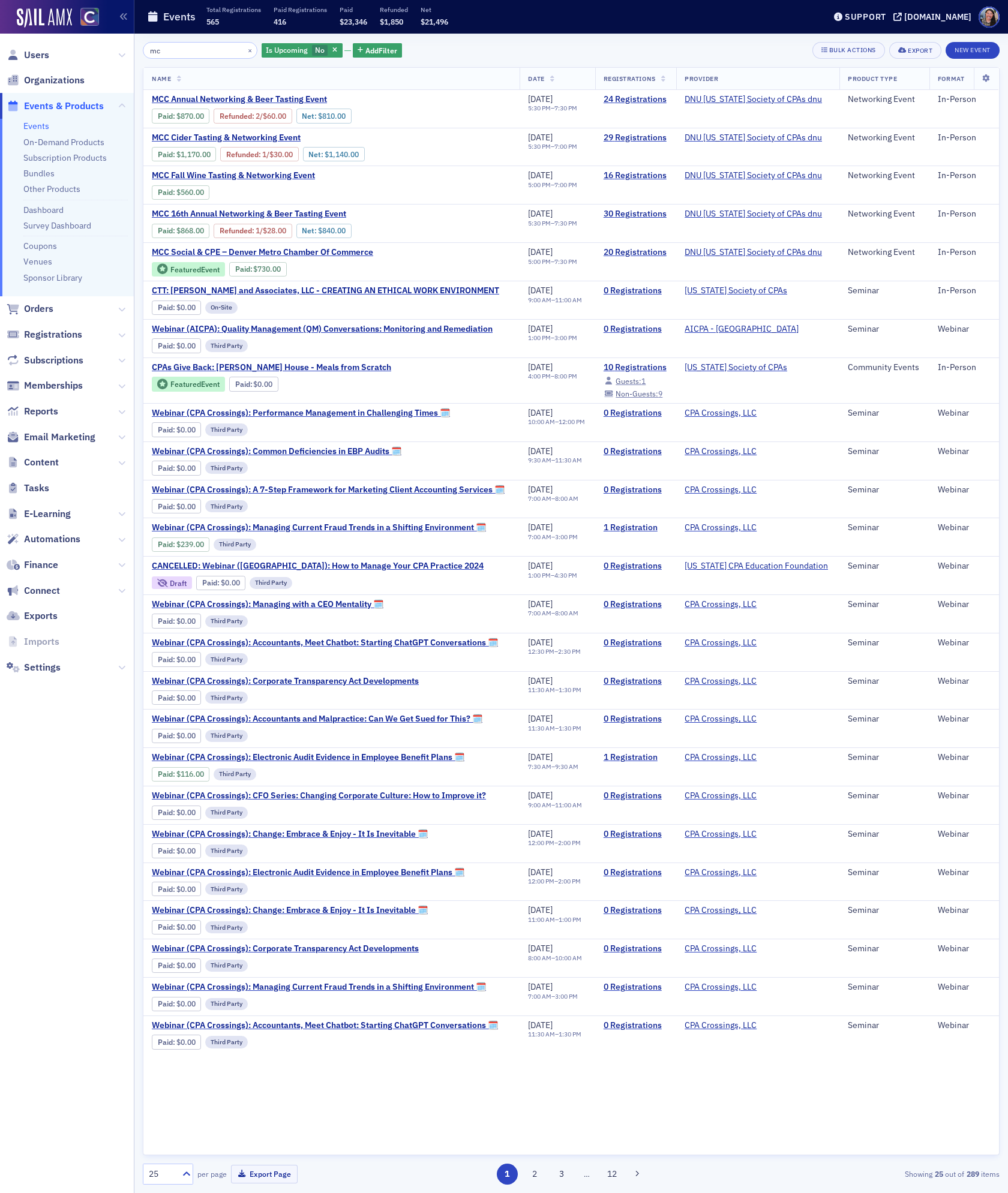
drag, startPoint x: 191, startPoint y: 53, endPoint x: 14, endPoint y: 16, distance: 180.8
click at [16, 16] on div "Users Organizations Events & Products Events On-Demand Products Subscription Pr…" at bounding box center [504, 596] width 1008 height 1193
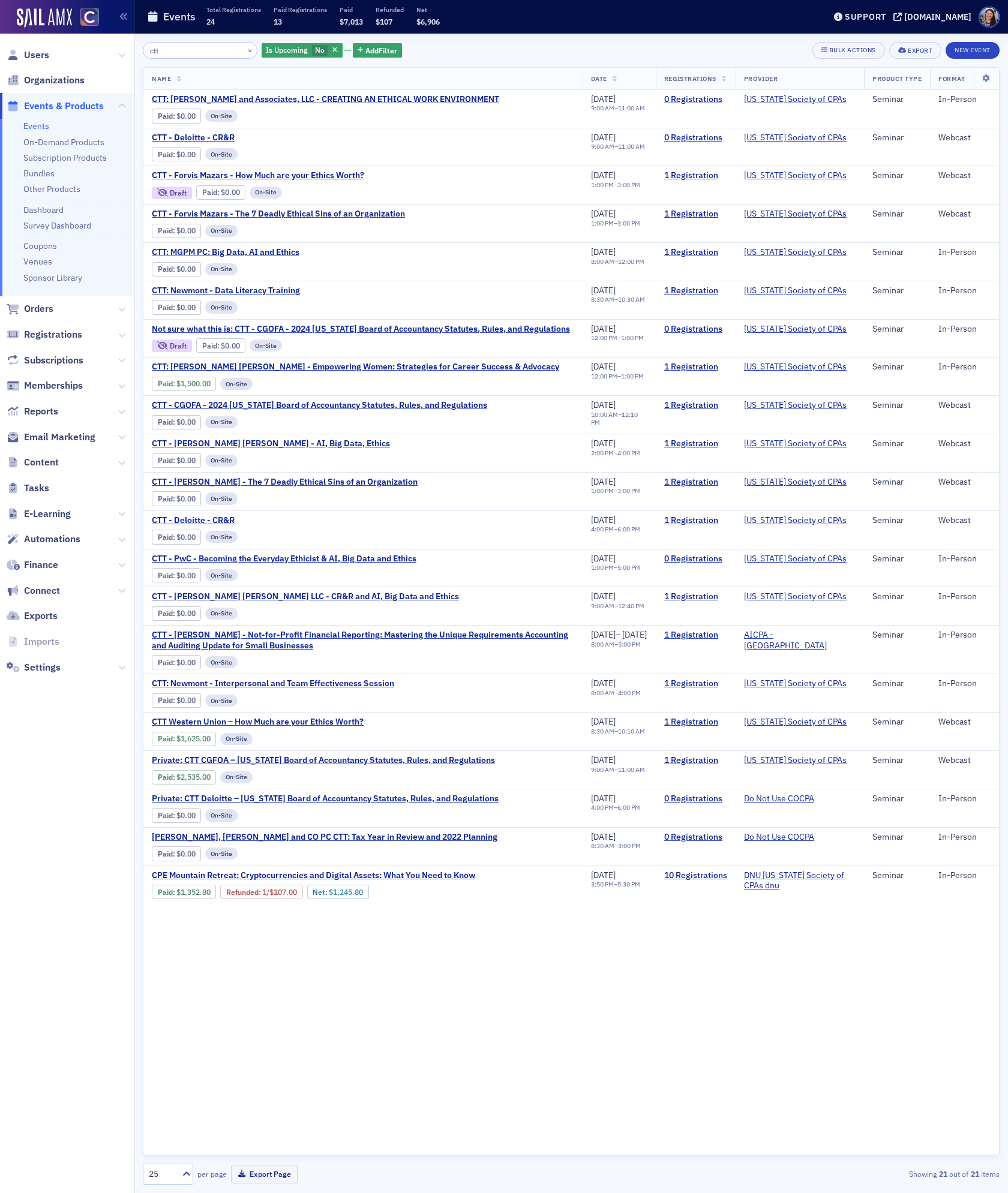
type input "ctt"
click at [421, 101] on span "CTT: [PERSON_NAME] and Associates, LLC - CREATING AN ETHICAL WORK ENVIRONMENT" at bounding box center [325, 100] width 348 height 11
